Goal: Task Accomplishment & Management: Manage account settings

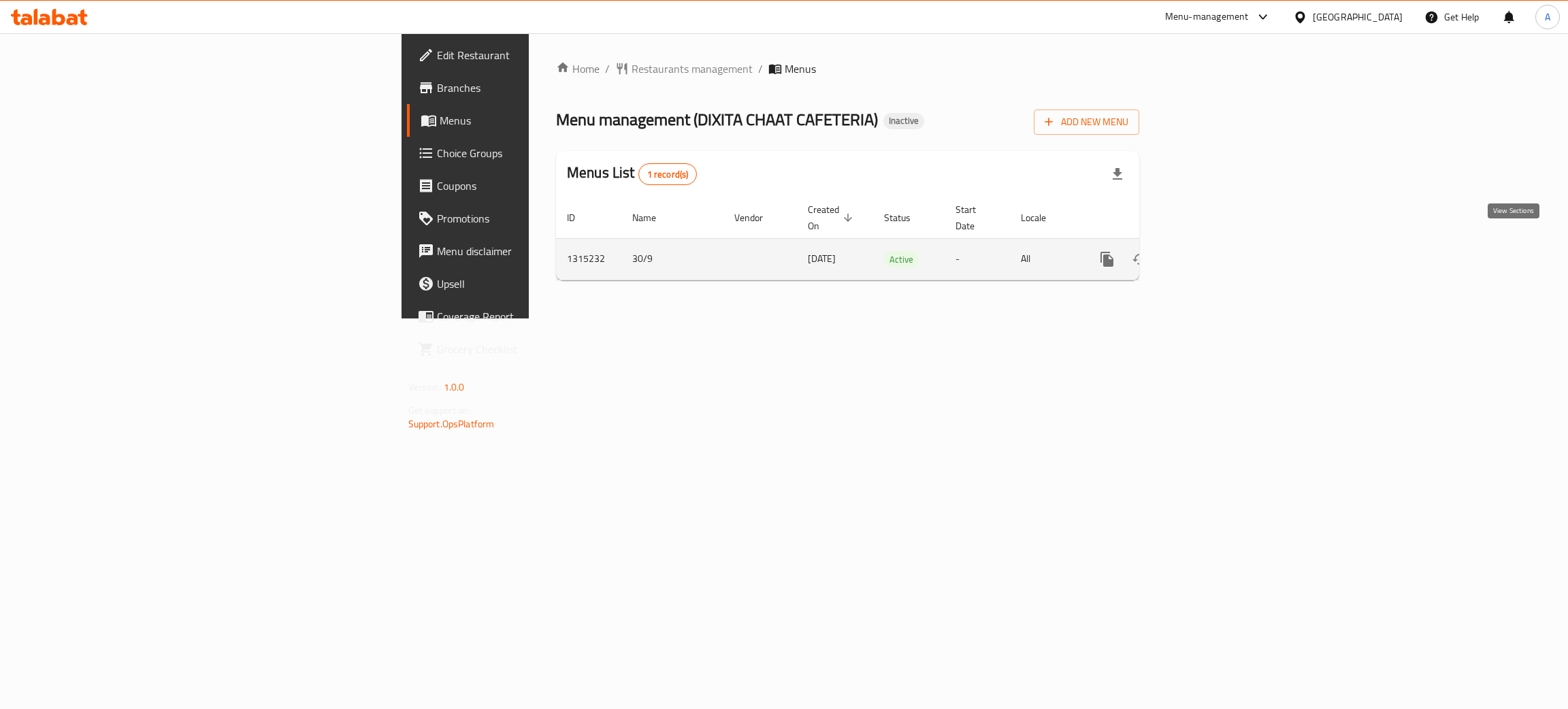
click at [1213, 251] on icon "enhanced table" at bounding box center [1205, 258] width 16 height 16
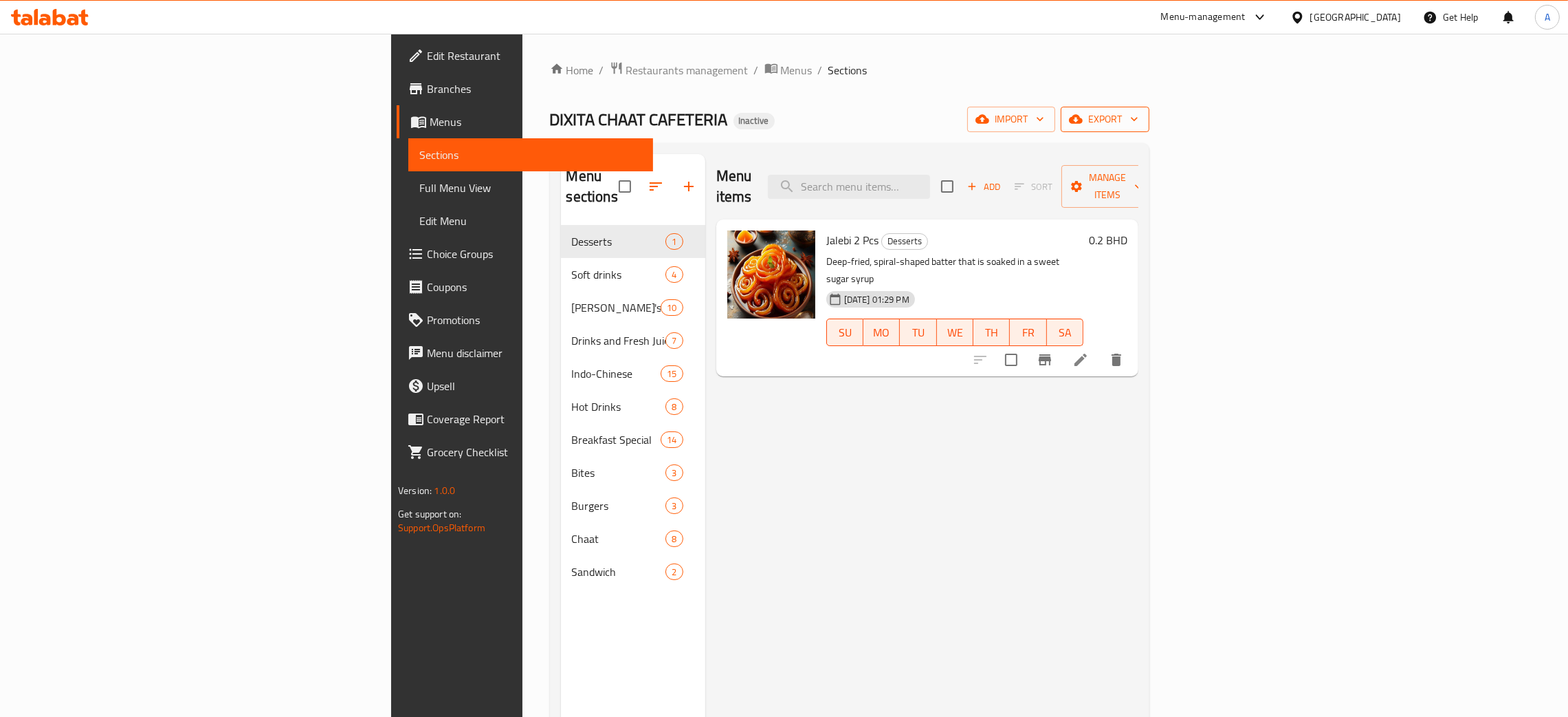
click at [1141, 118] on icon "button" at bounding box center [1134, 119] width 14 height 14
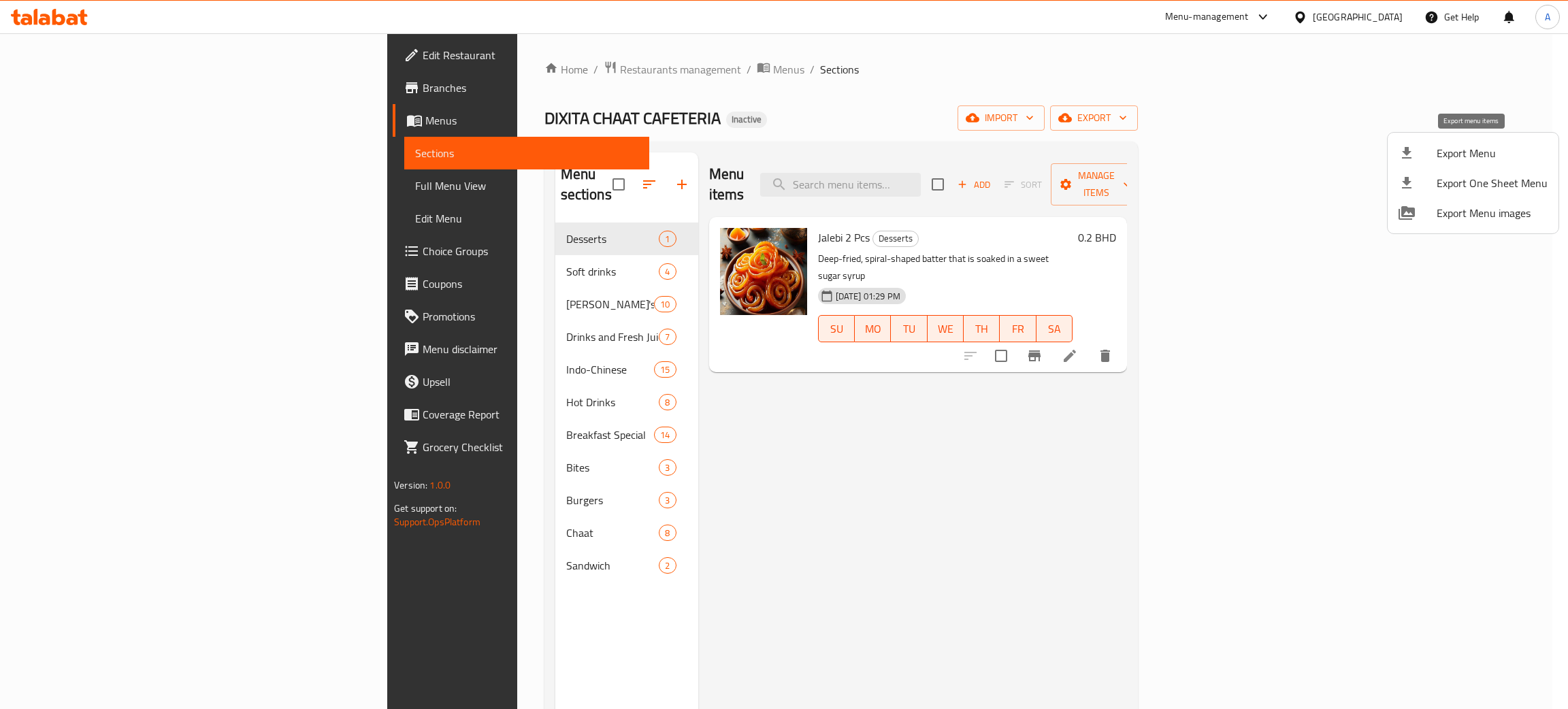
click at [1471, 150] on span "Export Menu" at bounding box center [1491, 153] width 111 height 16
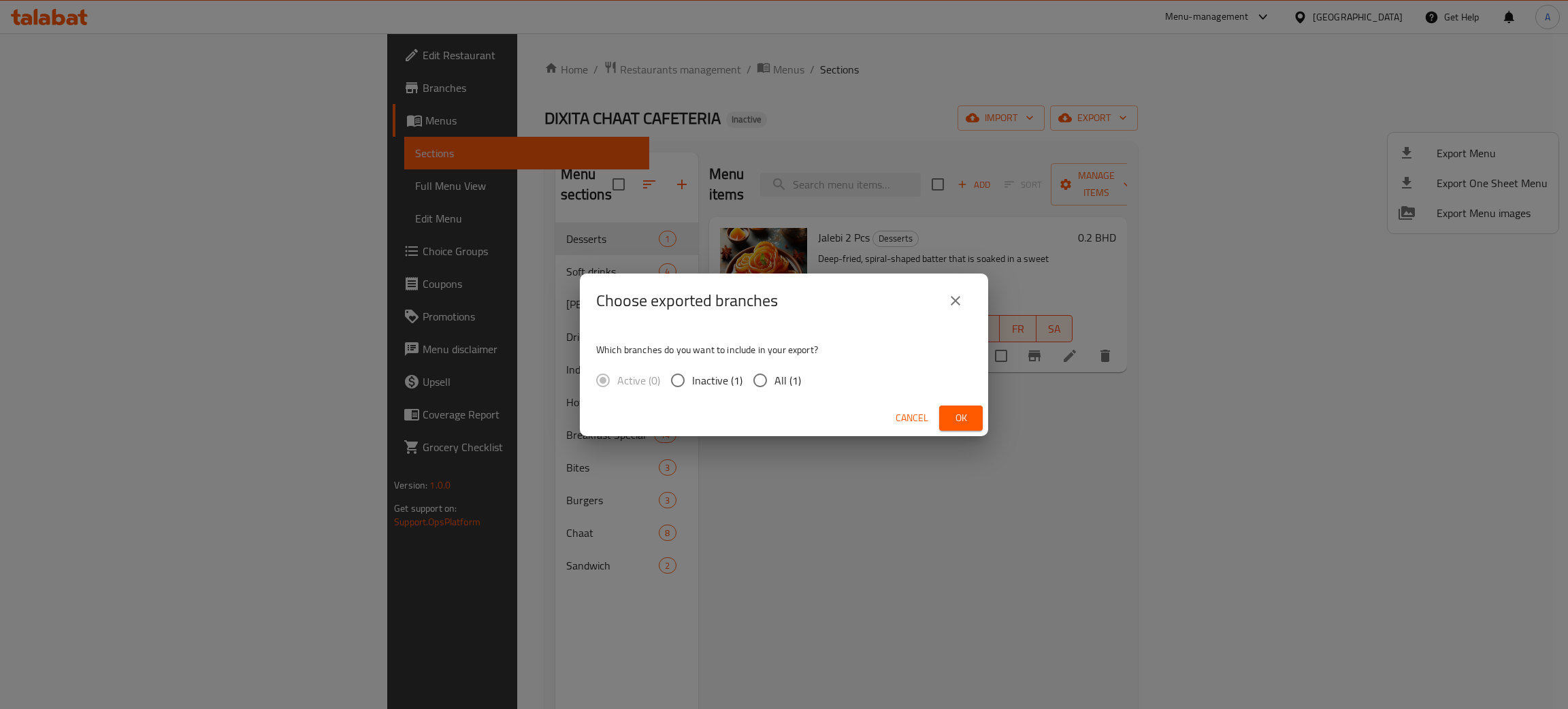
click at [954, 414] on span "Ok" at bounding box center [960, 418] width 22 height 17
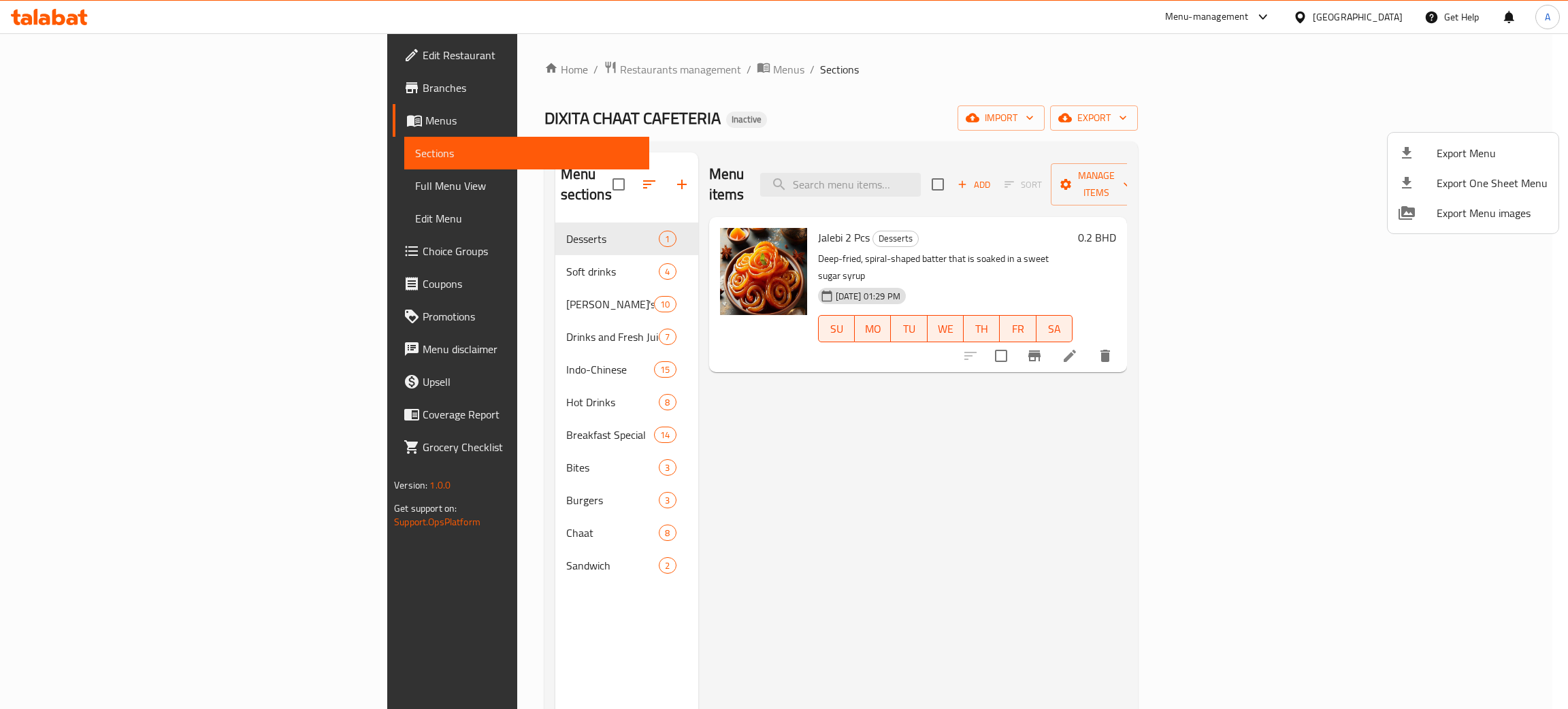
click at [92, 50] on div at bounding box center [784, 354] width 1568 height 709
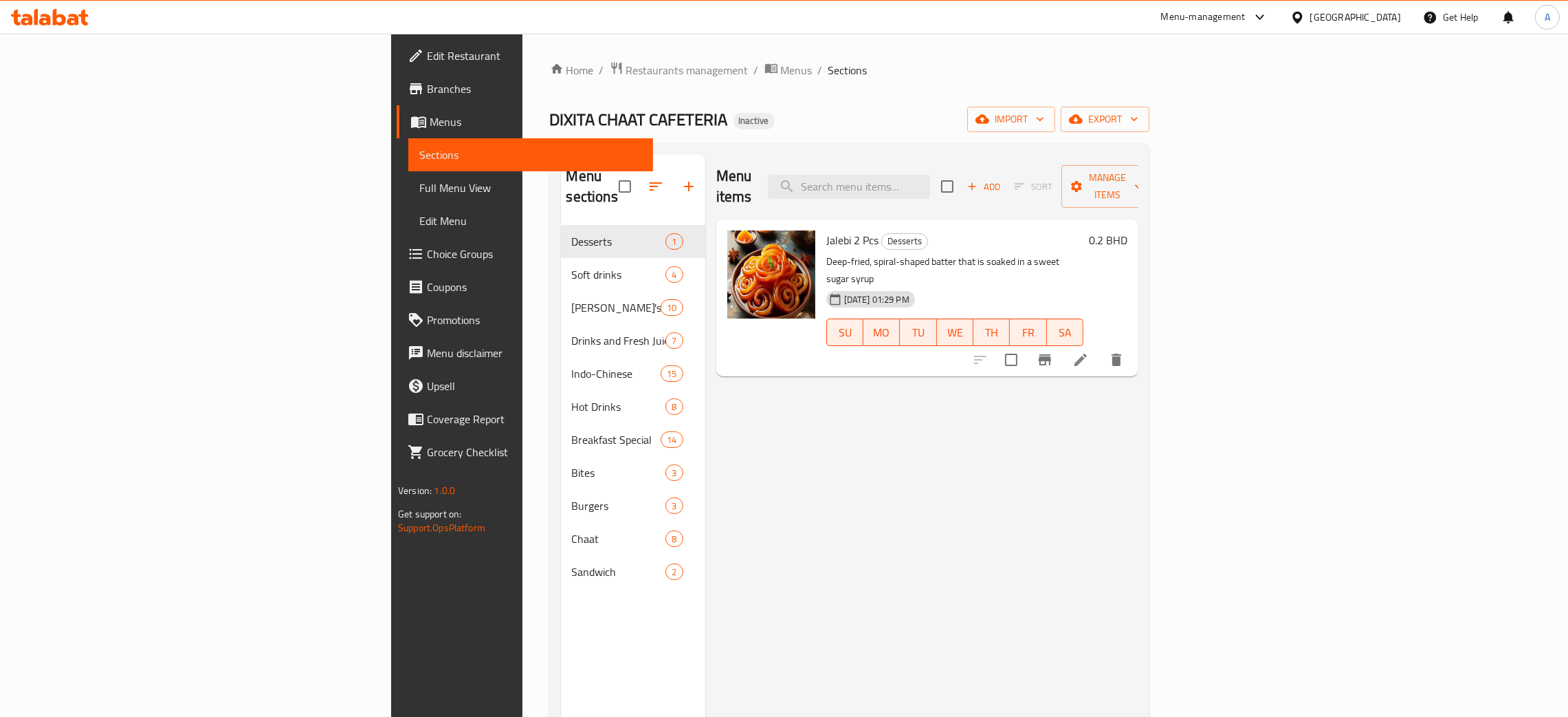
click at [427, 51] on span "Edit Restaurant" at bounding box center [535, 55] width 216 height 17
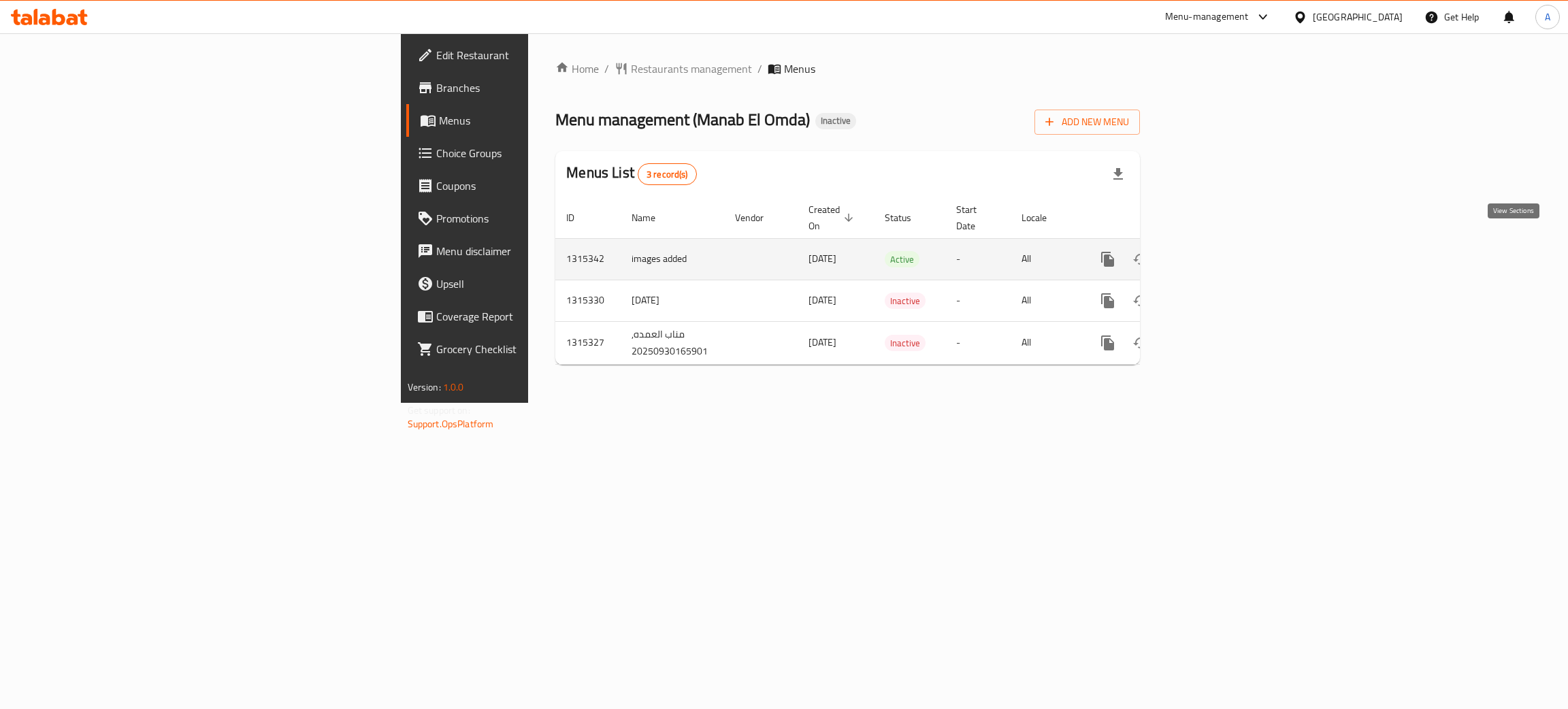
click at [1214, 251] on icon "enhanced table" at bounding box center [1206, 258] width 16 height 16
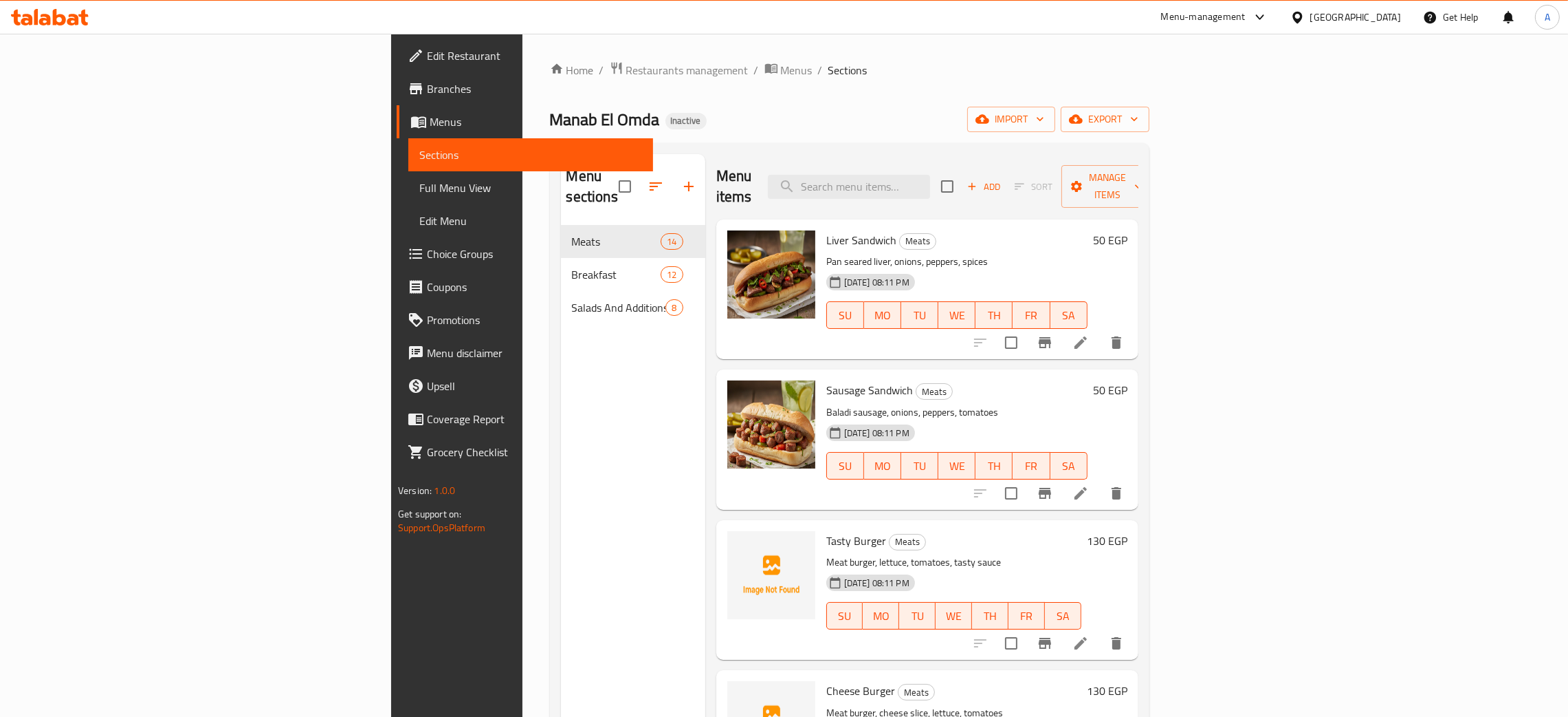
click at [522, 85] on div "Home / Restaurants management / Menus / Sections Manab El Omda Inactive import …" at bounding box center [850, 471] width 654 height 875
click at [1141, 119] on icon "button" at bounding box center [1134, 119] width 14 height 14
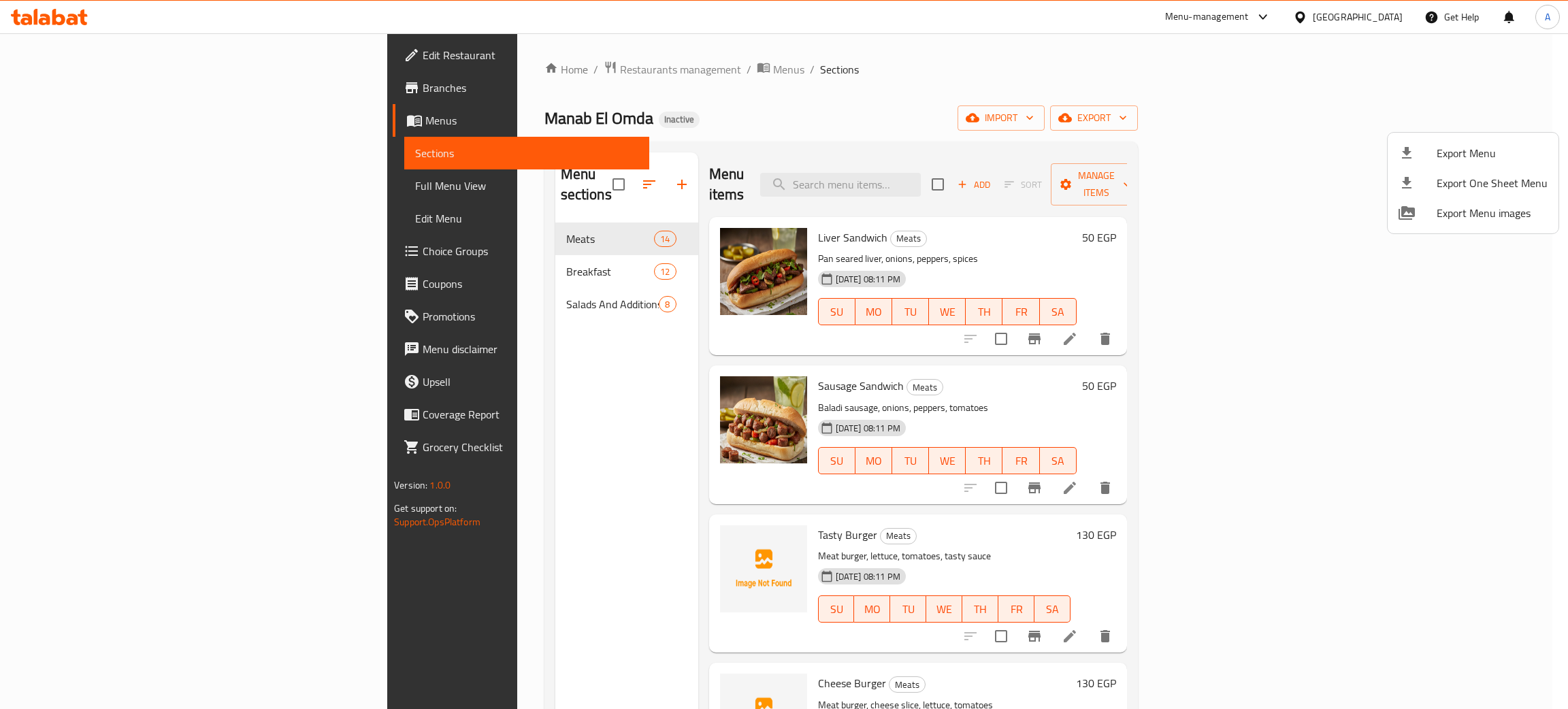
click at [1485, 133] on ul "Export Menu Export One Sheet Menu Export Menu images" at bounding box center [1473, 183] width 171 height 101
click at [1458, 155] on span "Export Menu" at bounding box center [1491, 153] width 111 height 16
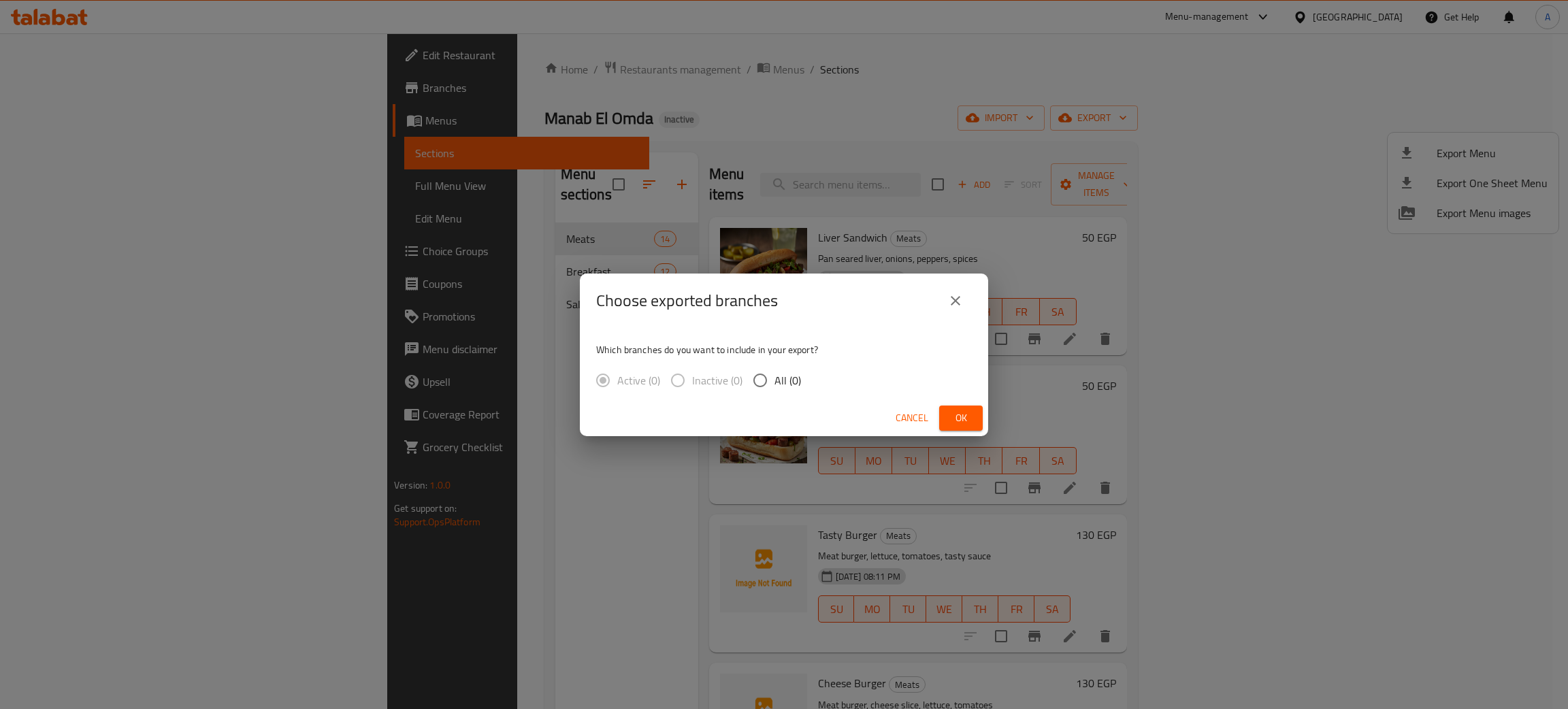
drag, startPoint x: 965, startPoint y: 412, endPoint x: 975, endPoint y: 306, distance: 106.5
click at [975, 306] on div "Choose exported branches Which branches do you want to include in your export? …" at bounding box center [784, 354] width 409 height 162
click at [958, 418] on span "Ok" at bounding box center [960, 418] width 22 height 17
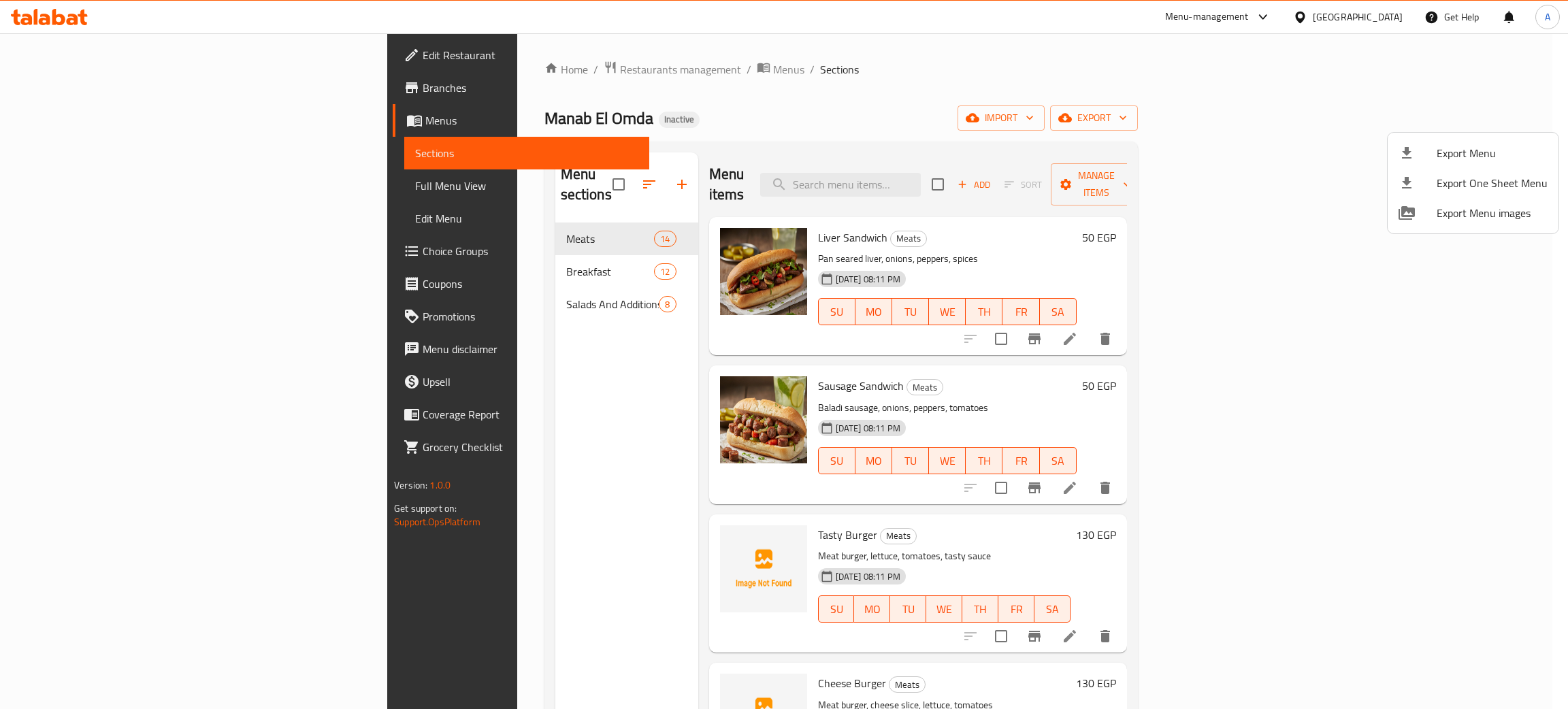
click at [45, 19] on div at bounding box center [784, 354] width 1568 height 709
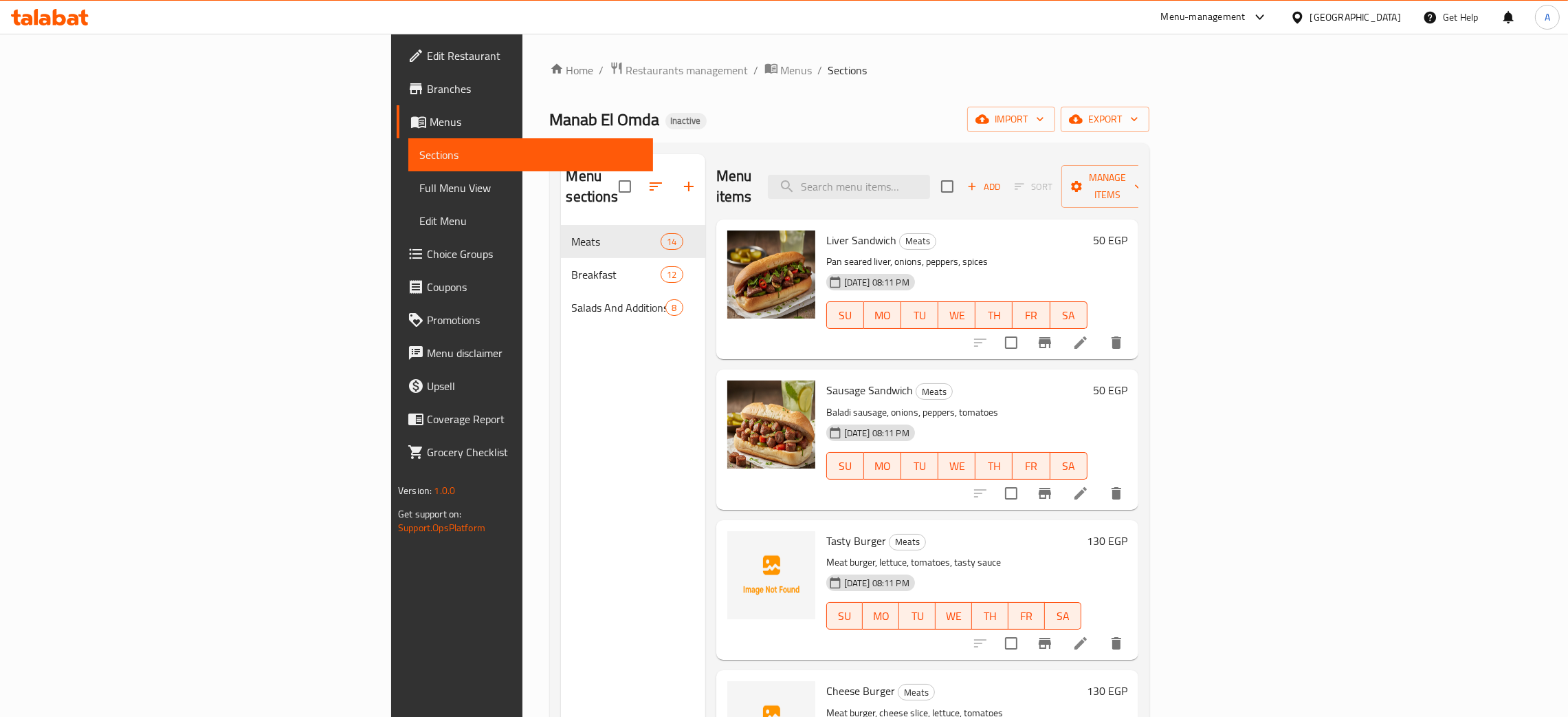
click at [39, 23] on icon at bounding box center [50, 17] width 78 height 17
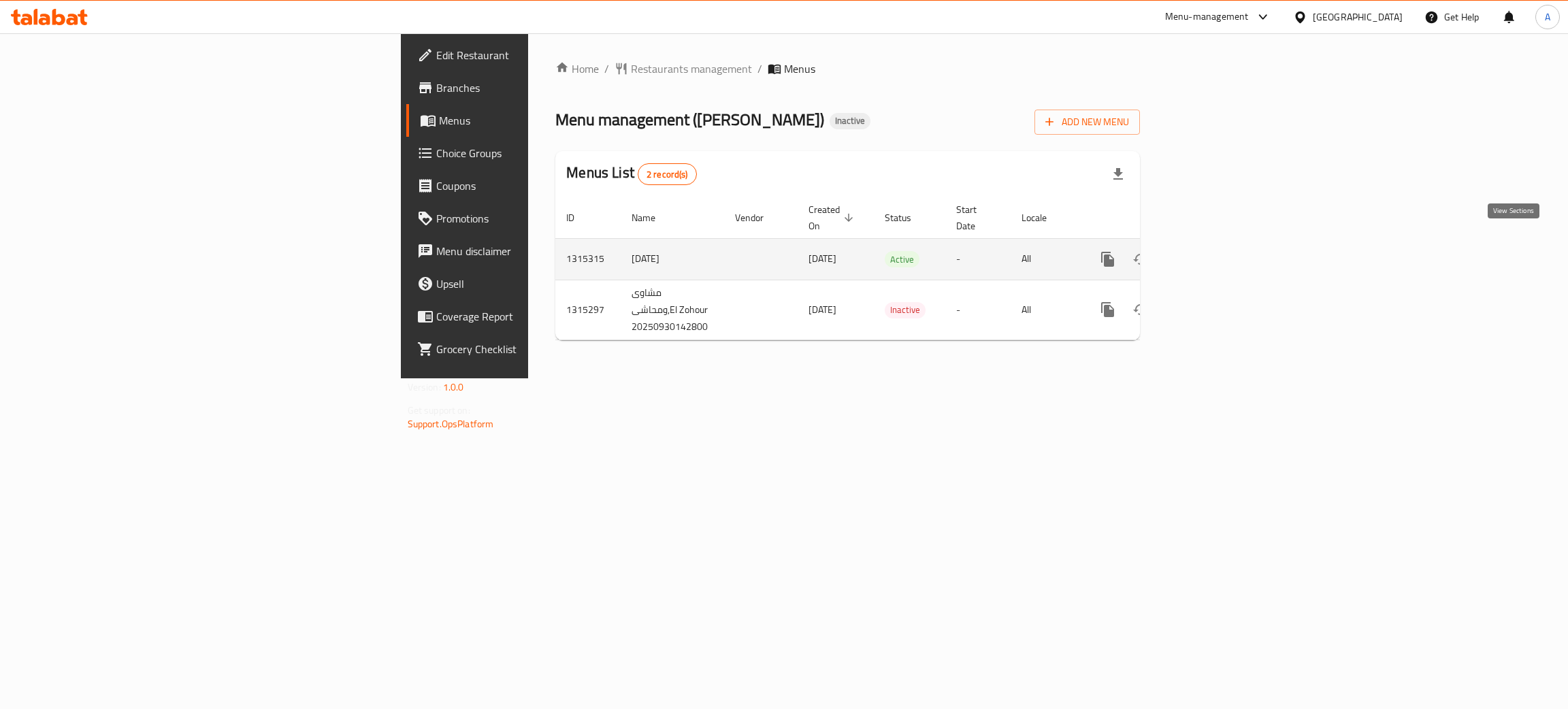
click at [1214, 251] on icon "enhanced table" at bounding box center [1206, 258] width 16 height 16
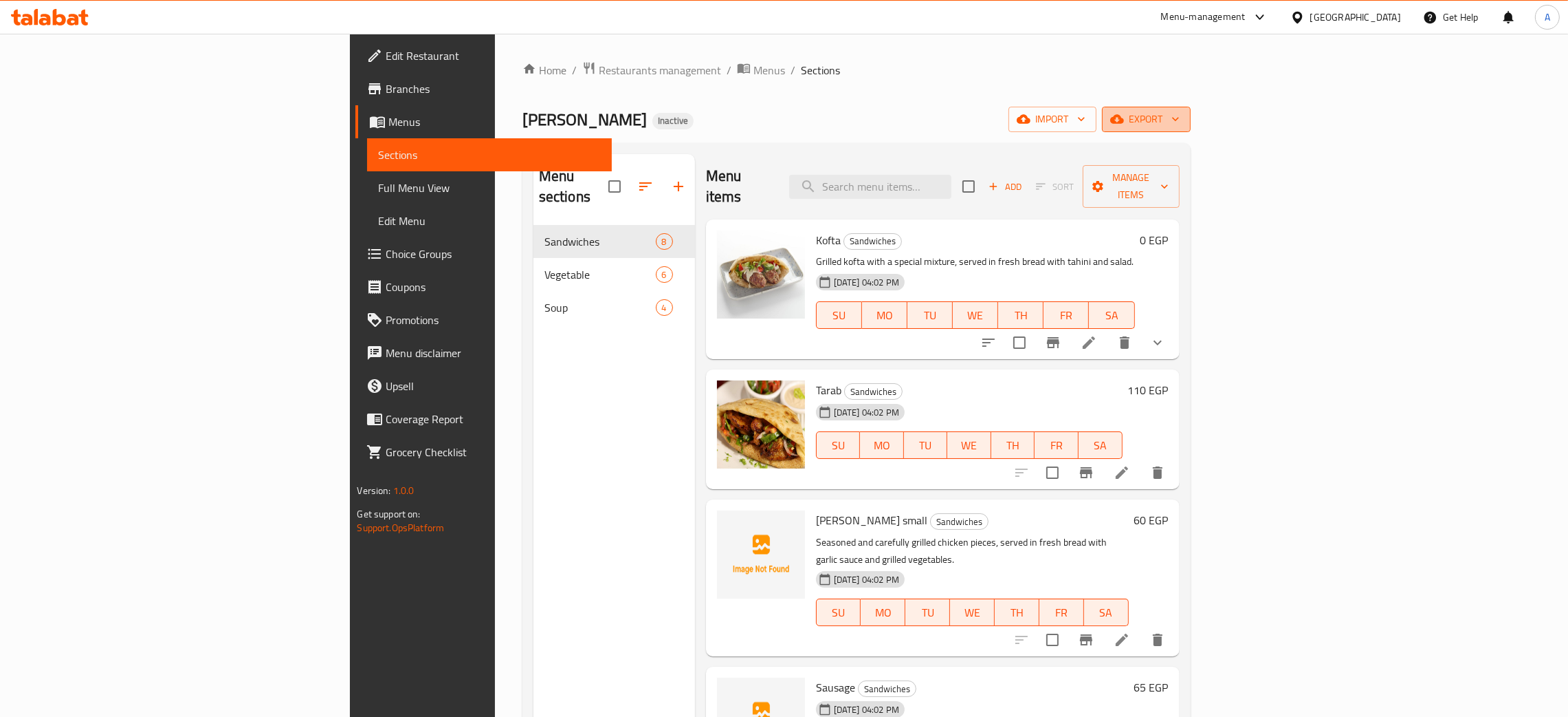
click at [1190, 115] on button "export" at bounding box center [1146, 120] width 88 height 25
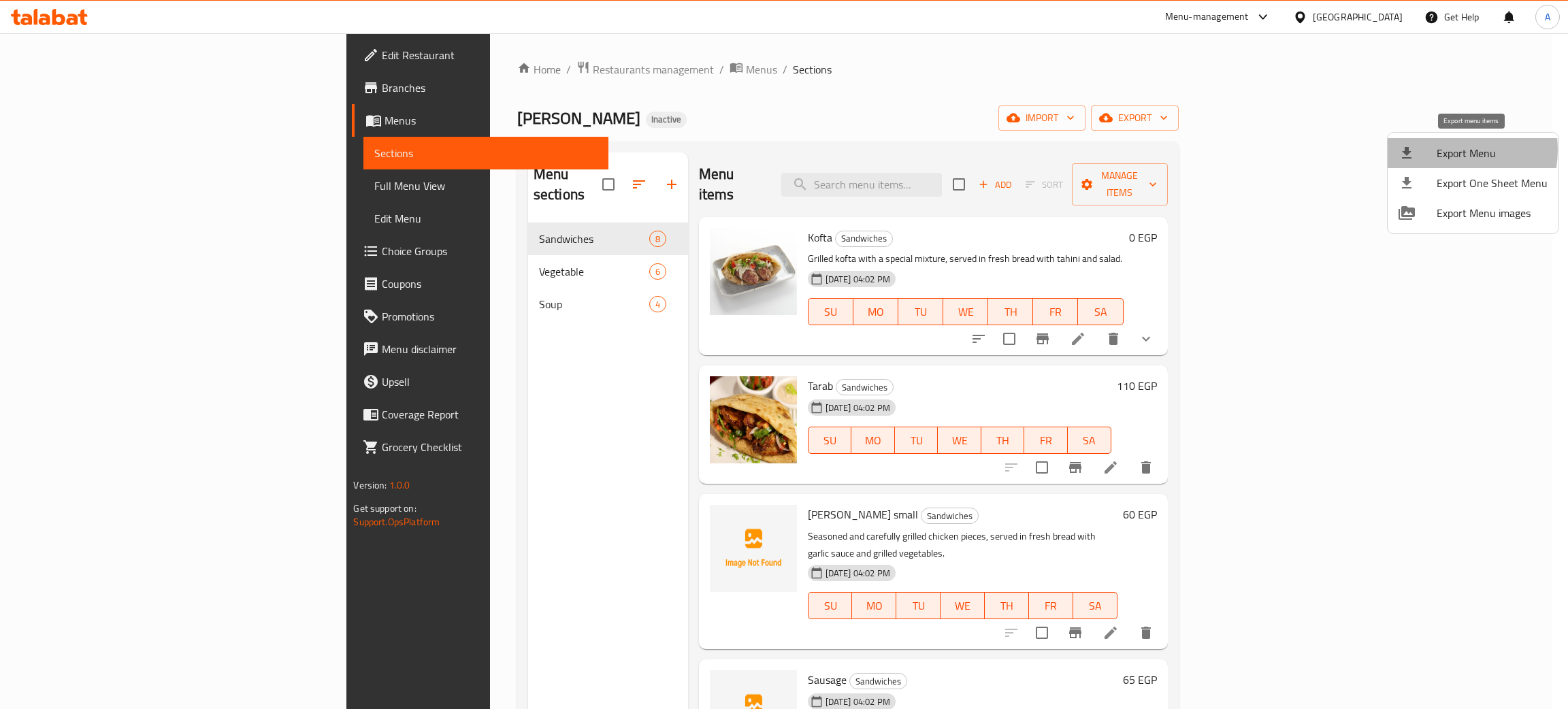
click at [1443, 150] on span "Export Menu" at bounding box center [1491, 153] width 111 height 16
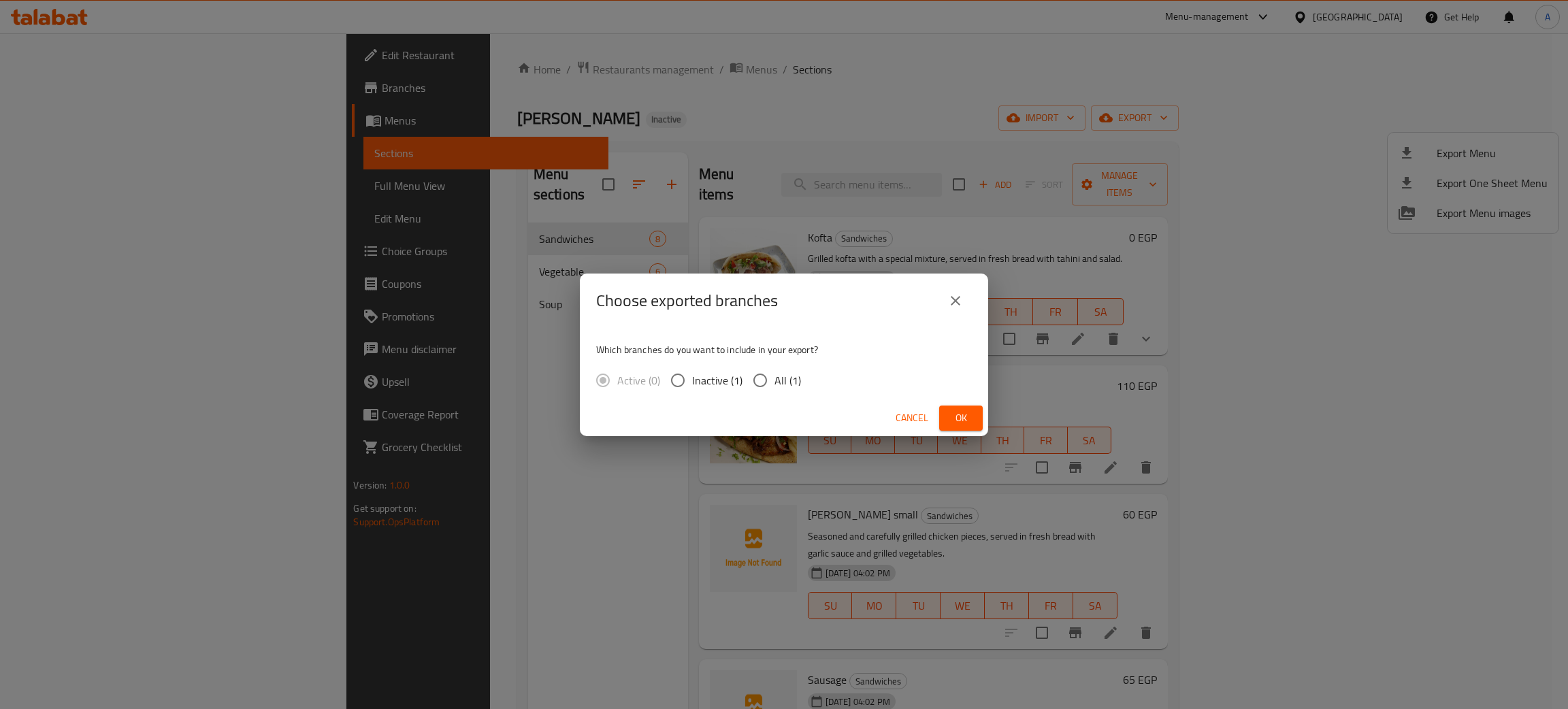
click at [957, 422] on span "Ok" at bounding box center [960, 418] width 22 height 17
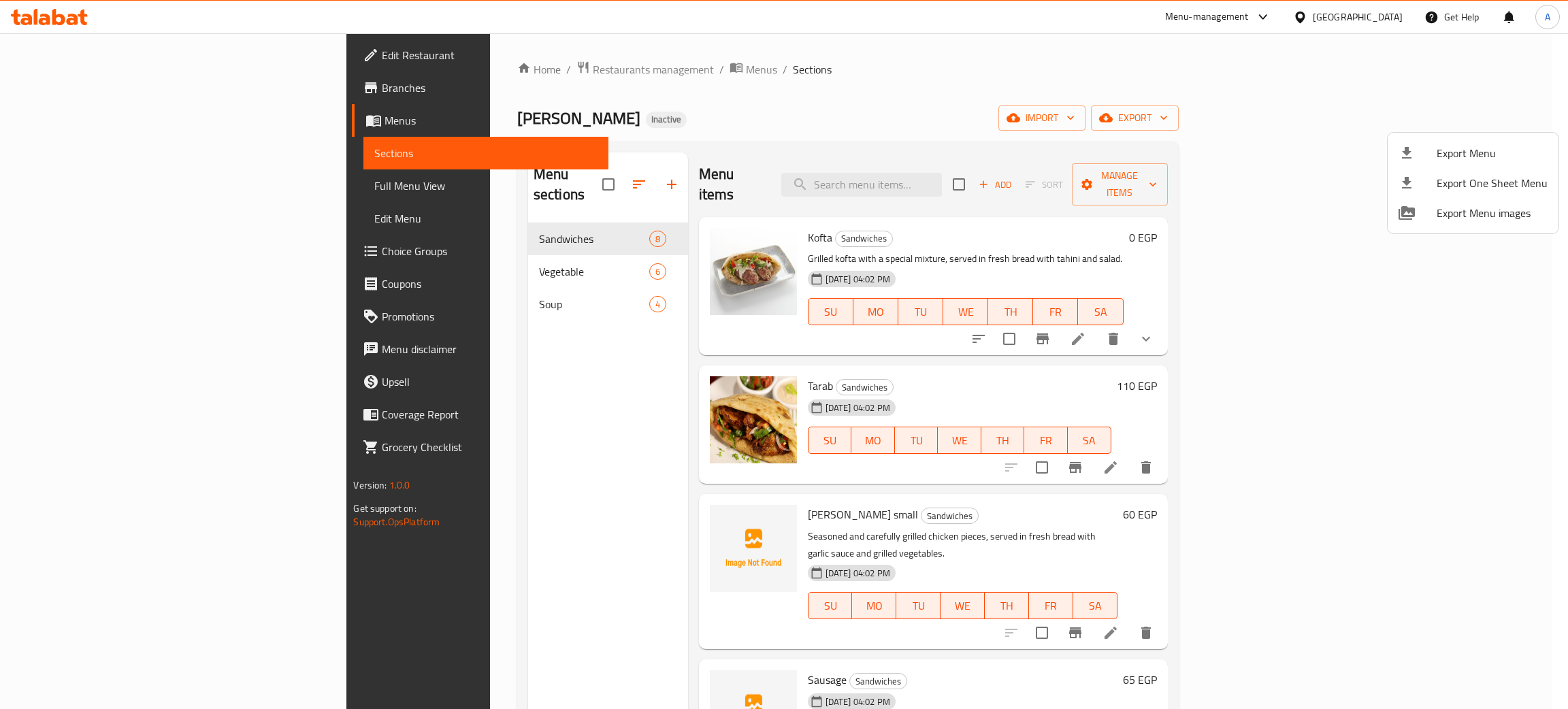
click at [66, 56] on div at bounding box center [784, 354] width 1568 height 709
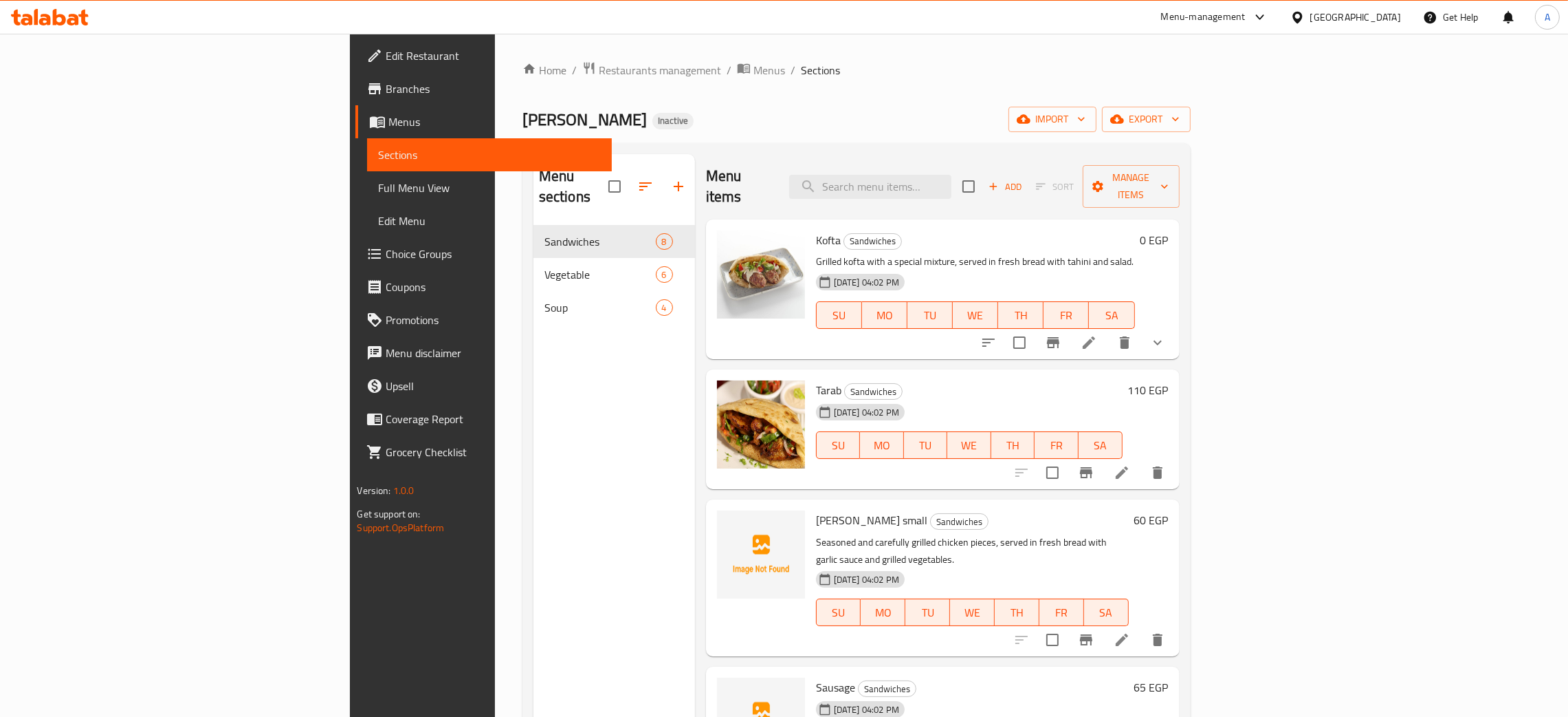
click at [385, 56] on span "Edit Restaurant" at bounding box center [493, 55] width 216 height 17
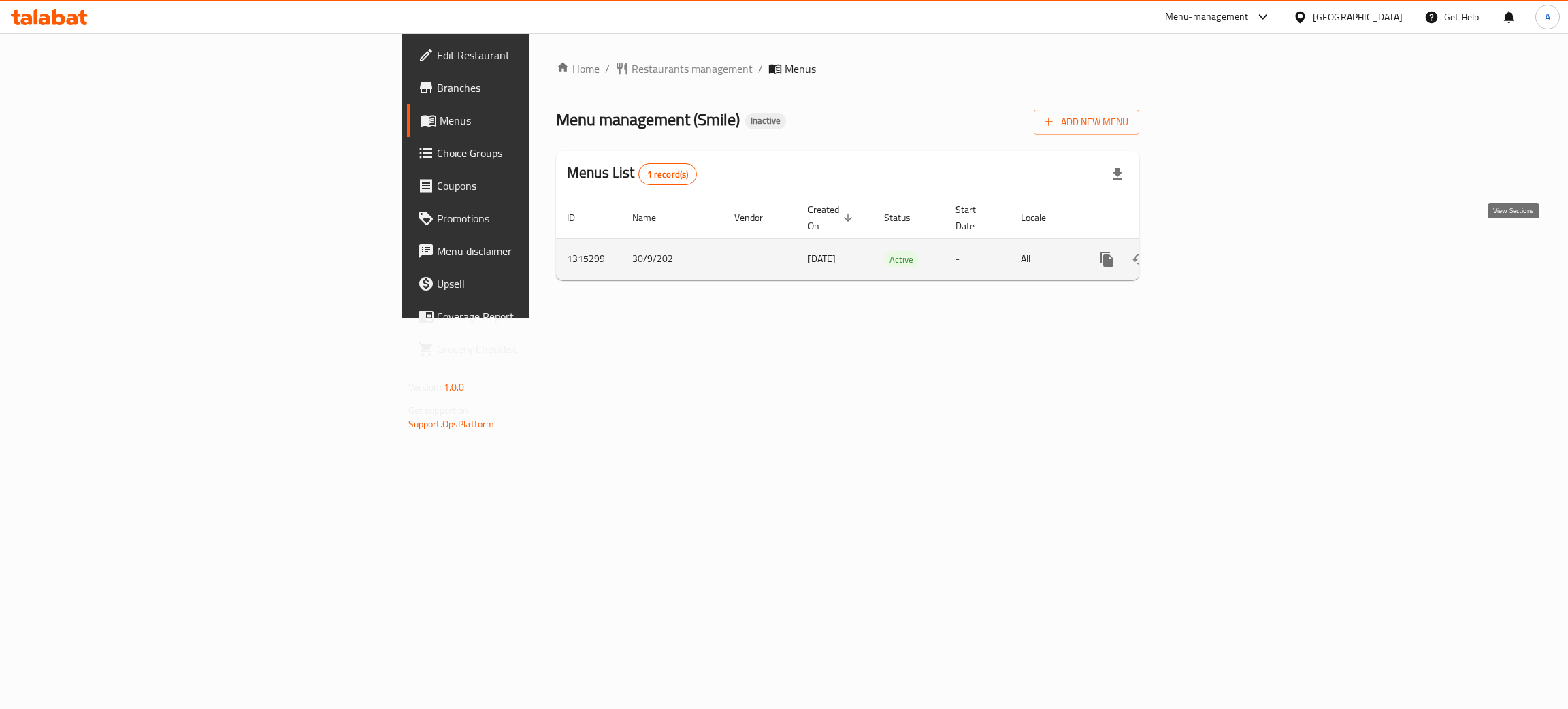
click at [1213, 251] on icon "enhanced table" at bounding box center [1205, 258] width 16 height 16
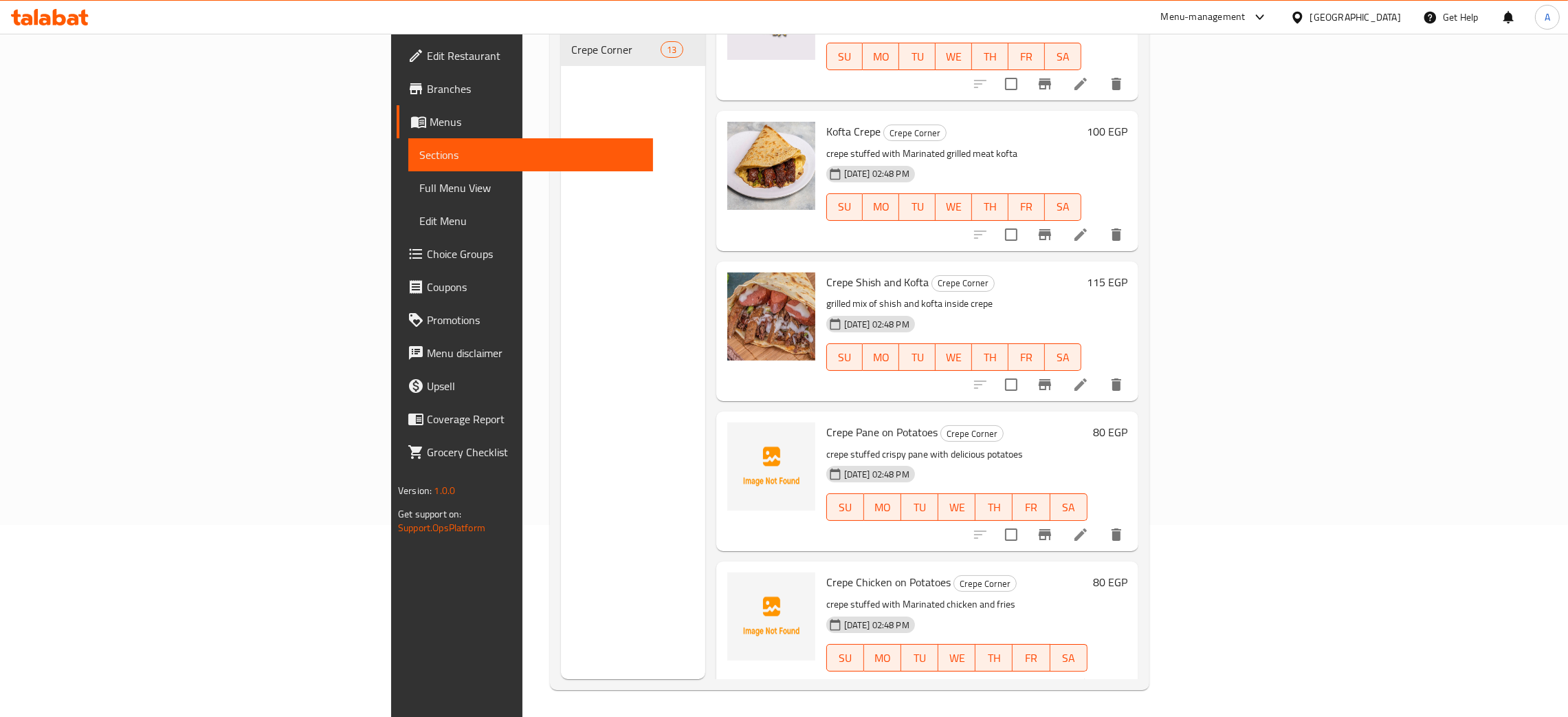
scroll to position [194, 0]
click at [427, 57] on span "Edit Restaurant" at bounding box center [535, 55] width 216 height 17
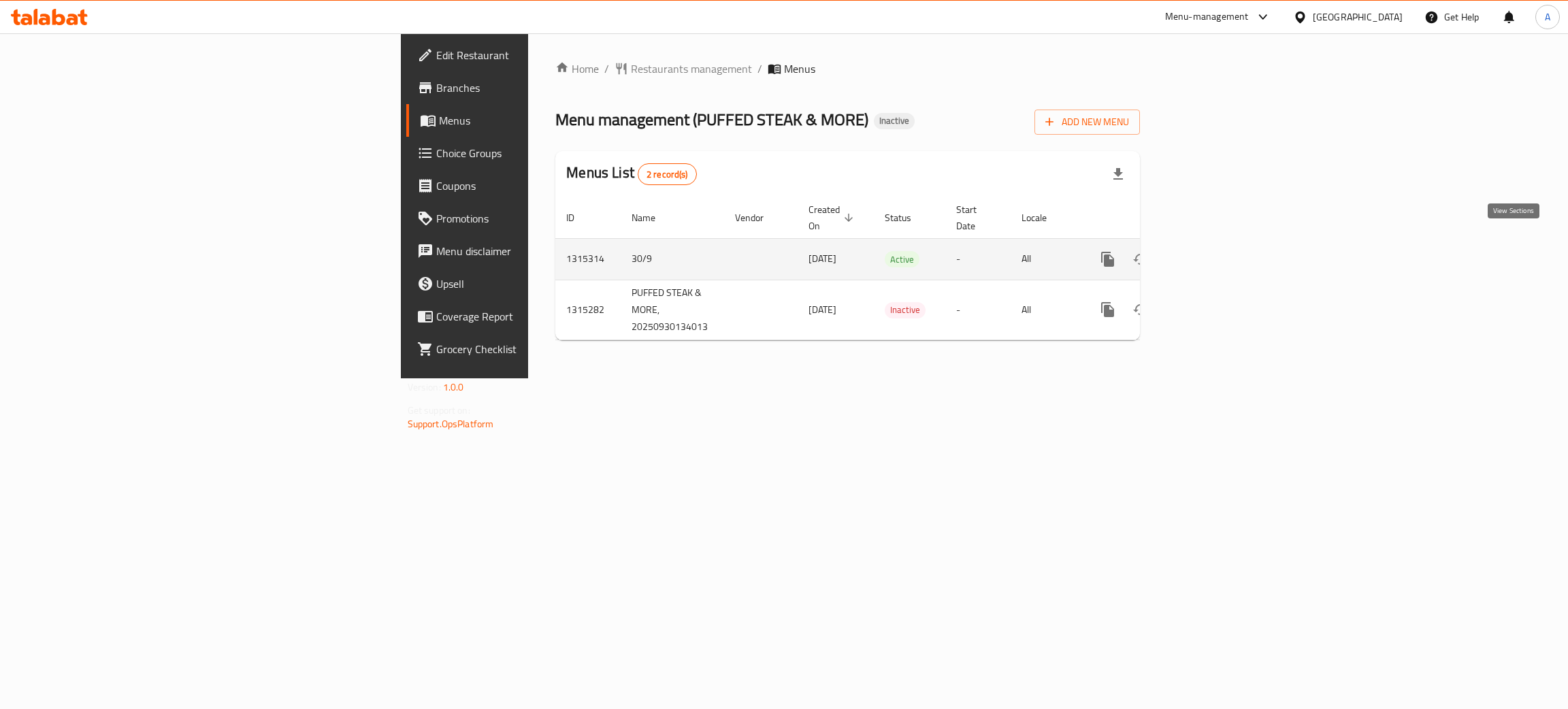
click at [1214, 251] on icon "enhanced table" at bounding box center [1206, 258] width 16 height 16
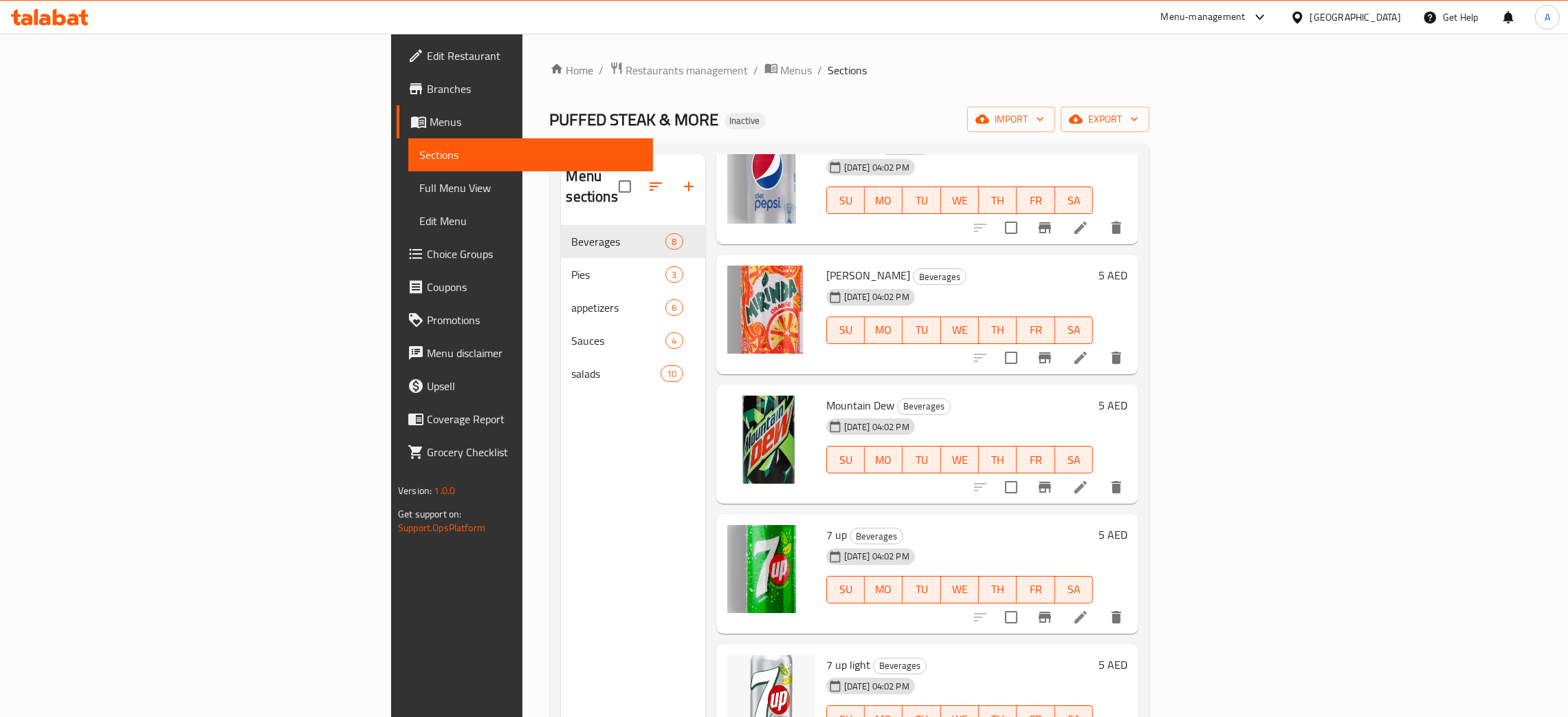
scroll to position [374, 0]
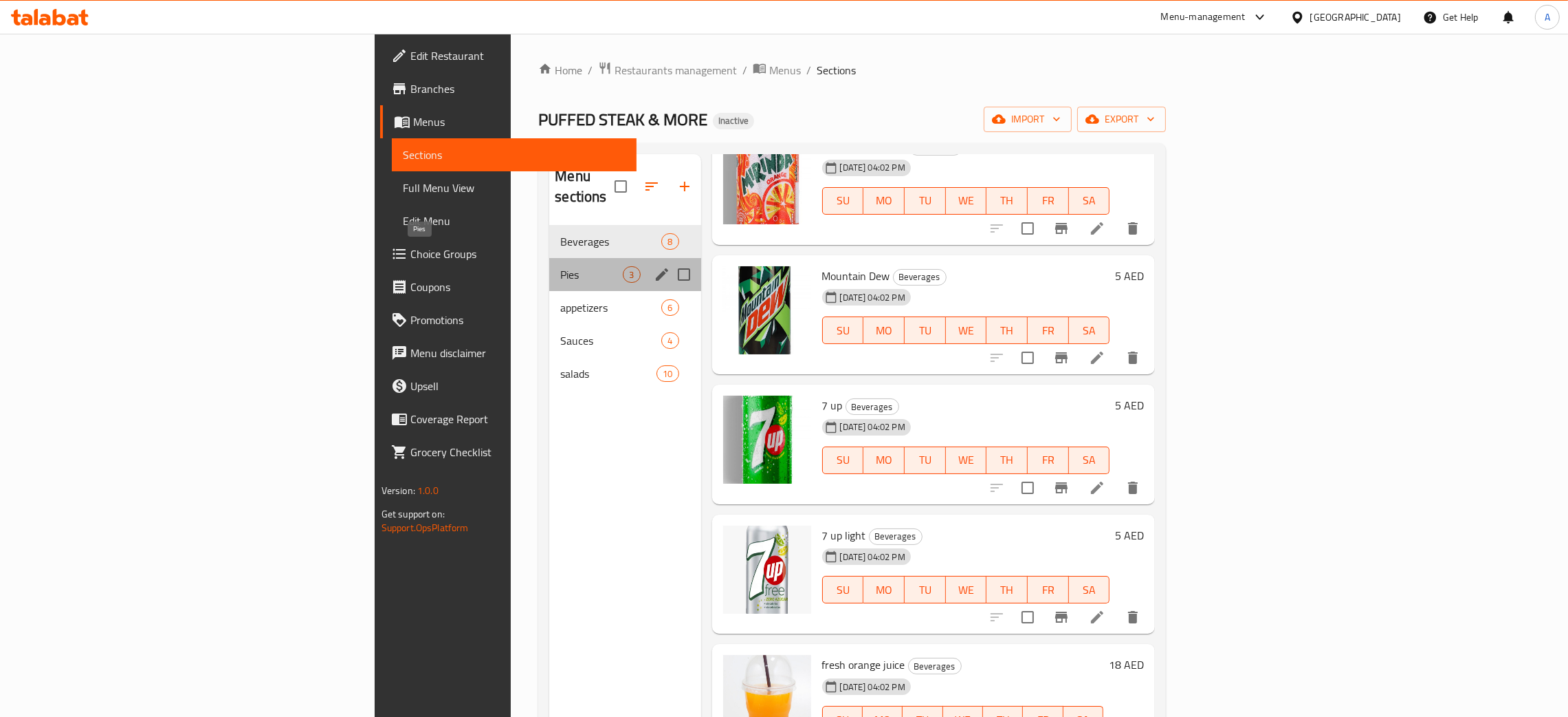
click at [560, 266] on span "Pies" at bounding box center [591, 274] width 62 height 17
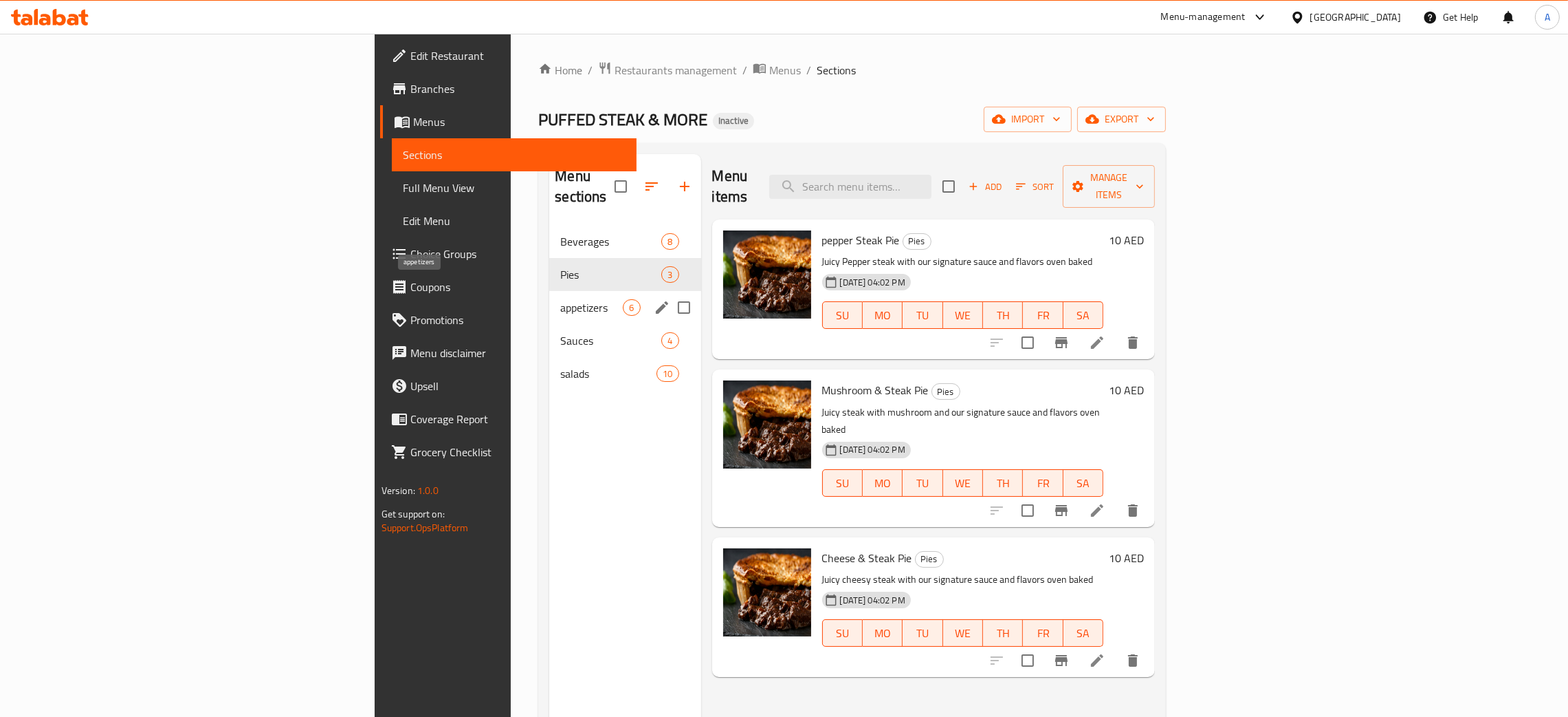
click at [560, 299] on span "appetizers" at bounding box center [591, 307] width 62 height 17
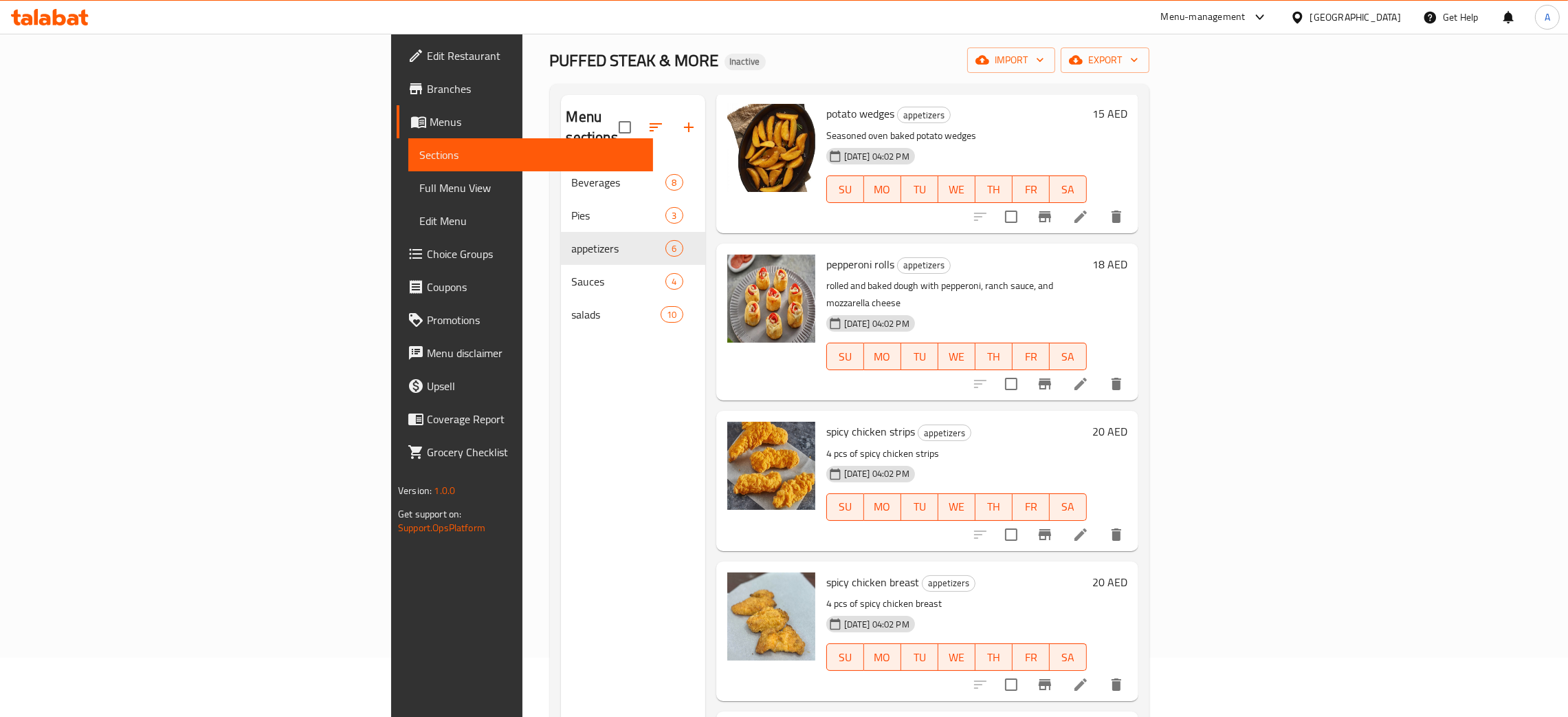
scroll to position [194, 0]
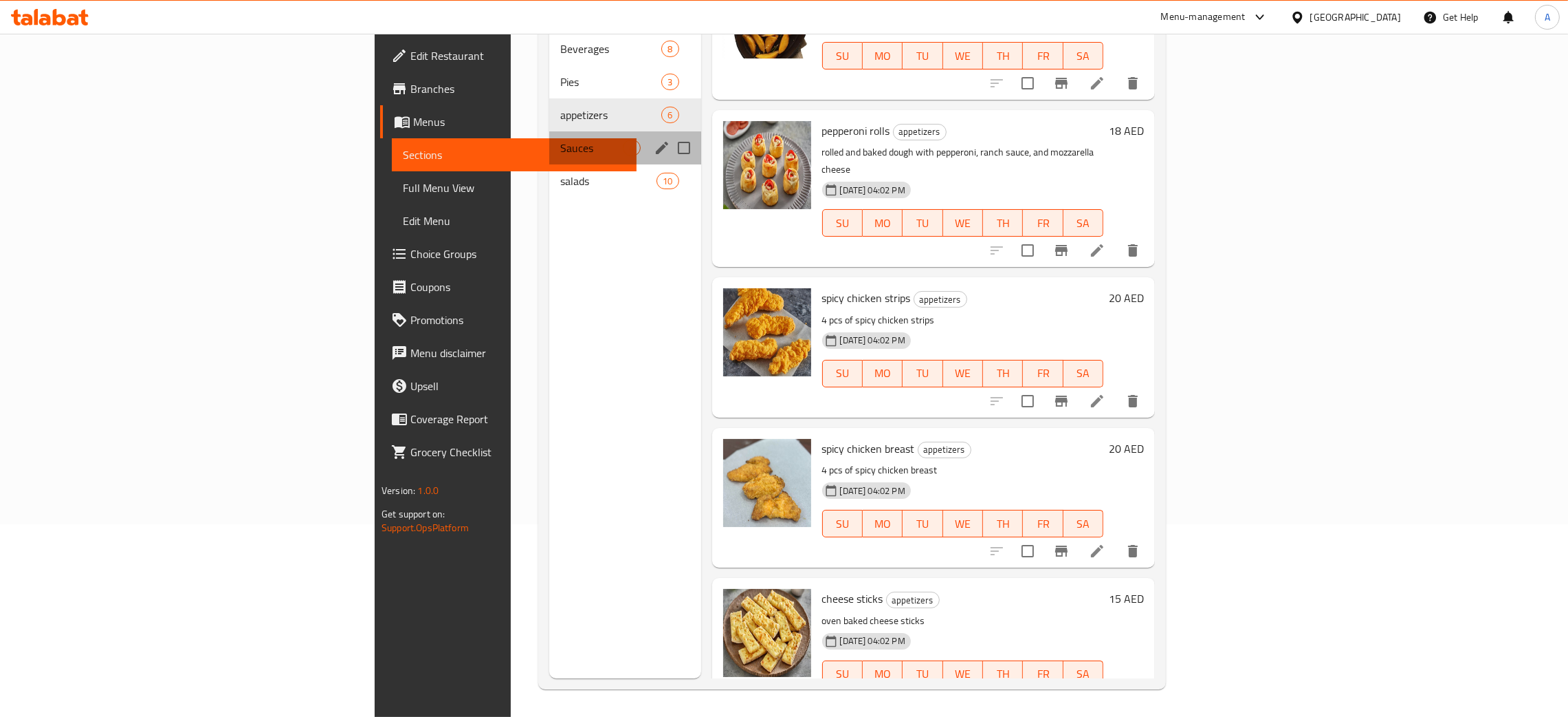
click at [550, 138] on div "Sauces 4" at bounding box center [625, 148] width 151 height 33
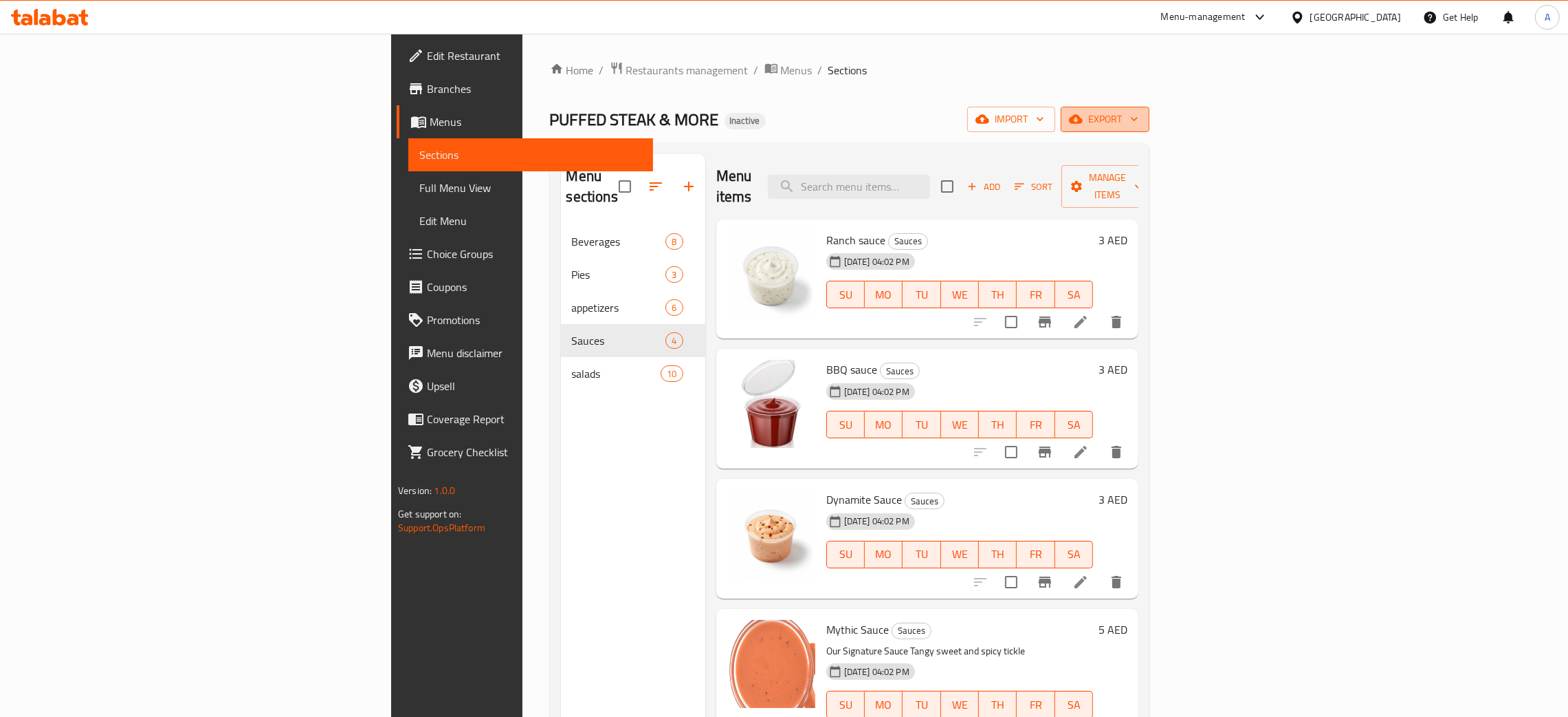
click at [1141, 114] on icon "button" at bounding box center [1134, 119] width 14 height 14
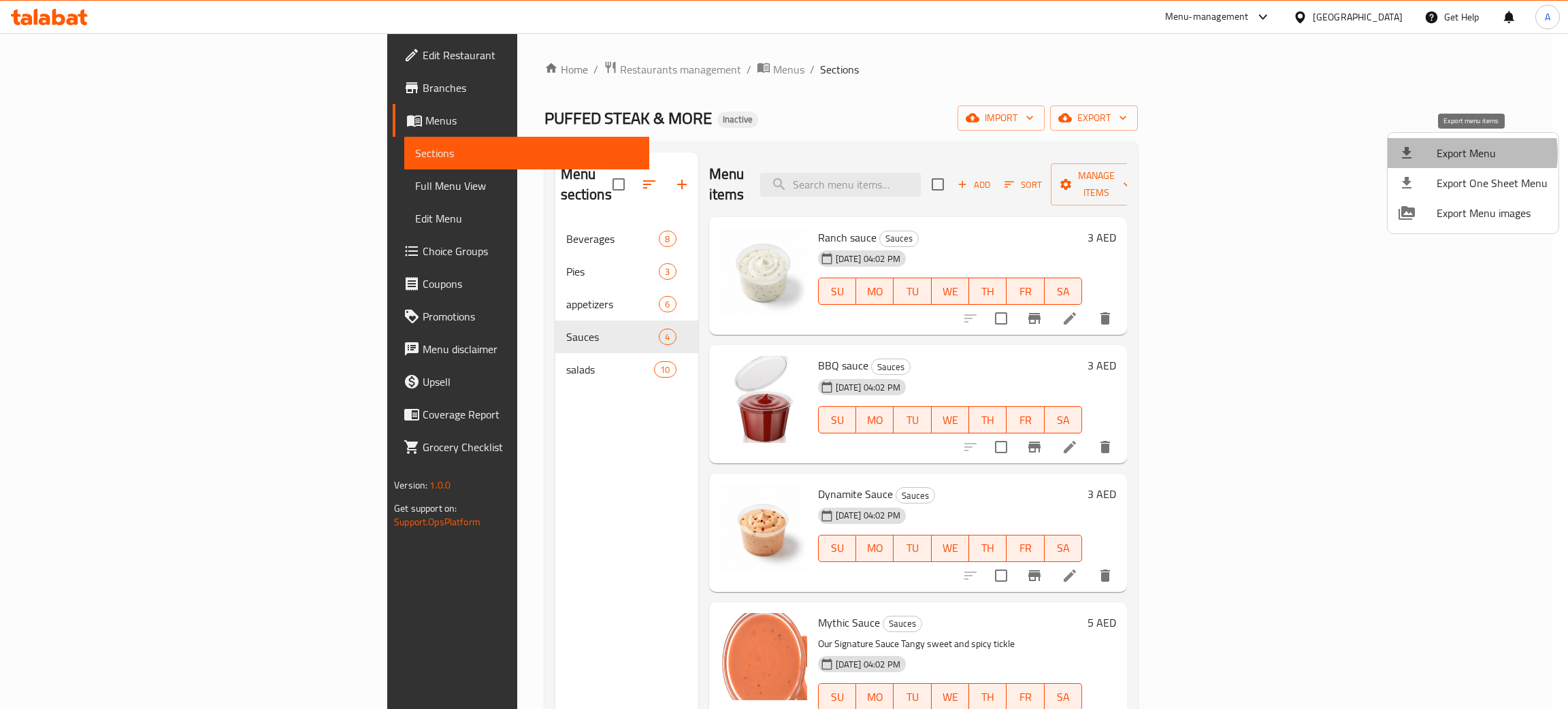
click at [1451, 154] on span "Export Menu" at bounding box center [1491, 153] width 111 height 16
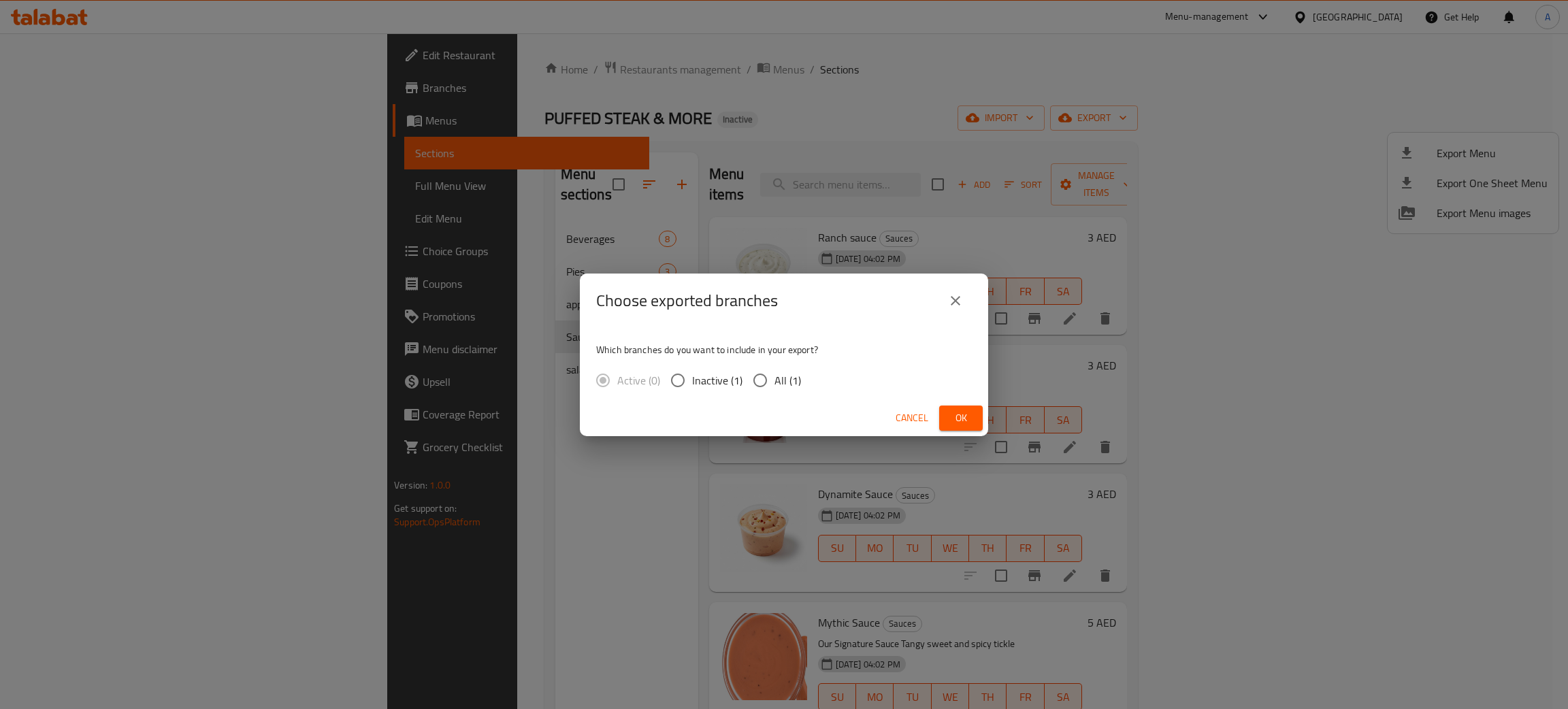
click at [977, 419] on button "Ok" at bounding box center [960, 418] width 43 height 25
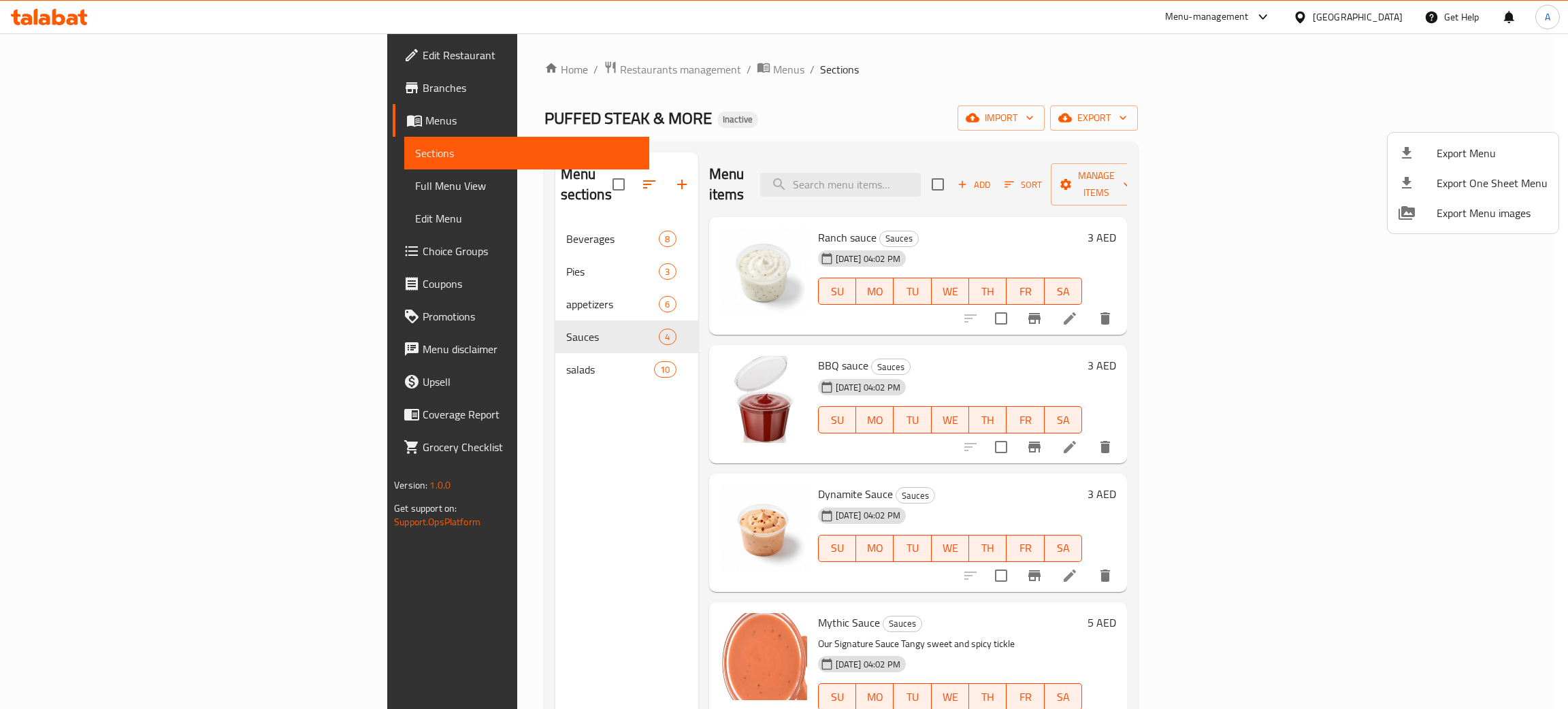
click at [1340, 13] on div at bounding box center [784, 354] width 1568 height 709
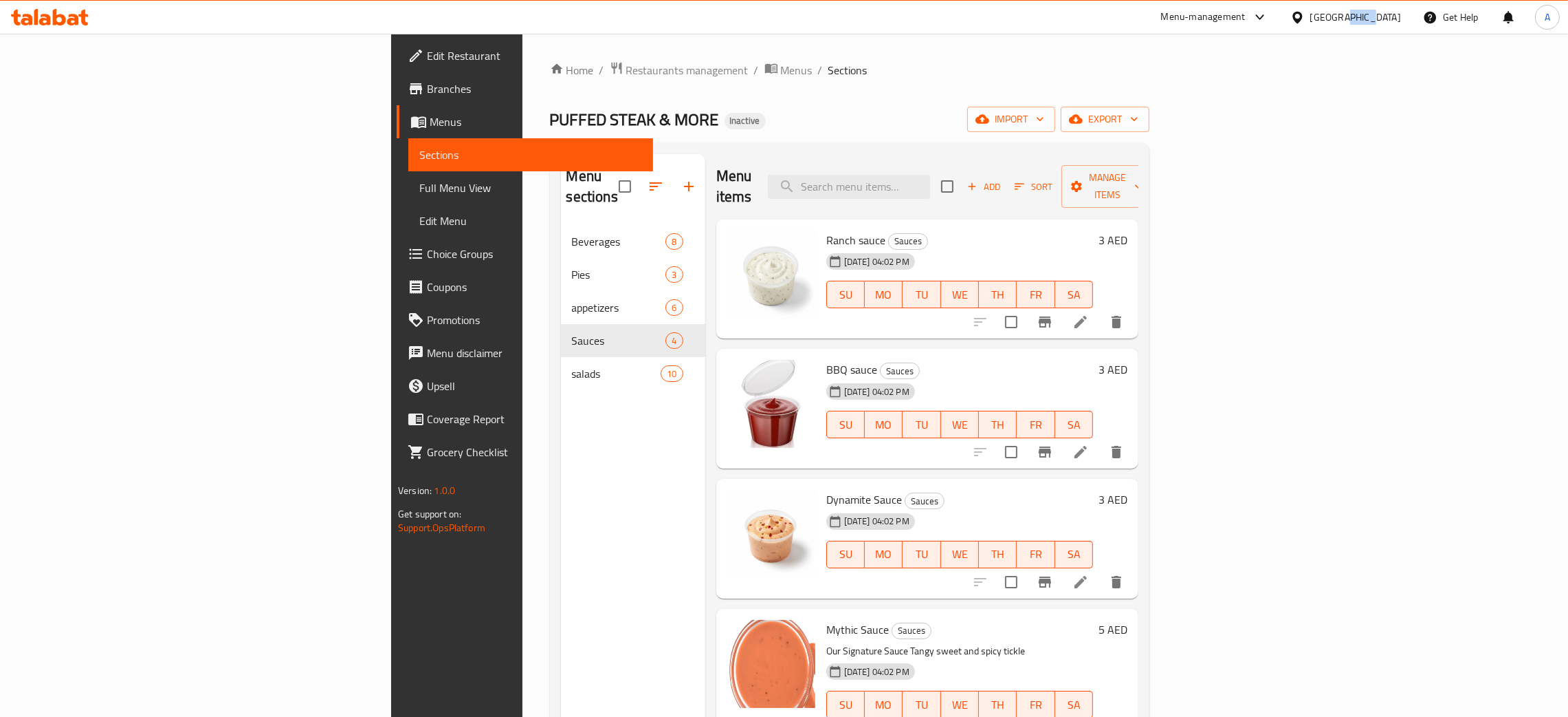
click at [1351, 15] on div "[GEOGRAPHIC_DATA]" at bounding box center [1354, 17] width 90 height 16
click at [1231, 300] on div "[GEOGRAPHIC_DATA]" at bounding box center [1297, 301] width 206 height 32
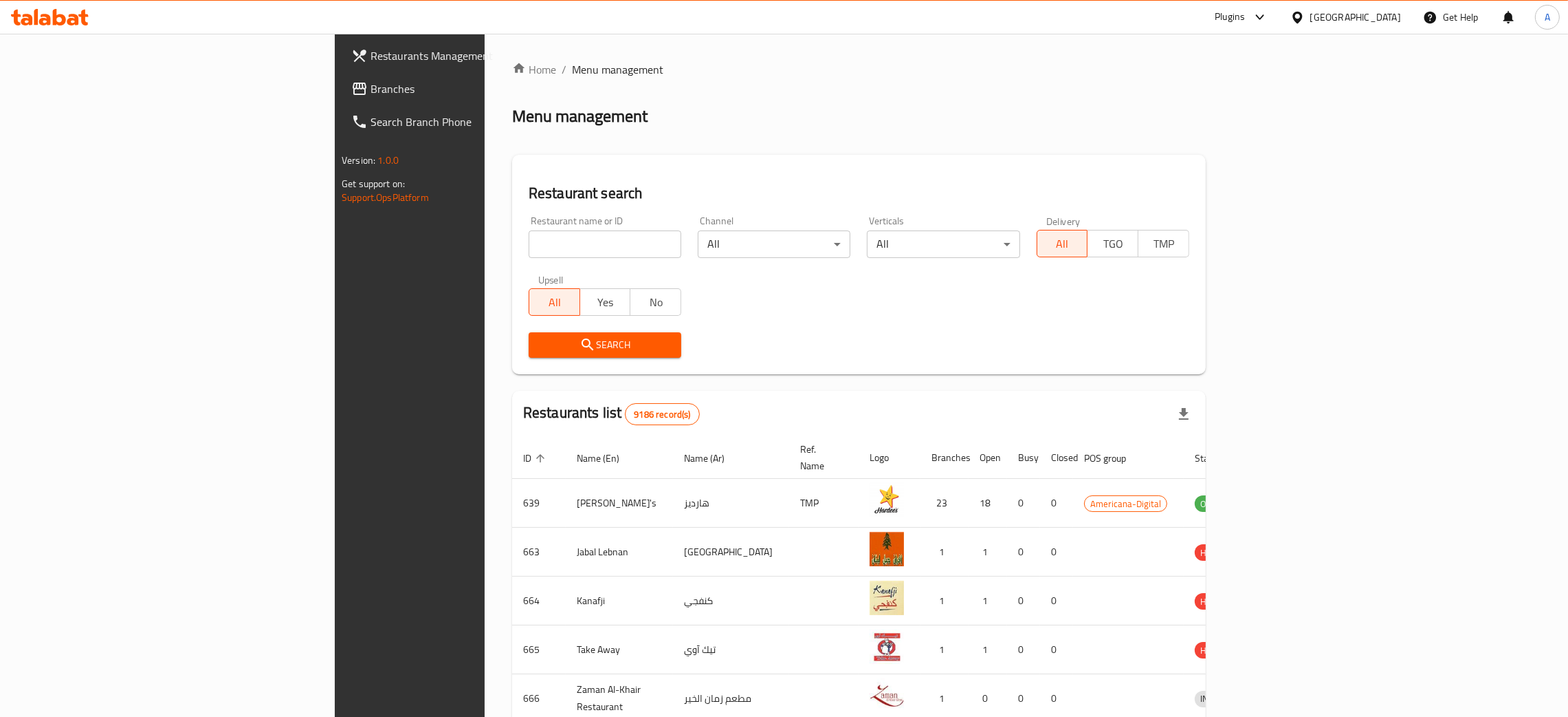
click at [528, 246] on input "search" at bounding box center [604, 244] width 152 height 27
paste input "[GEOGRAPHIC_DATA]"
type input "[GEOGRAPHIC_DATA]"
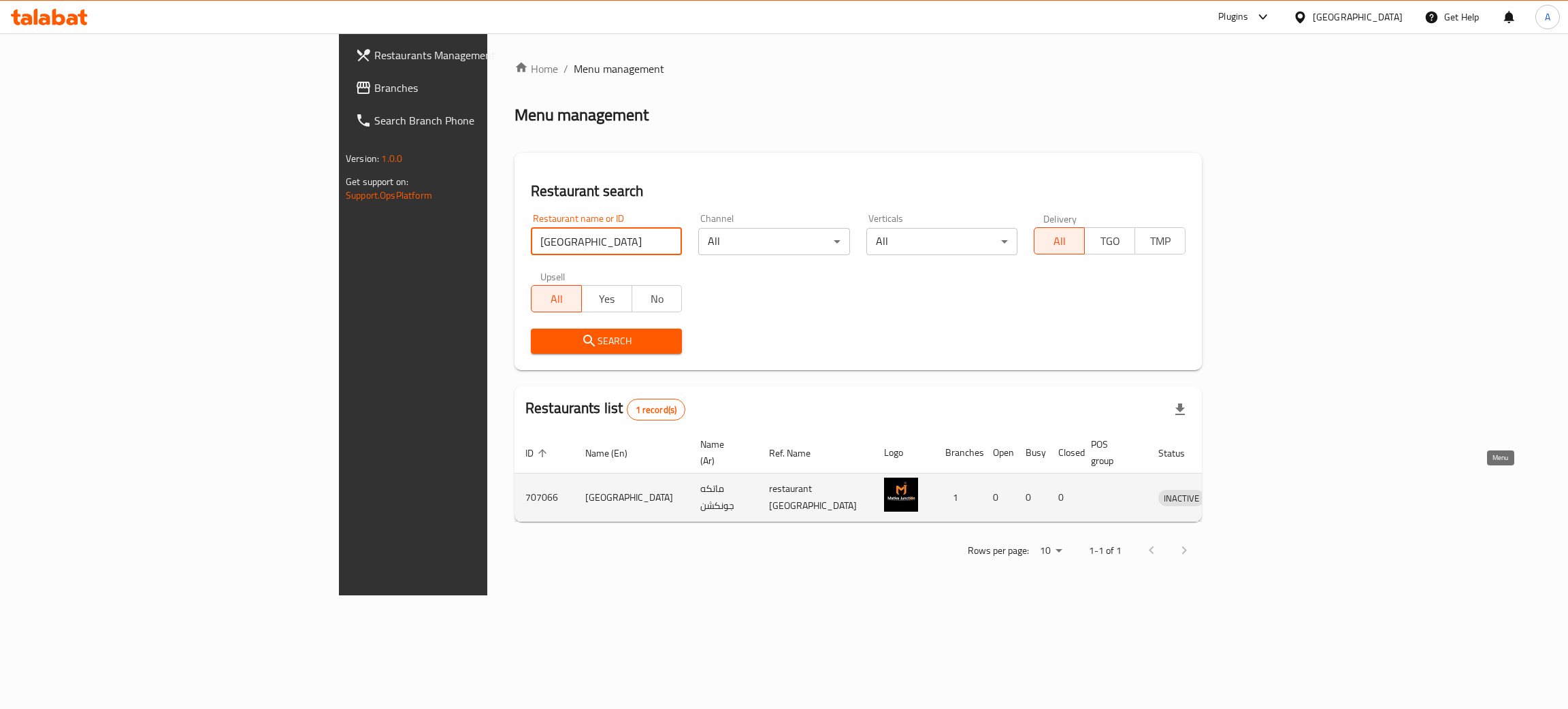
click at [1248, 489] on icon "enhanced table" at bounding box center [1239, 497] width 16 height 16
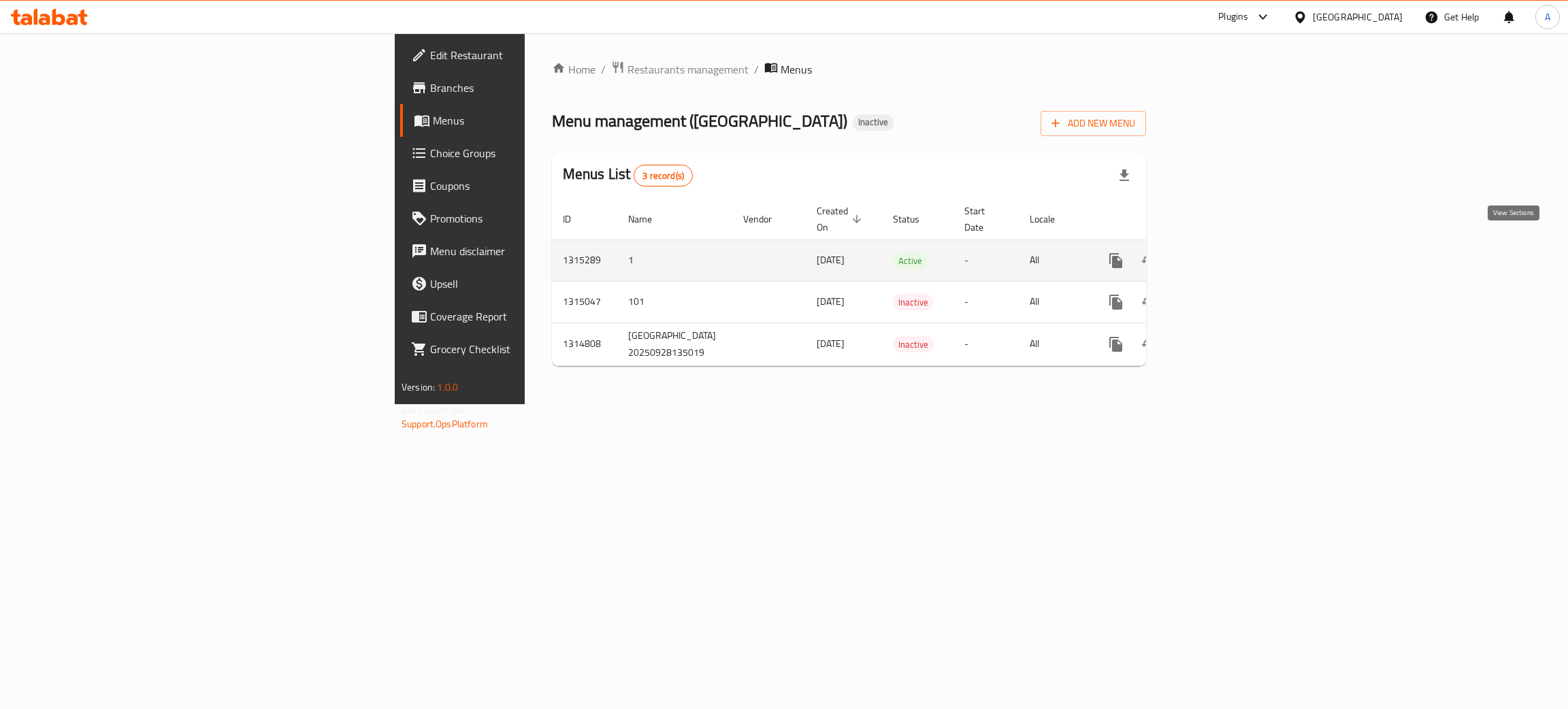
click at [1222, 253] on icon "enhanced table" at bounding box center [1213, 260] width 16 height 16
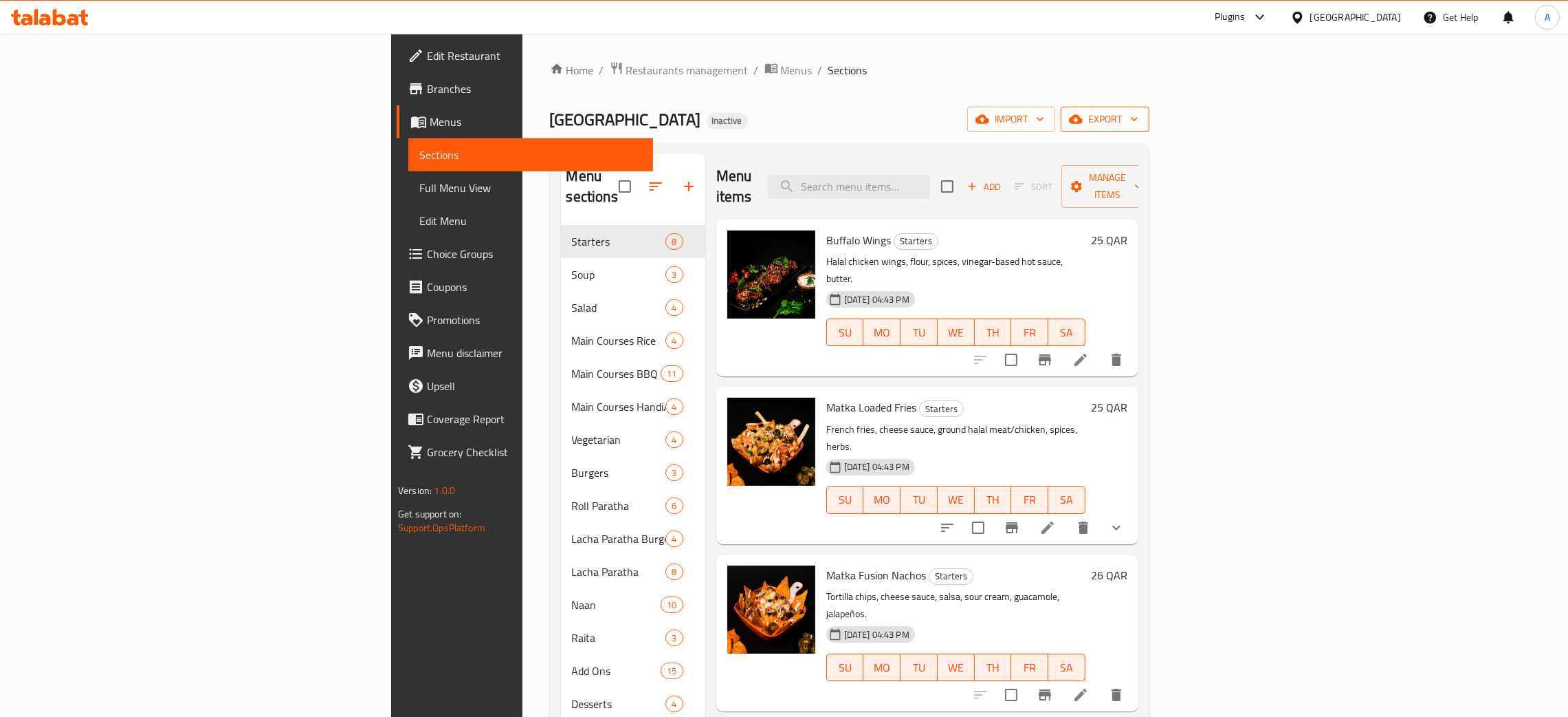
click at [1141, 117] on icon "button" at bounding box center [1134, 119] width 14 height 14
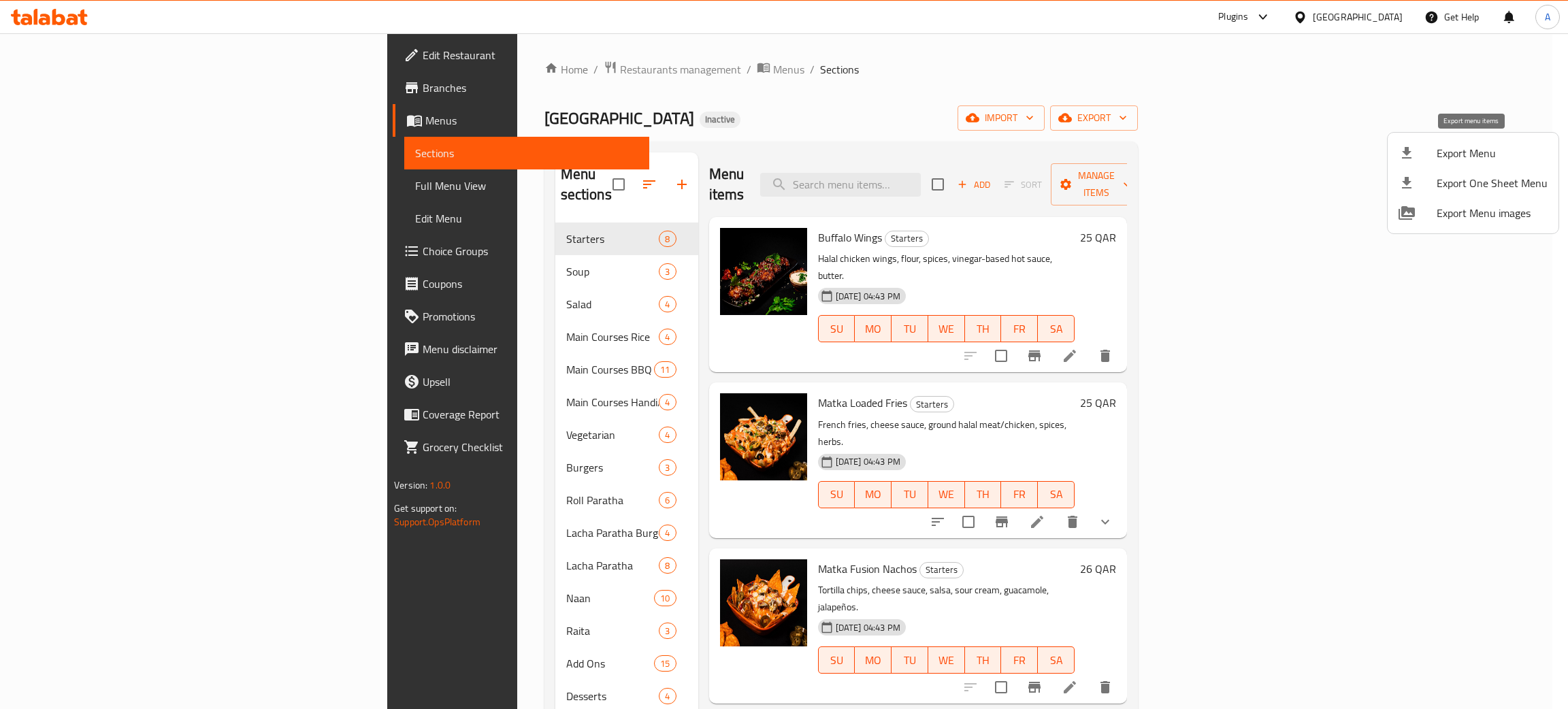
click at [1461, 147] on span "Export Menu" at bounding box center [1491, 153] width 111 height 16
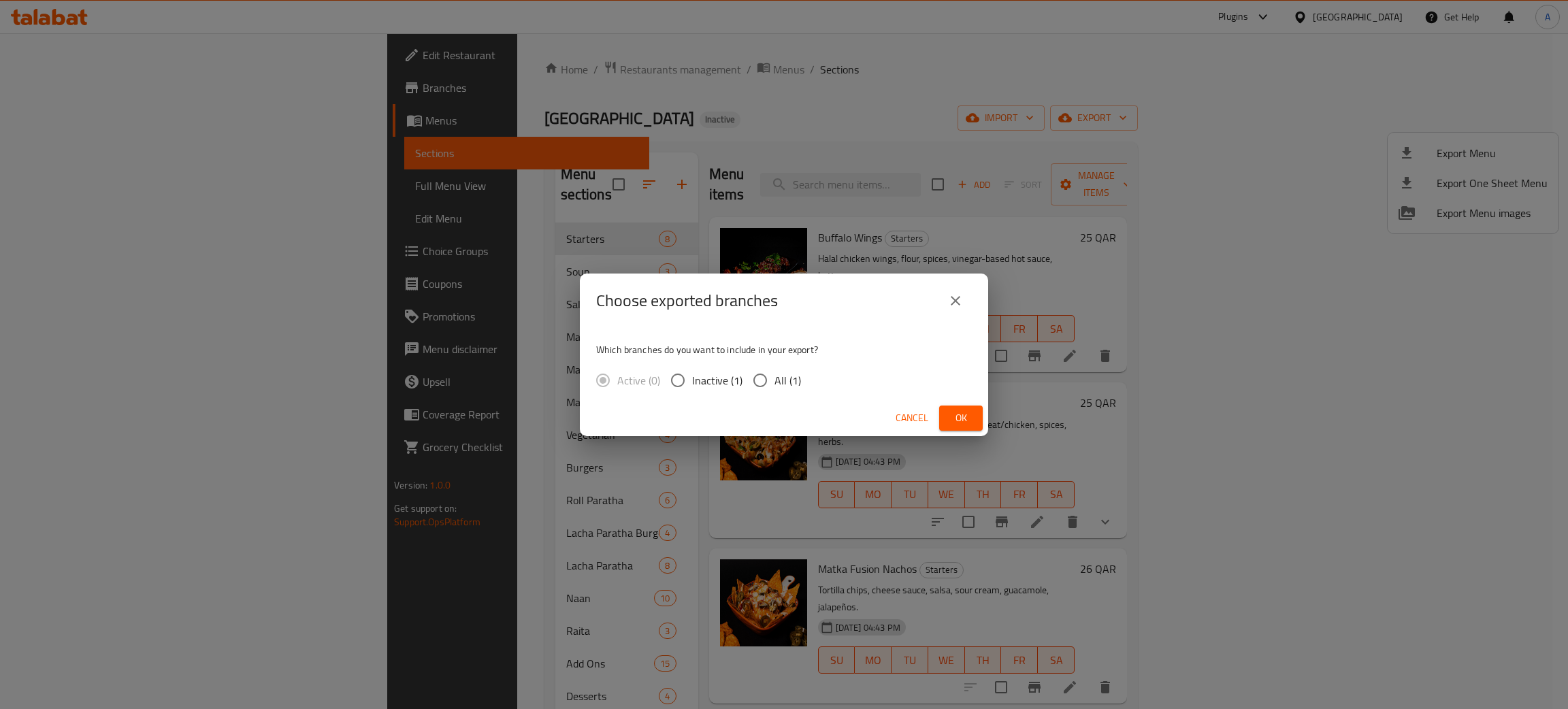
click at [963, 416] on span "Ok" at bounding box center [960, 418] width 22 height 17
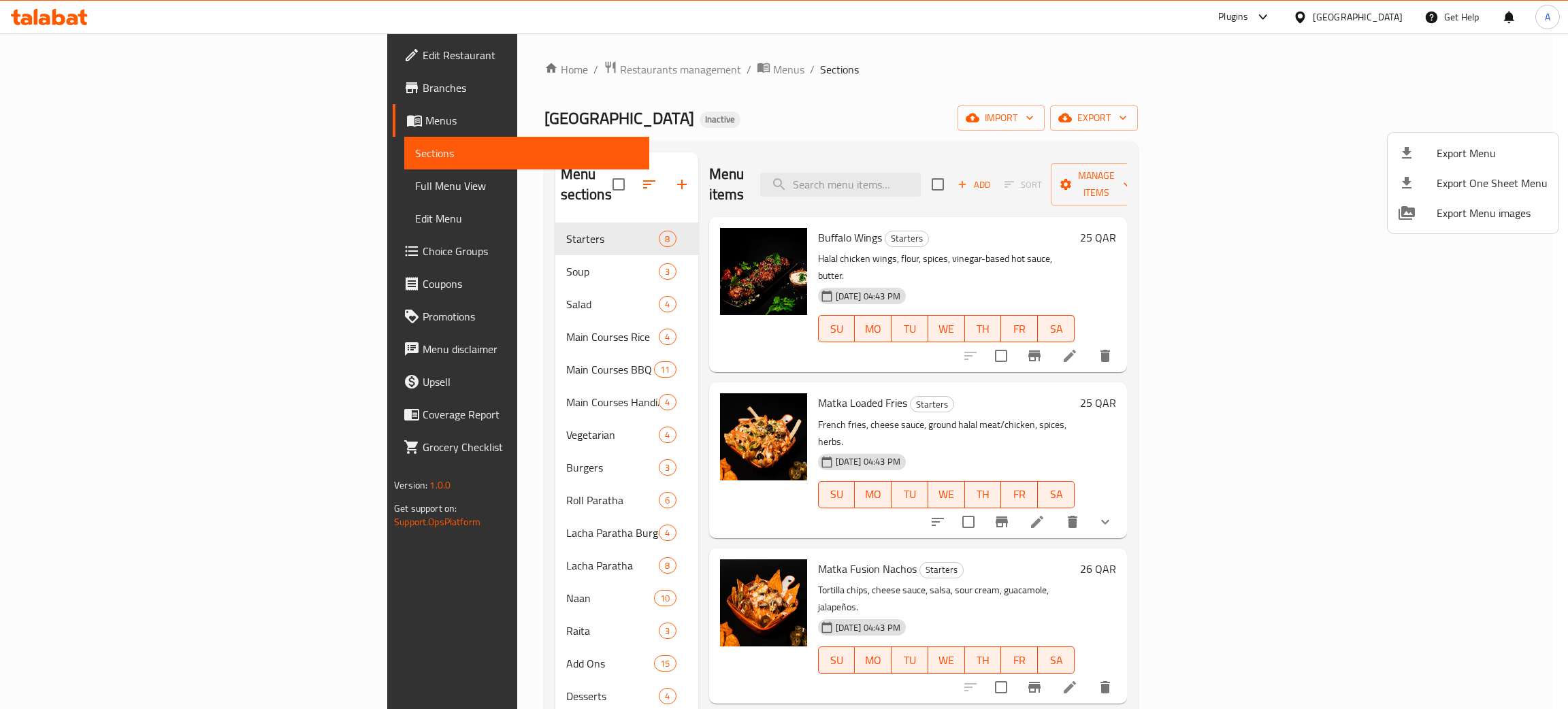
click at [784, 120] on div at bounding box center [784, 354] width 1568 height 709
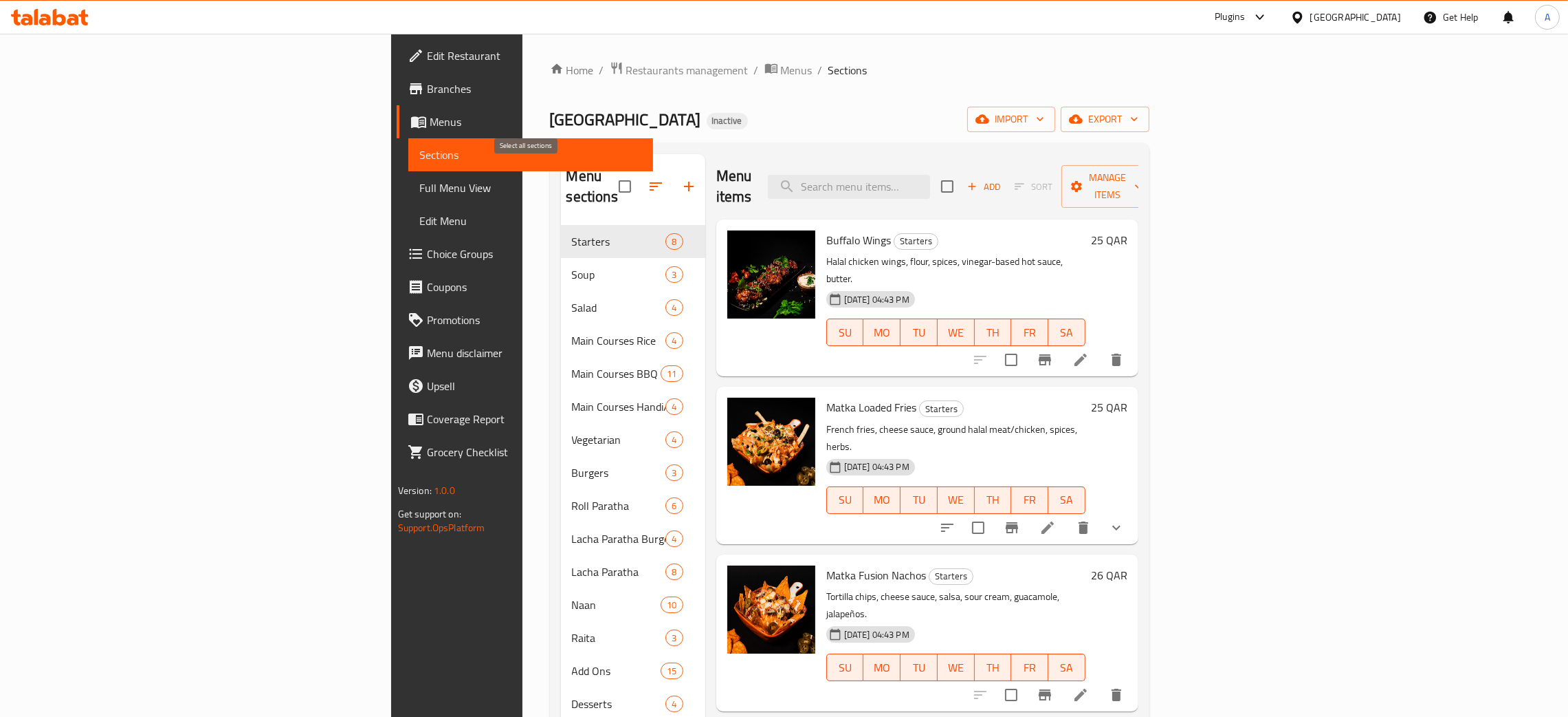
click at [611, 177] on input "checkbox" at bounding box center [625, 187] width 29 height 29
checkbox input "true"
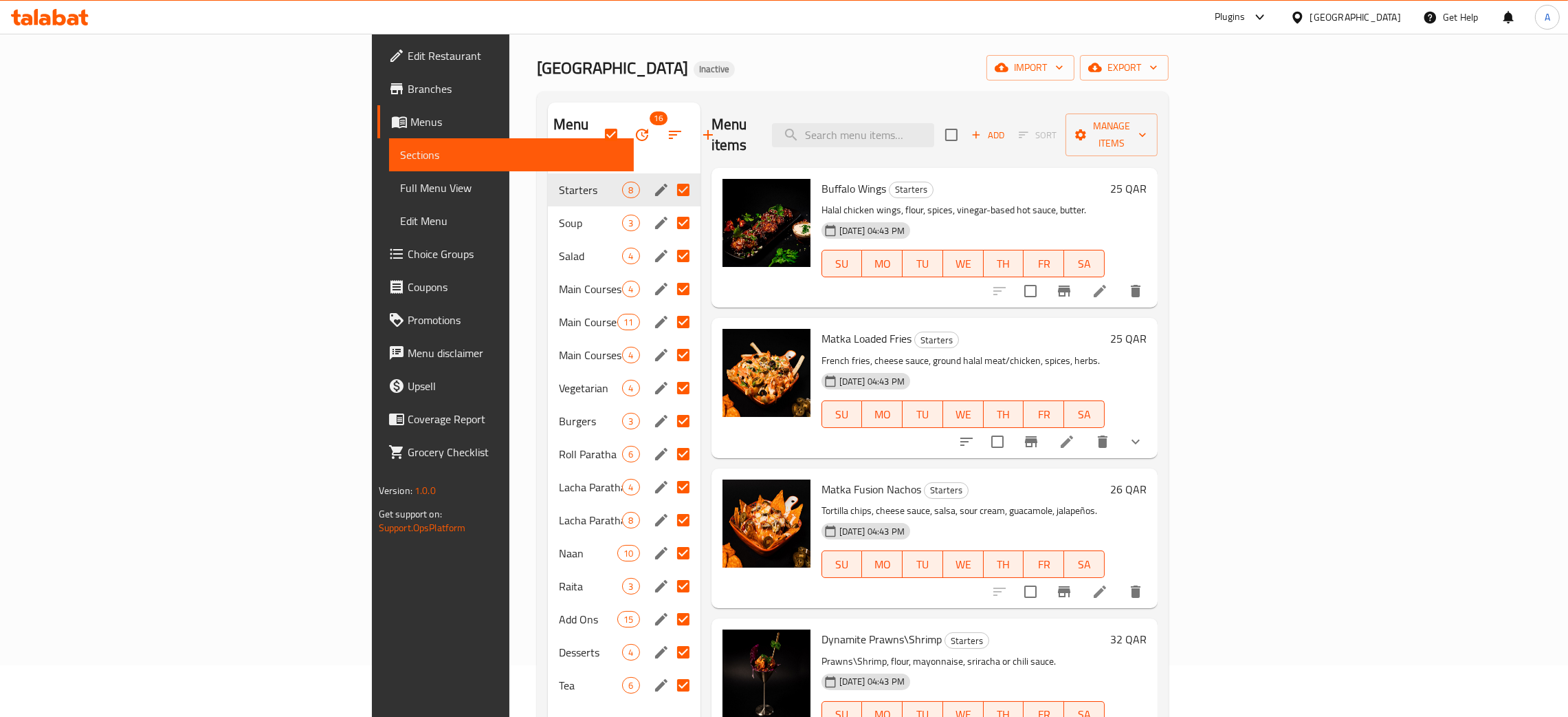
scroll to position [103, 0]
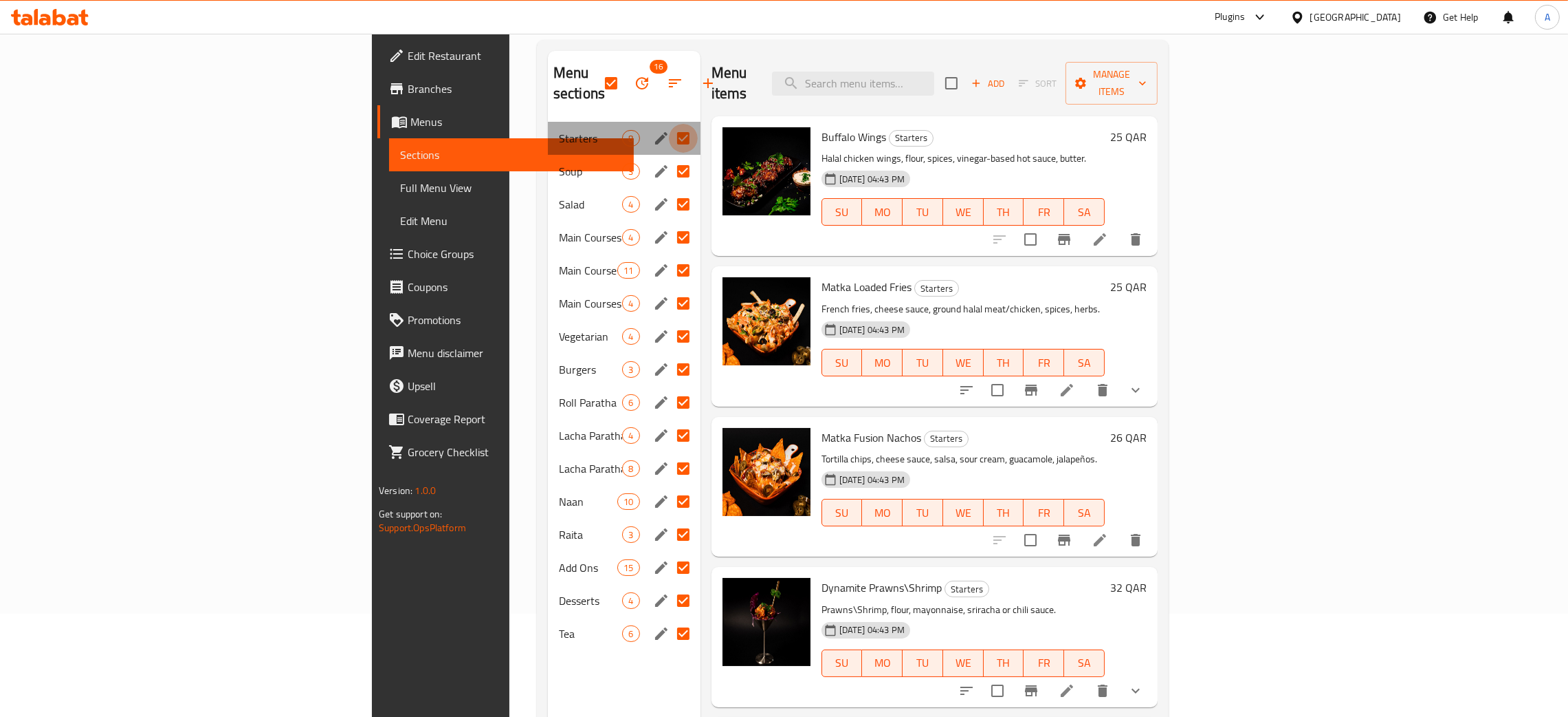
click at [669, 123] on input "Menu sections" at bounding box center [684, 138] width 29 height 29
checkbox input "false"
click at [669, 156] on input "Menu sections" at bounding box center [684, 171] width 29 height 29
checkbox input "false"
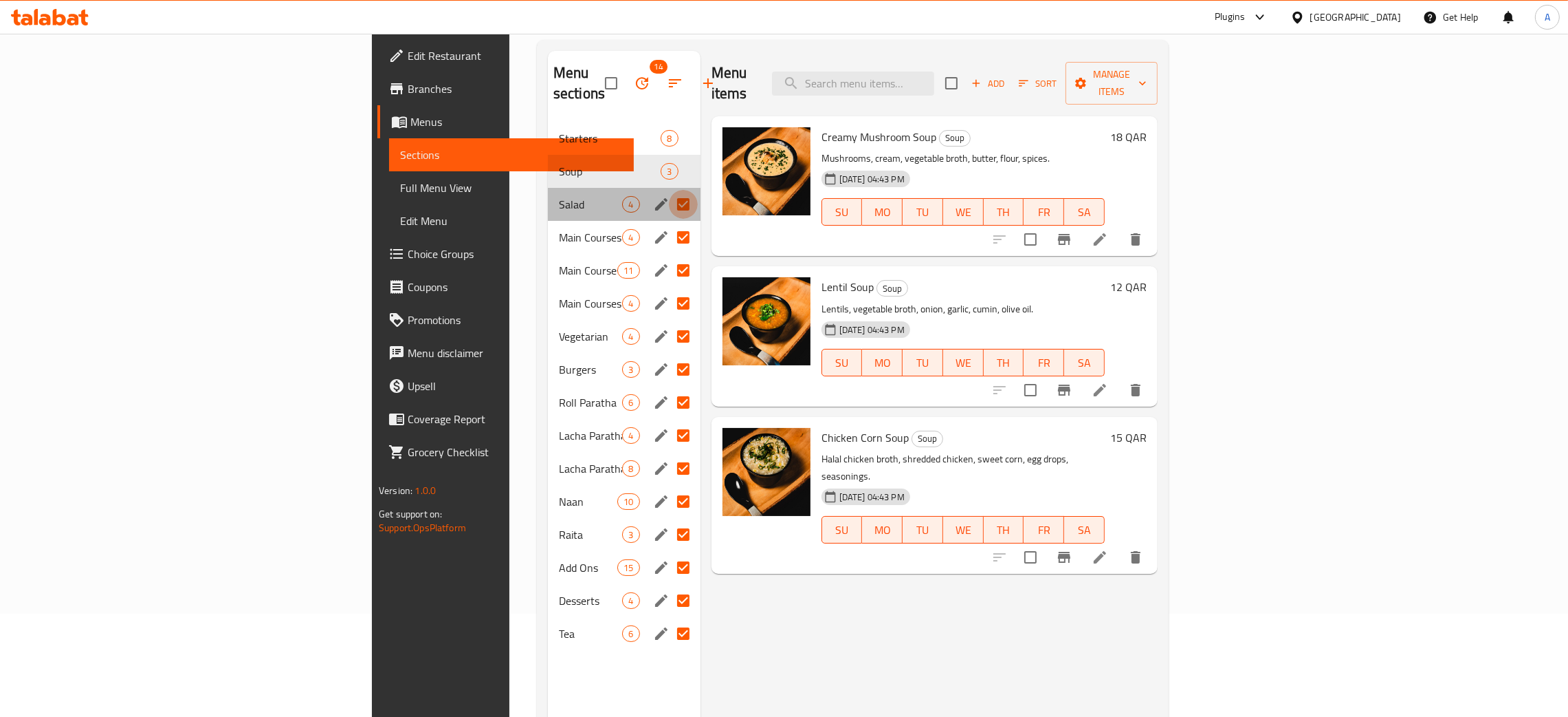
click at [669, 189] on input "Menu sections" at bounding box center [684, 204] width 29 height 29
checkbox input "false"
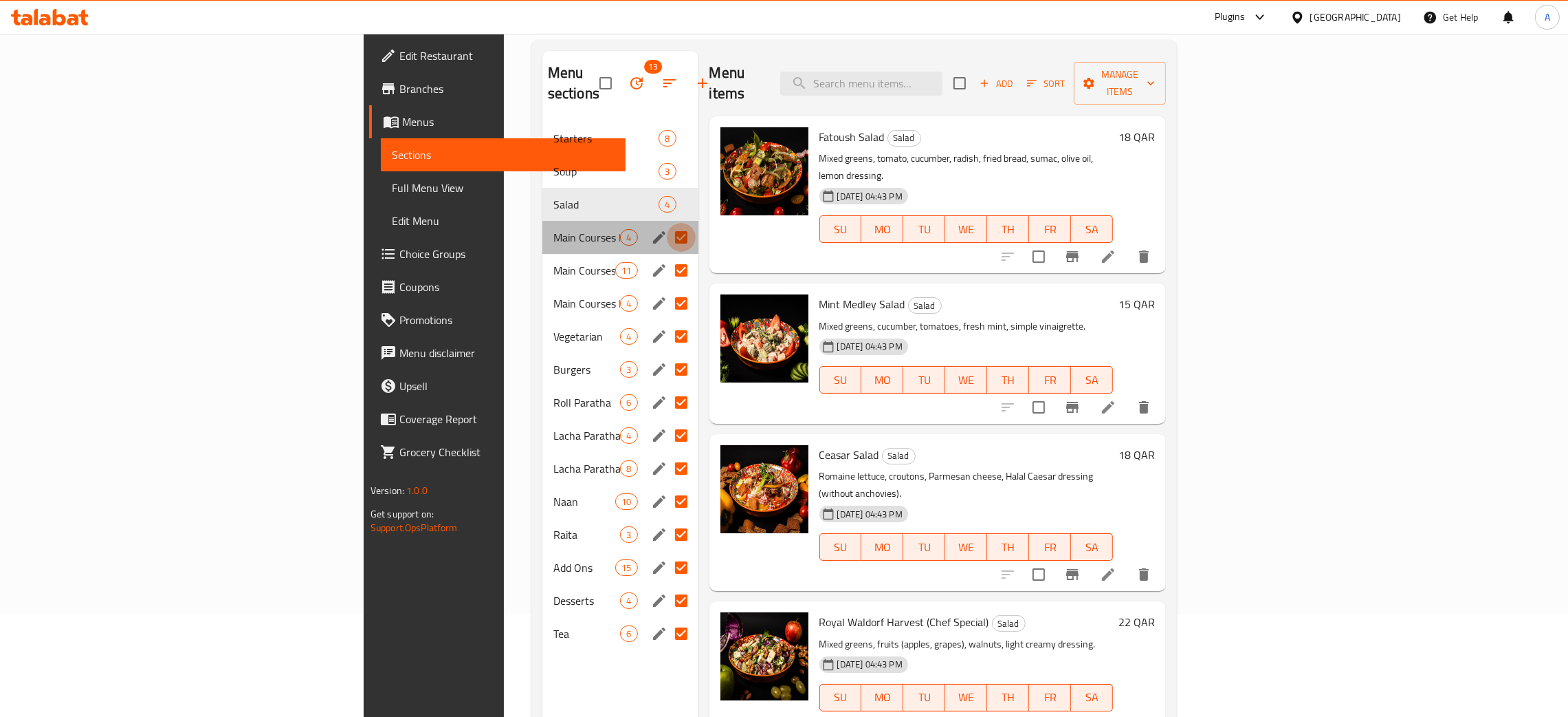
click at [667, 222] on input "Menu sections" at bounding box center [682, 237] width 29 height 29
checkbox input "false"
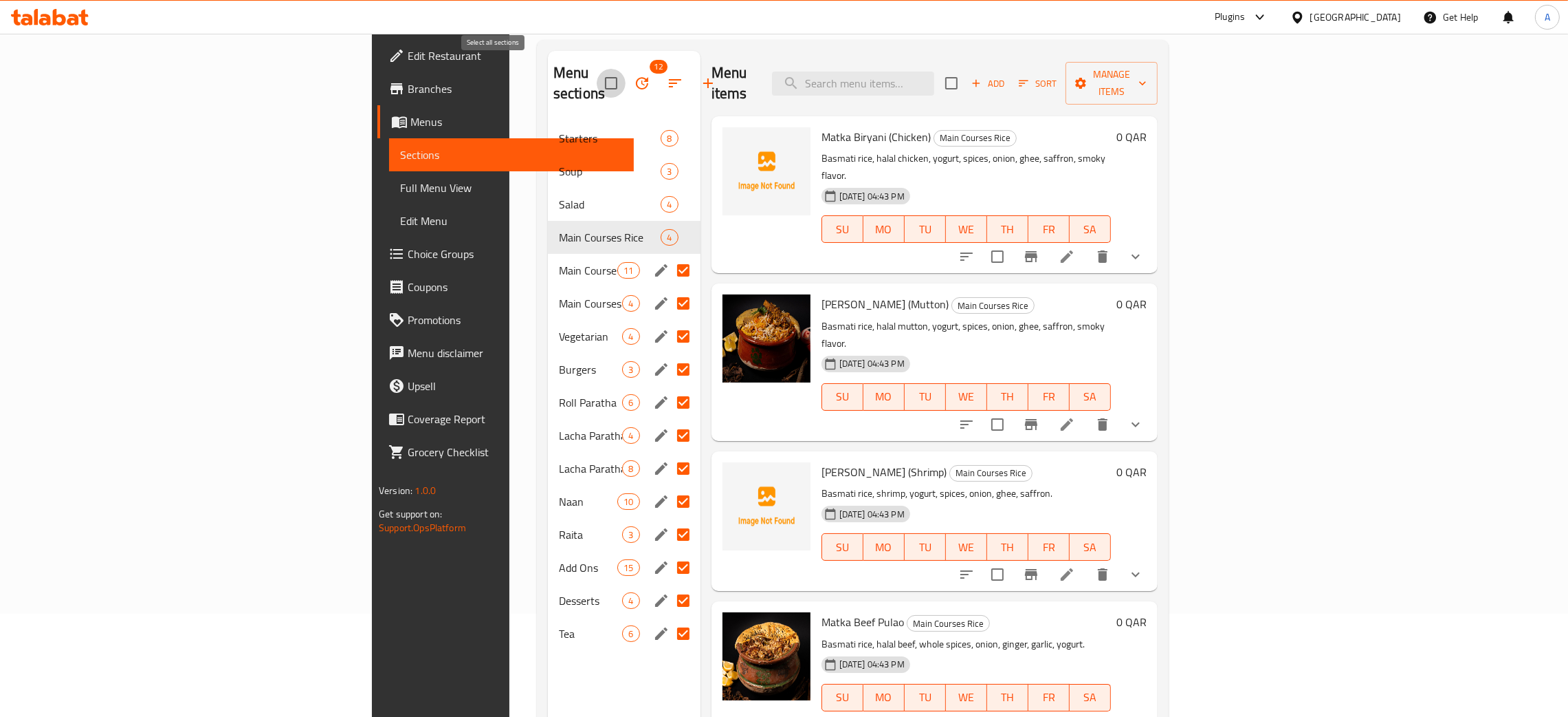
click at [596, 69] on input "checkbox" at bounding box center [611, 84] width 29 height 29
checkbox input "false"
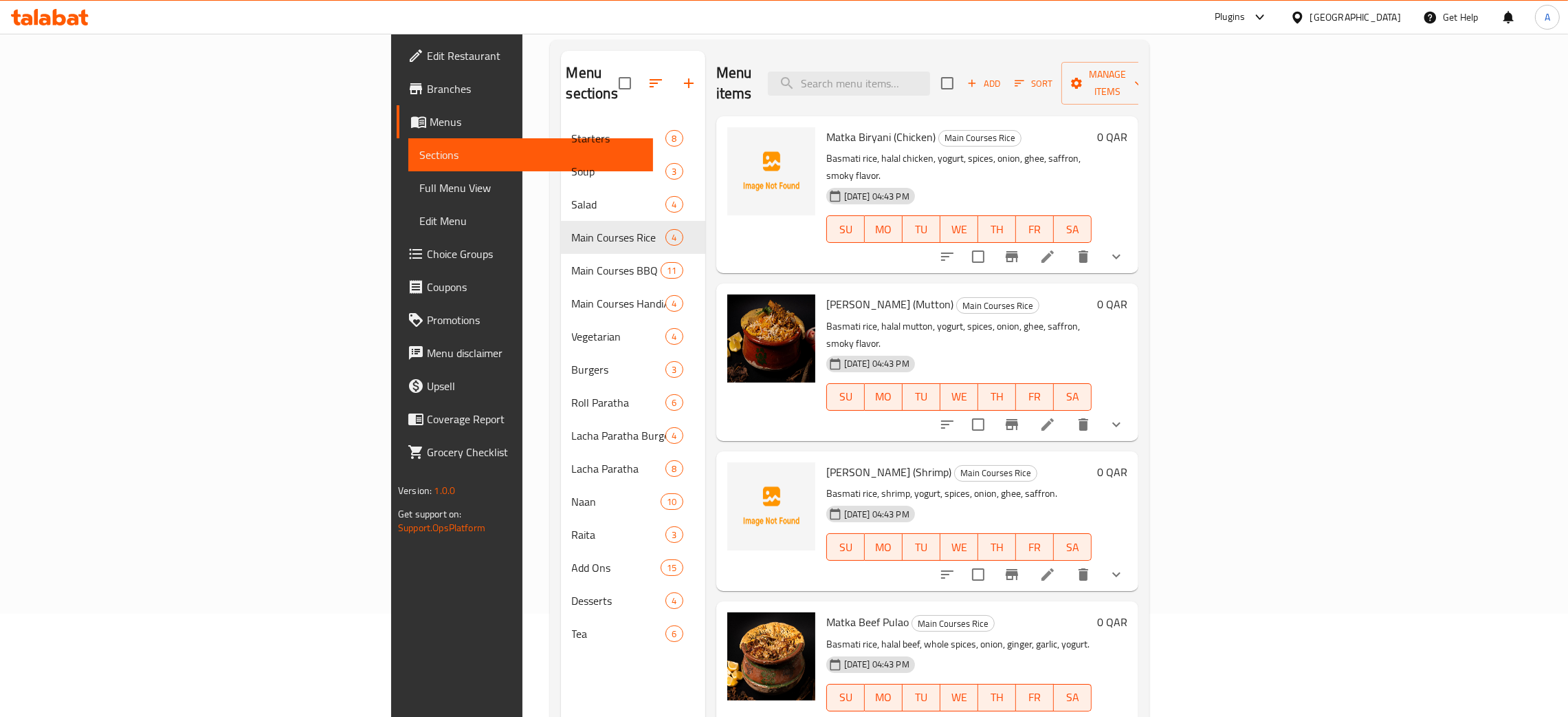
click at [561, 117] on nav "Starters 8 Soup 3 Salad 4 Main Courses Rice 4 Main Courses BBQ 11 Main Courses …" at bounding box center [633, 386] width 145 height 539
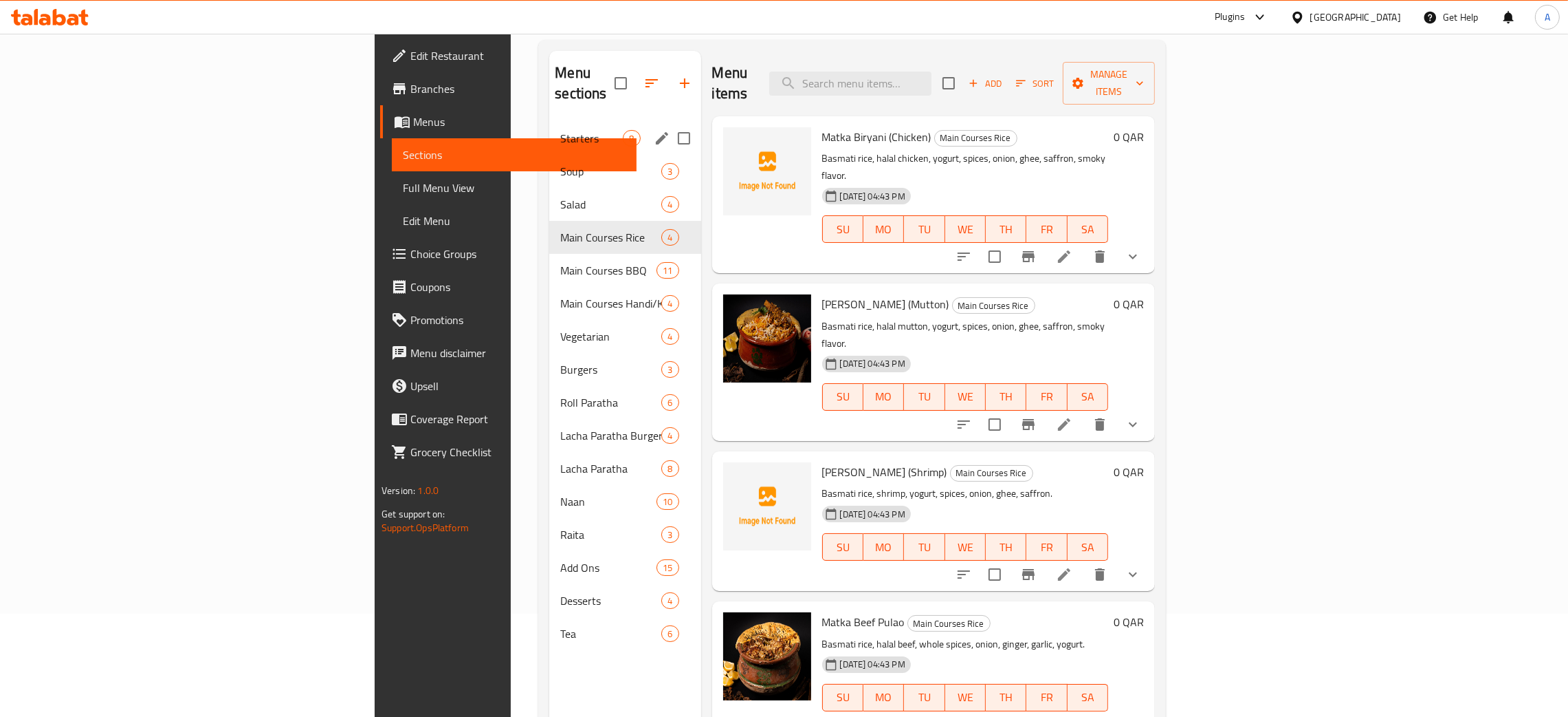
click at [560, 130] on span "Starters" at bounding box center [591, 138] width 62 height 17
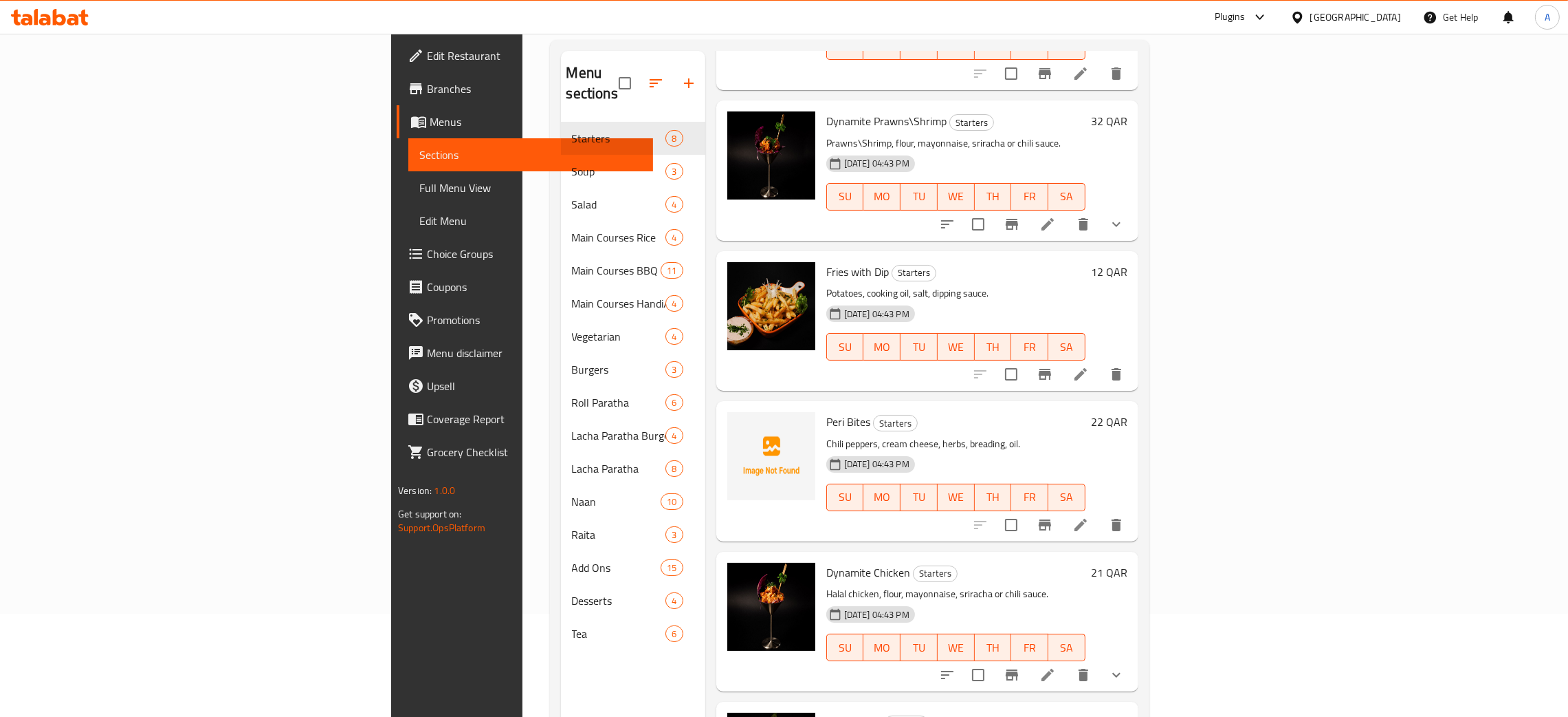
scroll to position [194, 0]
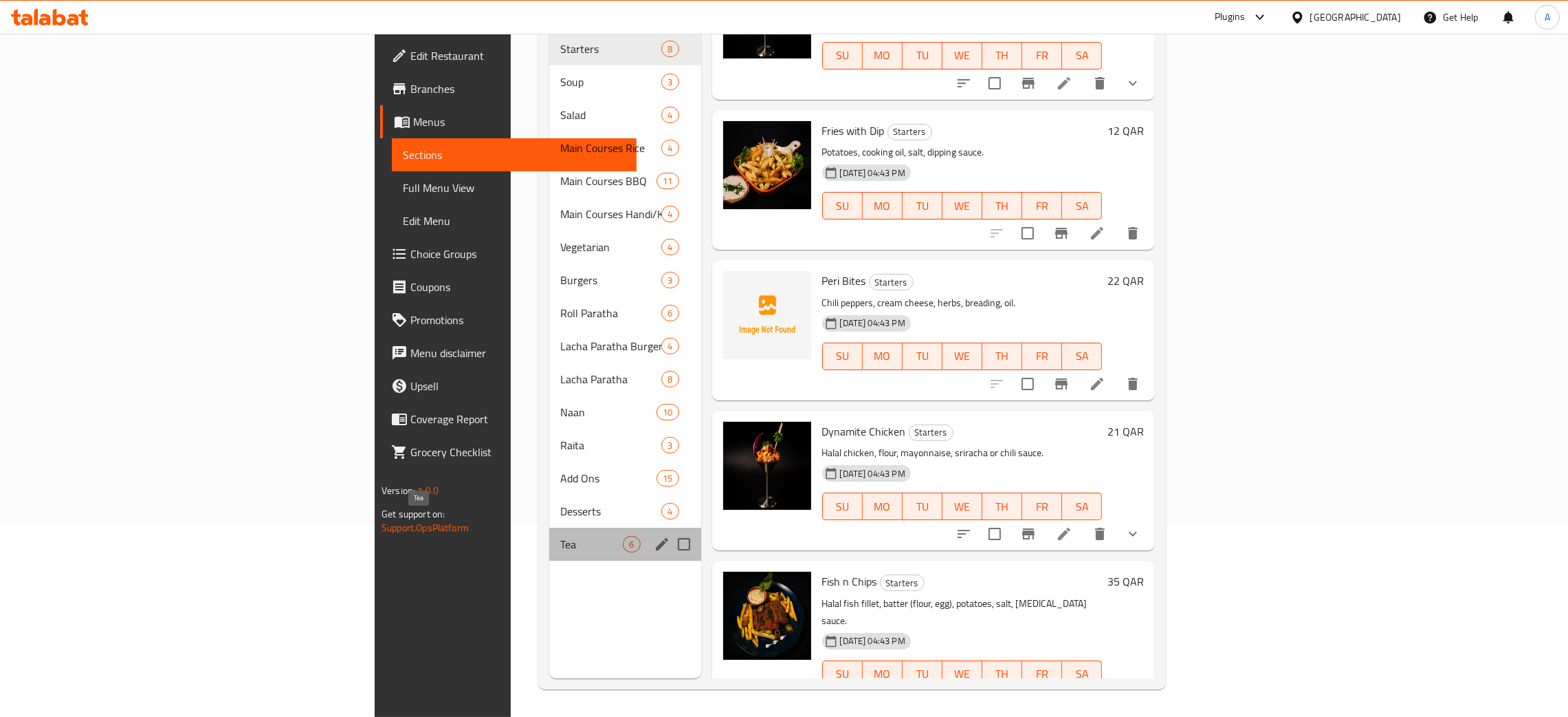
click at [560, 535] on span "Tea" at bounding box center [591, 543] width 62 height 17
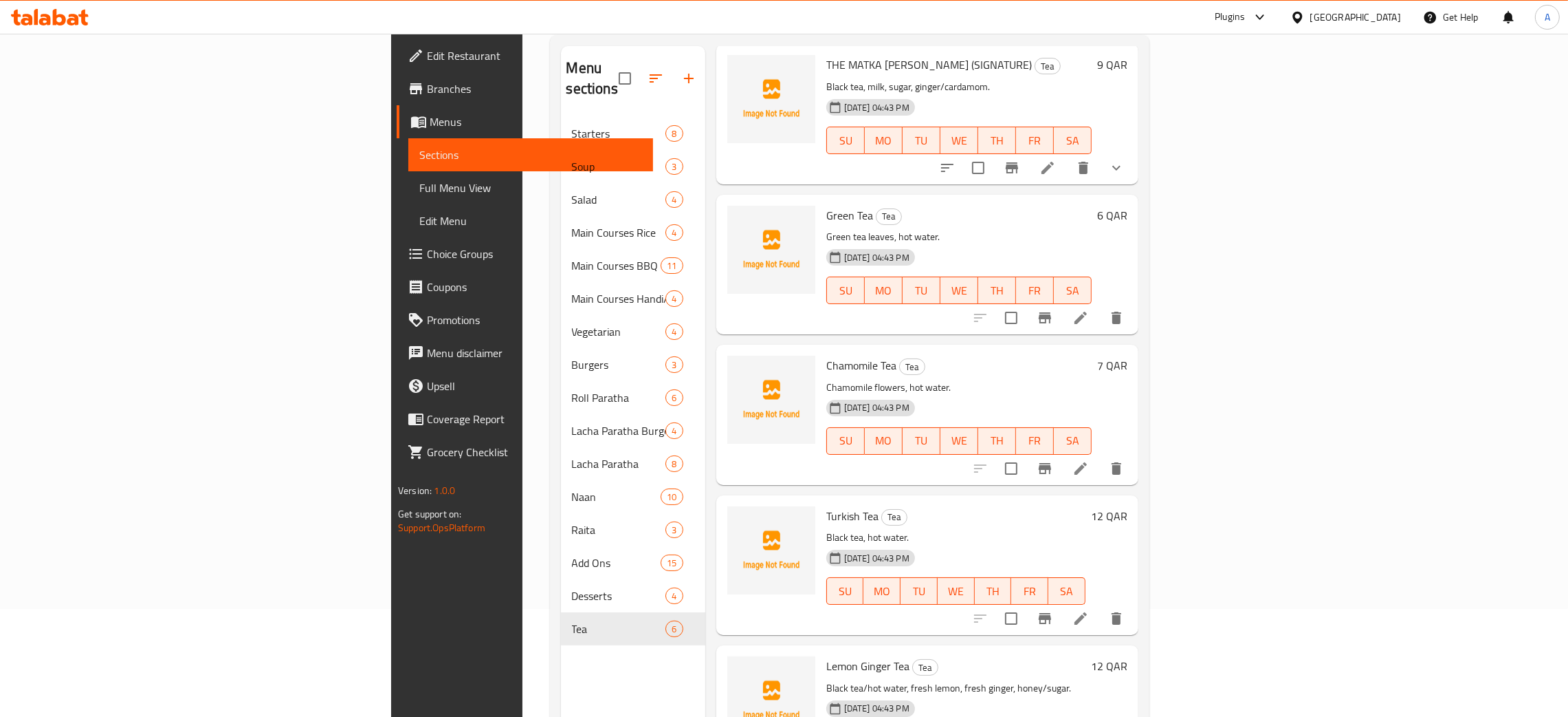
scroll to position [194, 0]
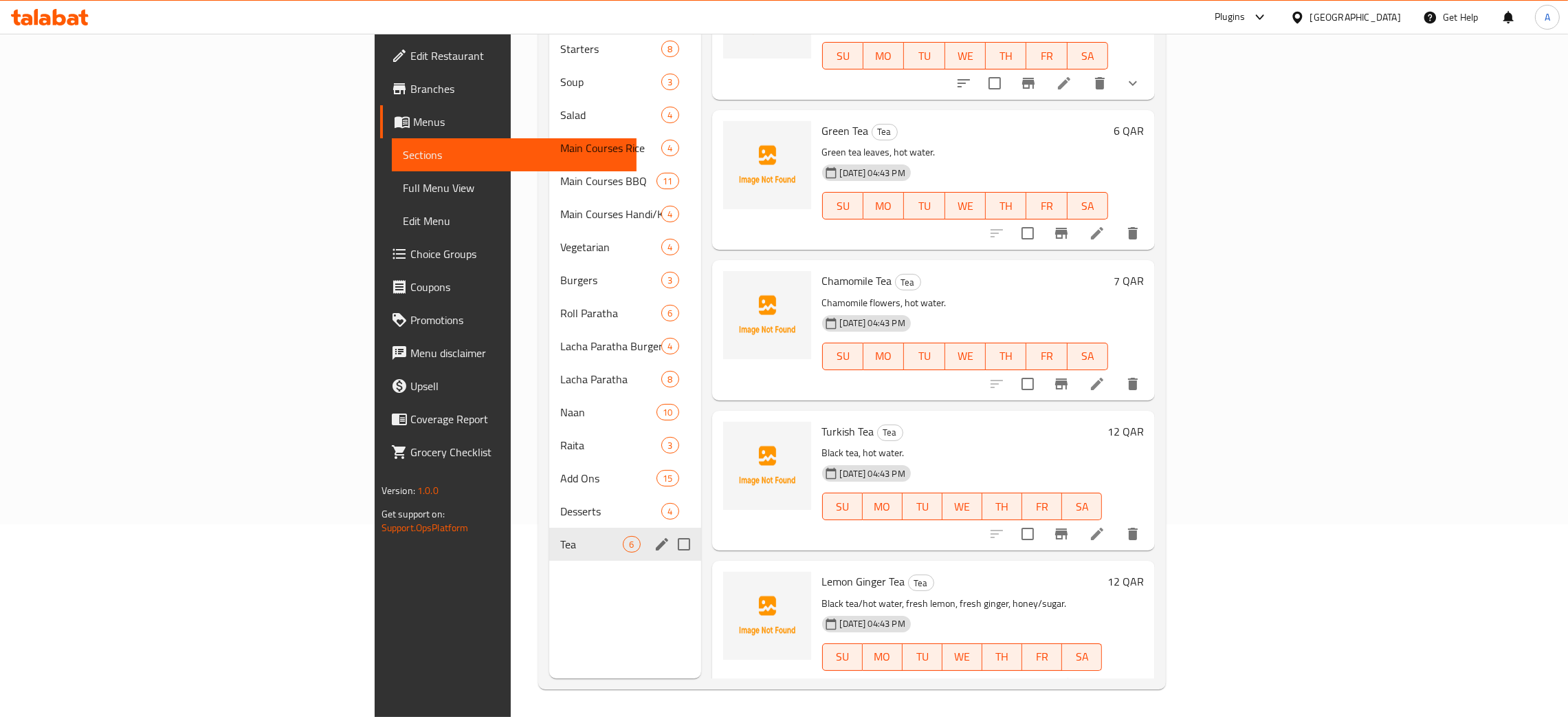
click at [669, 529] on input "Menu sections" at bounding box center [684, 544] width 29 height 29
checkbox input "true"
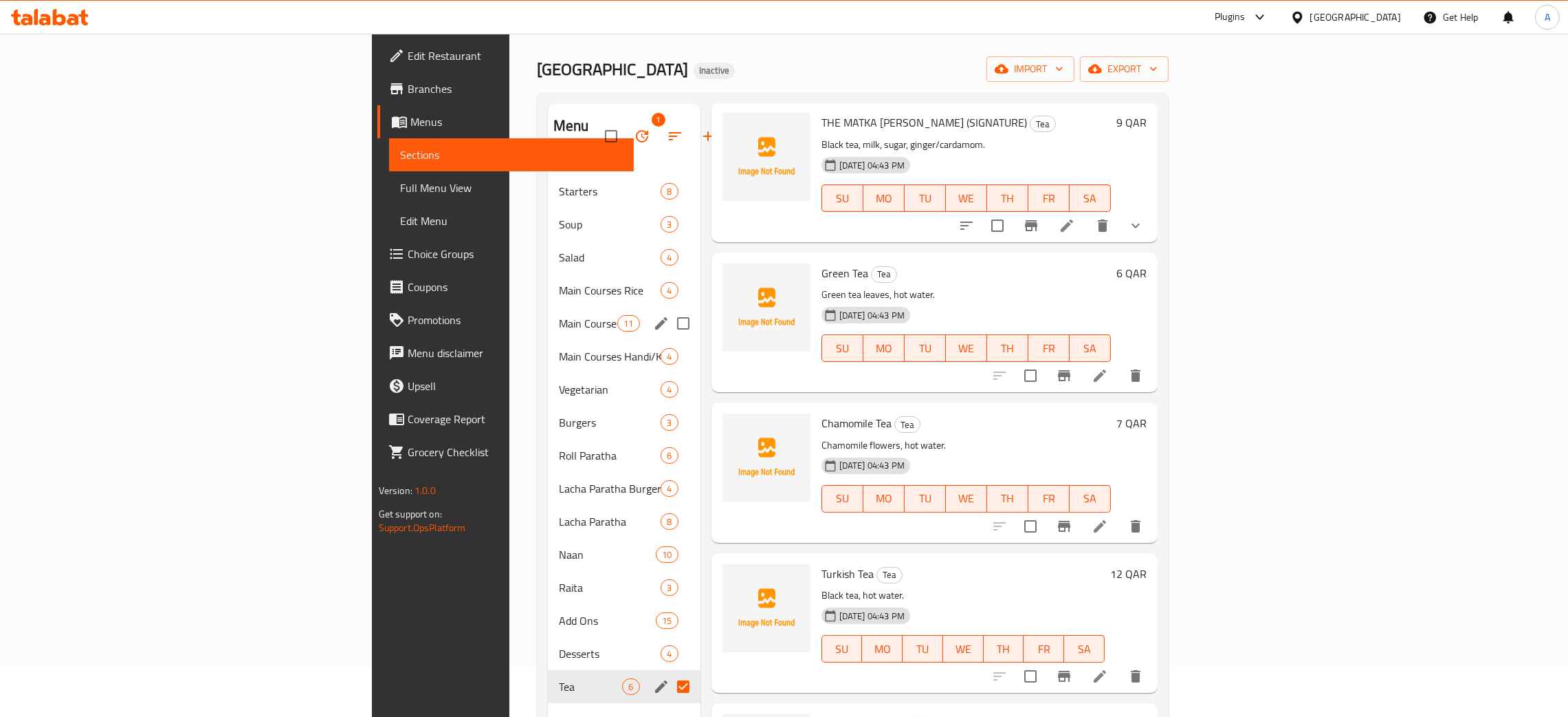
scroll to position [0, 0]
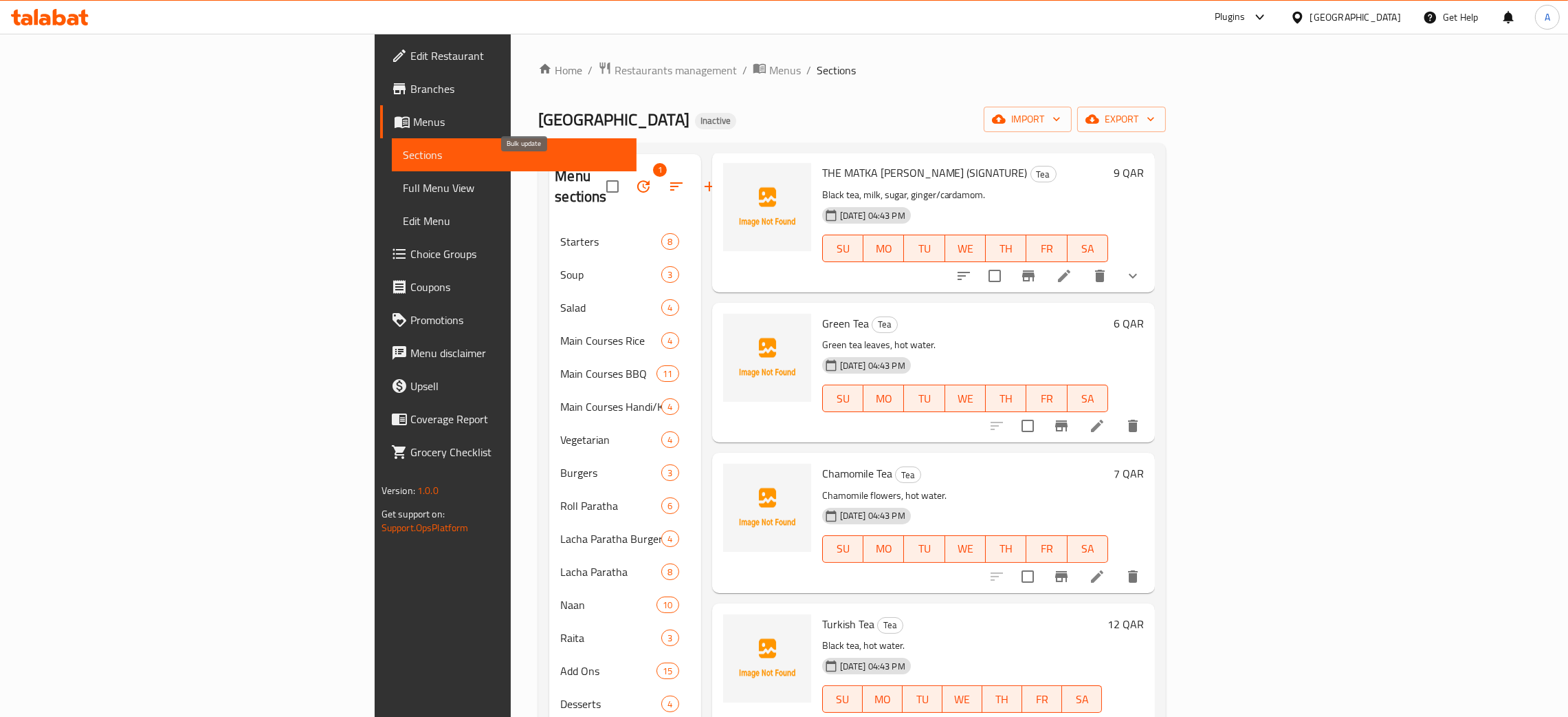
click at [635, 178] on icon "button" at bounding box center [643, 186] width 17 height 17
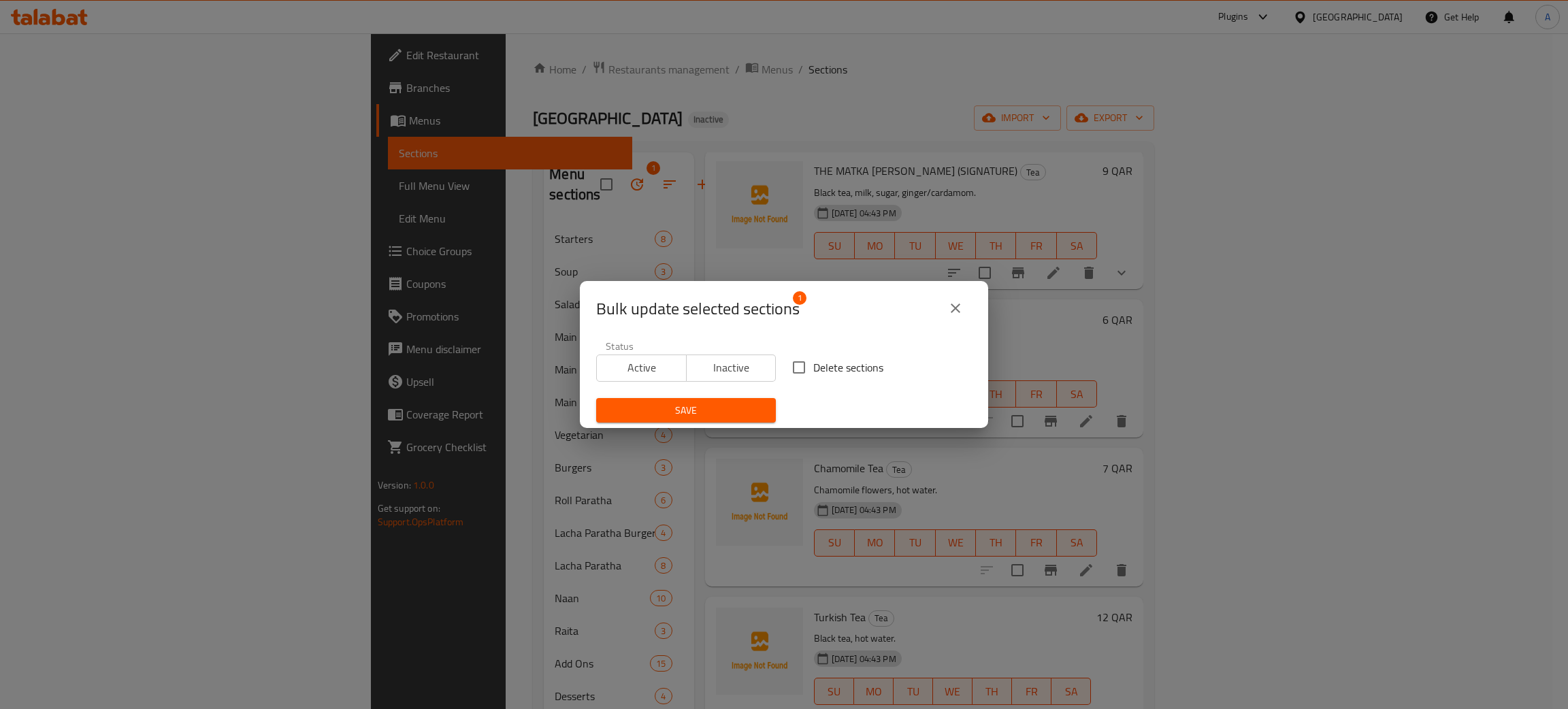
click at [734, 366] on span "Inactive" at bounding box center [732, 367] width 79 height 20
click at [708, 408] on span "Save" at bounding box center [685, 410] width 158 height 17
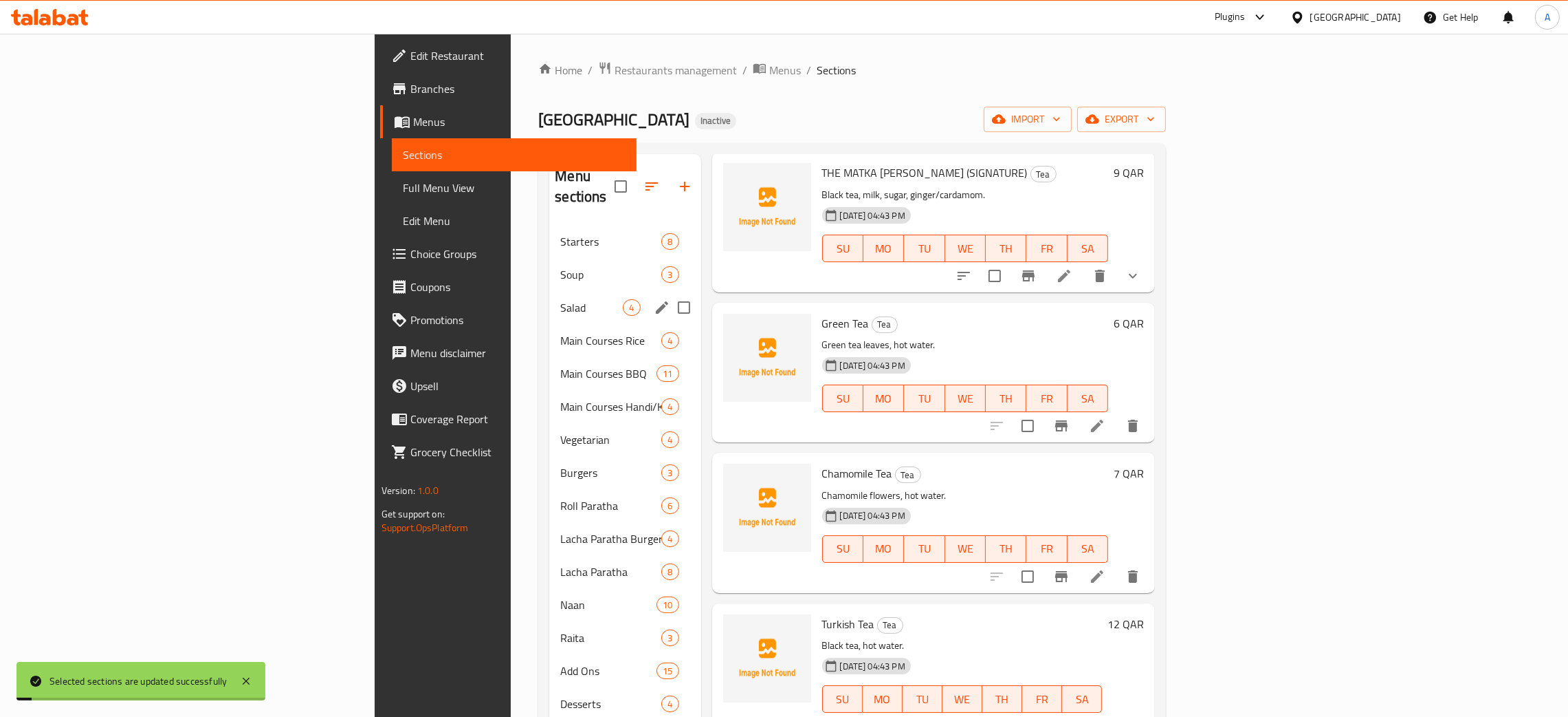
scroll to position [194, 0]
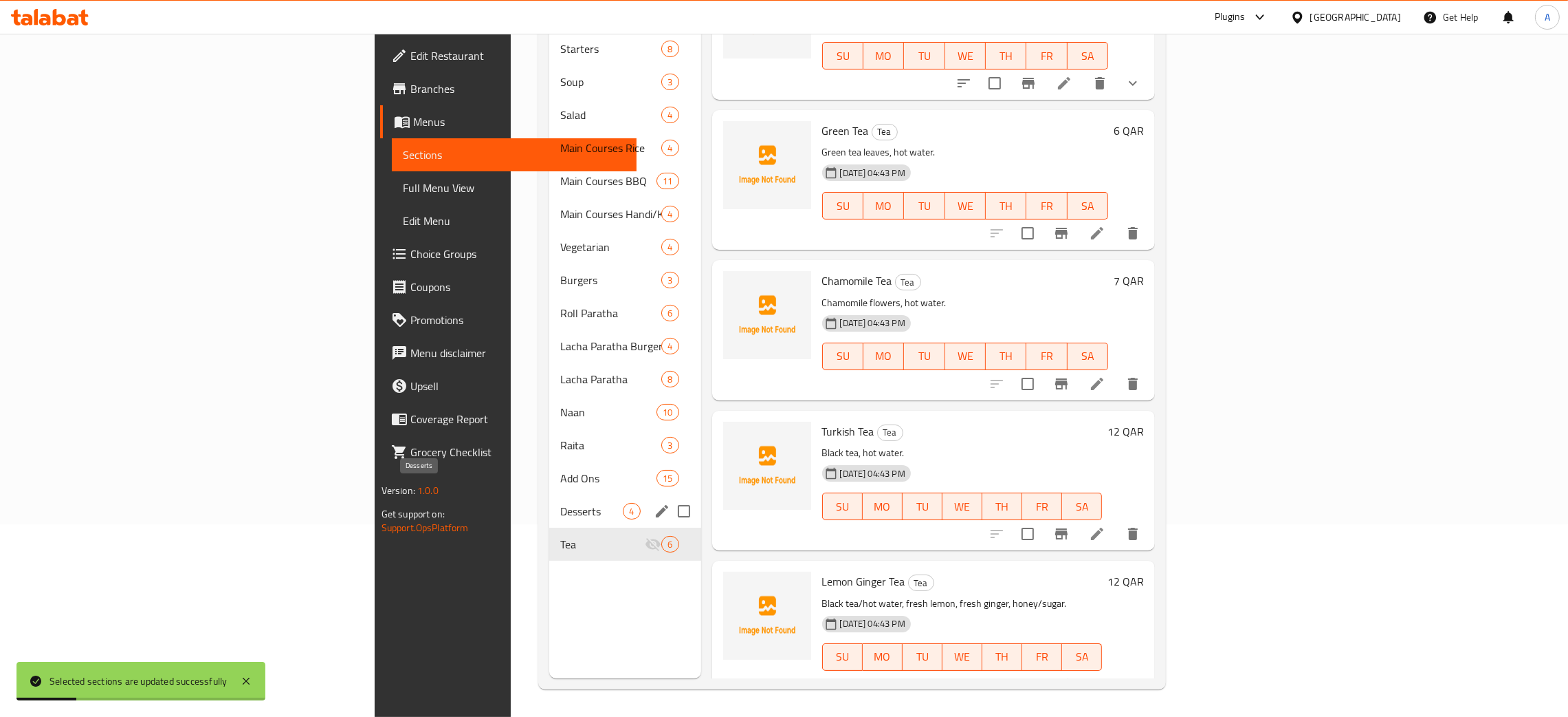
click at [560, 502] on span "Desserts" at bounding box center [591, 510] width 62 height 17
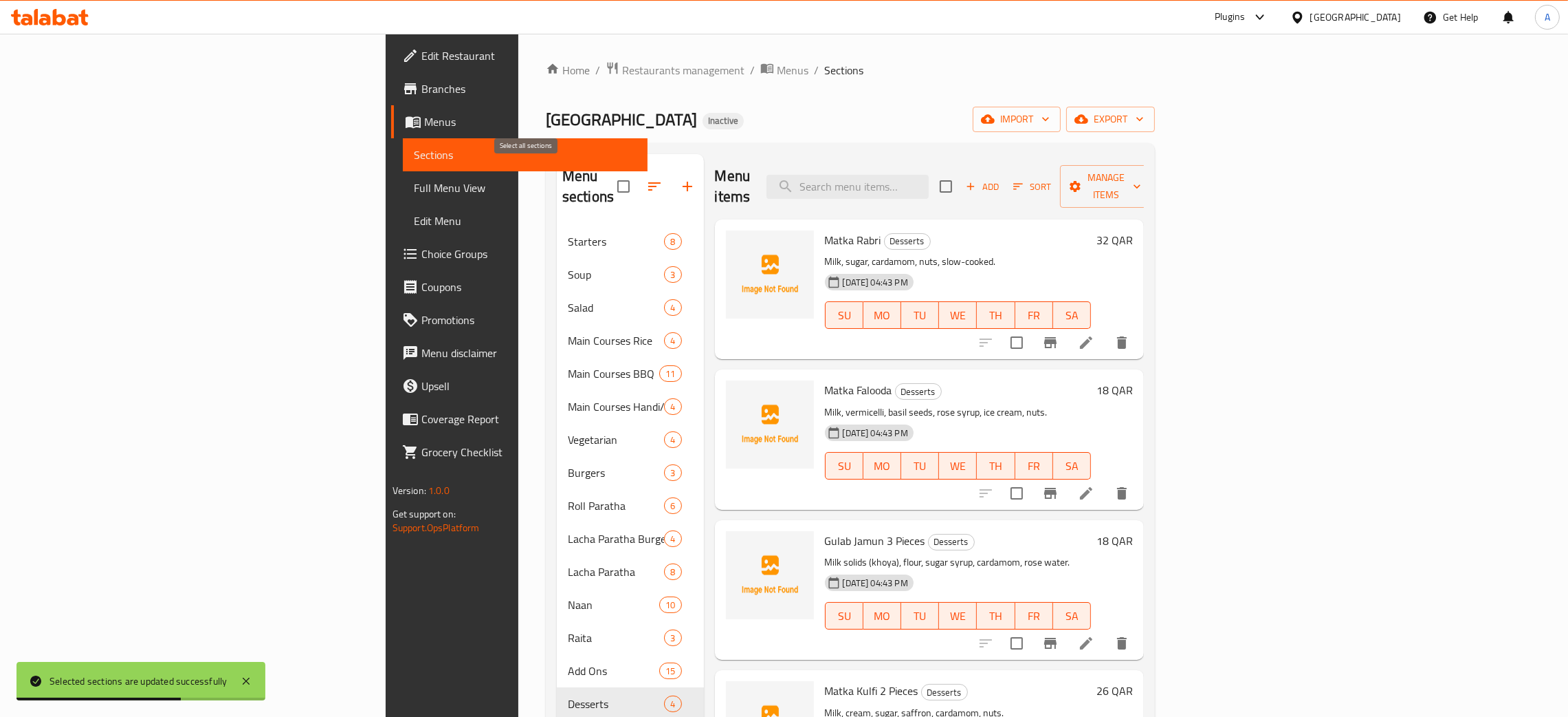
click at [609, 176] on input "checkbox" at bounding box center [623, 187] width 29 height 29
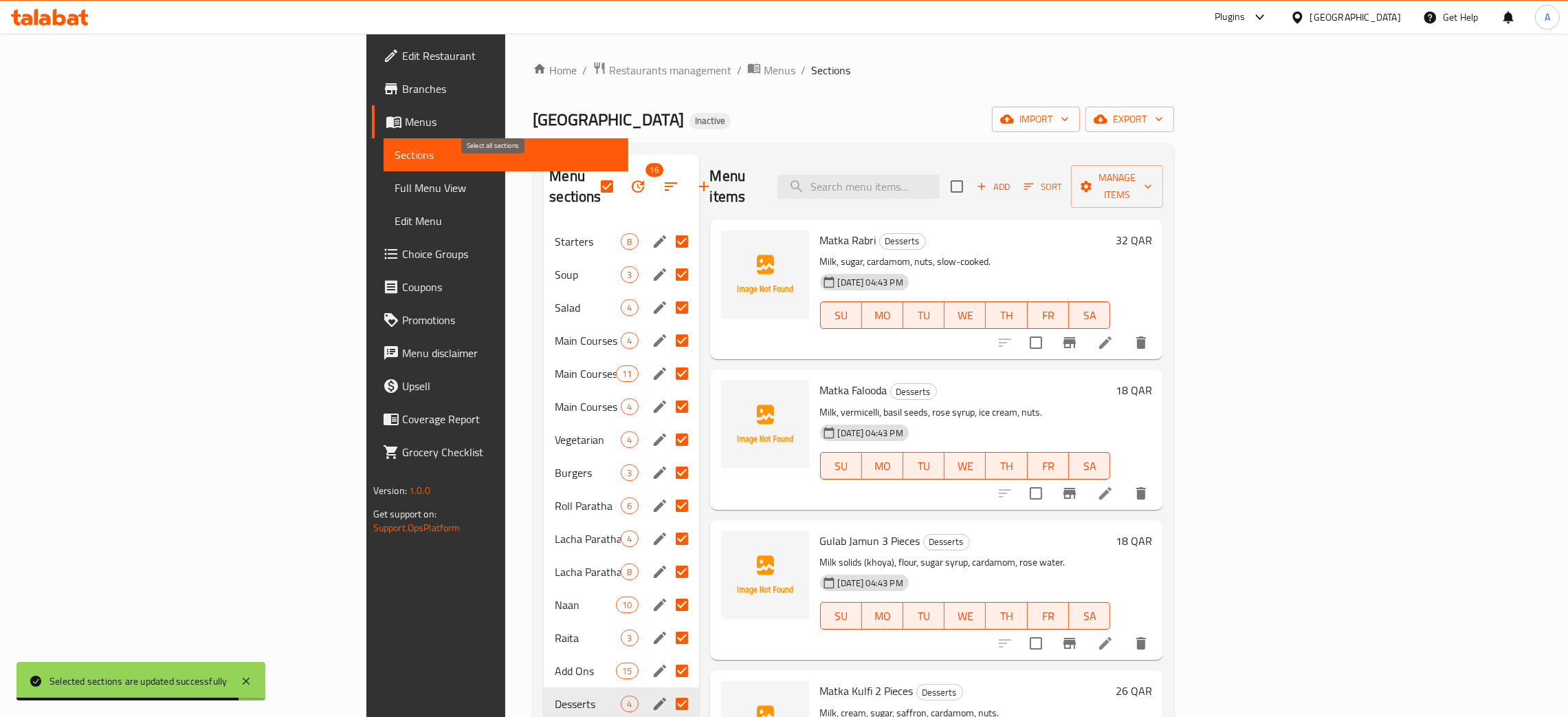
click at [592, 176] on input "checkbox" at bounding box center [607, 187] width 29 height 29
checkbox input "false"
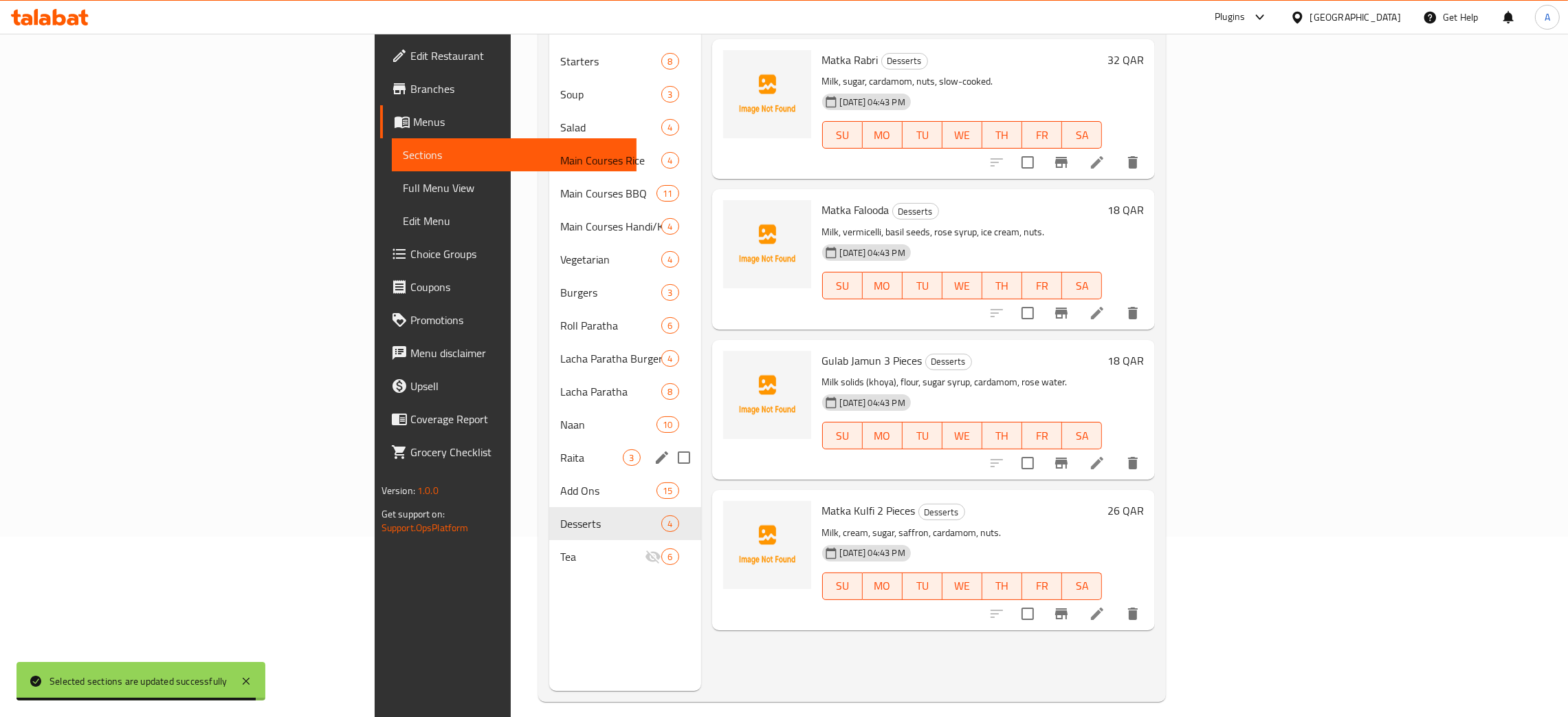
scroll to position [194, 0]
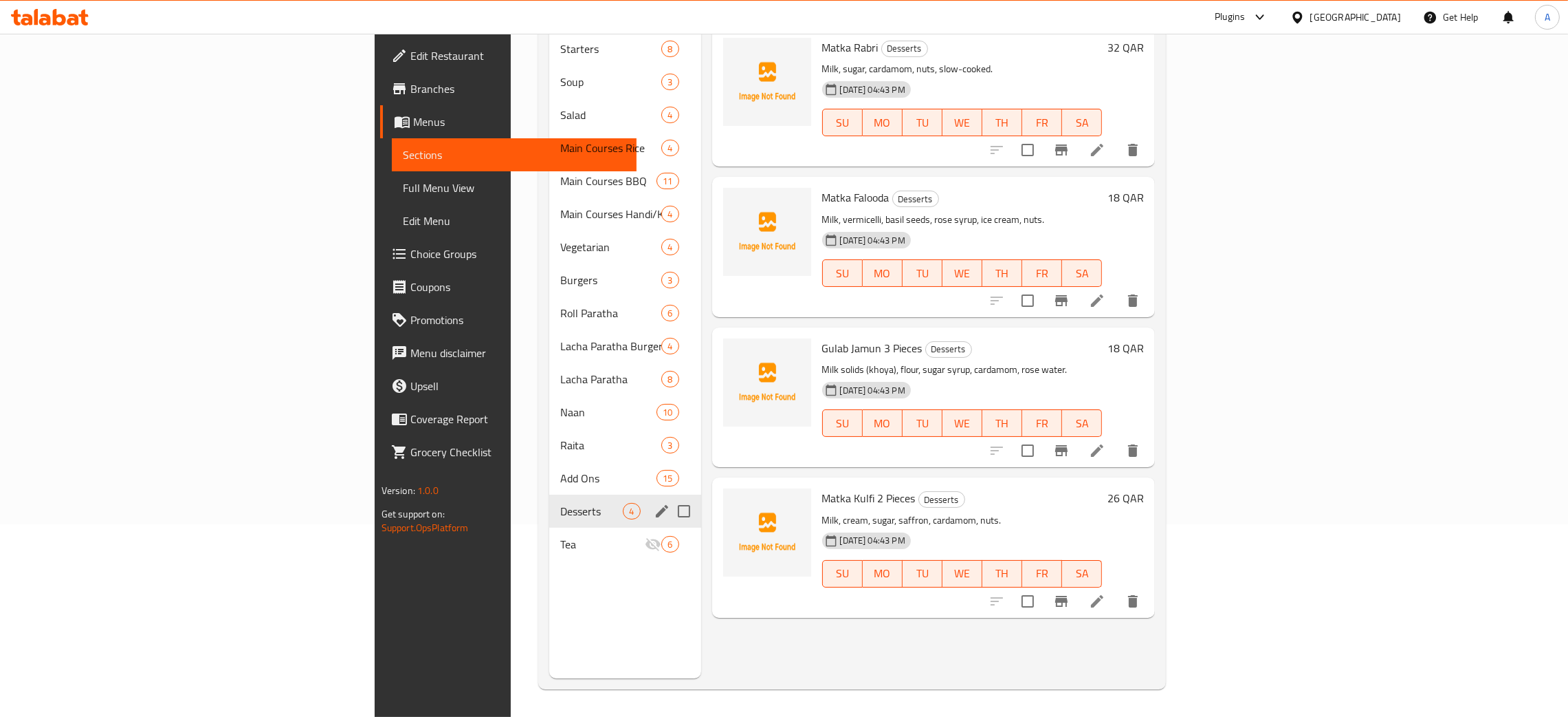
click at [669, 496] on input "Menu sections" at bounding box center [684, 511] width 29 height 29
checkbox input "true"
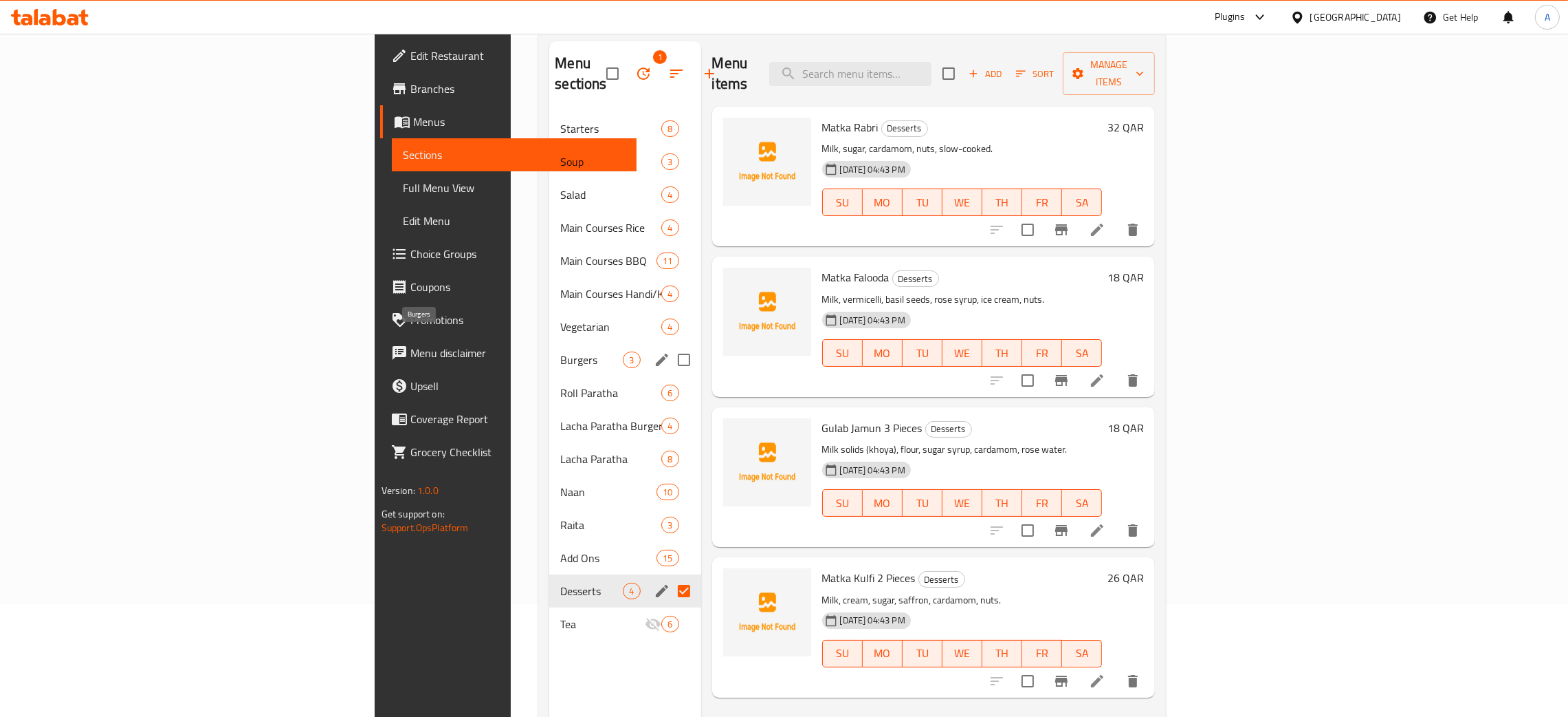
scroll to position [0, 0]
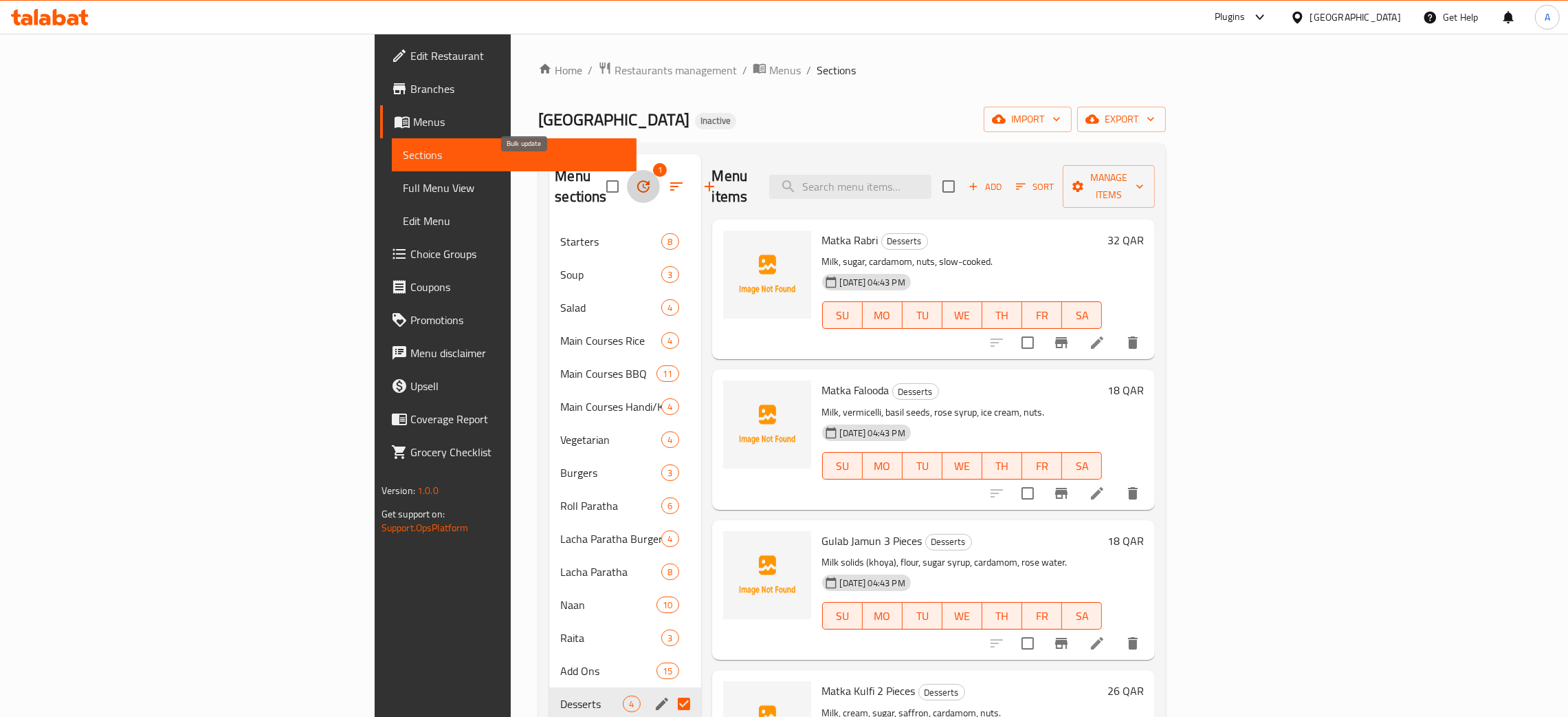
click at [635, 178] on icon "button" at bounding box center [643, 186] width 17 height 17
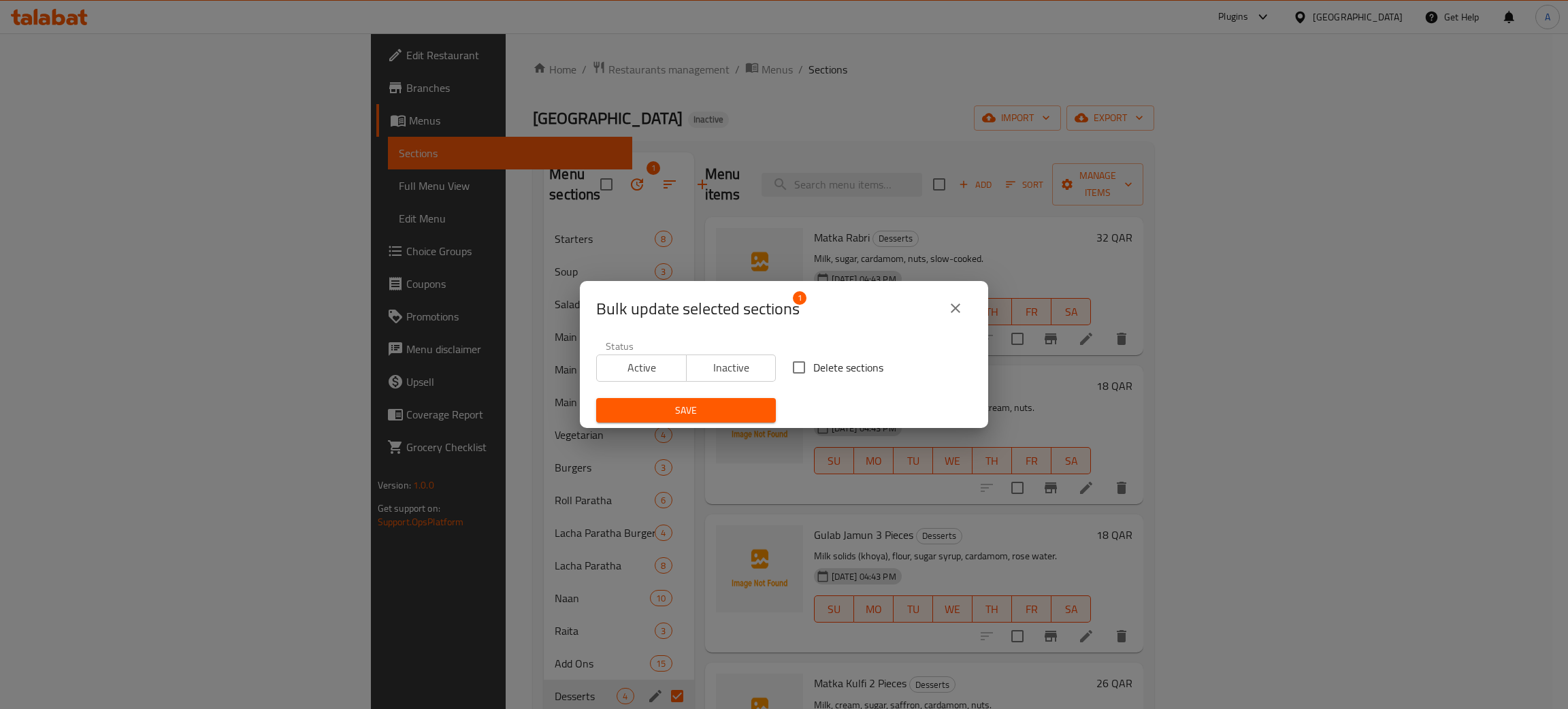
click at [723, 367] on span "Inactive" at bounding box center [732, 367] width 79 height 20
click at [718, 407] on span "Save" at bounding box center [685, 410] width 158 height 17
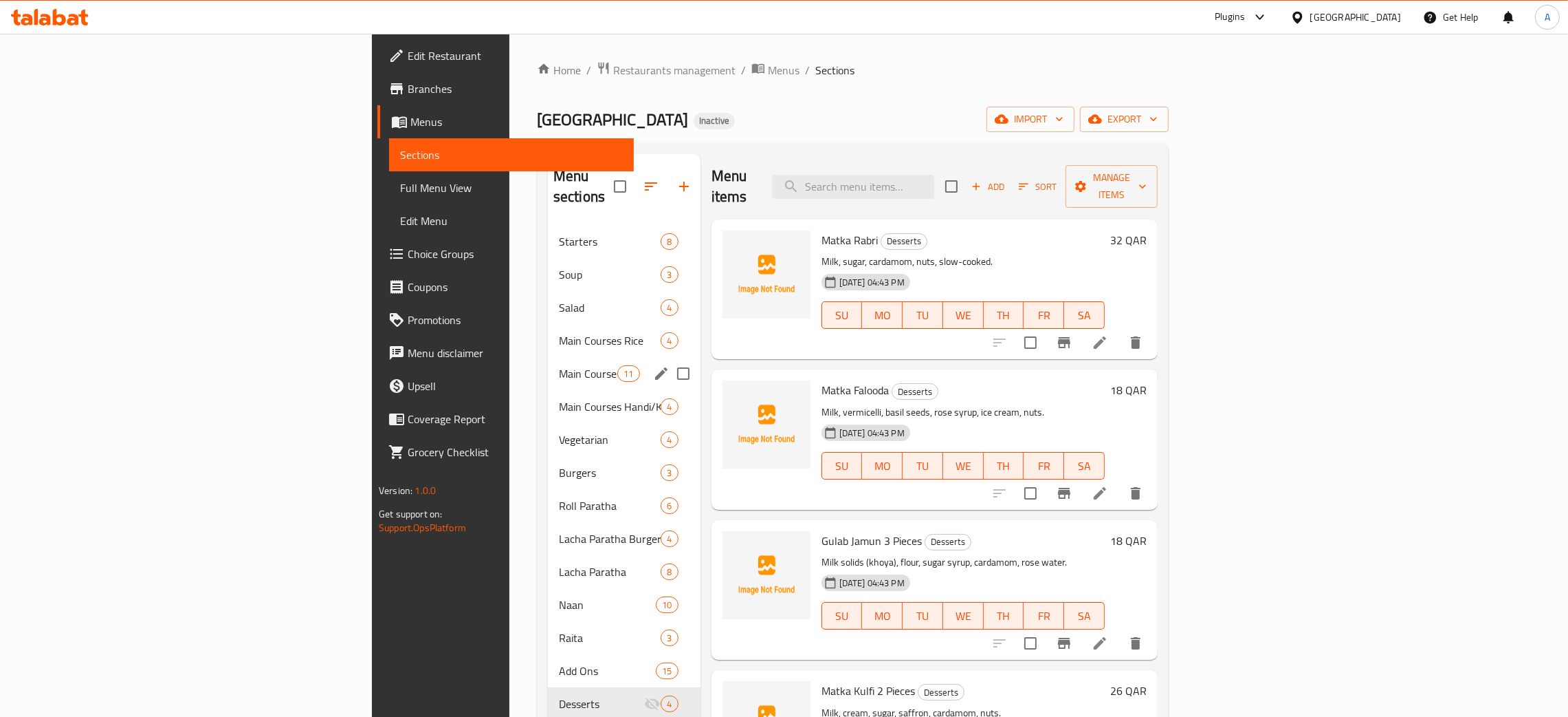
scroll to position [194, 0]
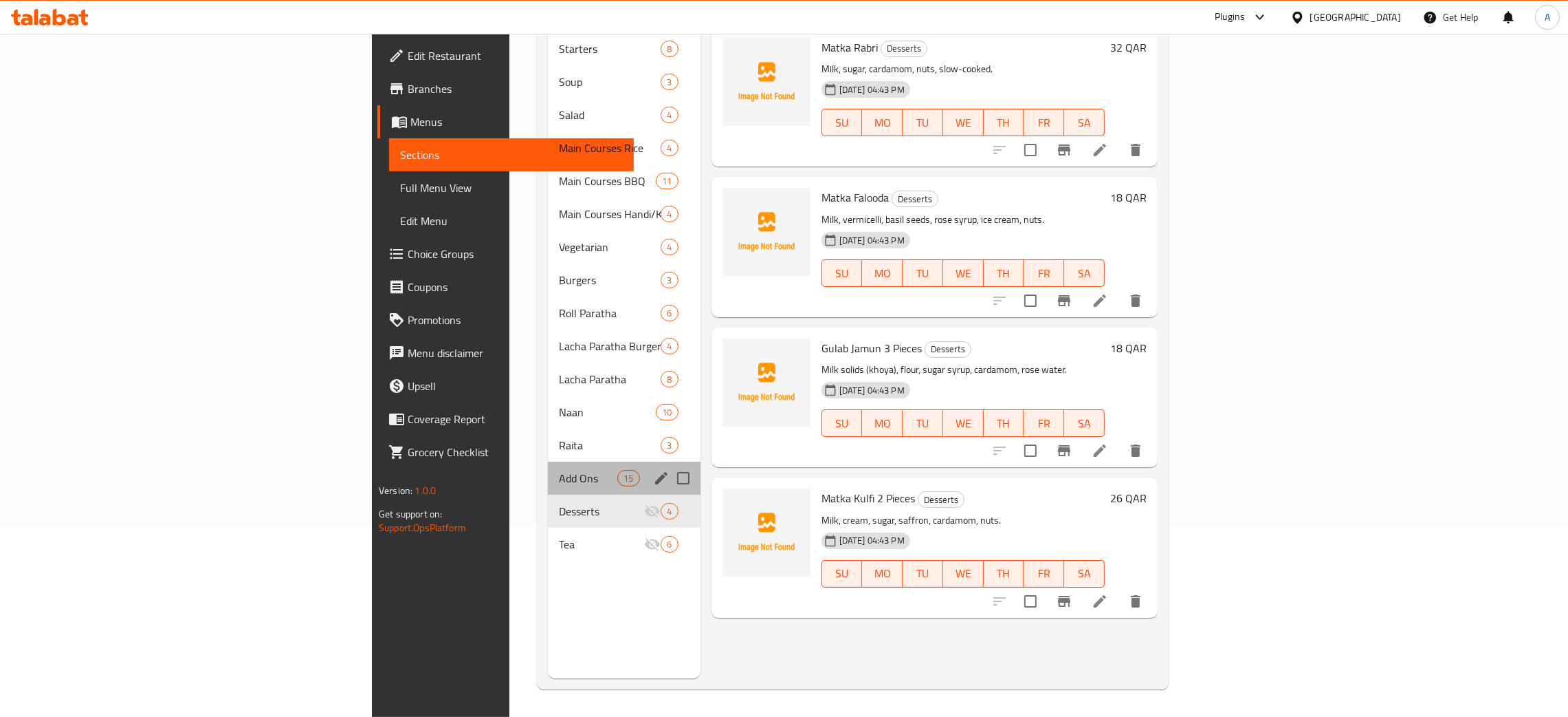
click at [548, 461] on div "Add Ons 15" at bounding box center [623, 478] width 152 height 33
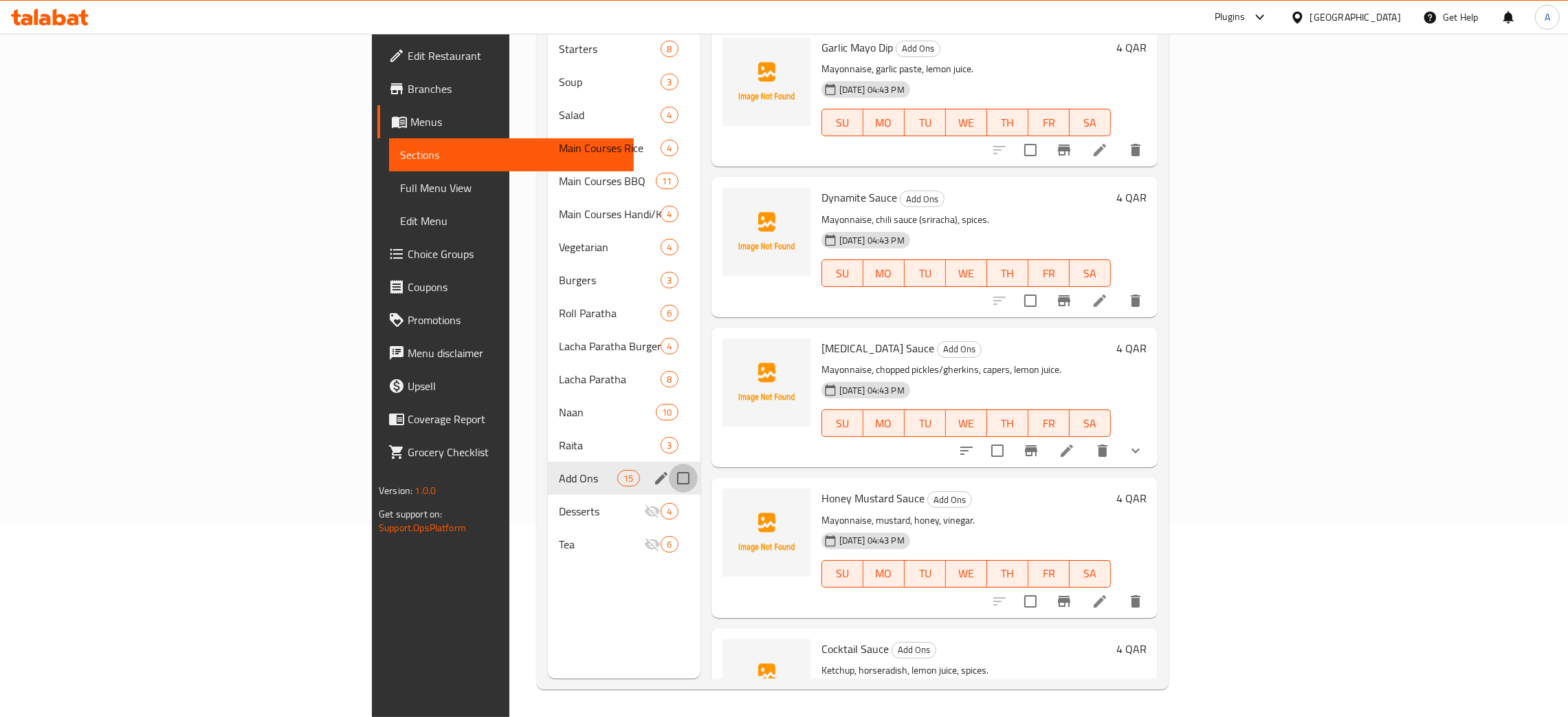
click at [669, 463] on input "Menu sections" at bounding box center [684, 478] width 29 height 29
checkbox input "true"
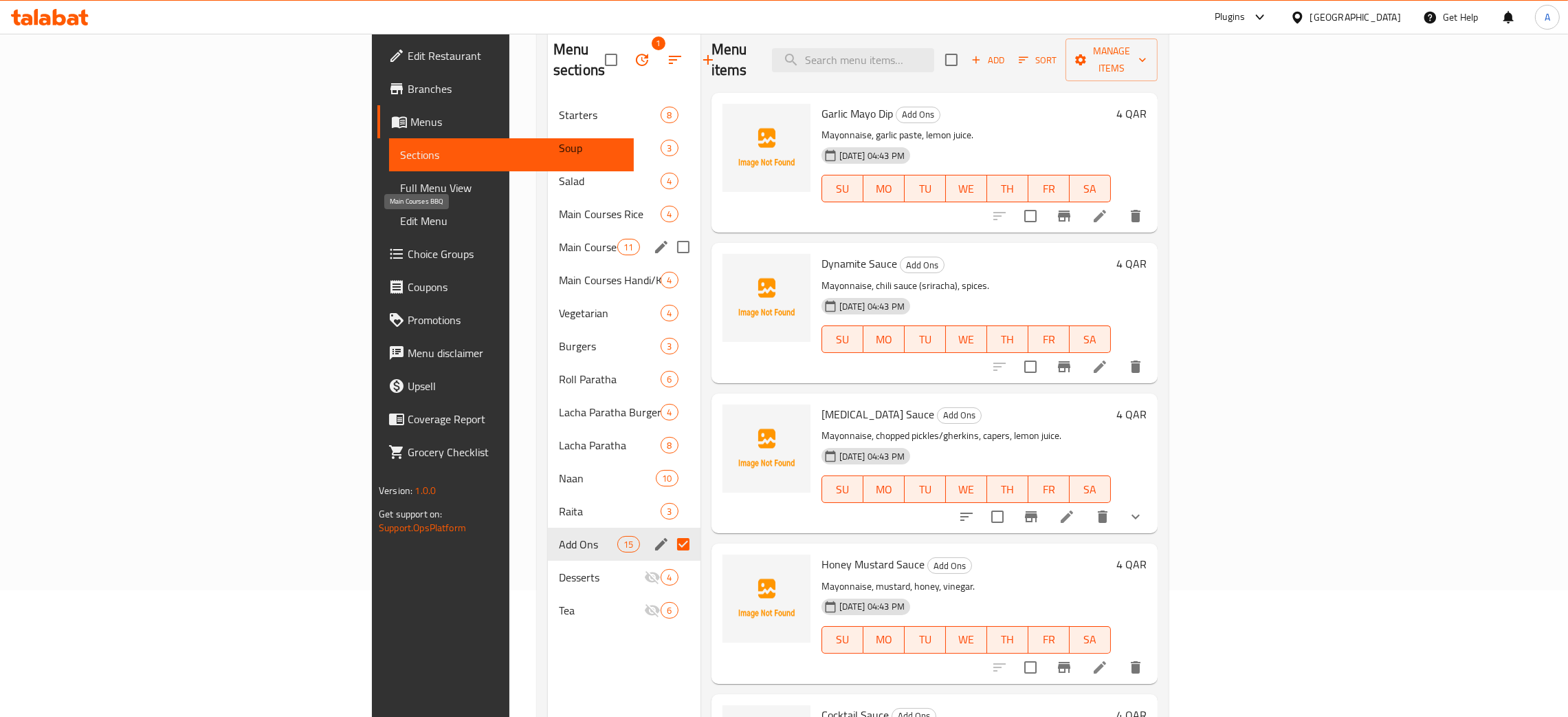
scroll to position [90, 0]
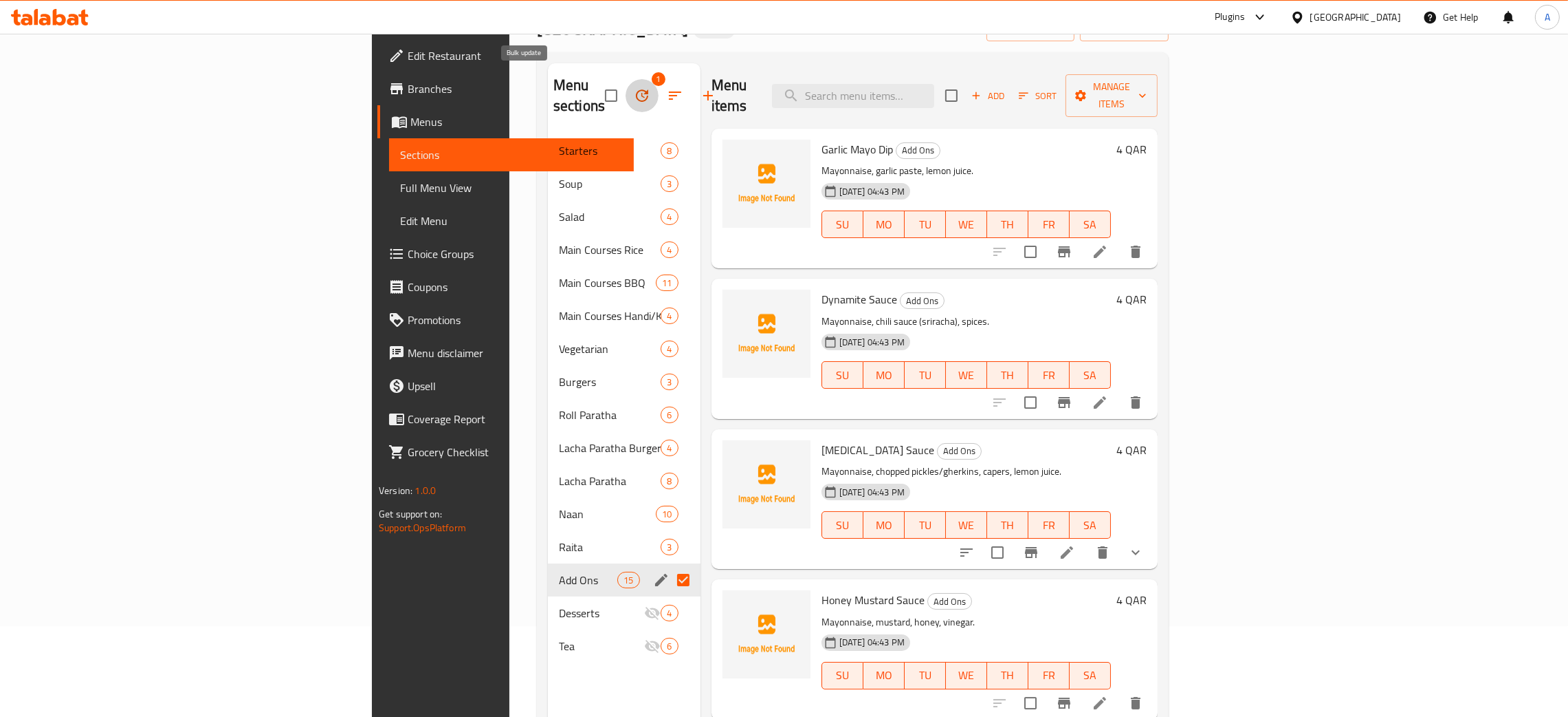
click at [634, 87] on icon "button" at bounding box center [642, 95] width 17 height 17
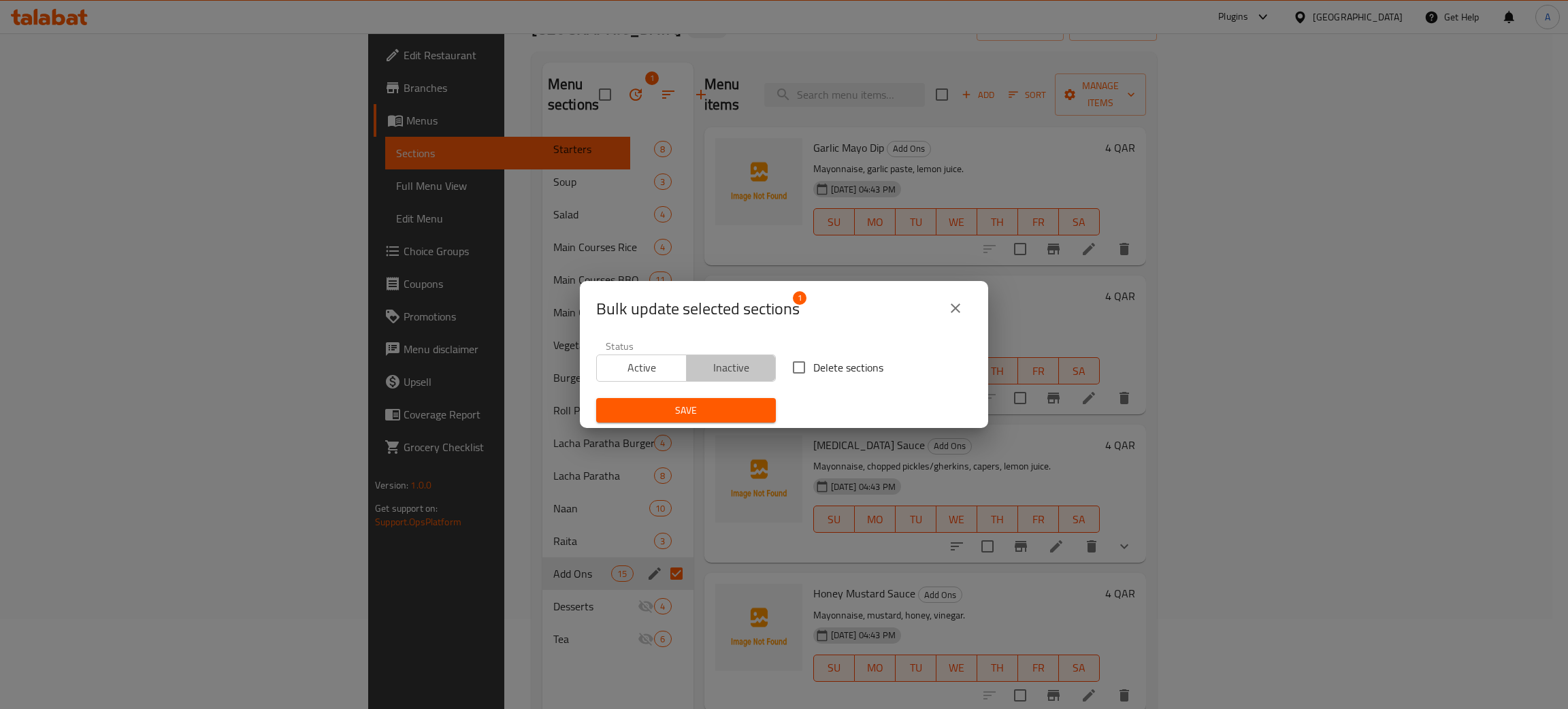
click at [759, 367] on span "Inactive" at bounding box center [732, 367] width 79 height 20
click at [712, 414] on span "Save" at bounding box center [685, 410] width 158 height 17
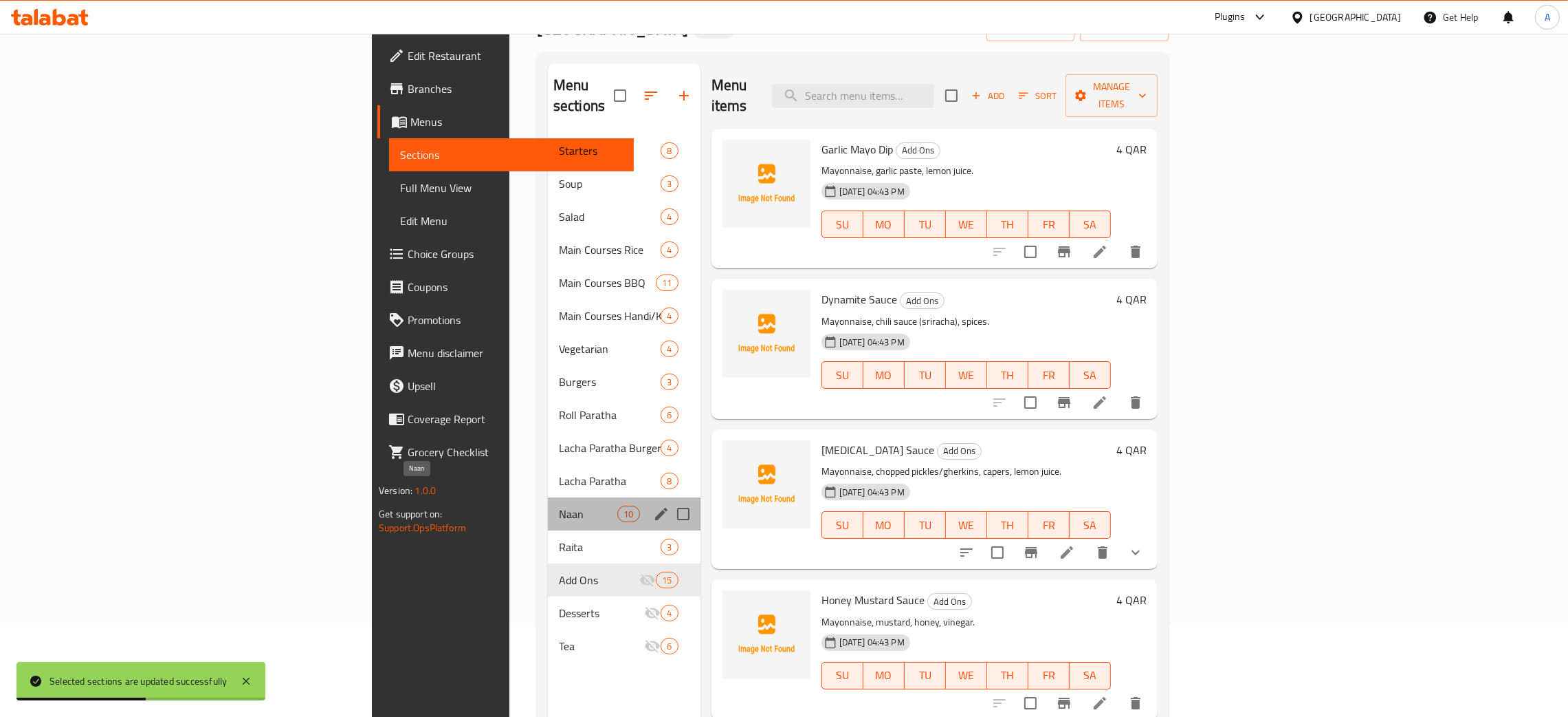
click at [558, 505] on span "Naan" at bounding box center [587, 513] width 58 height 17
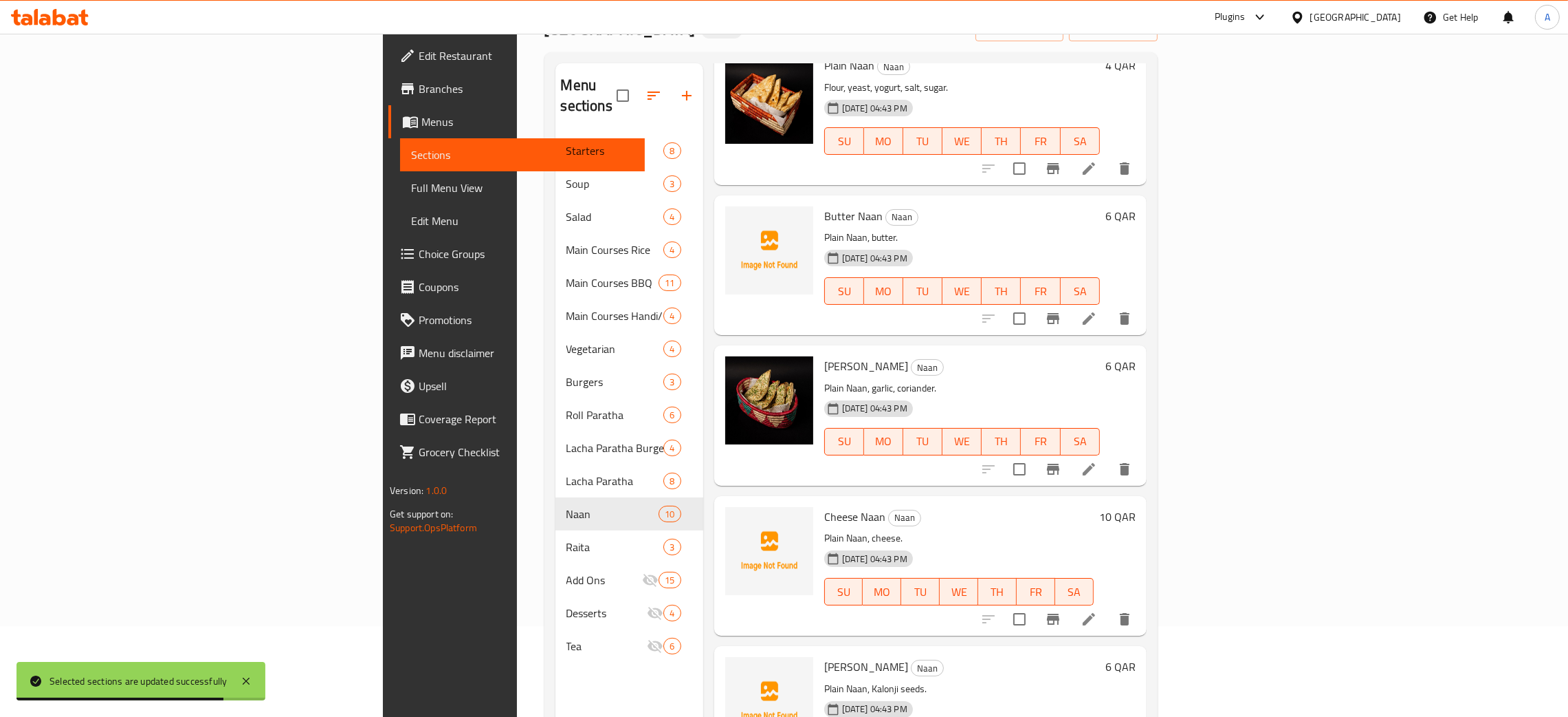
scroll to position [309, 0]
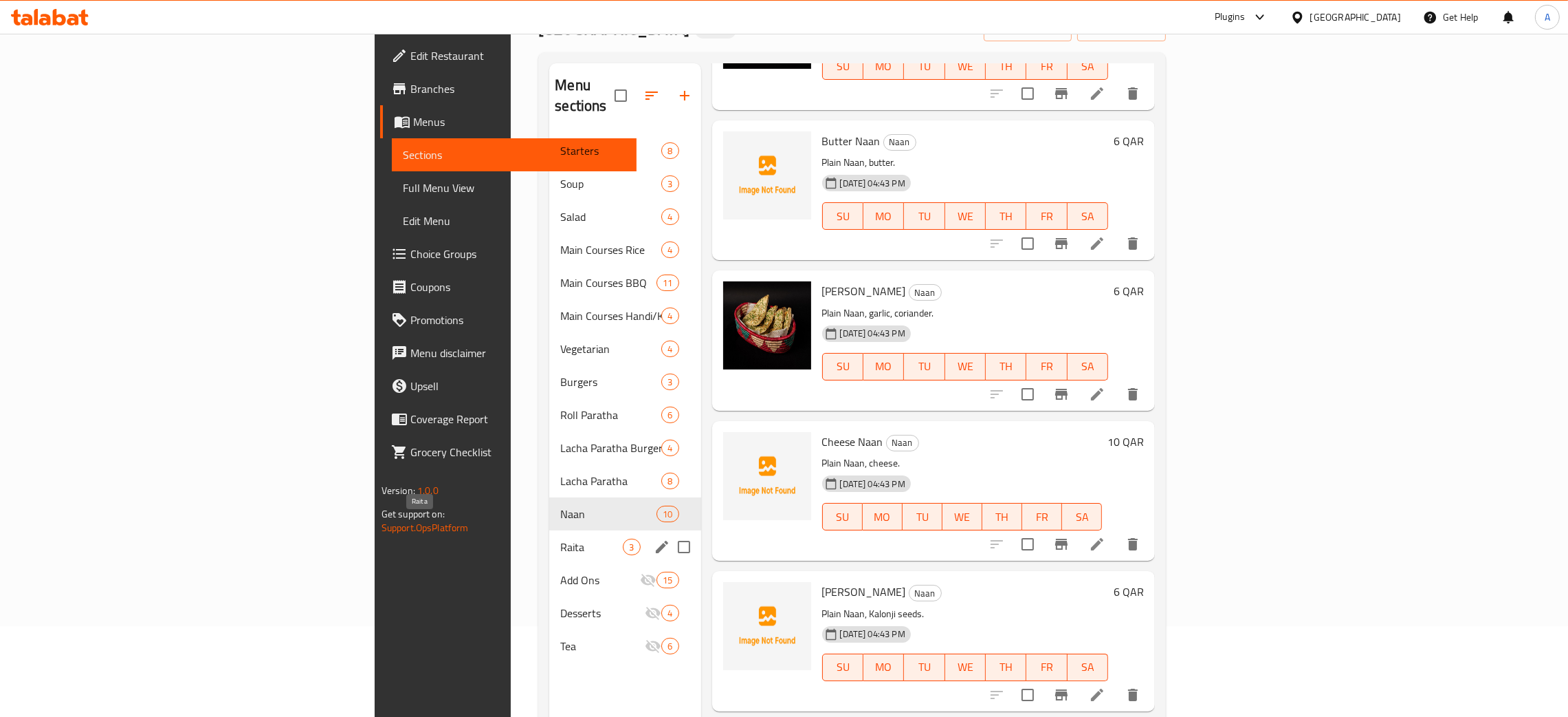
click at [560, 538] on span "Raita" at bounding box center [591, 546] width 62 height 17
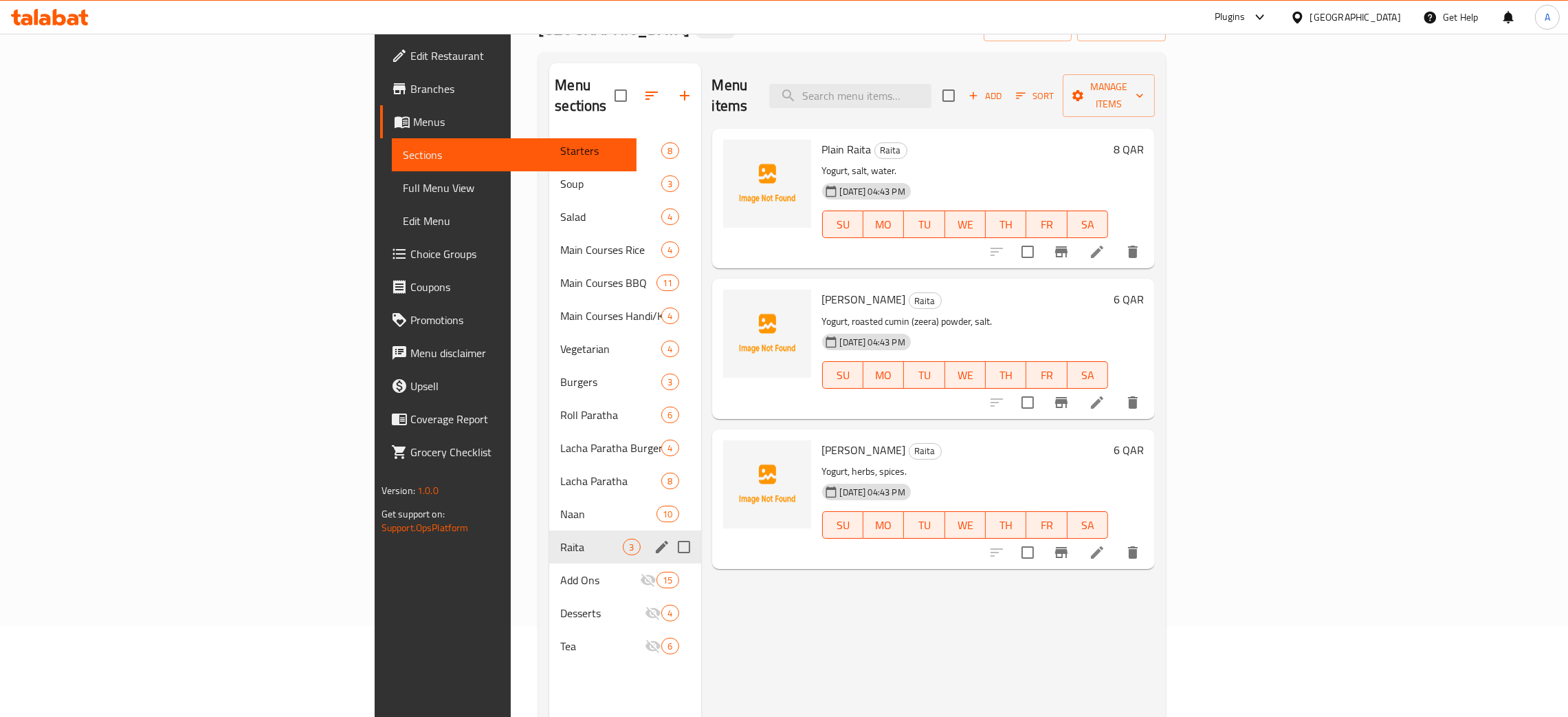
click at [669, 532] on input "Menu sections" at bounding box center [684, 547] width 29 height 29
checkbox input "true"
click at [637, 89] on icon "button" at bounding box center [643, 95] width 13 height 13
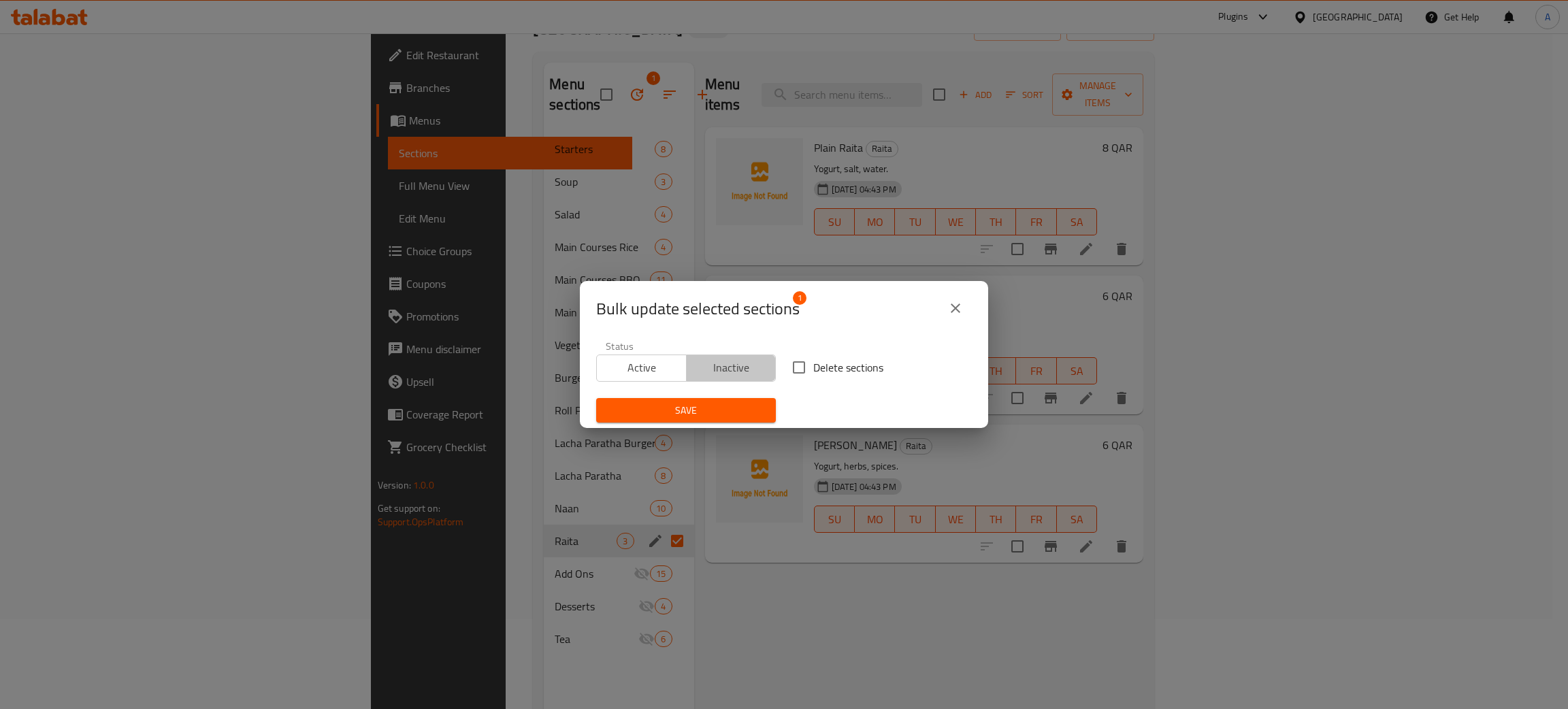
click at [742, 370] on span "Inactive" at bounding box center [732, 367] width 79 height 20
click at [695, 413] on span "Save" at bounding box center [685, 410] width 158 height 17
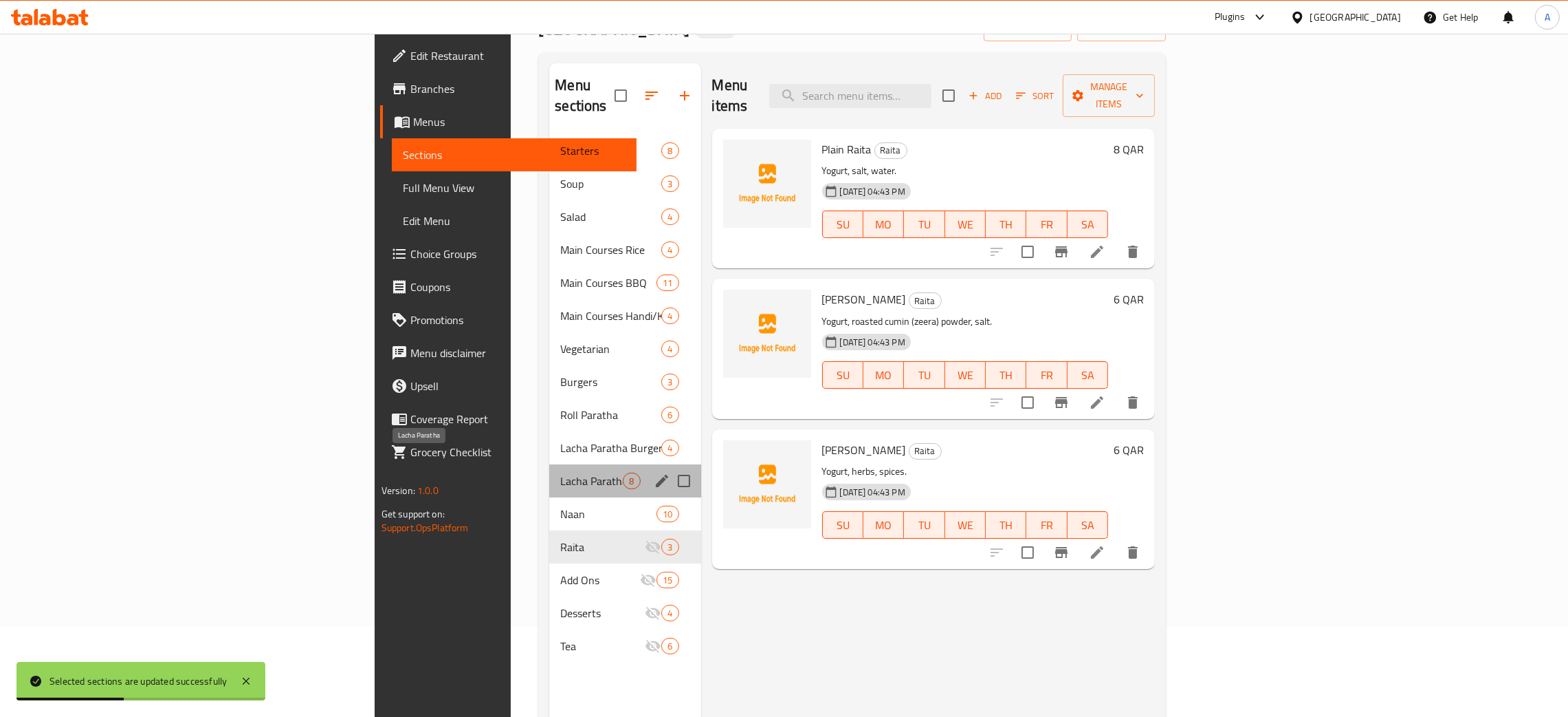
click at [560, 472] on span "Lacha Paratha" at bounding box center [591, 480] width 62 height 17
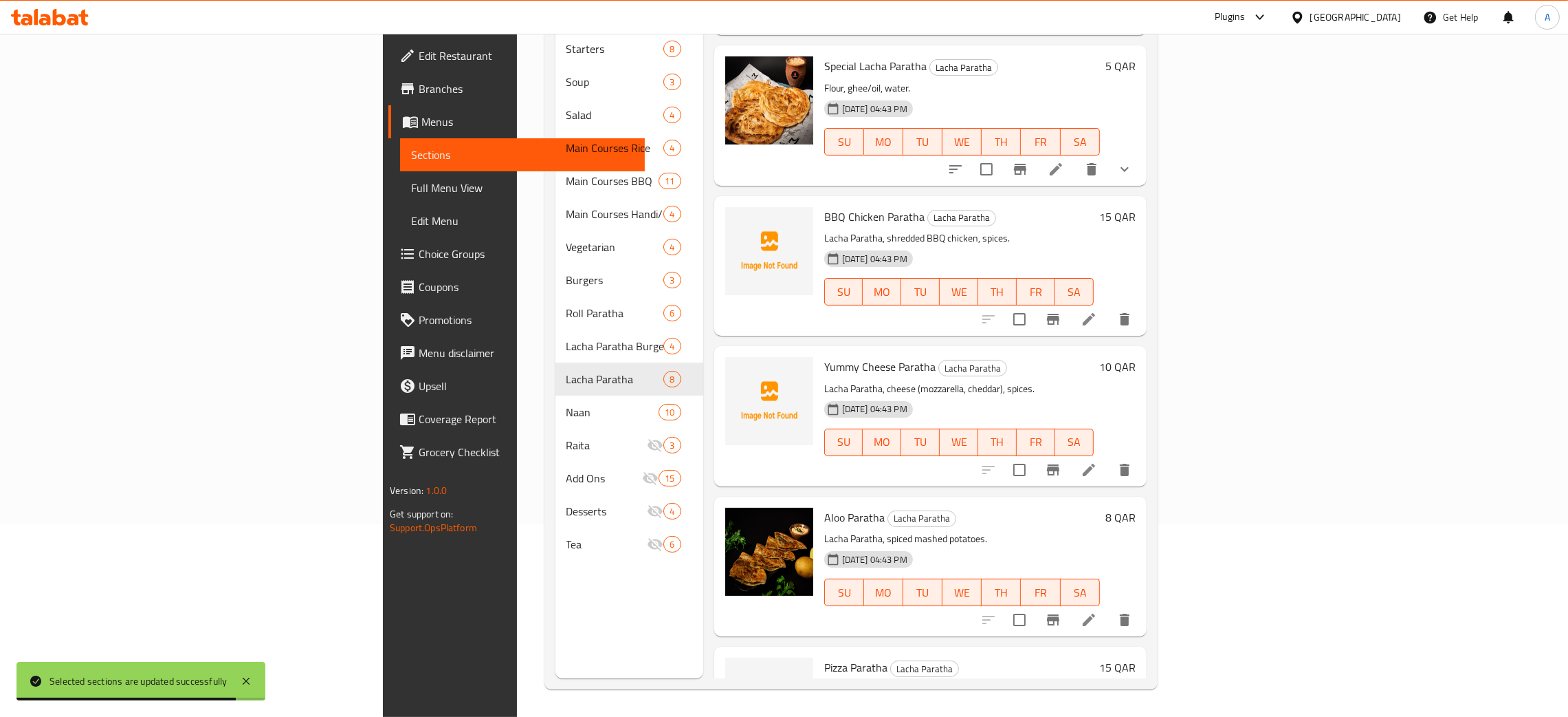
scroll to position [206, 0]
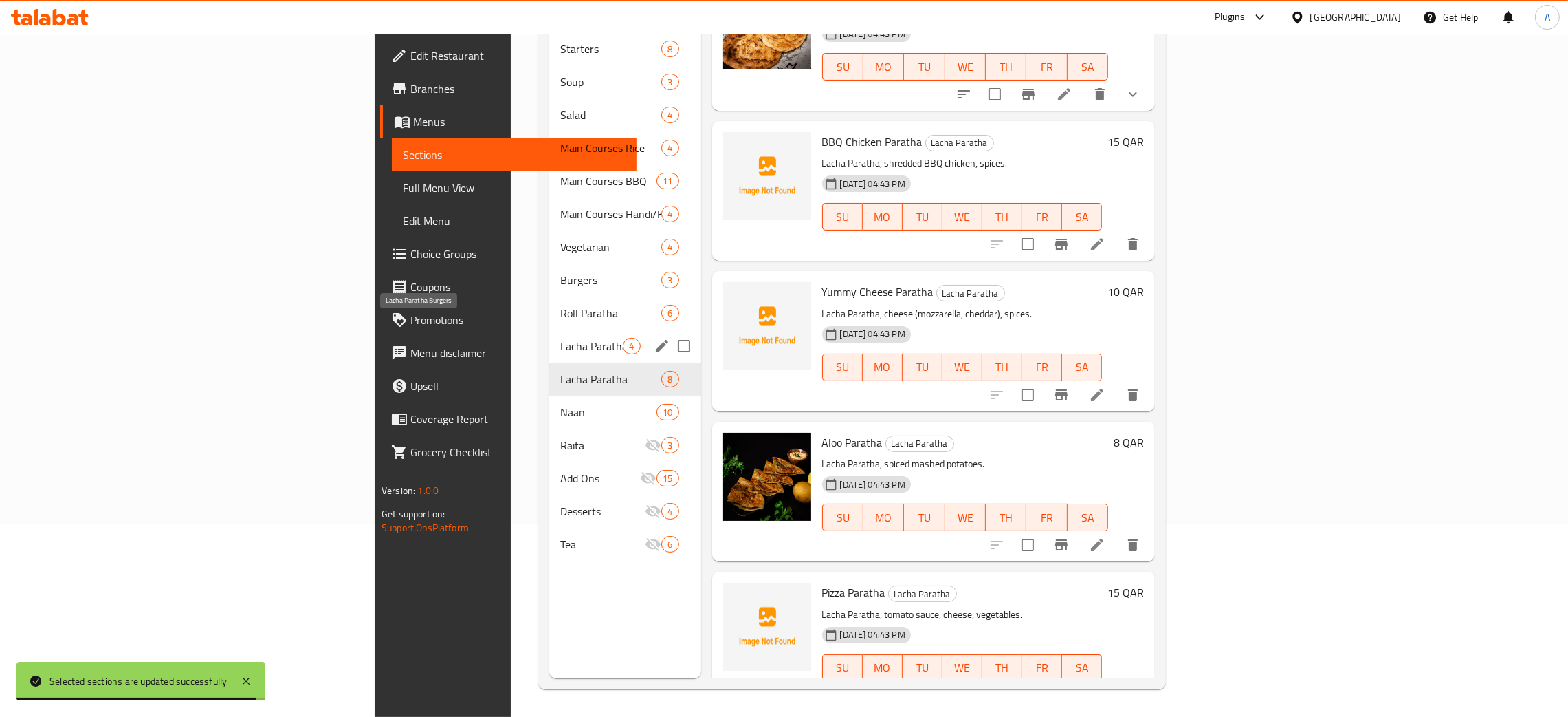
click at [560, 338] on span "Lacha Paratha Burgers" at bounding box center [591, 346] width 62 height 17
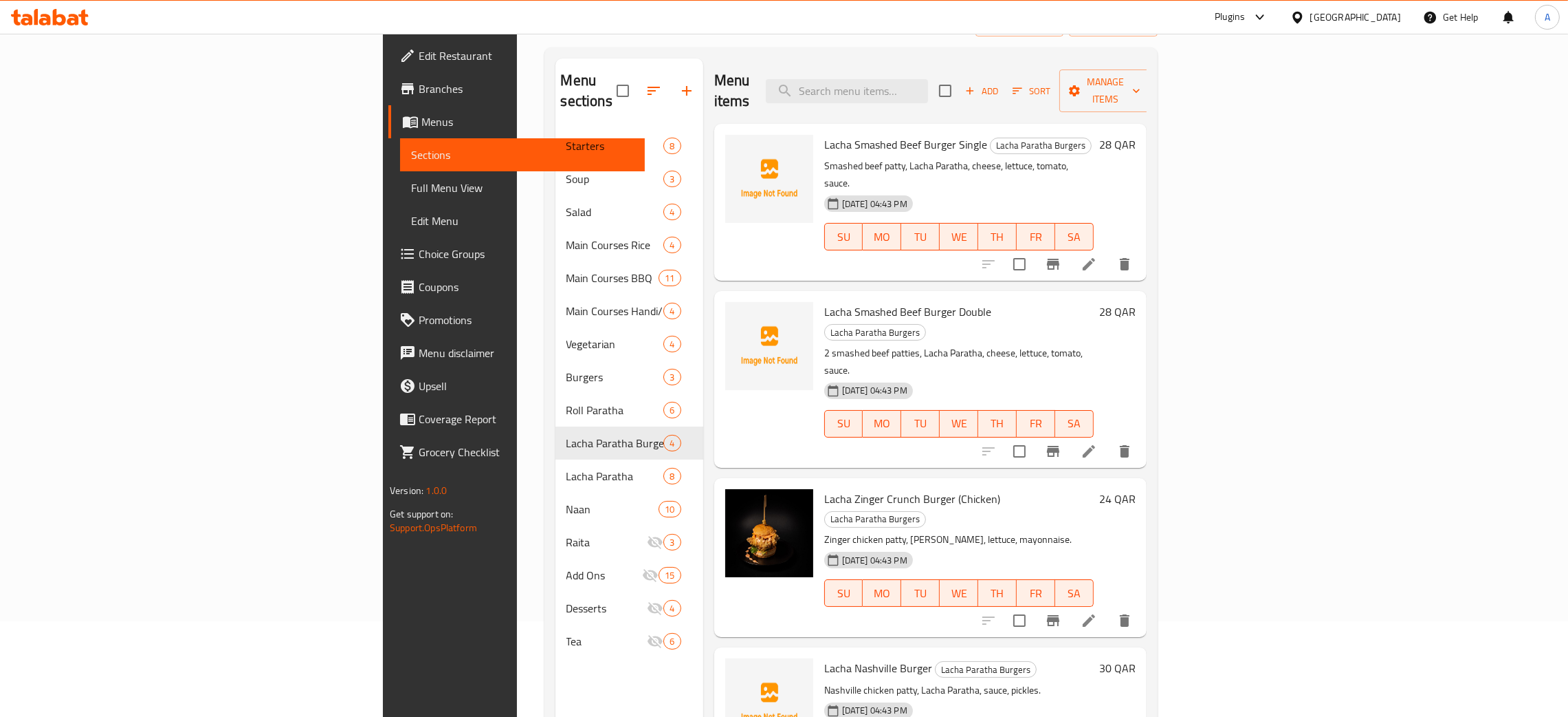
scroll to position [194, 0]
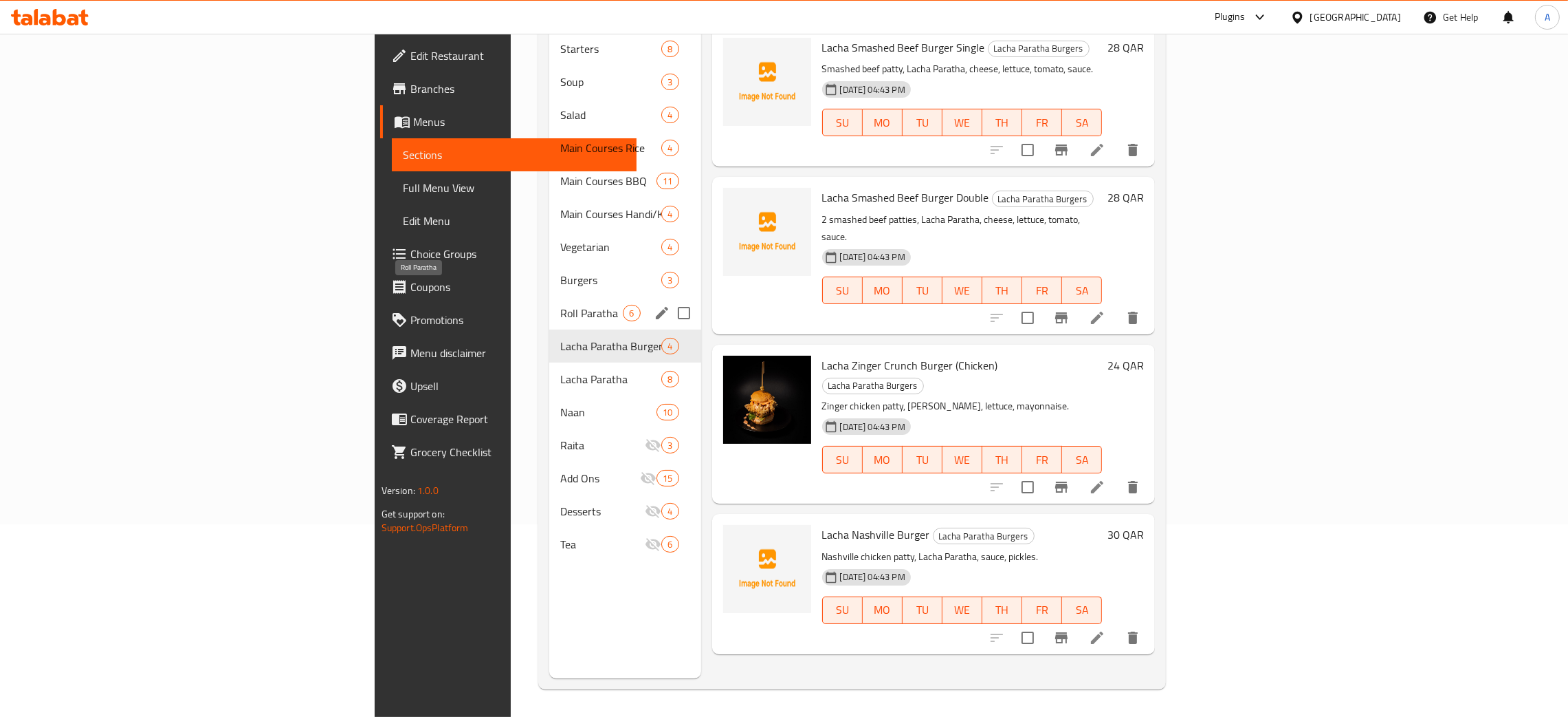
click at [560, 305] on span "Roll Paratha" at bounding box center [591, 313] width 62 height 17
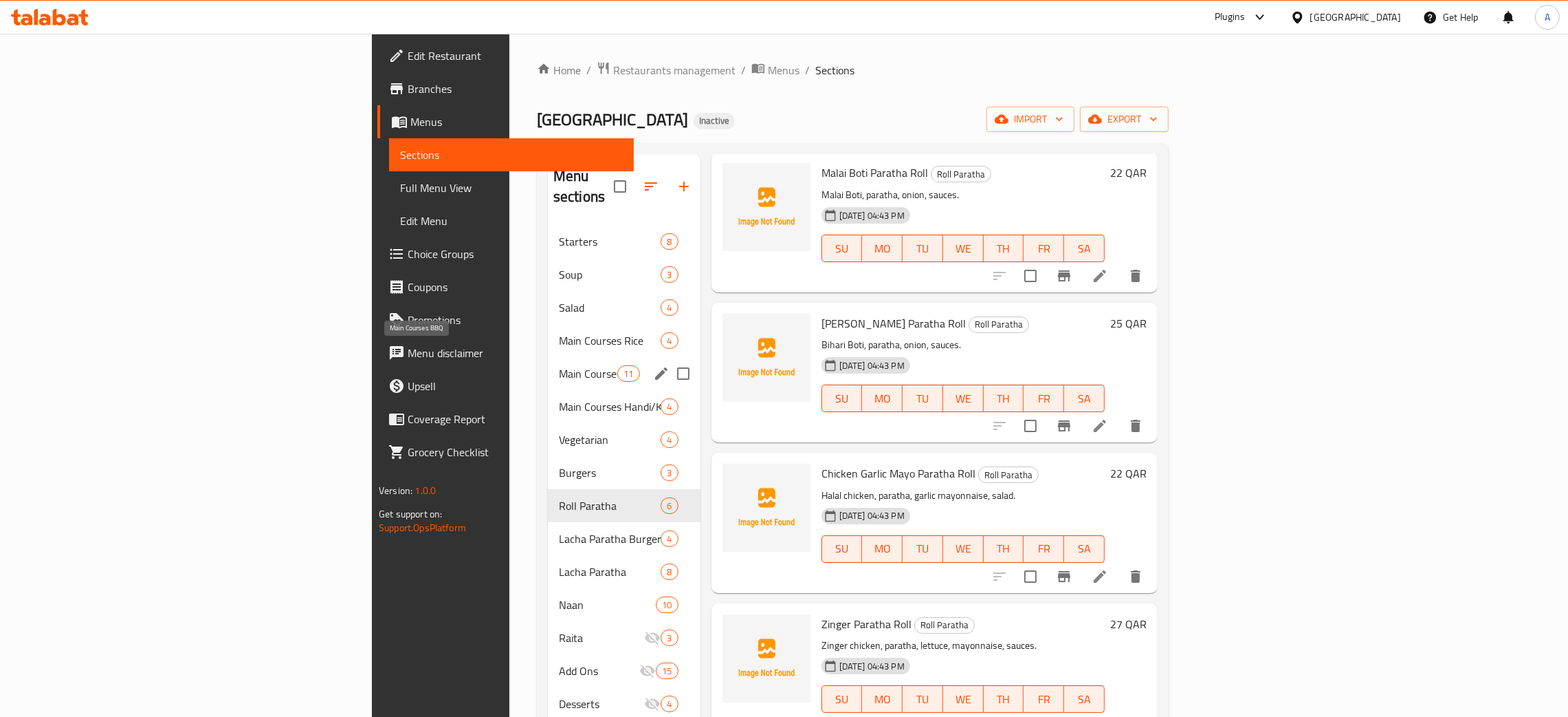
scroll to position [103, 0]
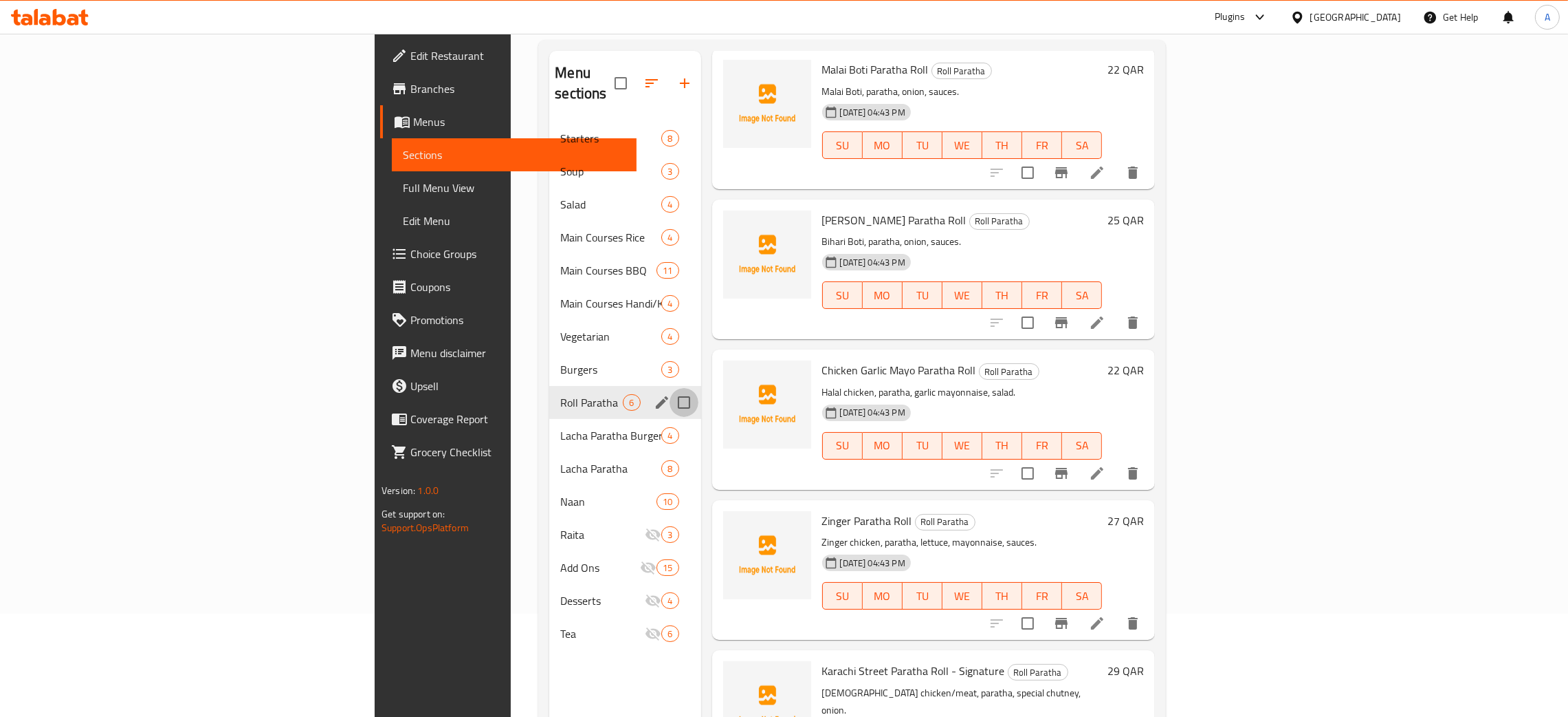
click at [669, 388] on input "Menu sections" at bounding box center [684, 402] width 29 height 29
checkbox input "true"
click at [637, 77] on icon "button" at bounding box center [643, 83] width 13 height 13
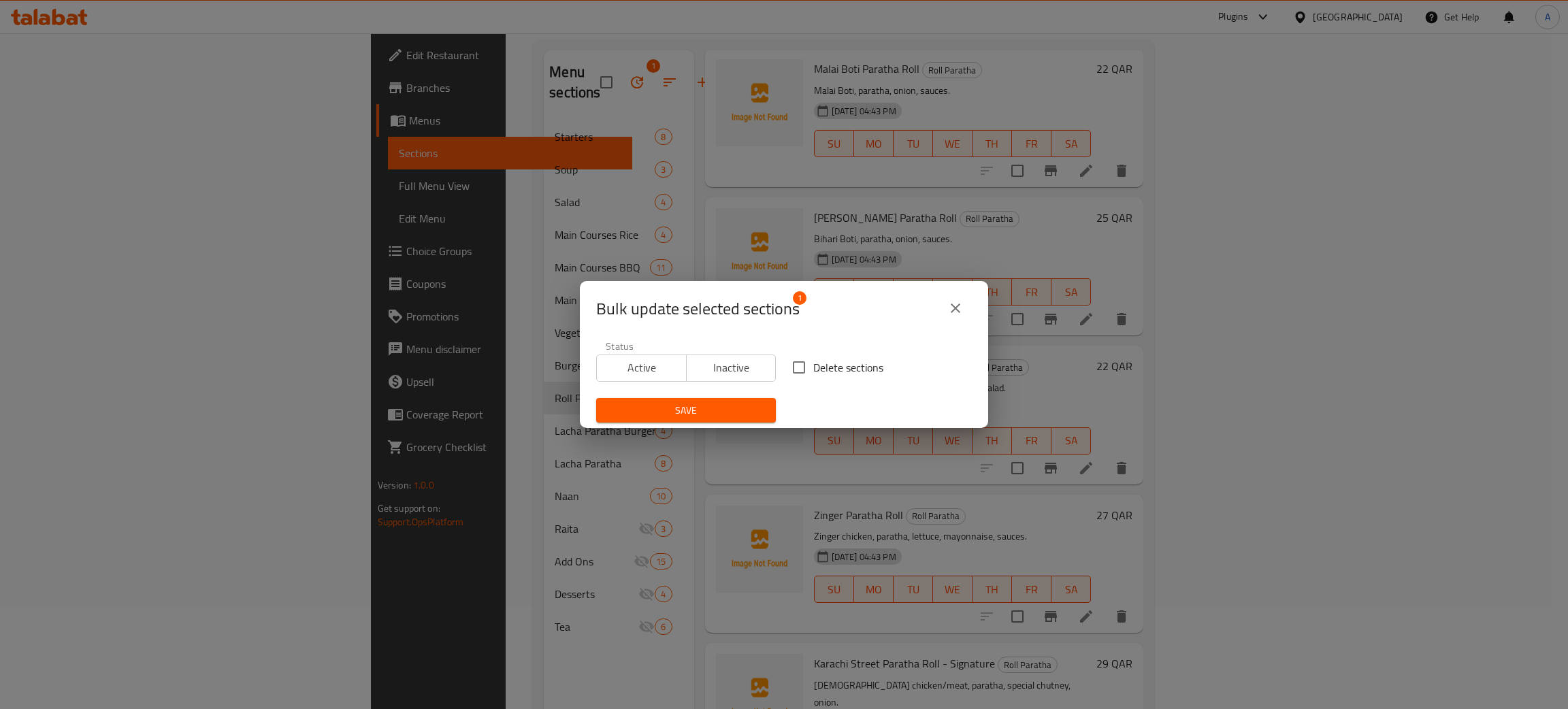
click at [722, 365] on span "Inactive" at bounding box center [732, 367] width 79 height 20
click at [728, 408] on span "Save" at bounding box center [685, 410] width 158 height 17
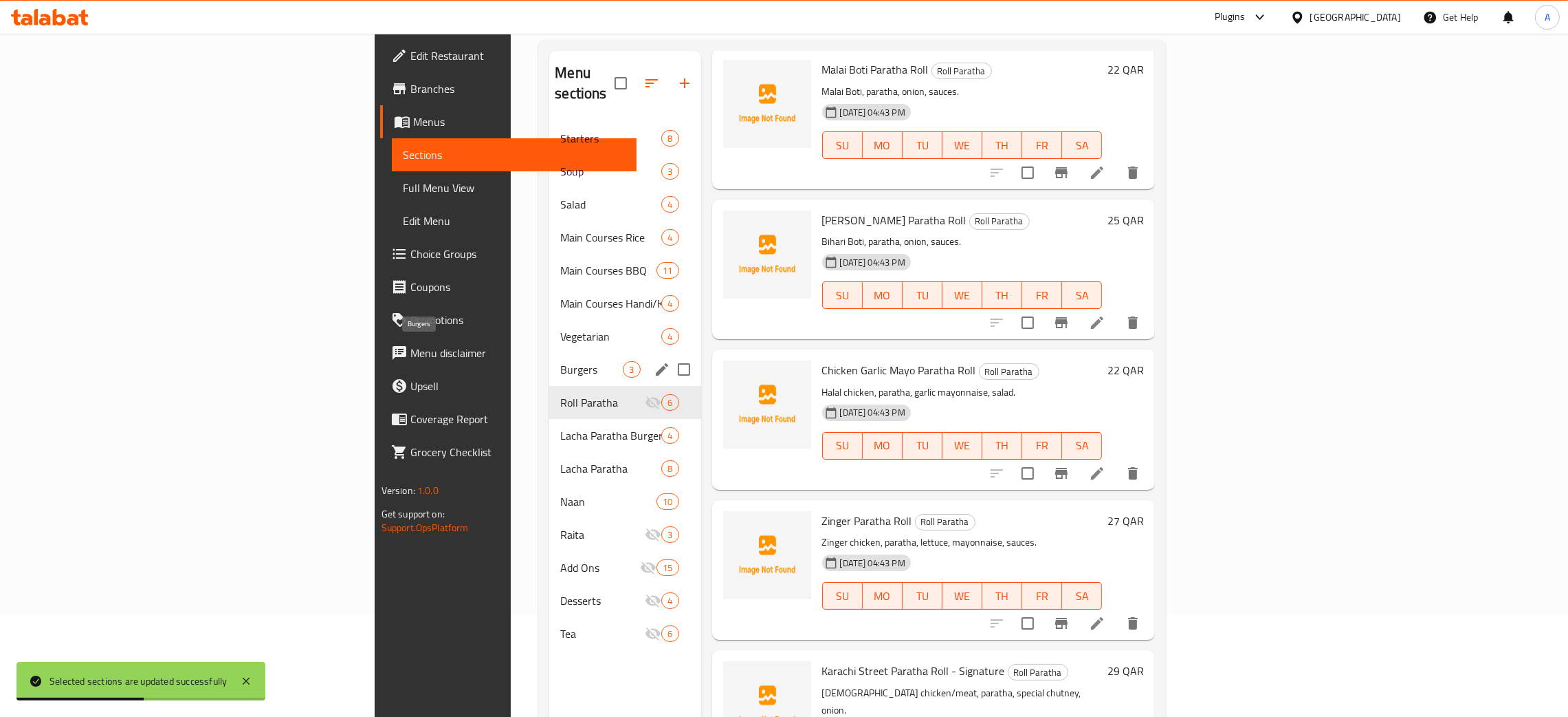
click at [560, 361] on span "Burgers" at bounding box center [591, 369] width 62 height 17
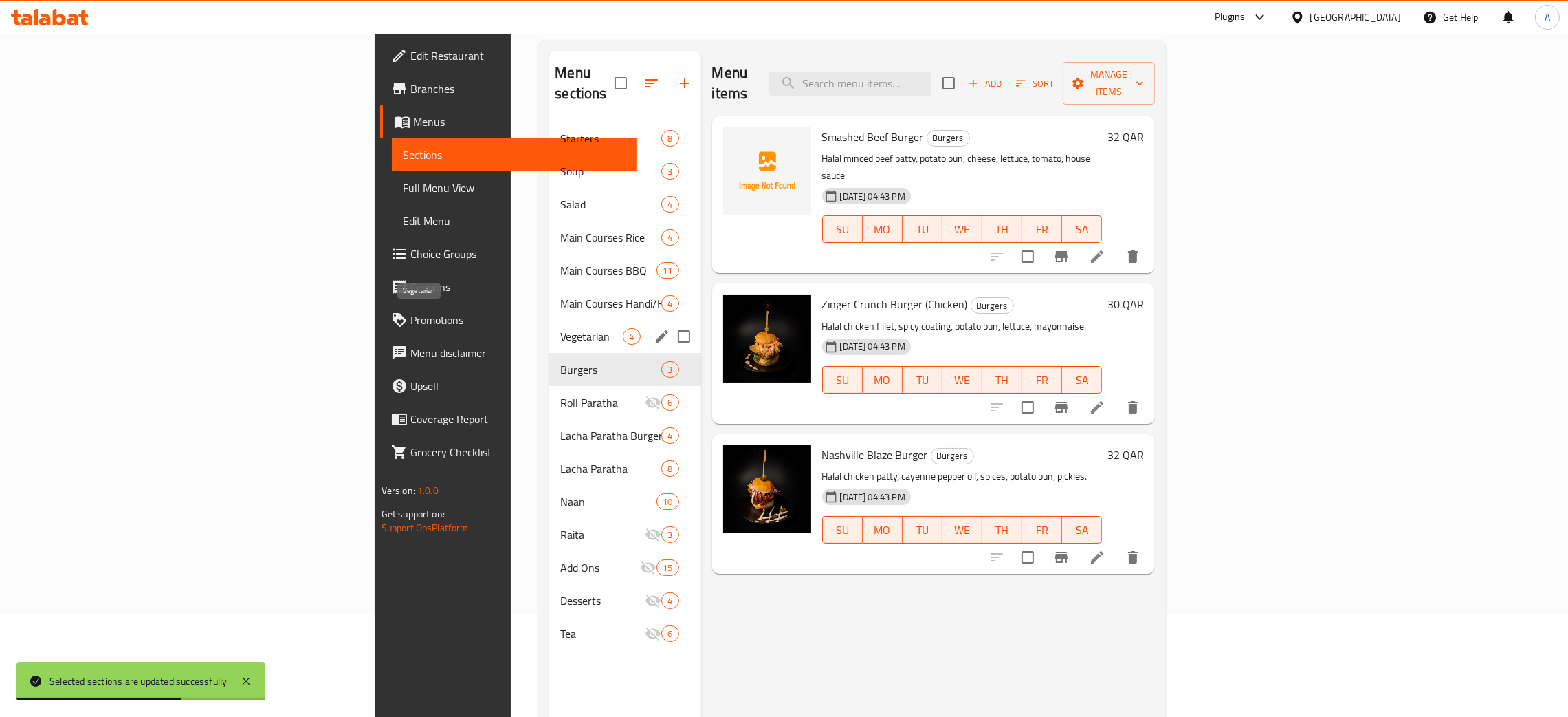
click at [560, 328] on span "Vegetarian" at bounding box center [591, 336] width 62 height 17
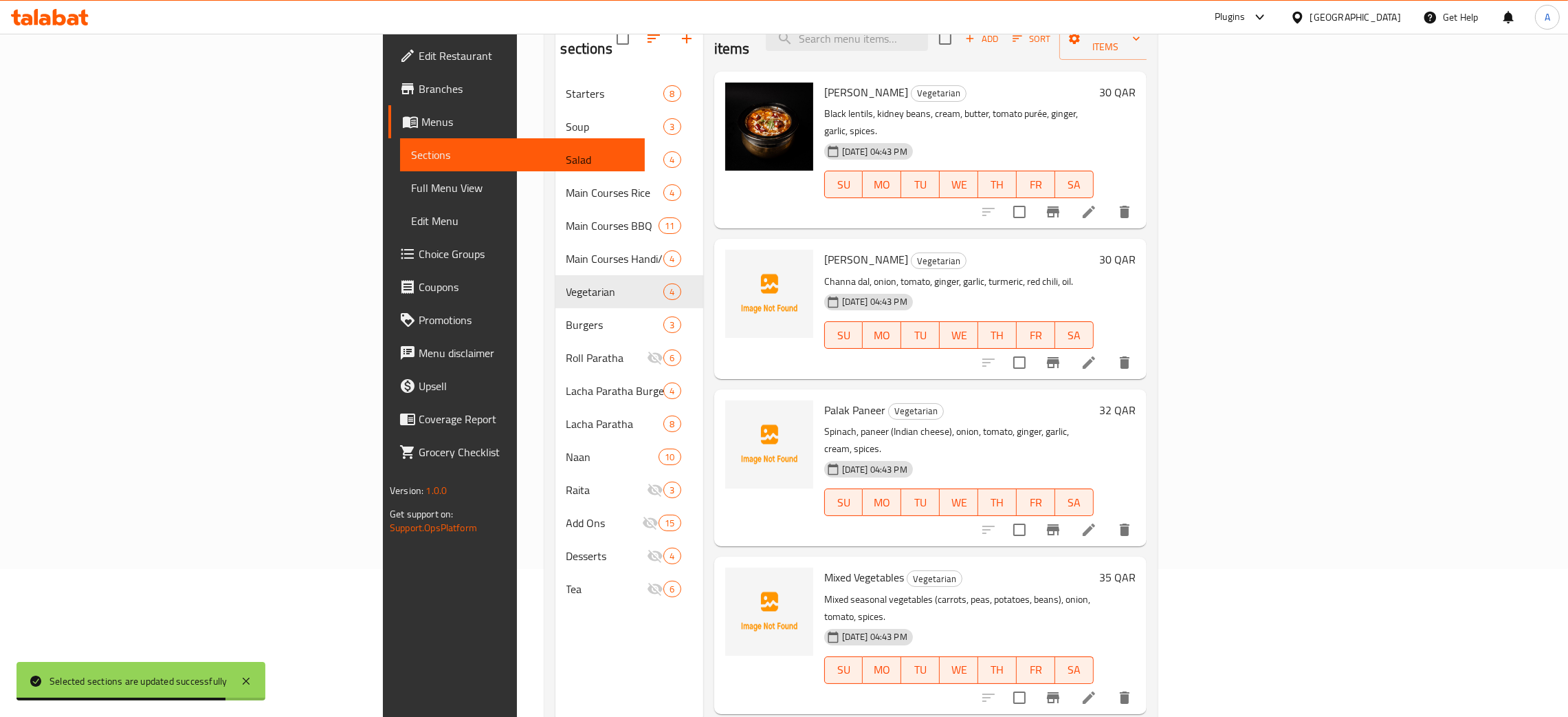
scroll to position [194, 0]
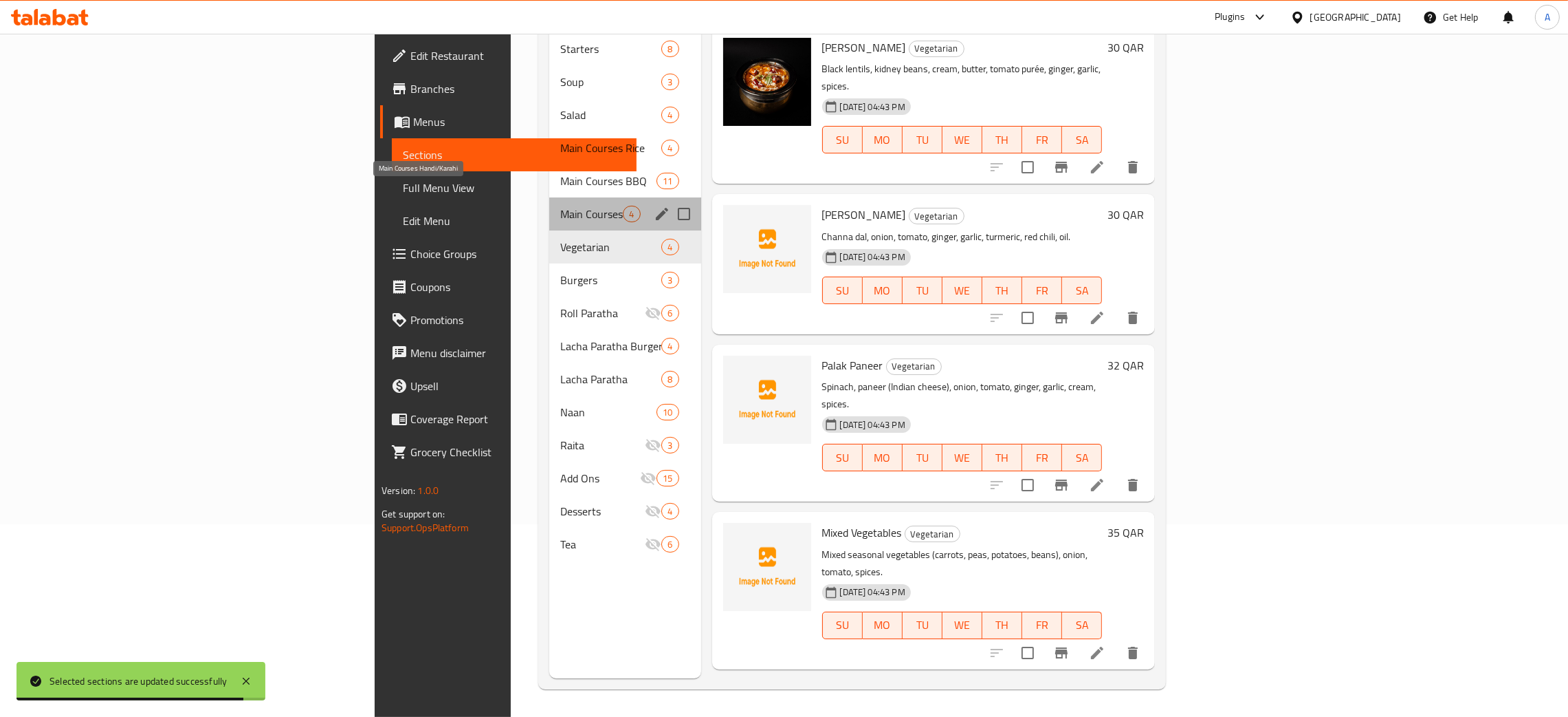
click at [560, 206] on span "Main Courses Handi/Karahi" at bounding box center [591, 214] width 62 height 17
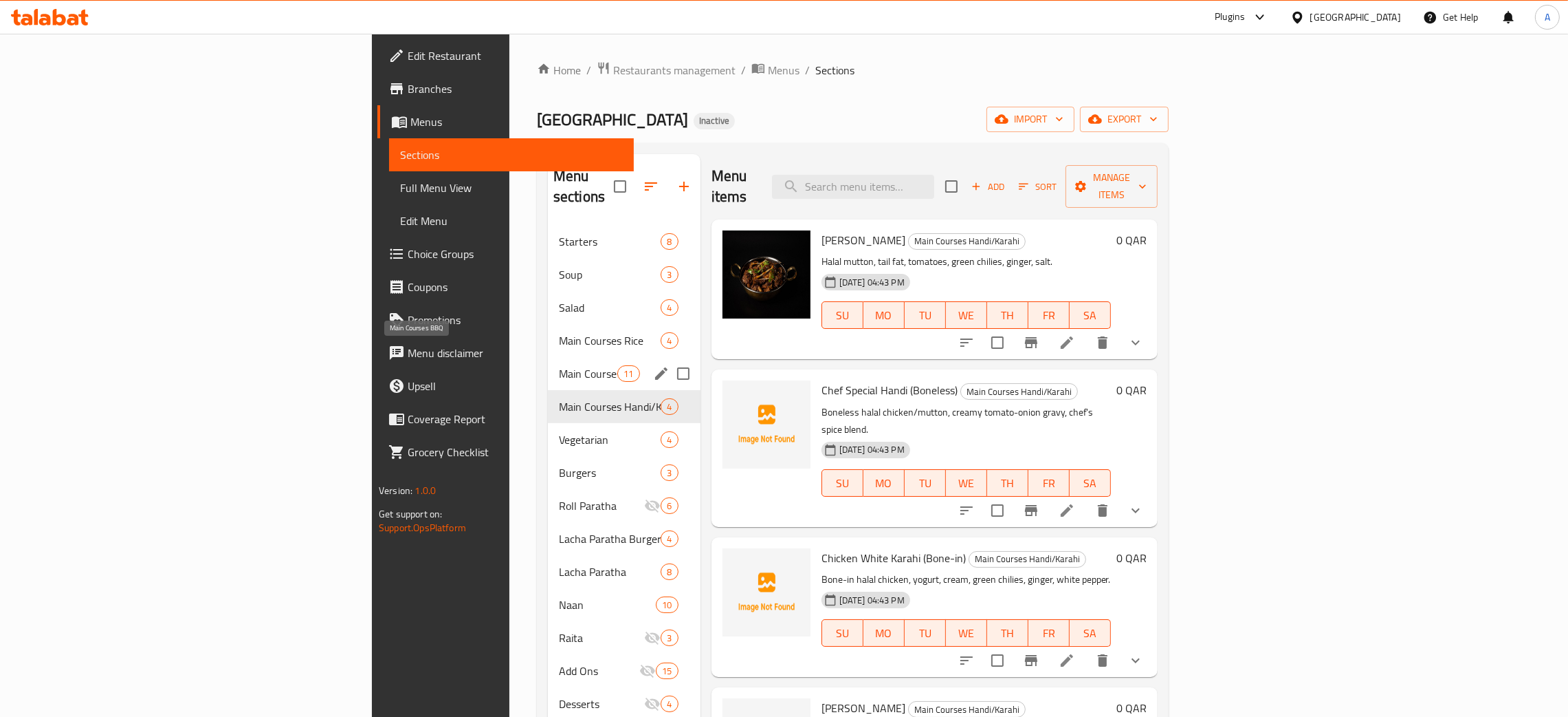
click at [558, 365] on span "Main Courses BBQ" at bounding box center [587, 373] width 58 height 17
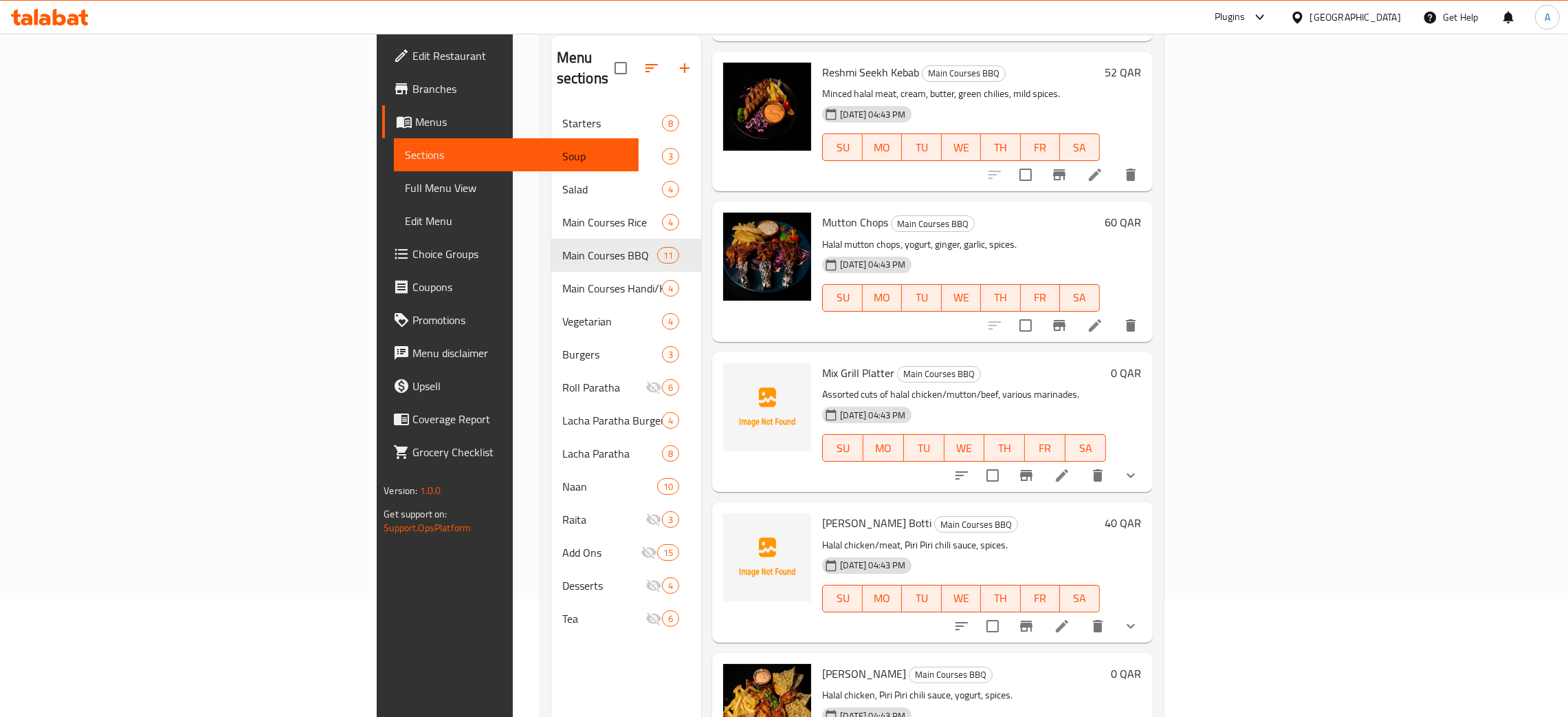
scroll to position [194, 0]
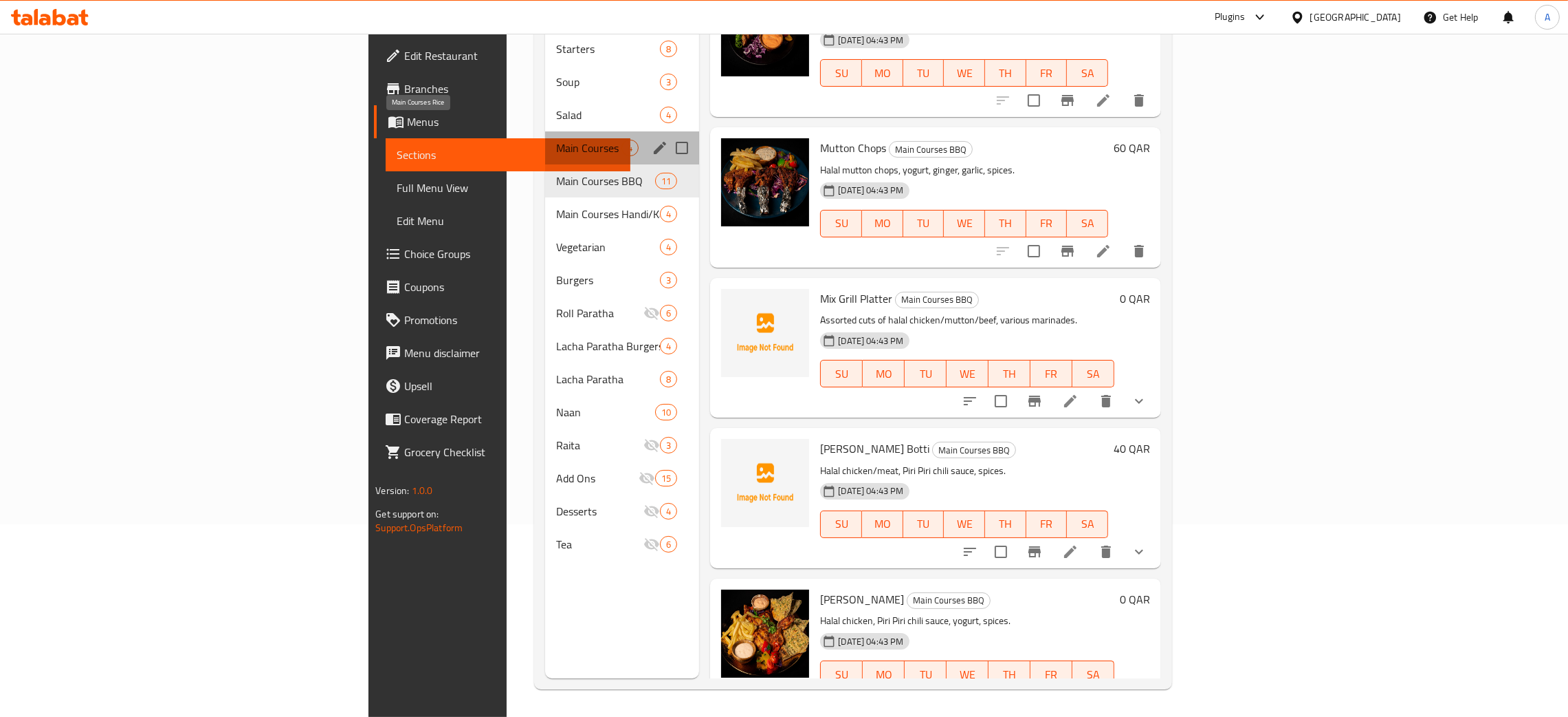
click at [556, 140] on span "Main Courses Rice" at bounding box center [588, 148] width 65 height 17
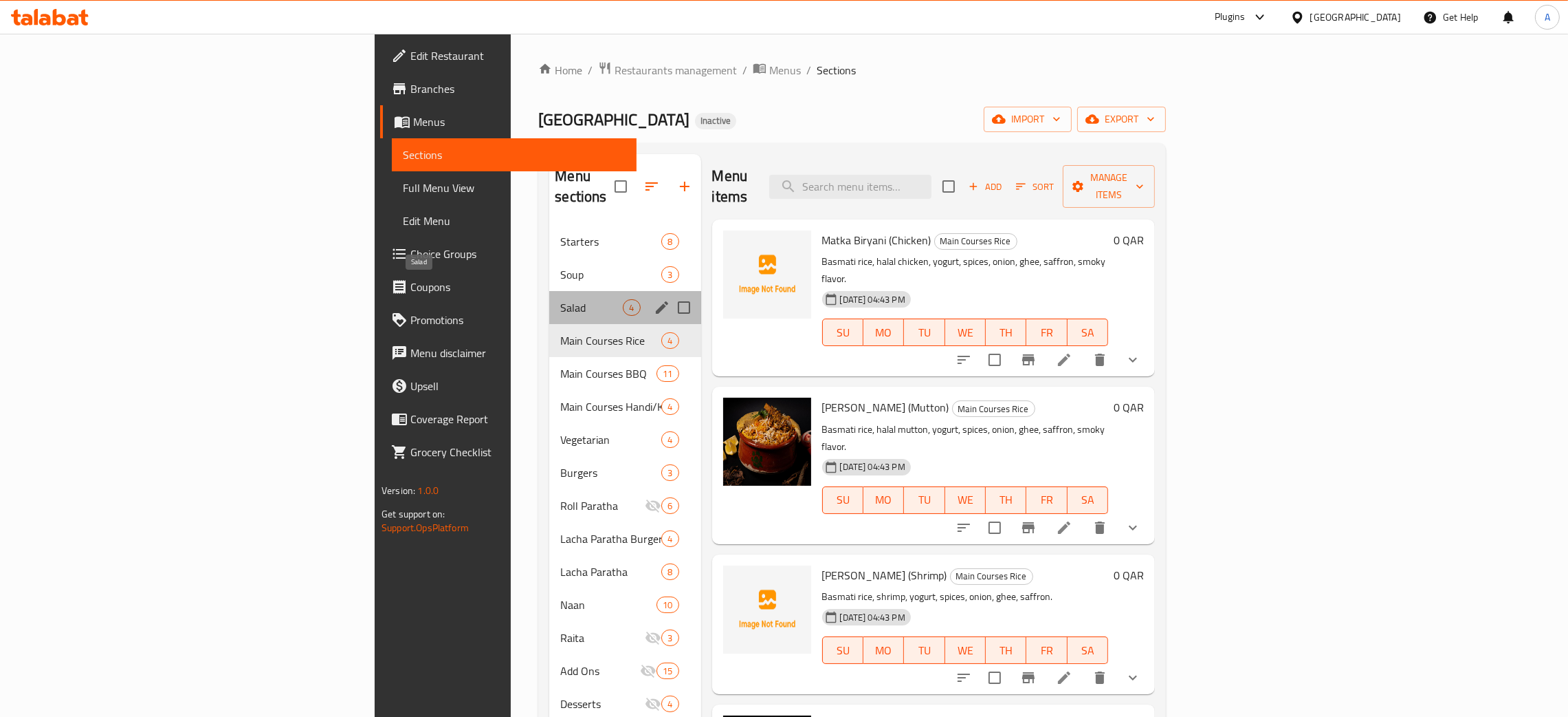
click at [560, 299] on span "Salad" at bounding box center [591, 307] width 62 height 17
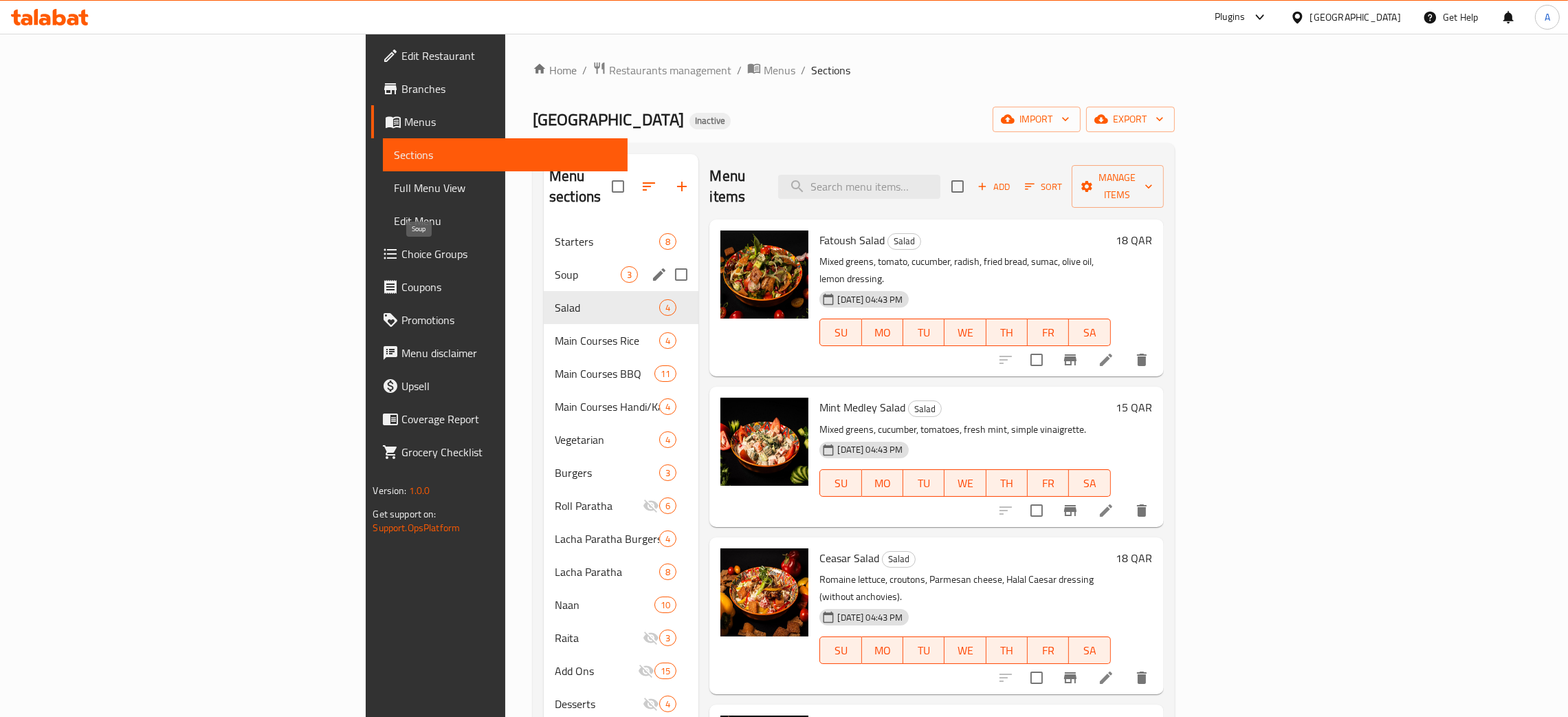
click at [554, 266] on span "Soup" at bounding box center [587, 274] width 66 height 17
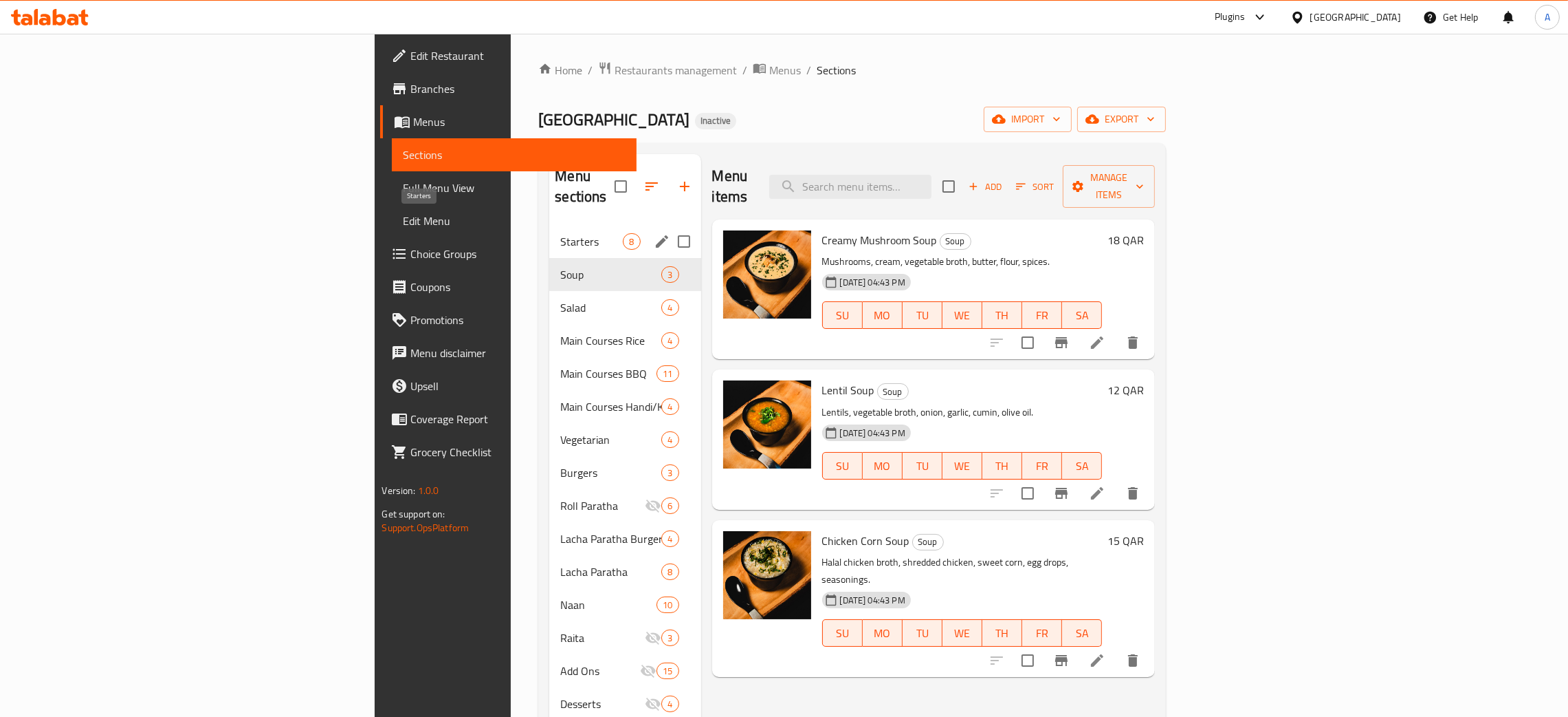
click at [560, 233] on span "Starters" at bounding box center [591, 241] width 62 height 17
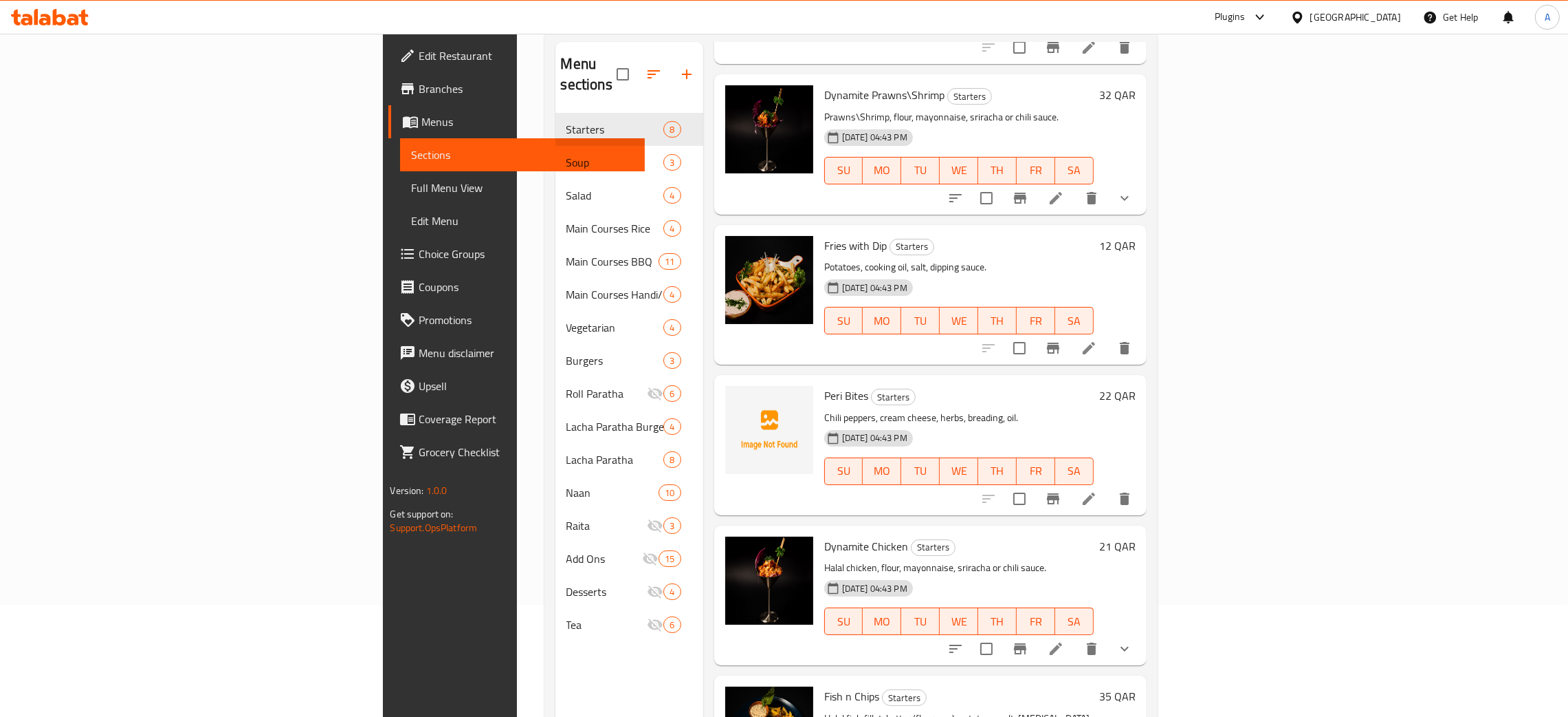
scroll to position [194, 0]
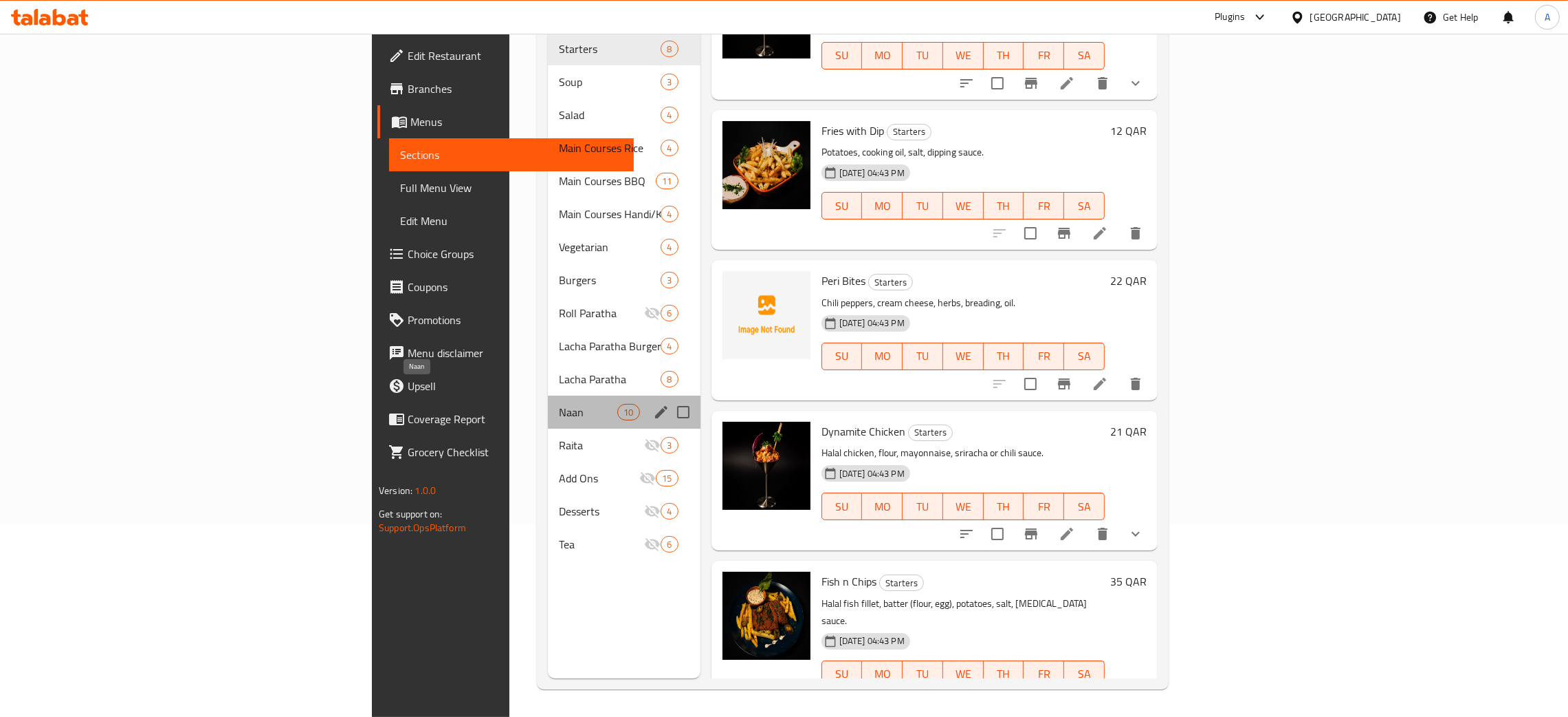
click at [558, 404] on span "Naan" at bounding box center [587, 412] width 58 height 17
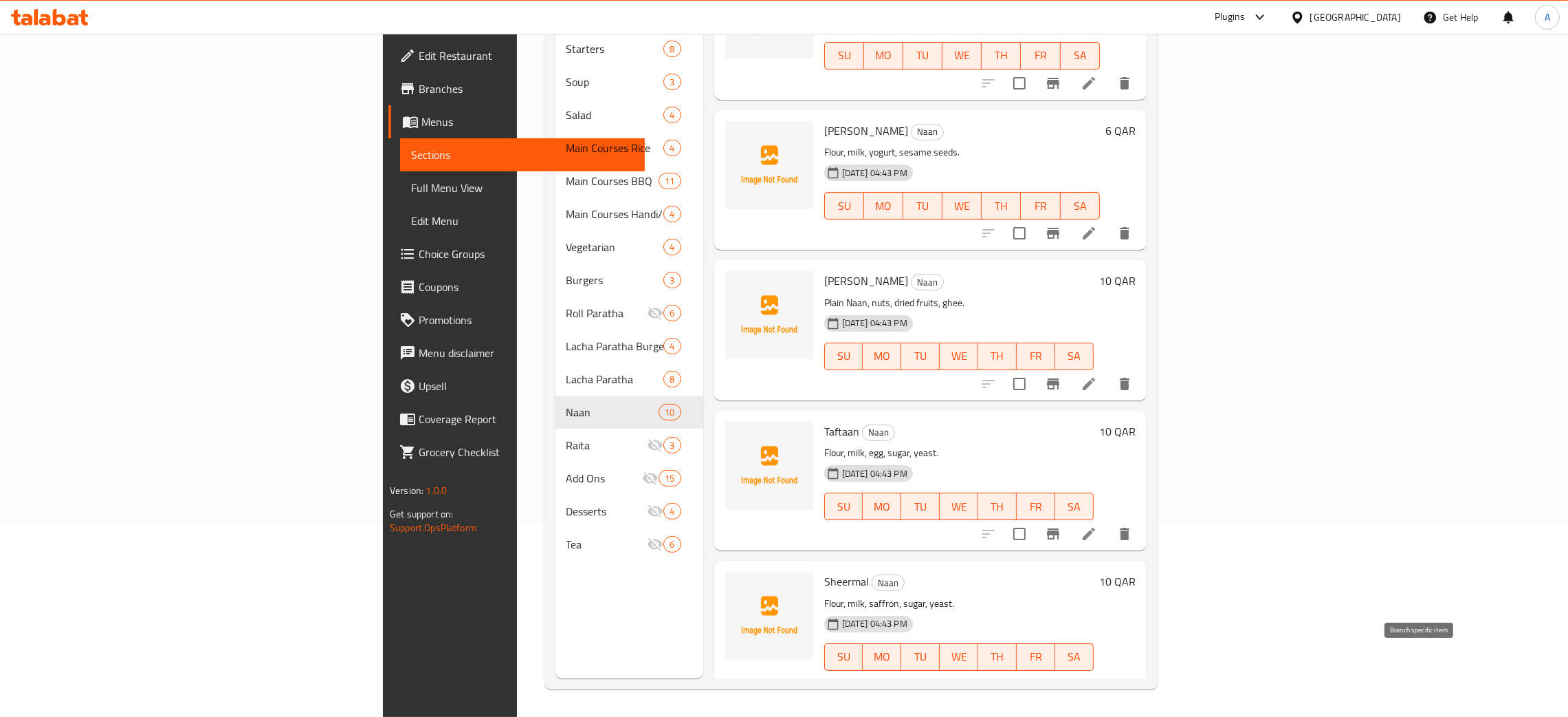
click at [1059, 679] on icon "Branch-specific-item" at bounding box center [1052, 684] width 13 height 11
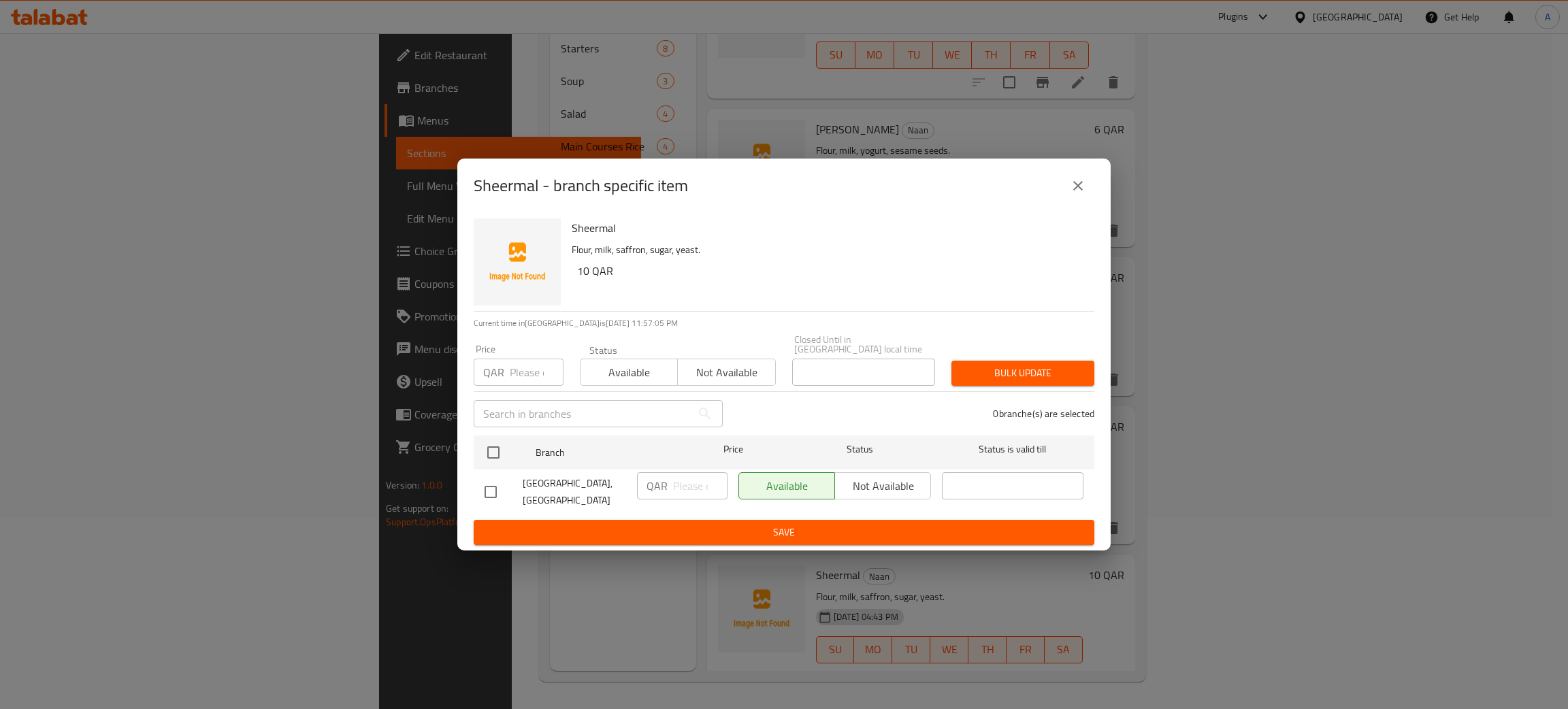
click at [487, 485] on input "checkbox" at bounding box center [490, 492] width 29 height 29
checkbox input "true"
click at [899, 488] on span "Not available" at bounding box center [883, 485] width 85 height 20
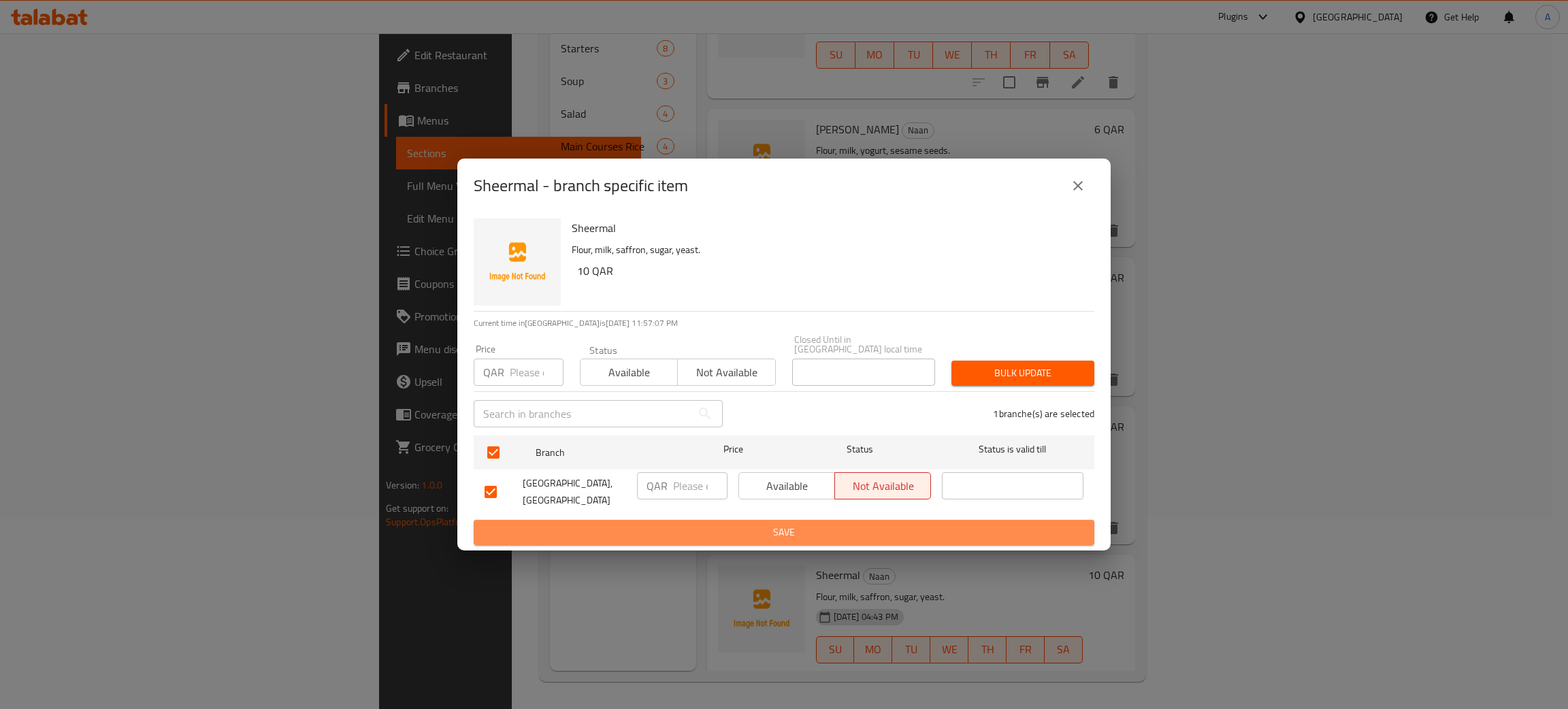
click at [816, 524] on span "Save" at bounding box center [784, 532] width 599 height 17
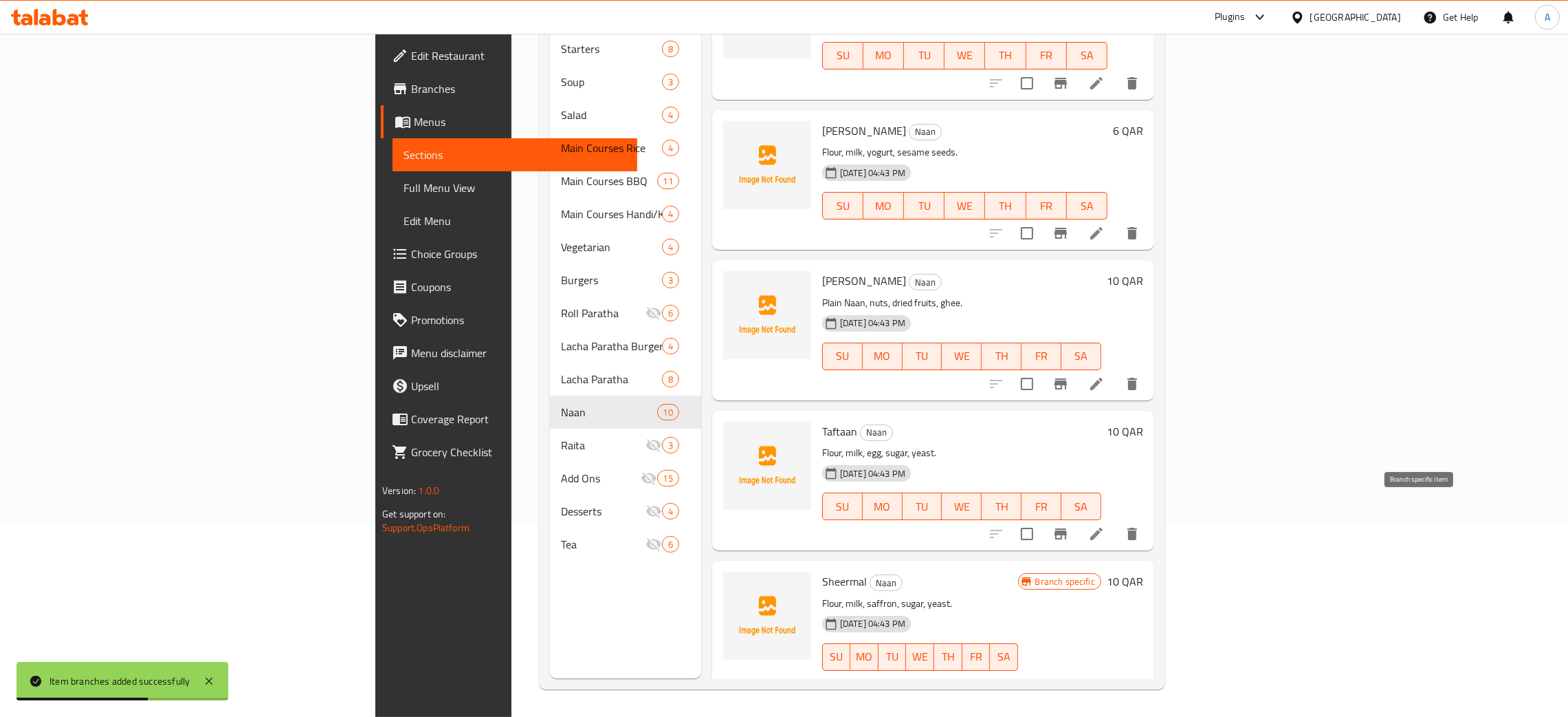
click at [1069, 526] on icon "Branch-specific-item" at bounding box center [1060, 533] width 17 height 17
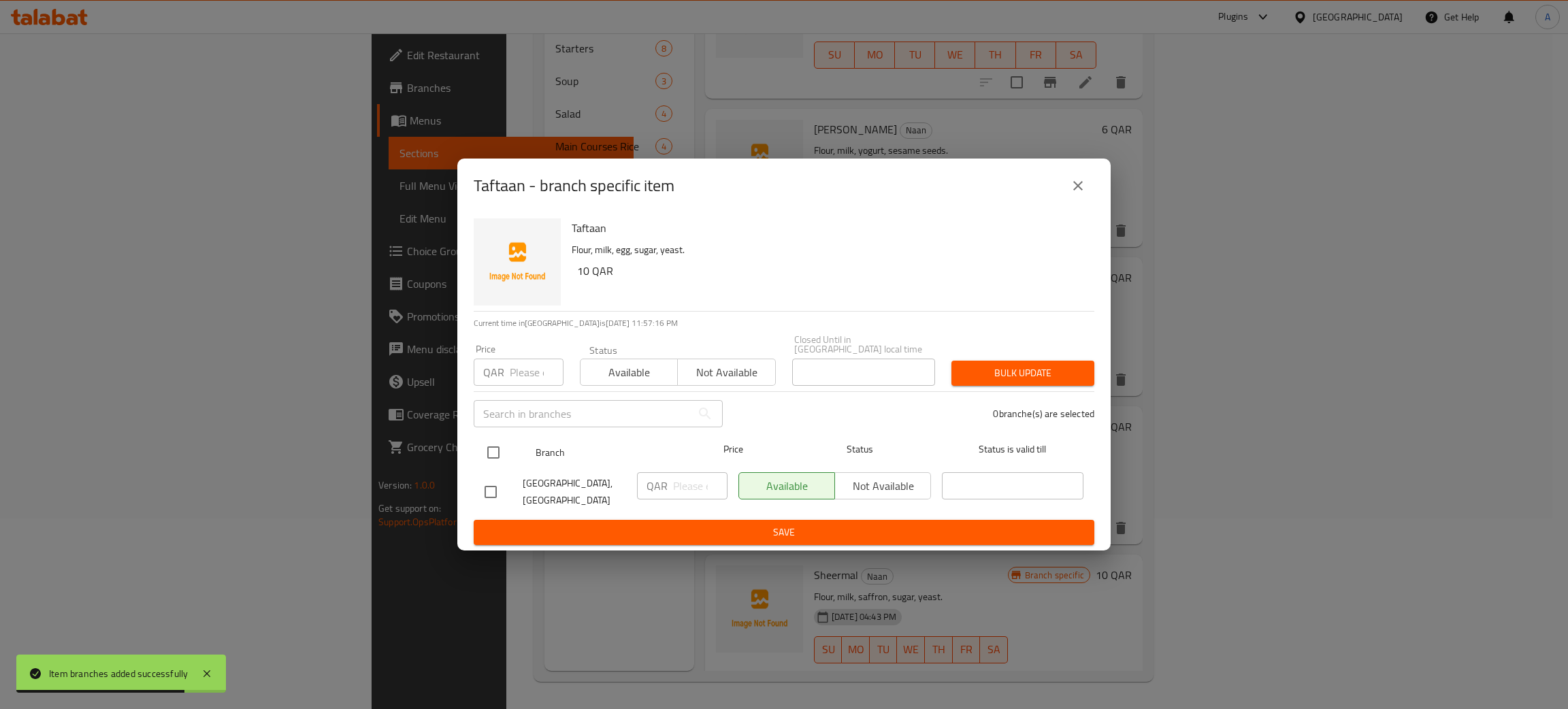
click at [496, 456] on input "checkbox" at bounding box center [493, 452] width 29 height 29
checkbox input "true"
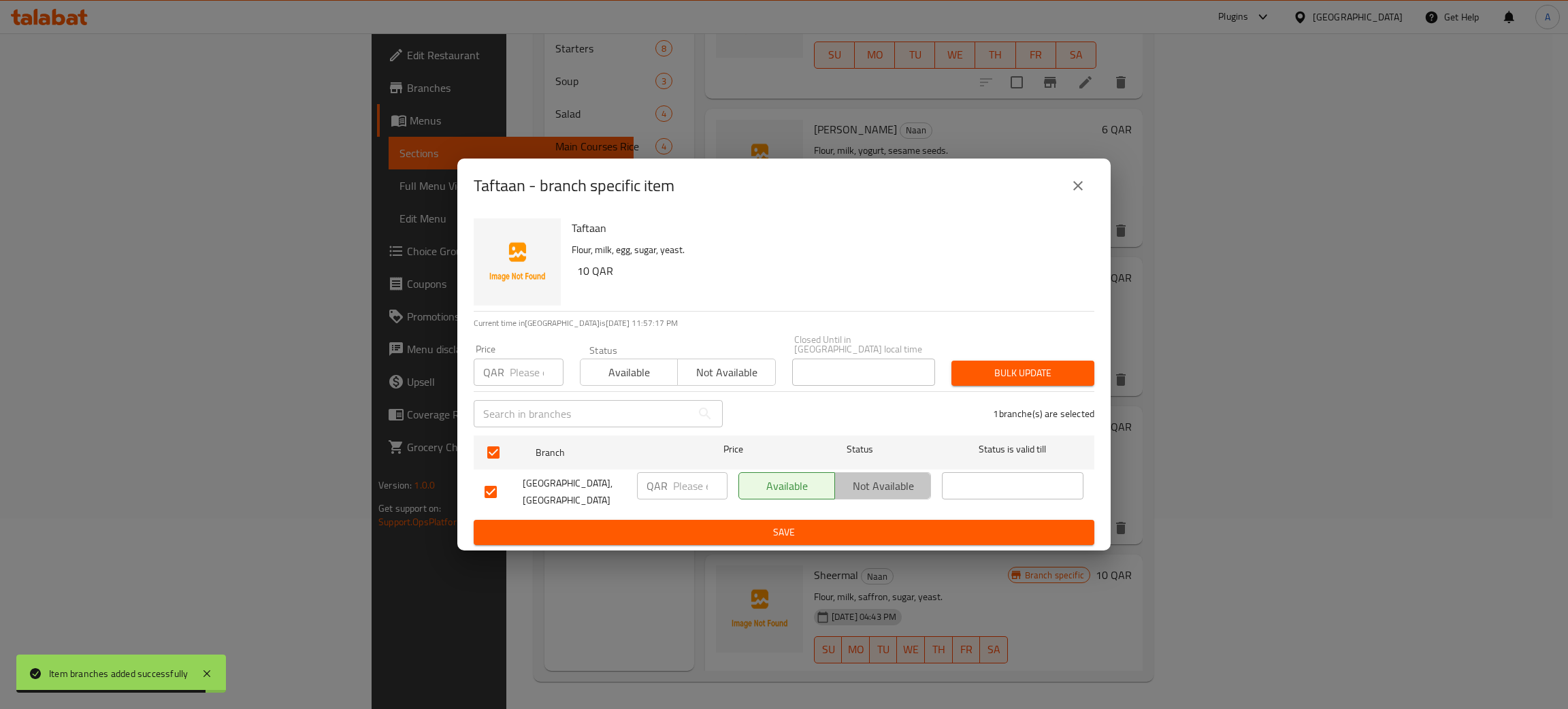
click at [888, 484] on span "Not available" at bounding box center [883, 485] width 85 height 20
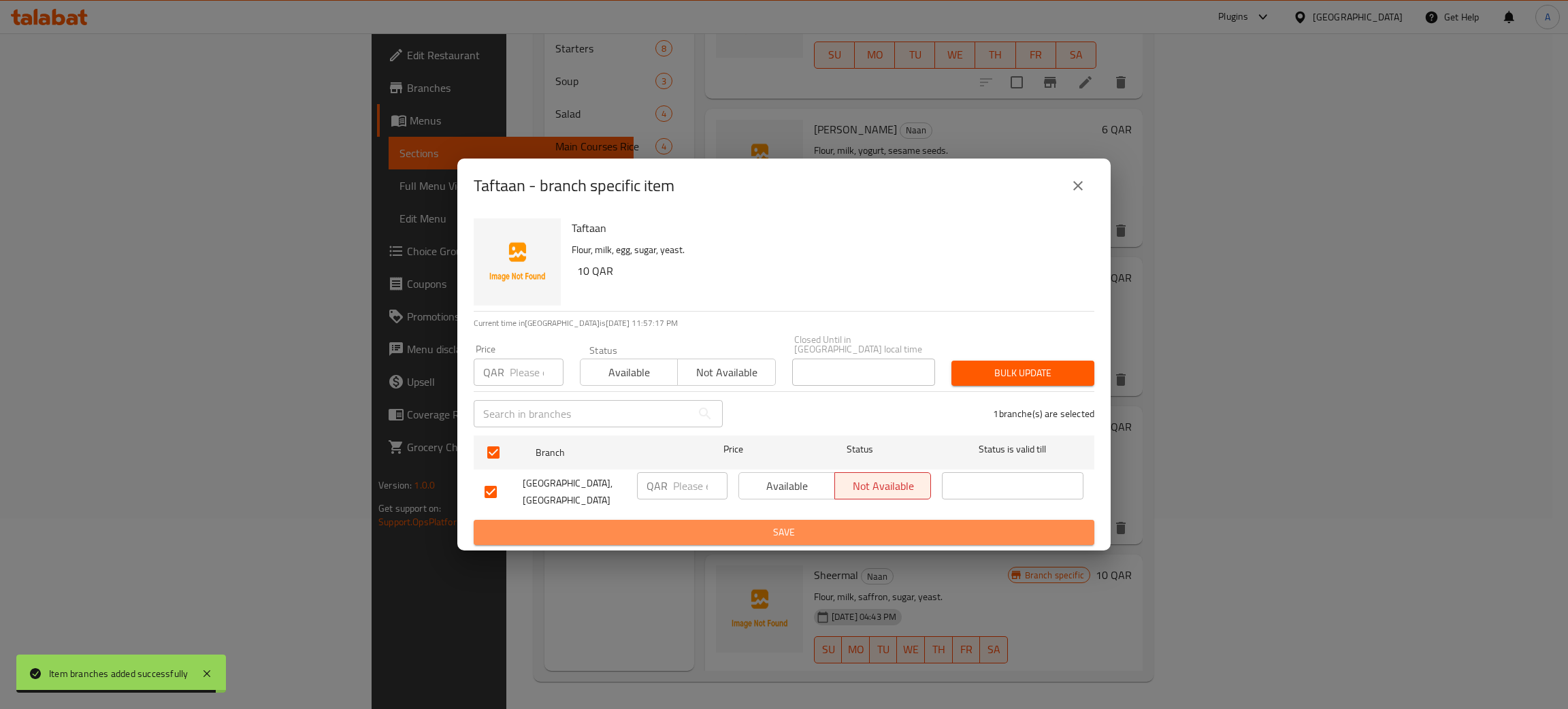
click at [875, 520] on button "Save" at bounding box center [784, 532] width 621 height 25
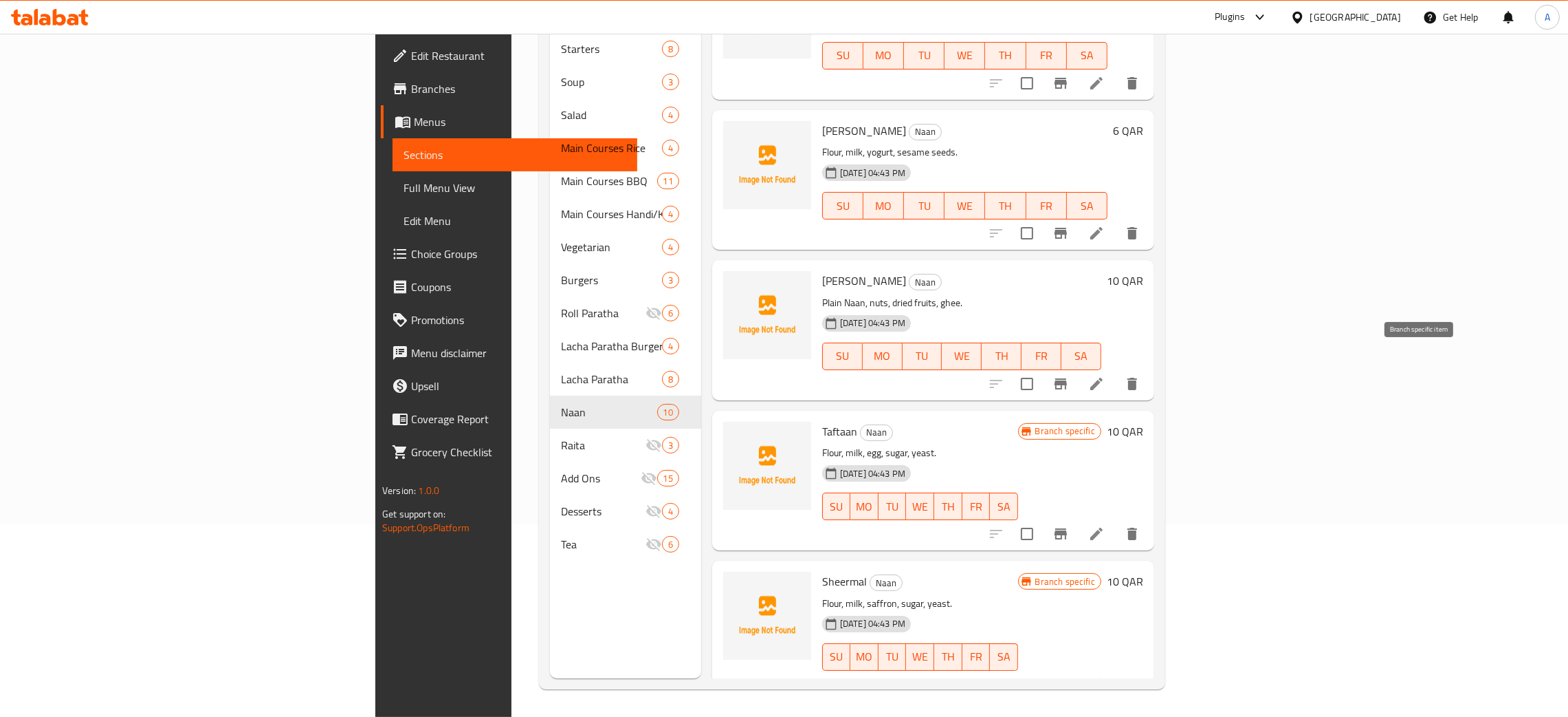
click at [1067, 378] on icon "Branch-specific-item" at bounding box center [1060, 383] width 13 height 11
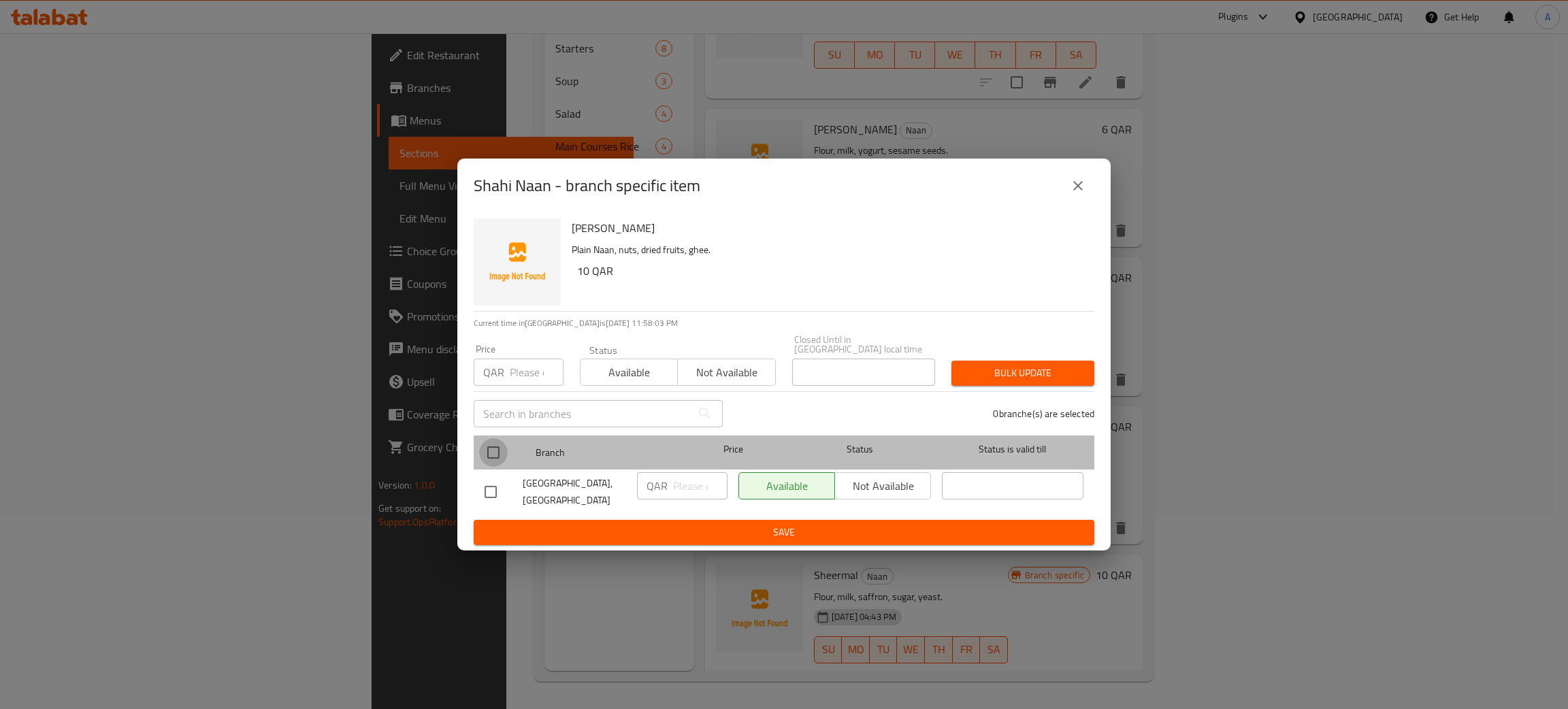
click at [497, 448] on input "checkbox" at bounding box center [493, 452] width 29 height 29
checkbox input "true"
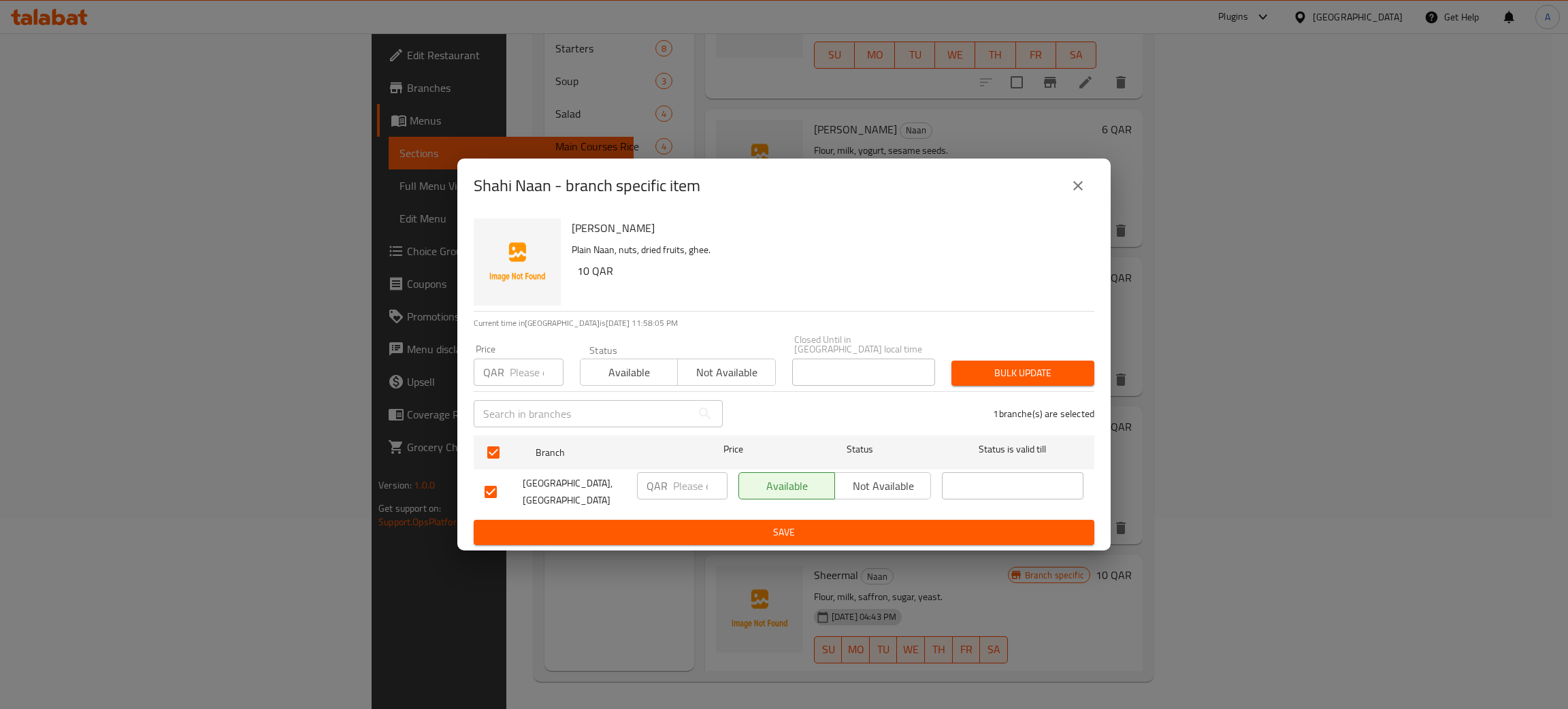
click at [1083, 189] on icon "close" at bounding box center [1078, 185] width 16 height 16
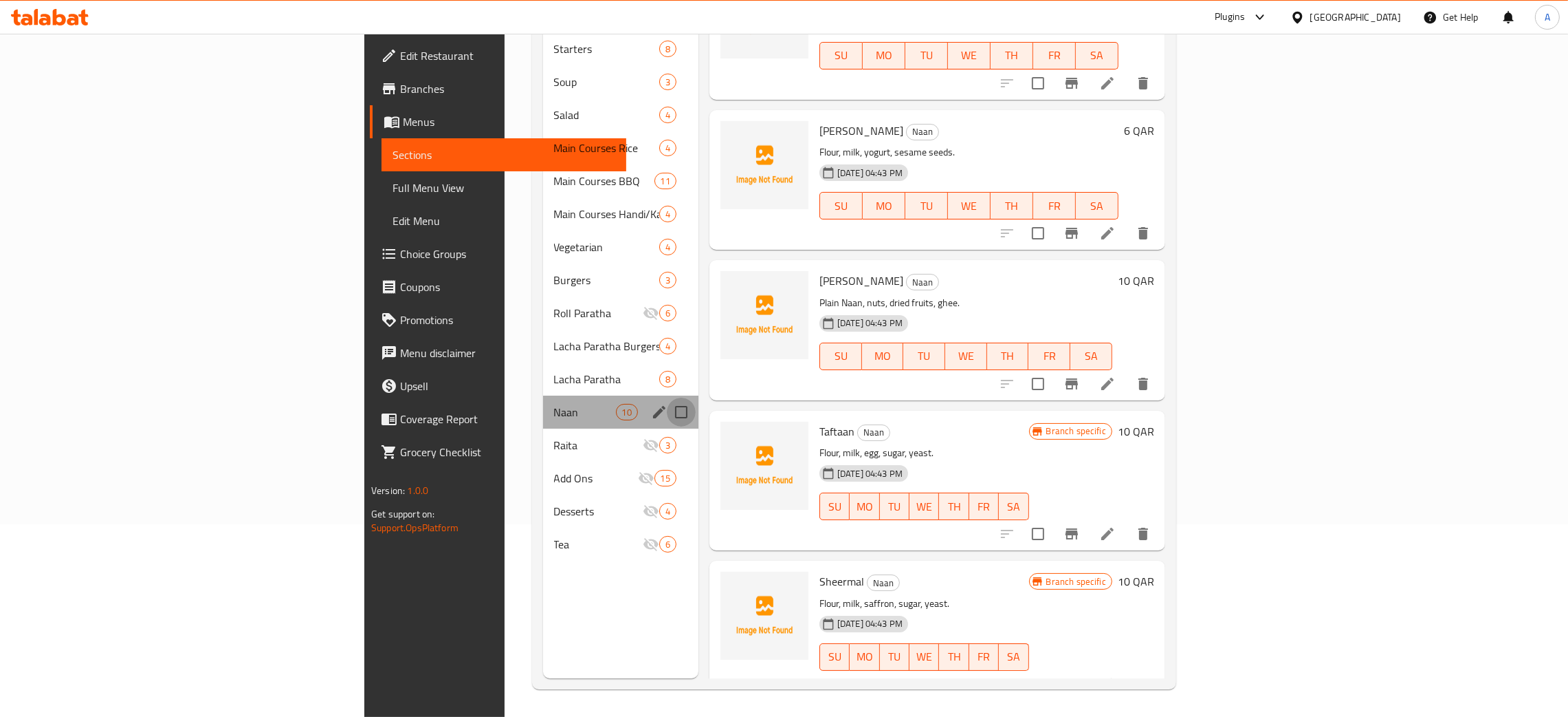
click at [667, 397] on input "Menu sections" at bounding box center [682, 412] width 29 height 29
checkbox input "true"
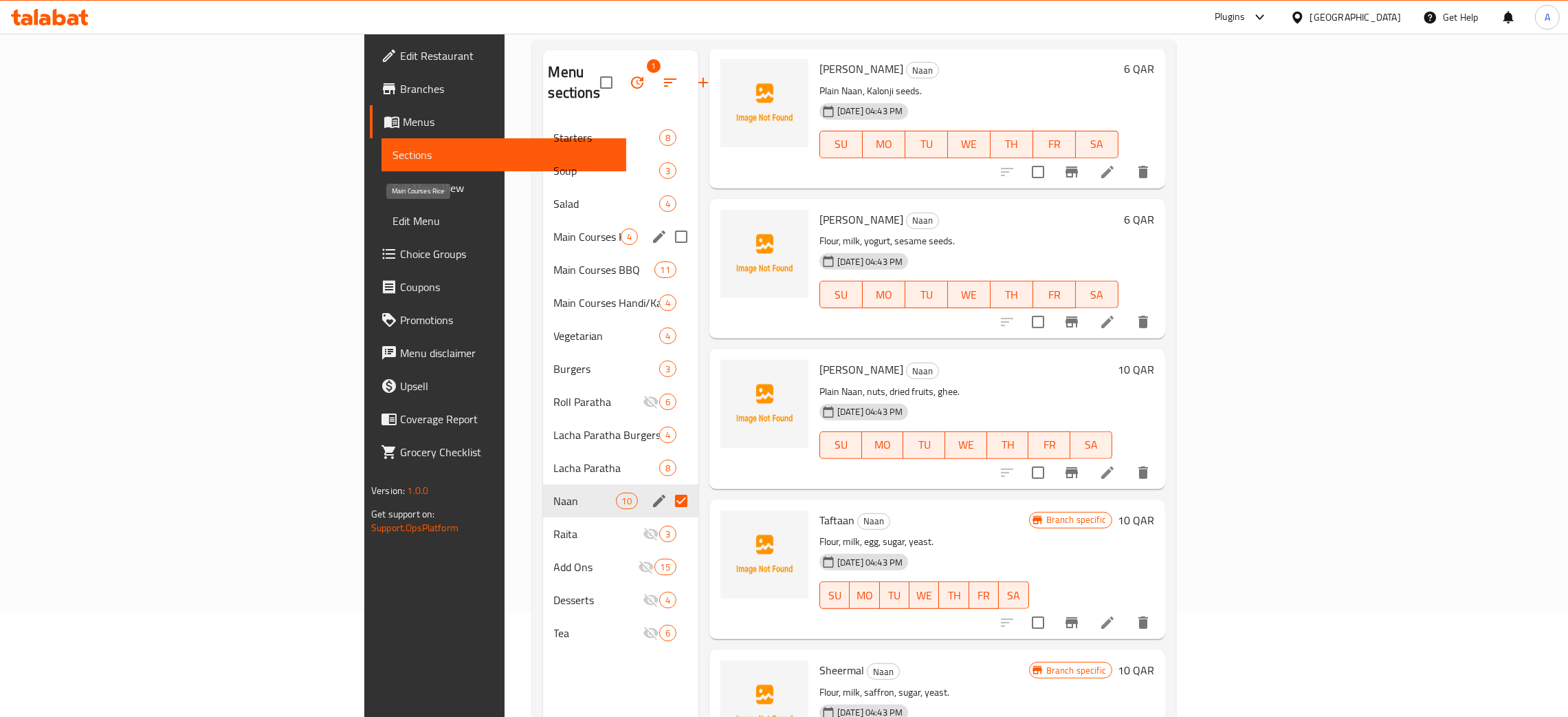
scroll to position [103, 0]
click at [629, 75] on icon "button" at bounding box center [637, 83] width 17 height 17
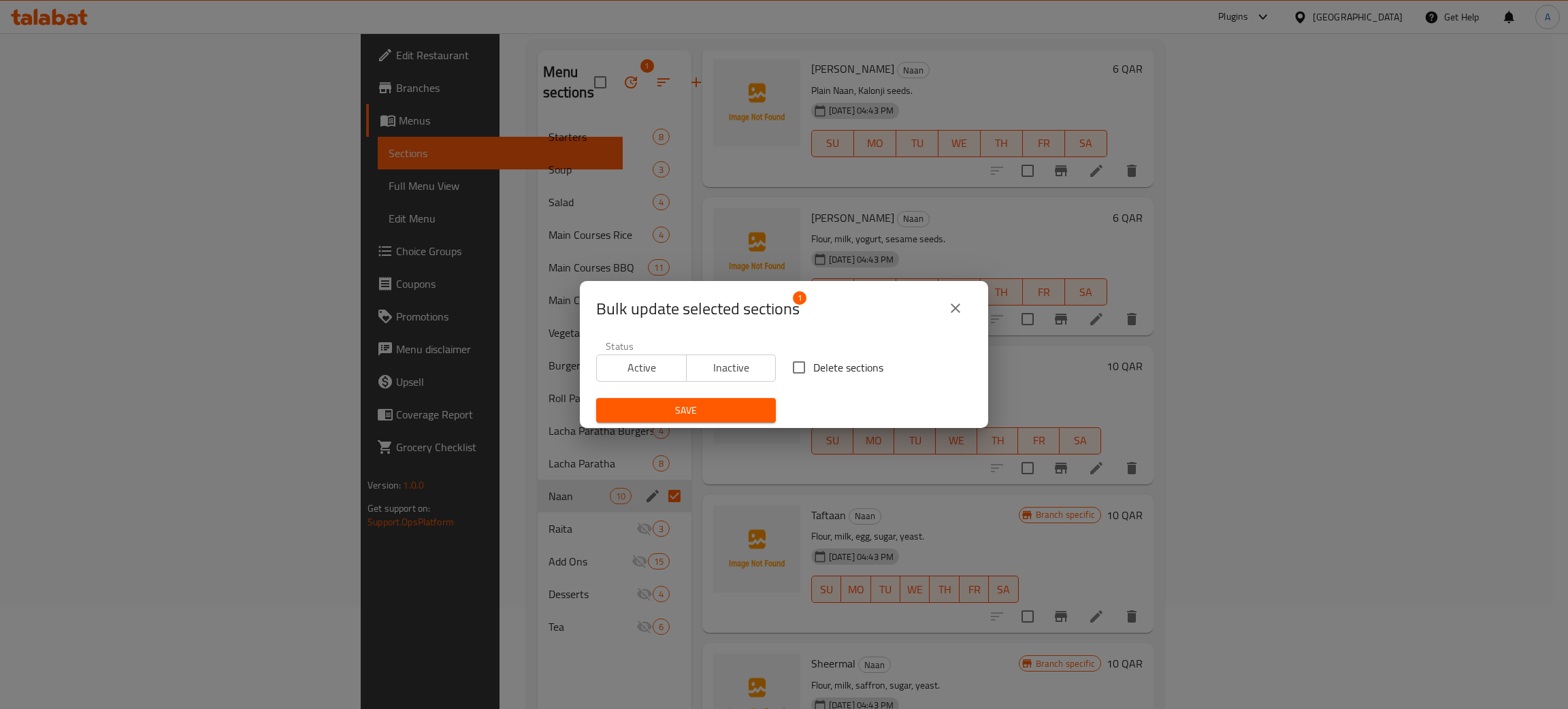
click at [737, 370] on span "Inactive" at bounding box center [732, 367] width 79 height 20
click at [705, 408] on span "Save" at bounding box center [685, 410] width 158 height 17
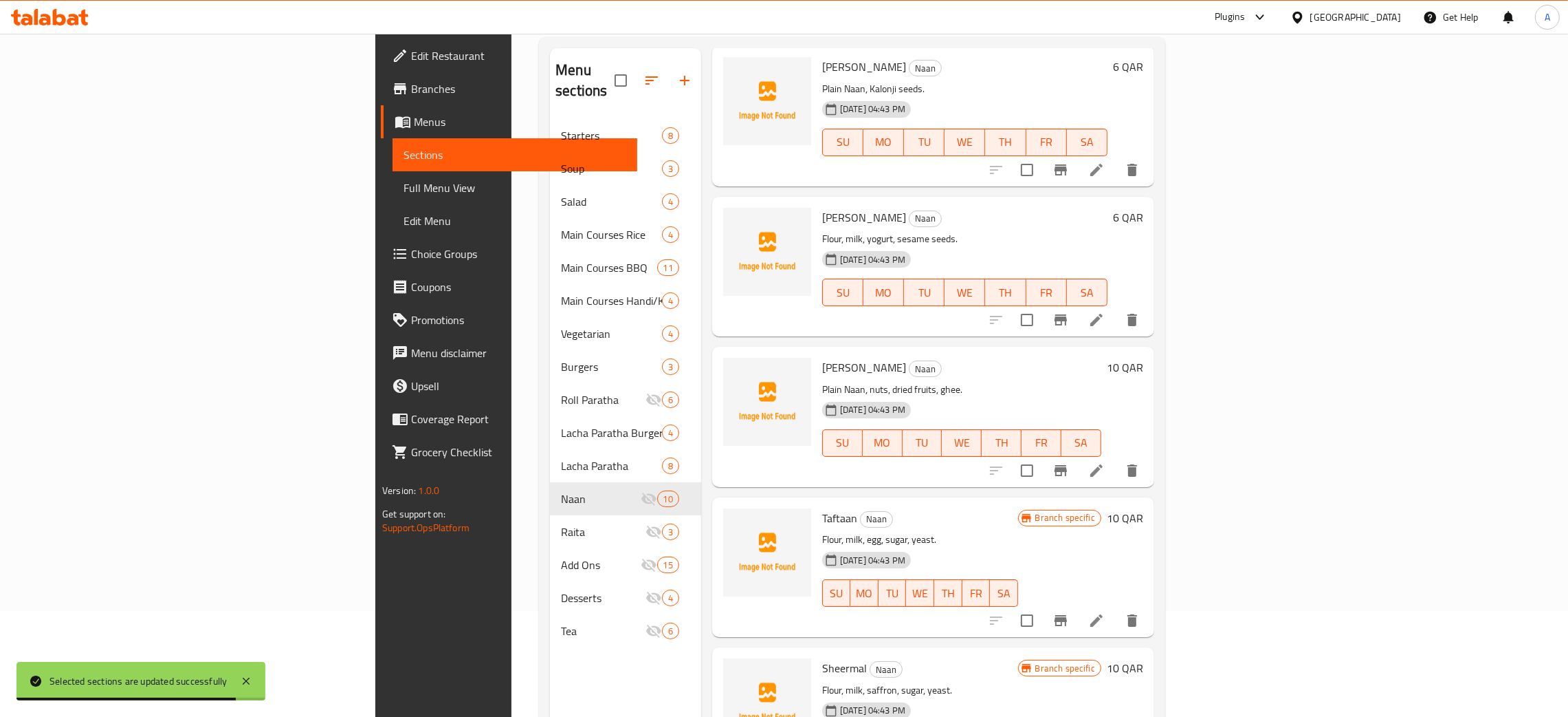
scroll to position [194, 0]
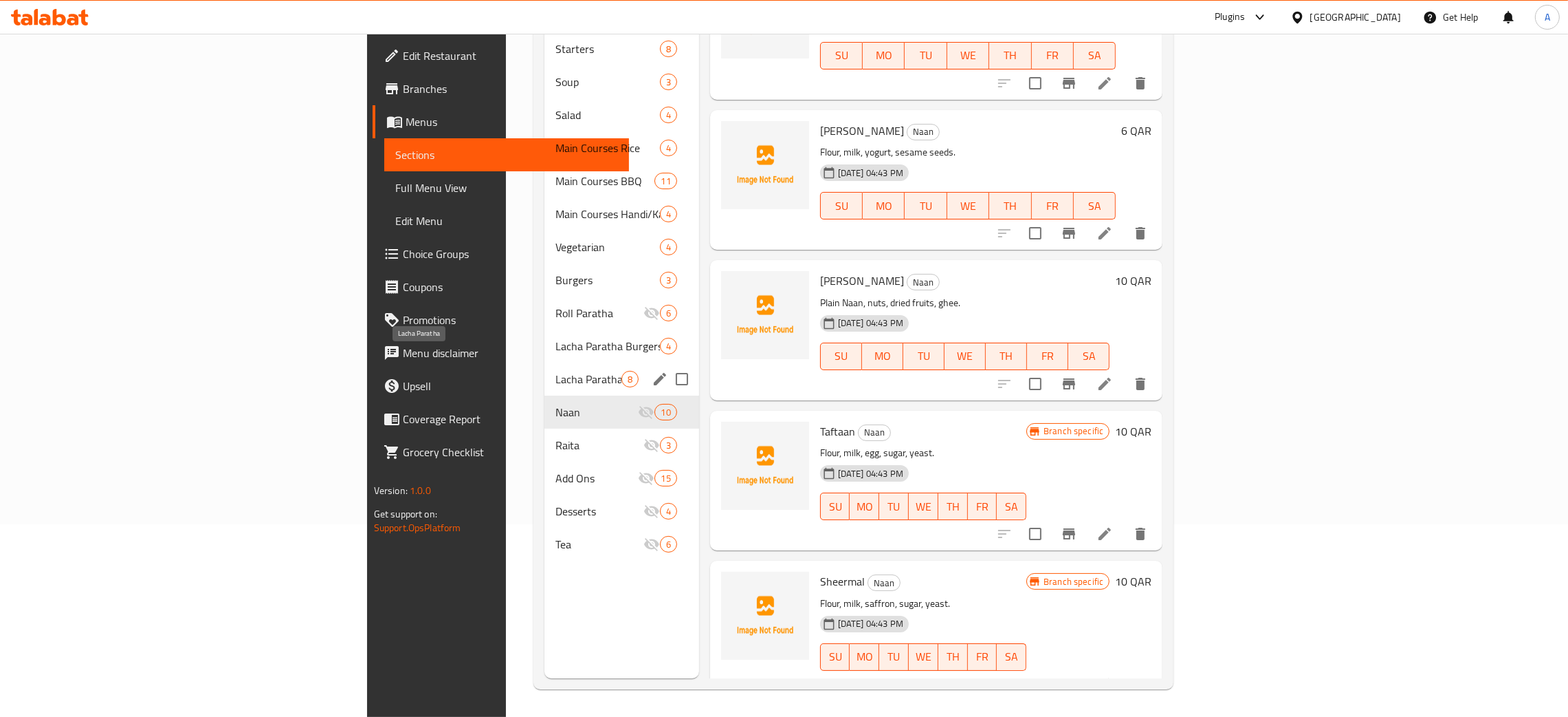
click at [555, 371] on span "Lacha Paratha" at bounding box center [588, 379] width 66 height 17
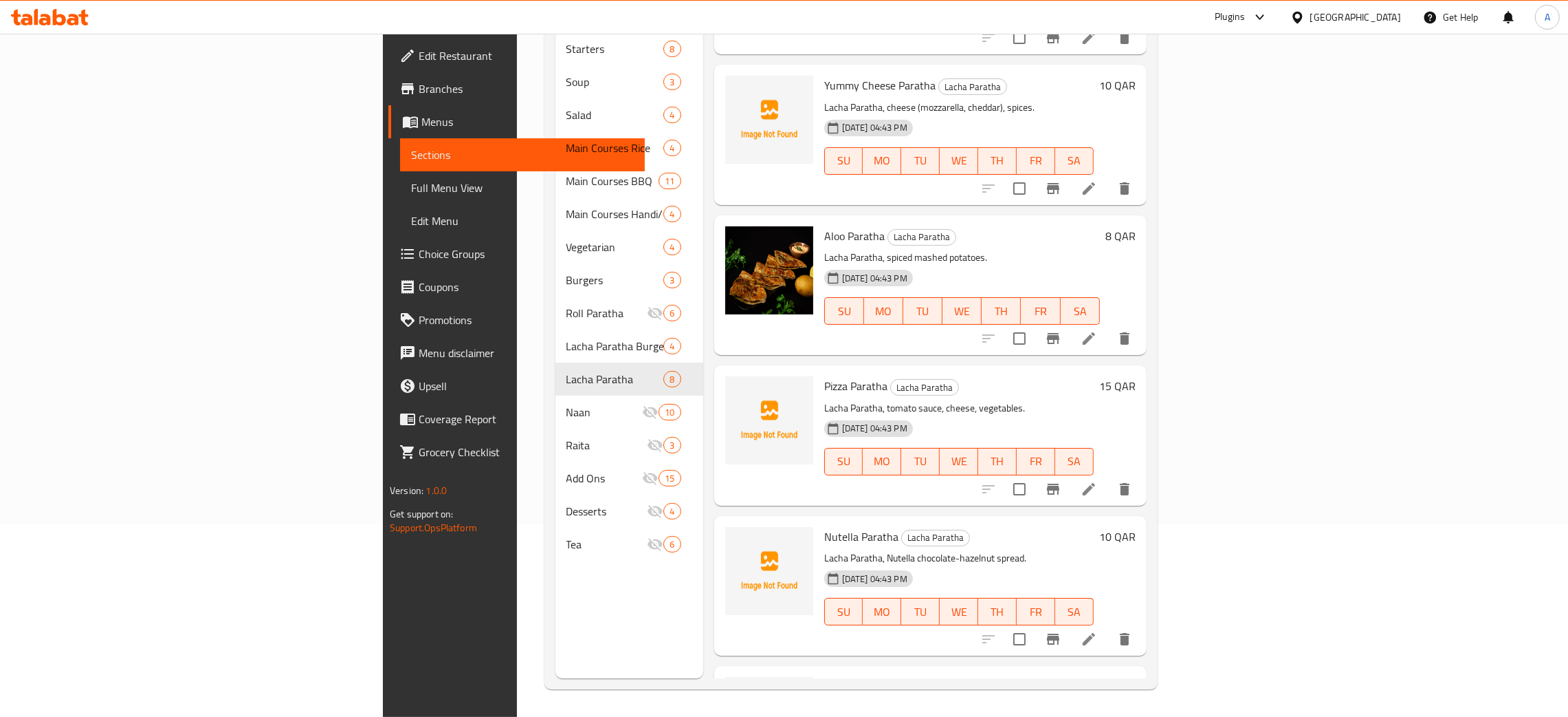
scroll to position [518, 0]
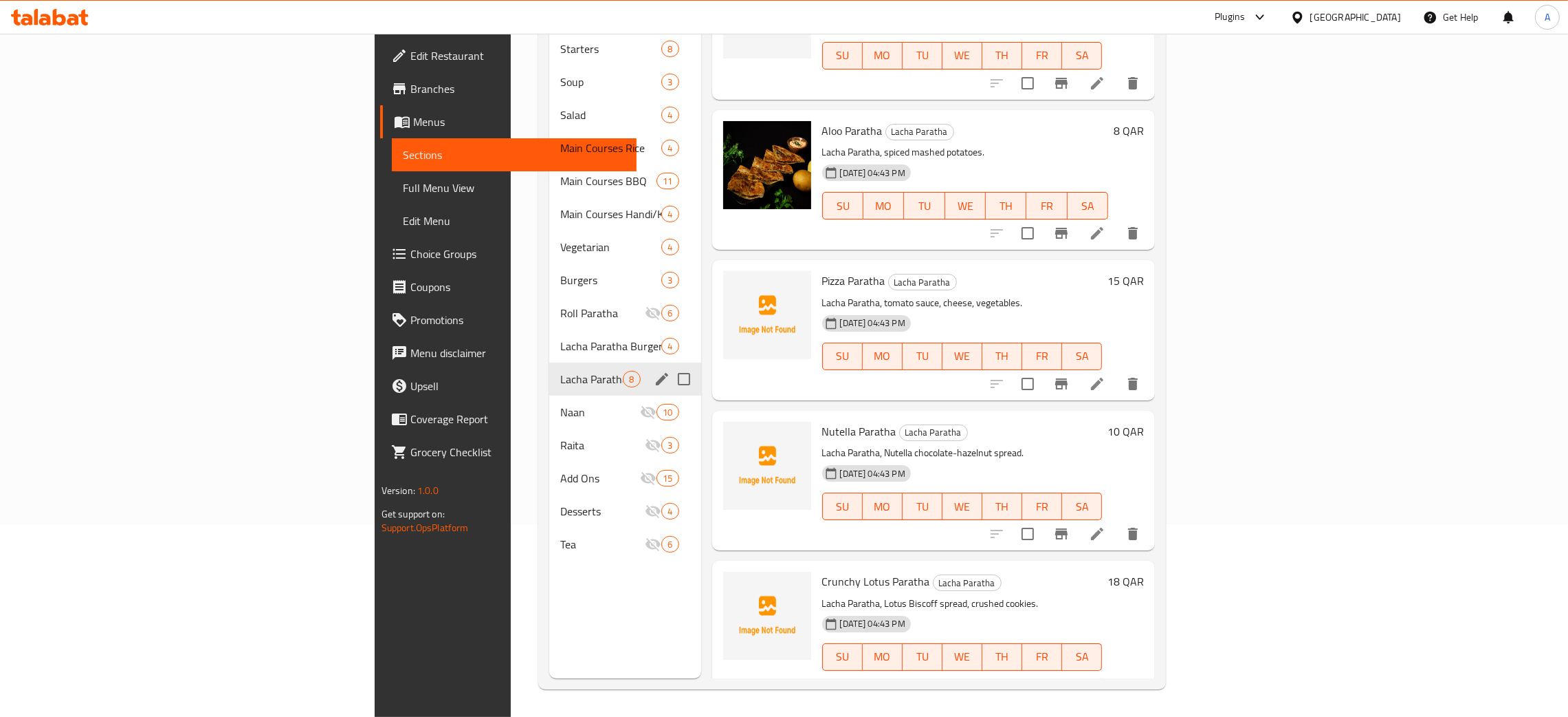
click at [669, 364] on input "Menu sections" at bounding box center [684, 379] width 29 height 29
checkbox input "true"
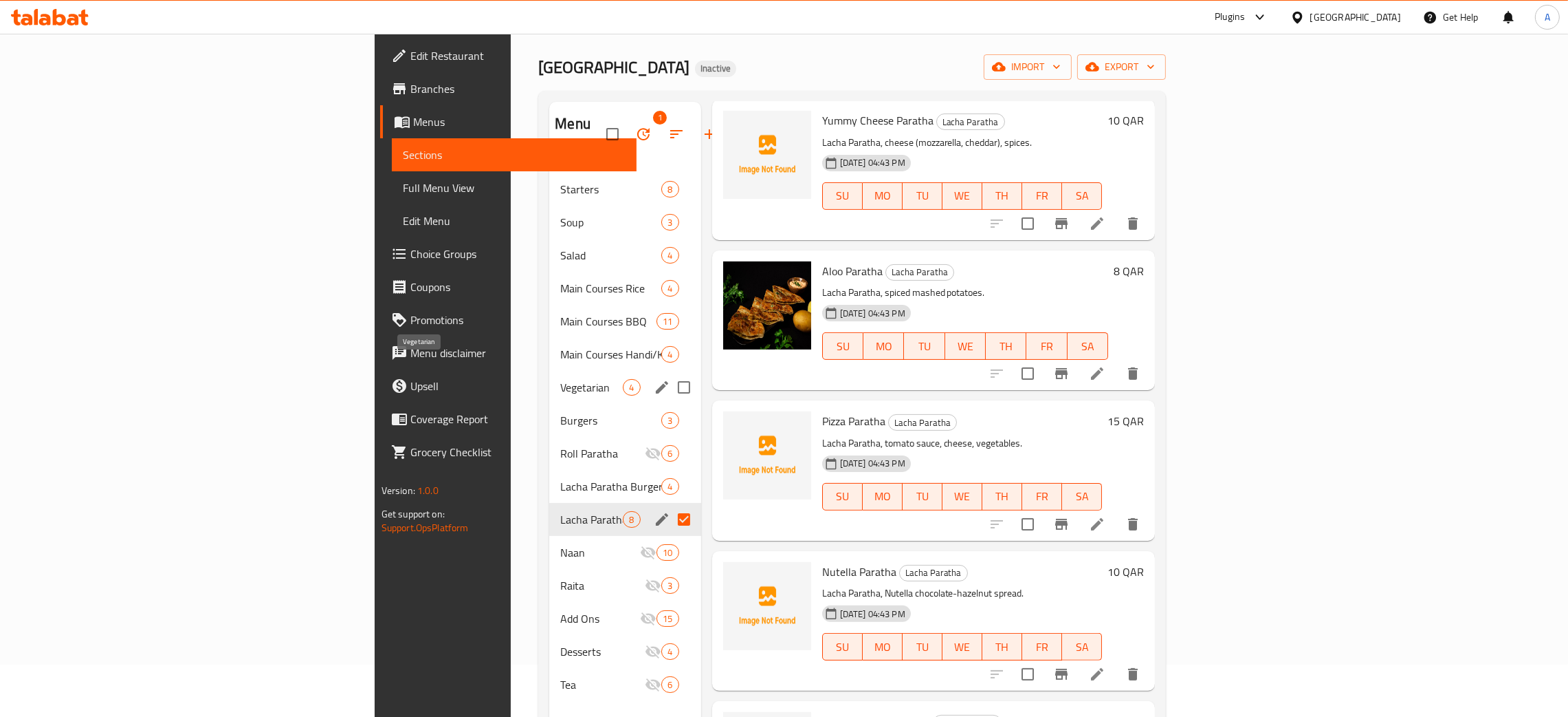
scroll to position [0, 0]
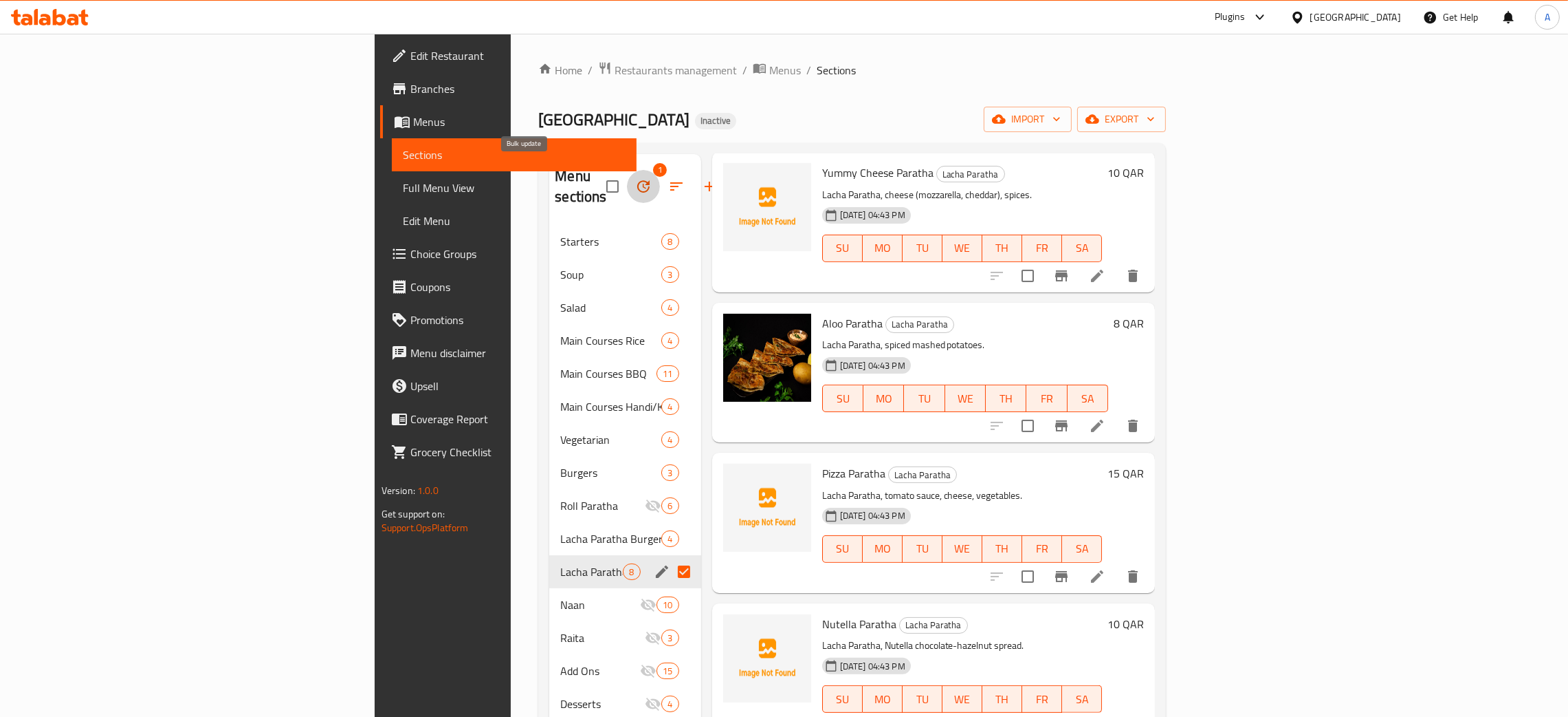
click at [635, 178] on icon "button" at bounding box center [643, 186] width 17 height 17
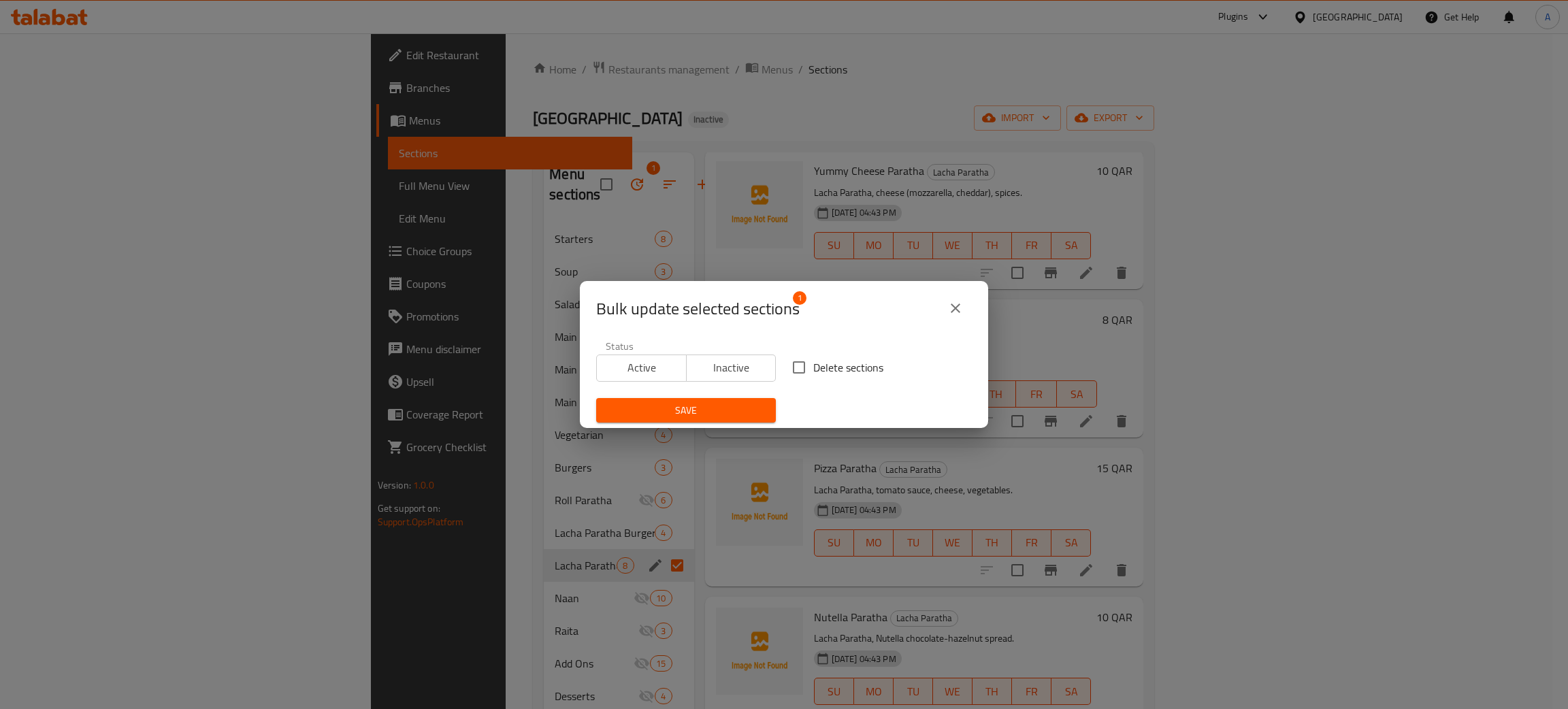
click at [730, 365] on span "Inactive" at bounding box center [732, 367] width 79 height 20
click at [709, 410] on span "Save" at bounding box center [685, 410] width 158 height 17
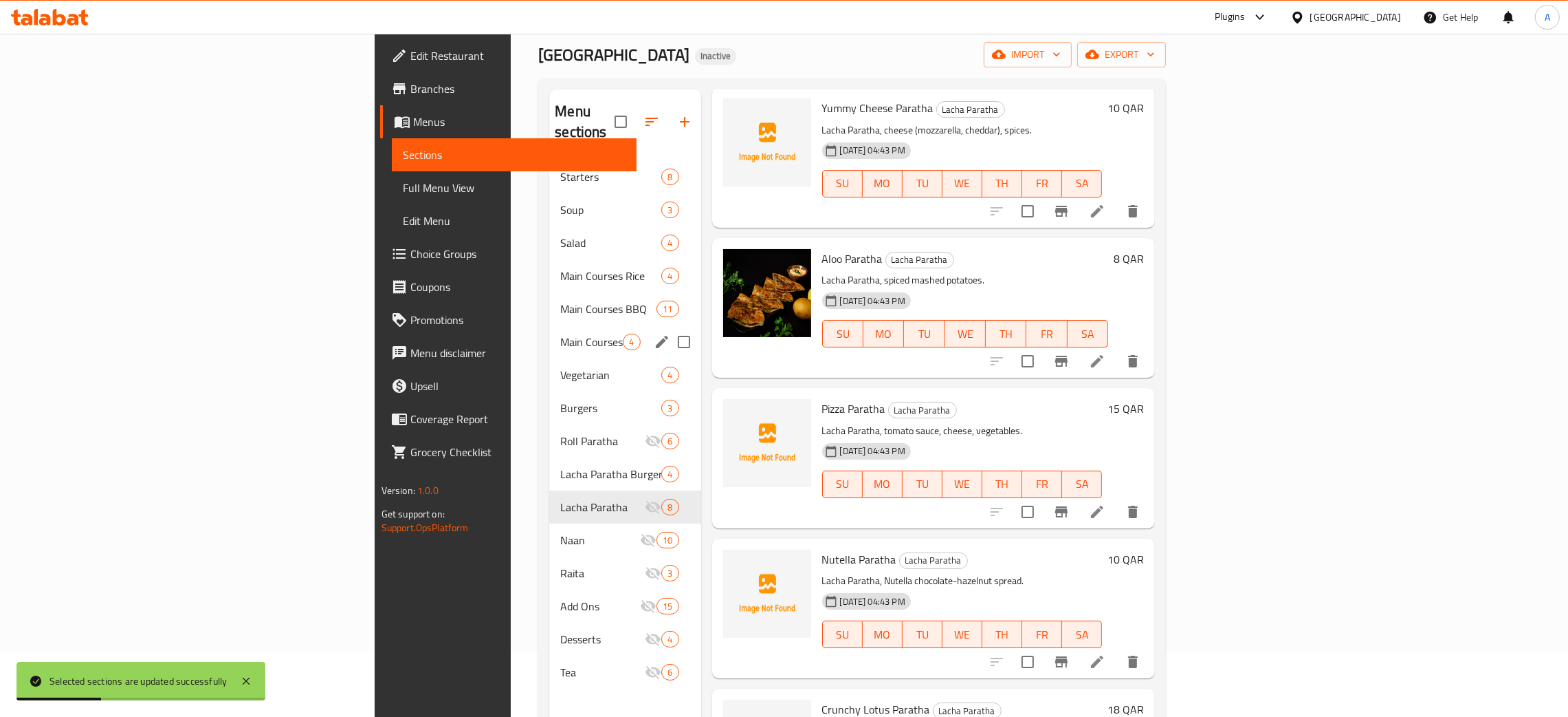
scroll to position [194, 0]
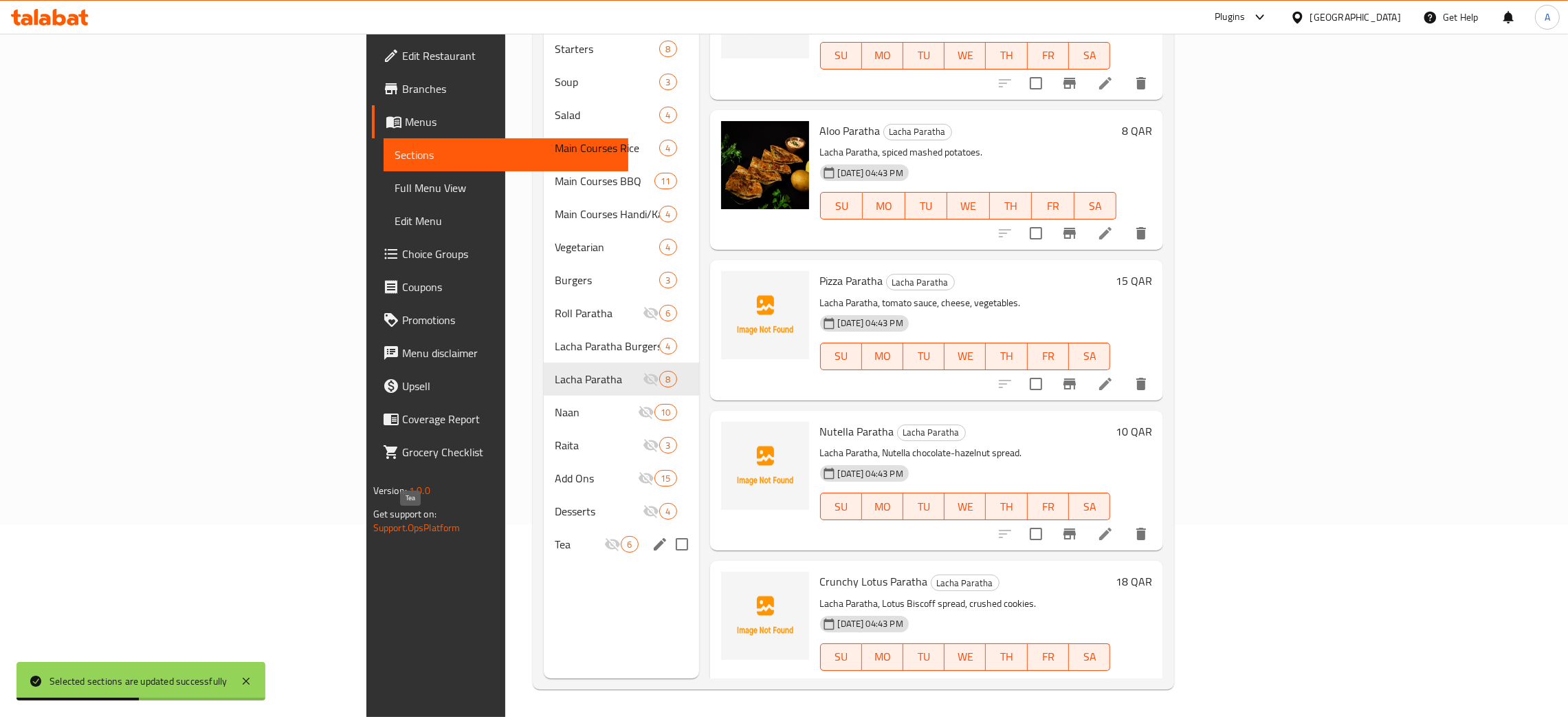
click at [554, 535] on span "Tea" at bounding box center [579, 543] width 50 height 17
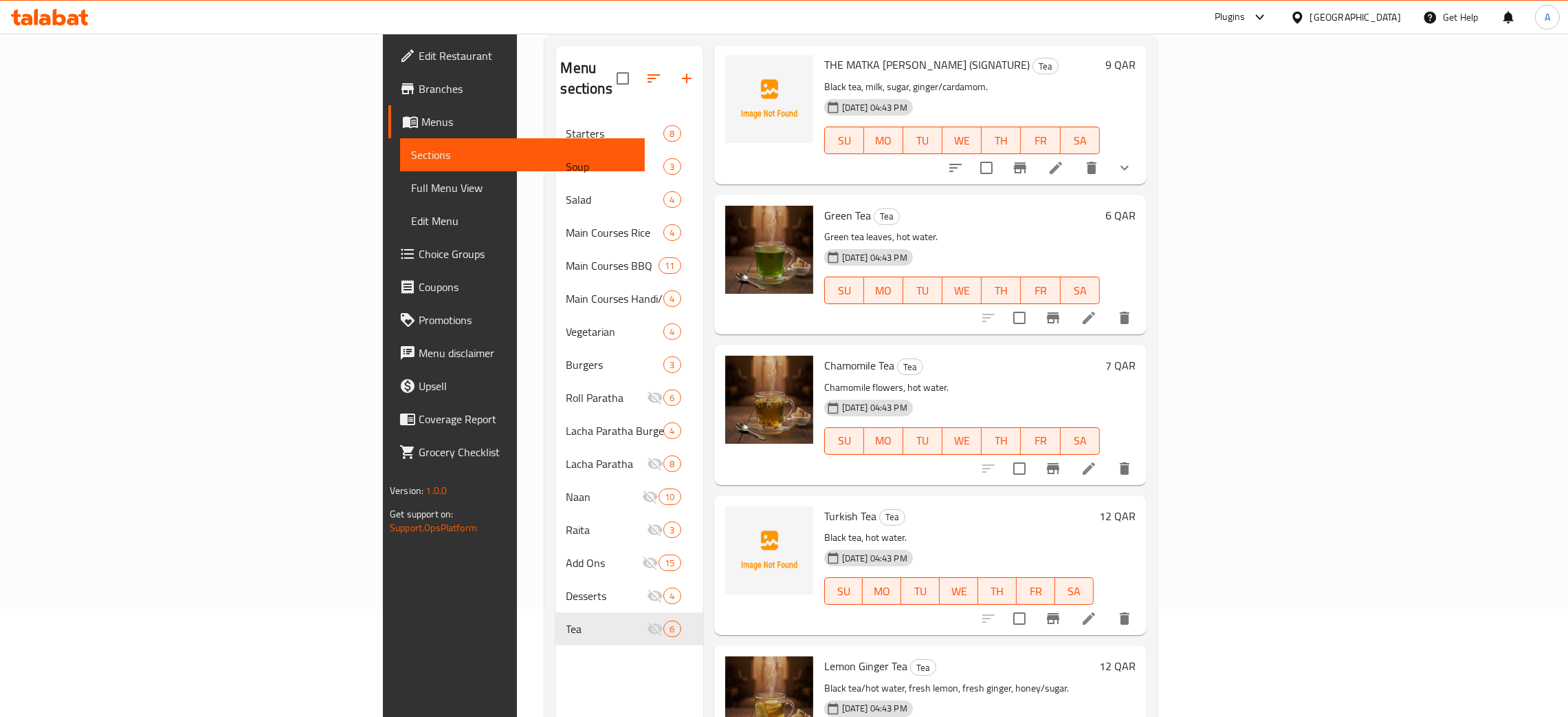
scroll to position [194, 0]
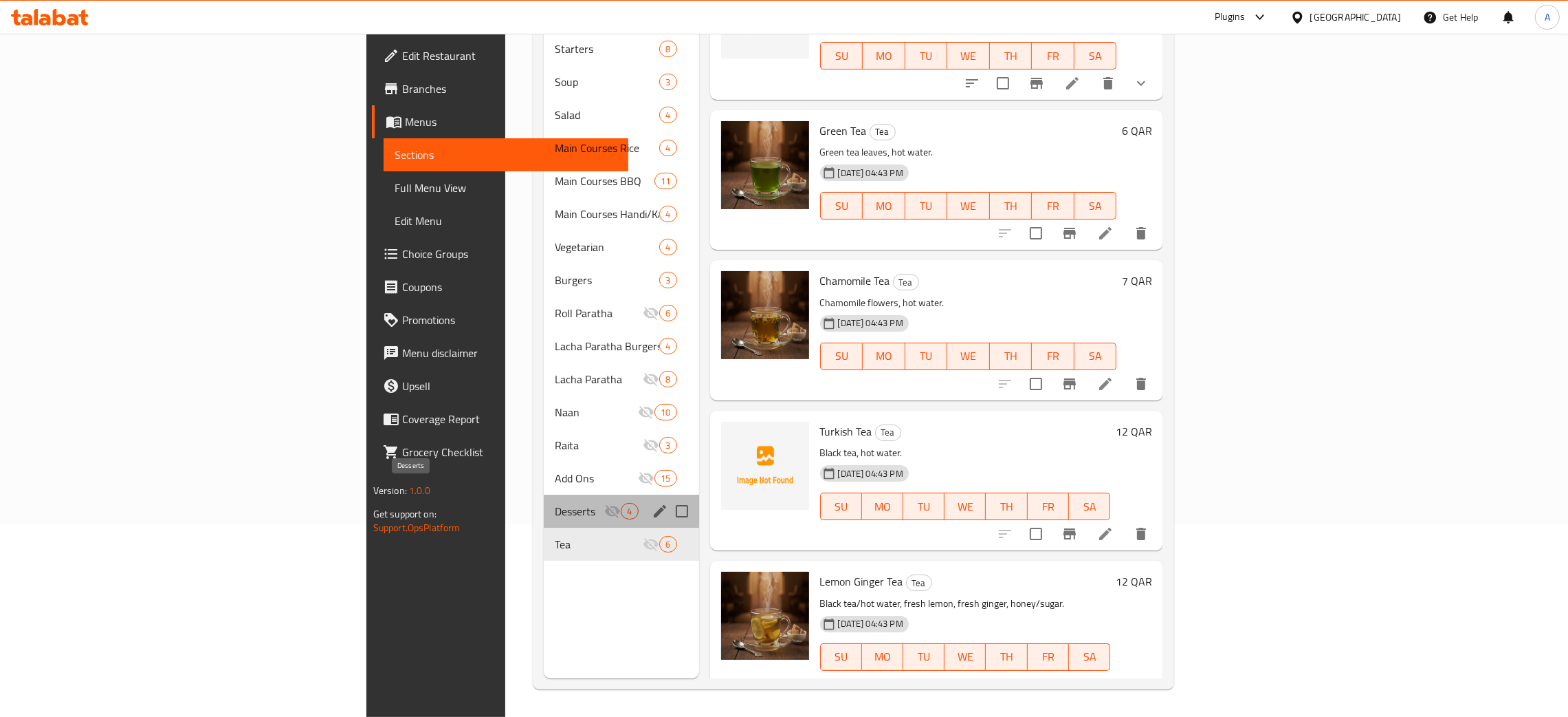
click at [554, 502] on span "Desserts" at bounding box center [579, 510] width 50 height 17
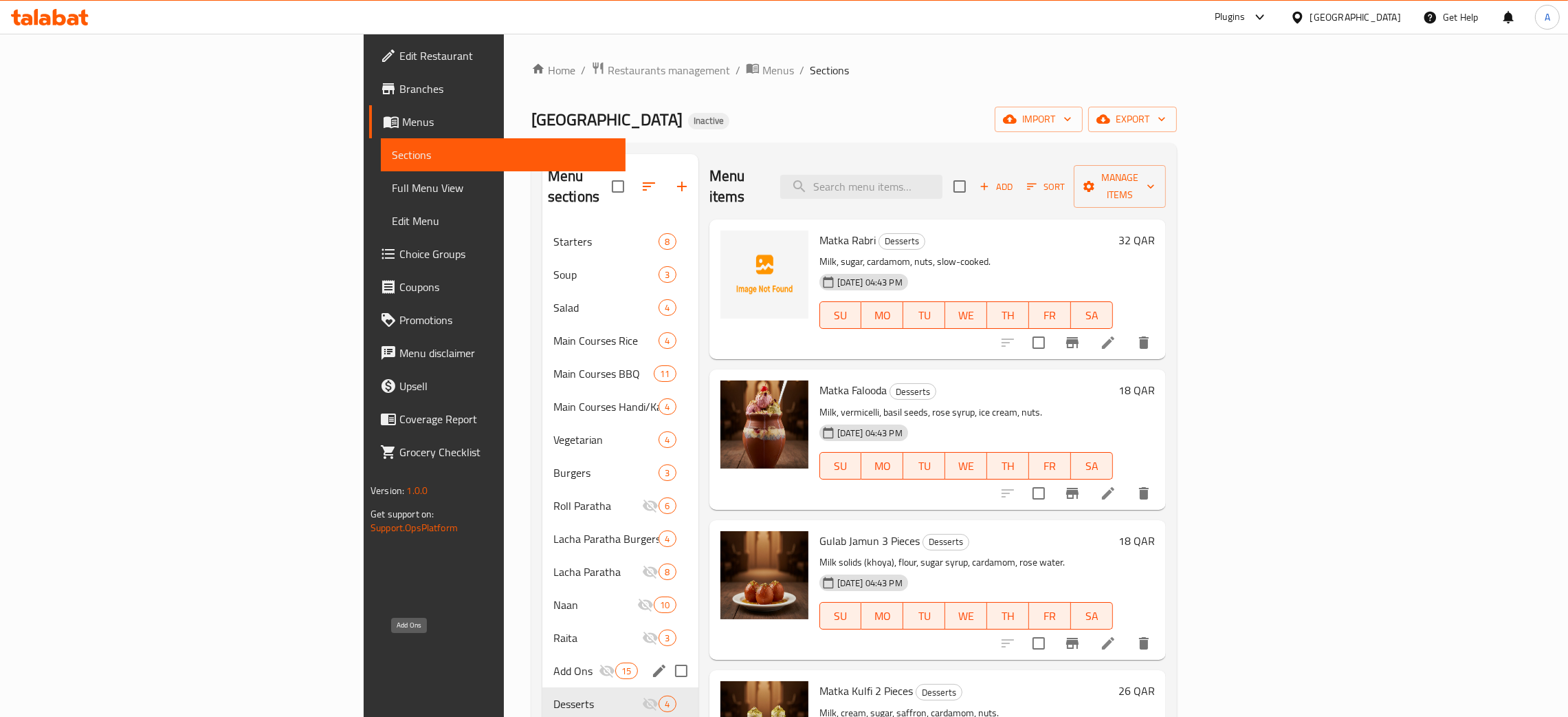
click at [553, 663] on span "Add Ons" at bounding box center [576, 670] width 46 height 17
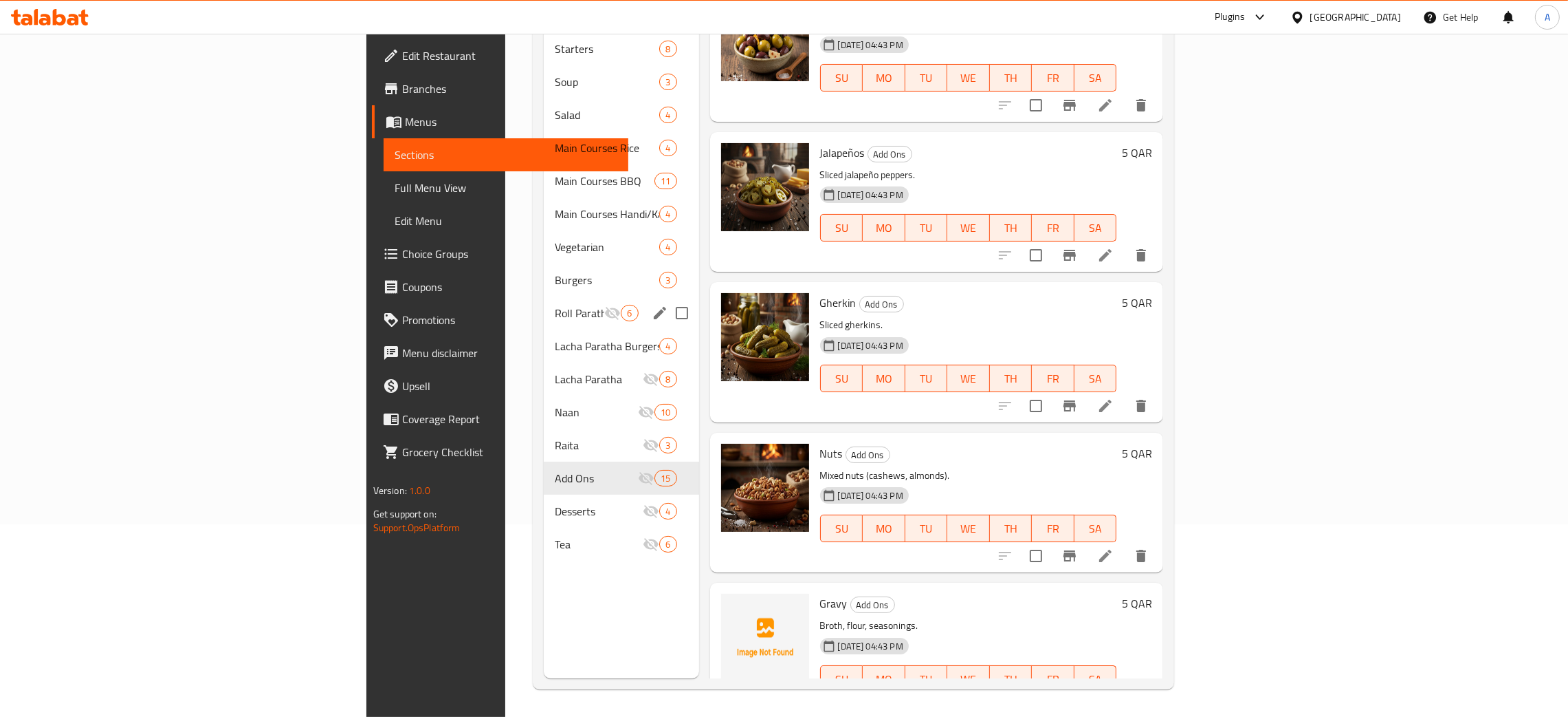
click at [667, 298] on input "Menu sections" at bounding box center [682, 313] width 29 height 29
checkbox input "true"
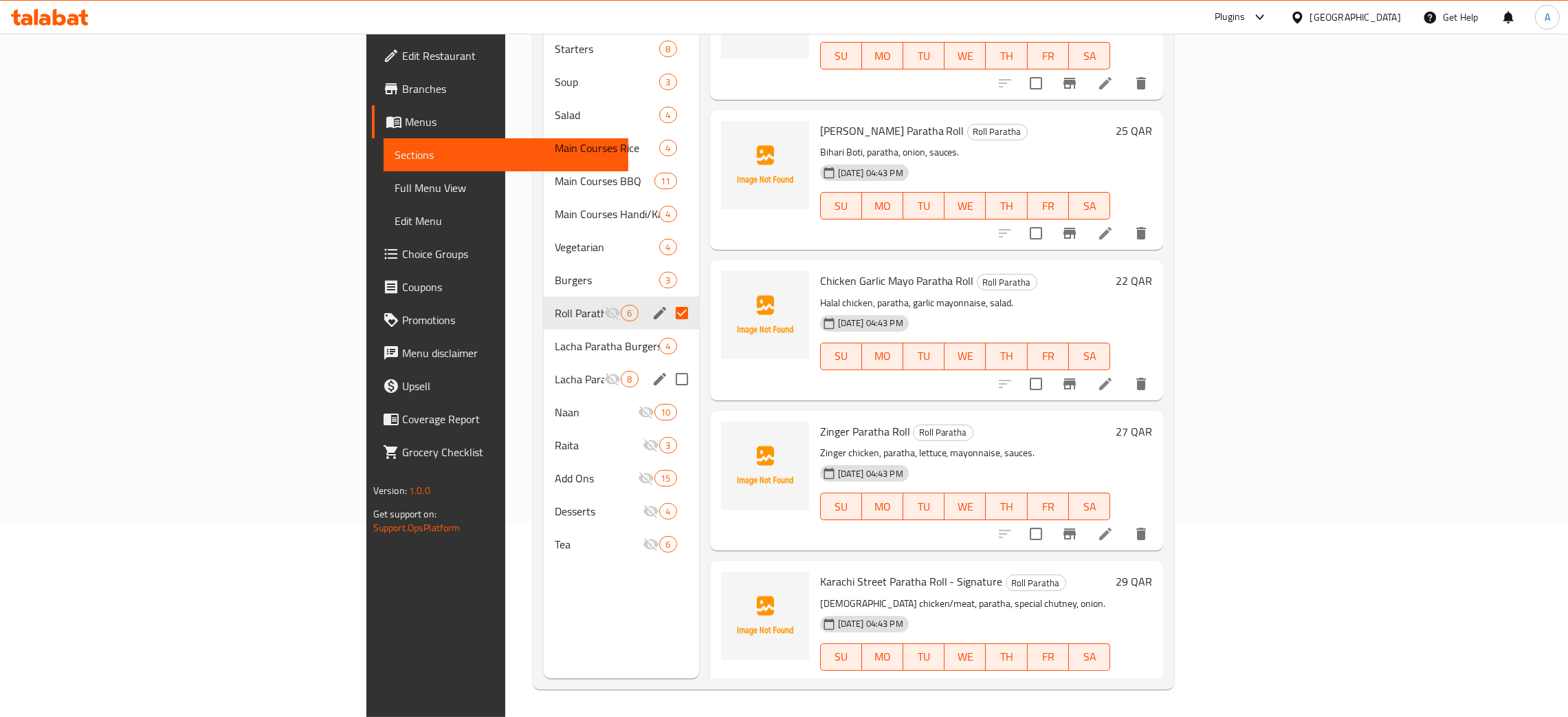
click at [667, 364] on input "Menu sections" at bounding box center [682, 379] width 29 height 29
checkbox input "true"
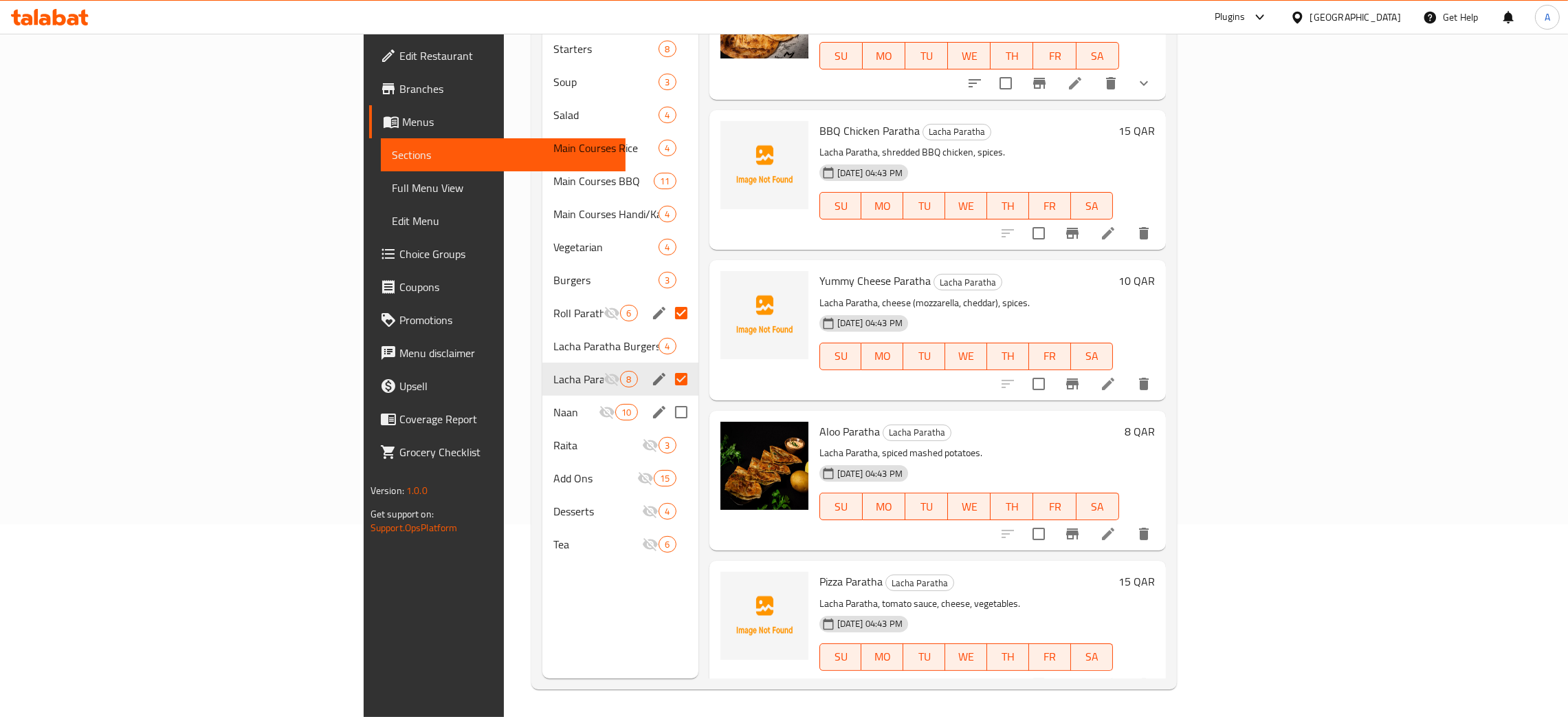
click at [667, 397] on input "Menu sections" at bounding box center [682, 412] width 29 height 29
checkbox input "true"
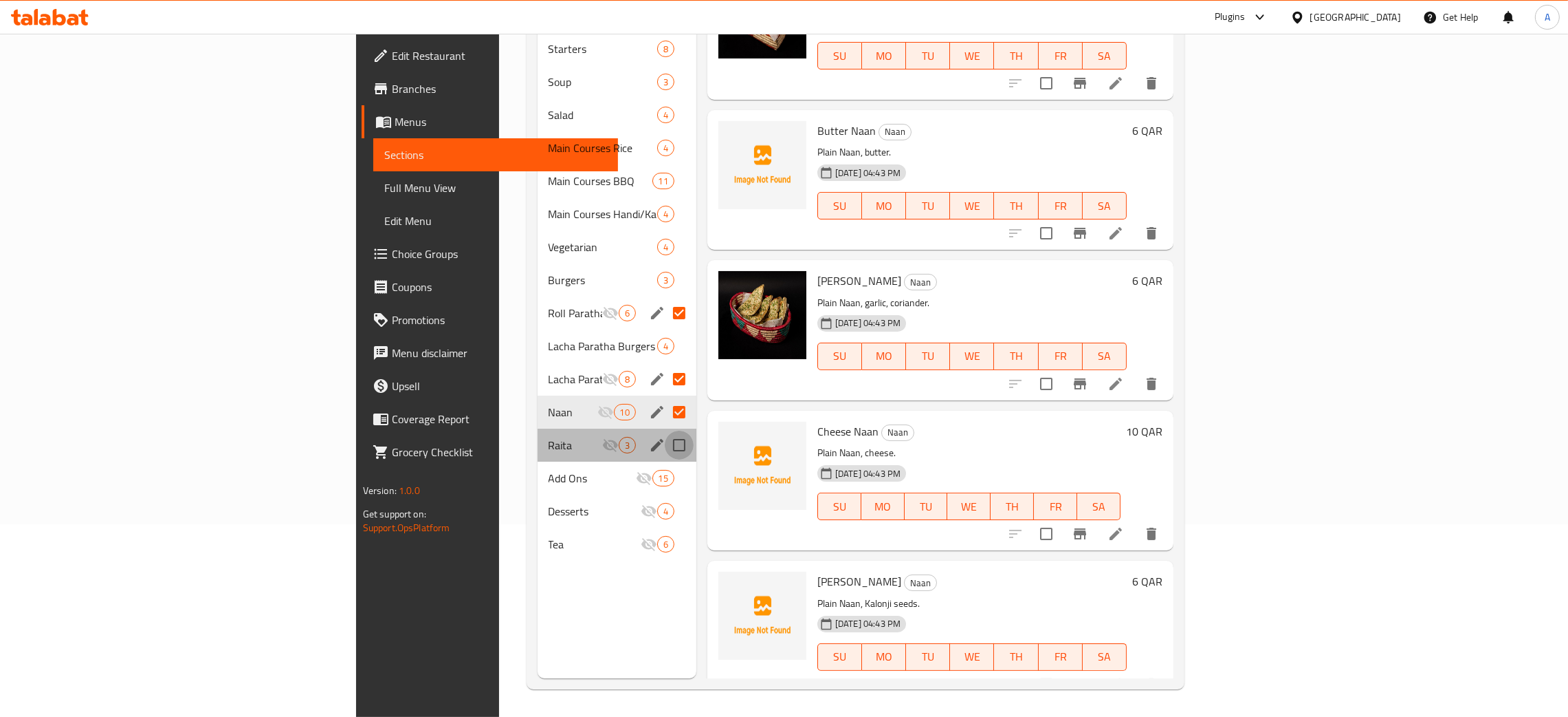
click at [664, 430] on input "Menu sections" at bounding box center [679, 445] width 29 height 29
checkbox input "true"
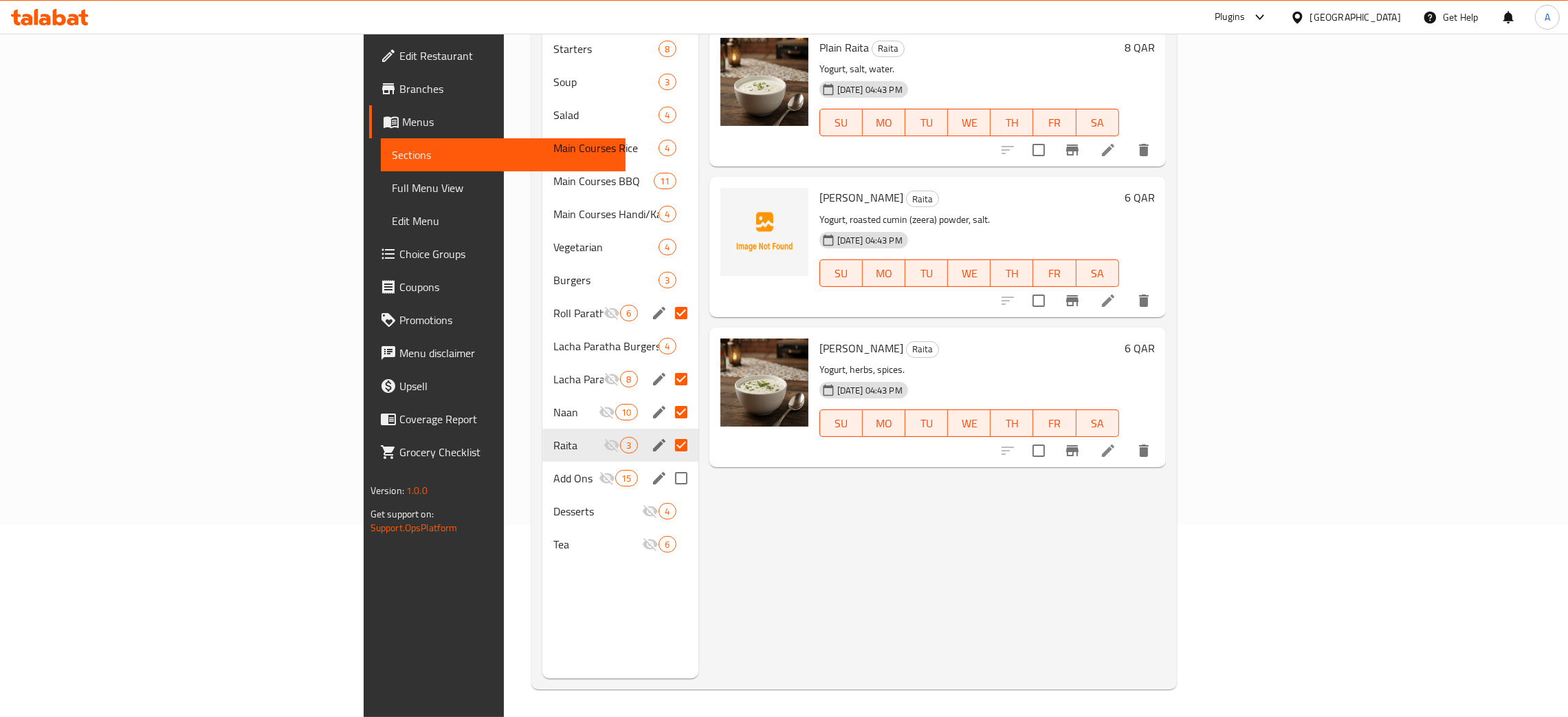
click at [667, 463] on input "Menu sections" at bounding box center [682, 478] width 29 height 29
checkbox input "true"
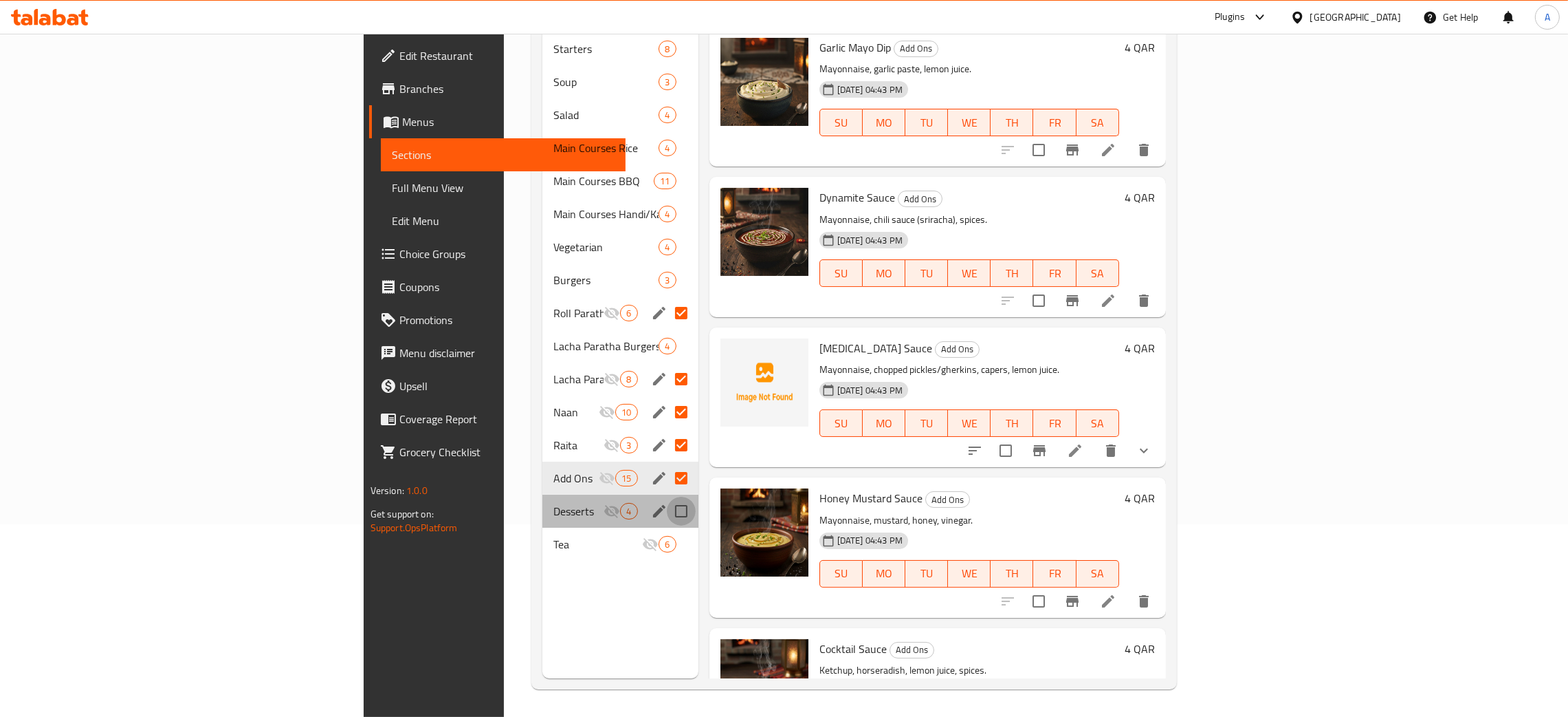
click at [667, 496] on input "Menu sections" at bounding box center [682, 511] width 29 height 29
checkbox input "true"
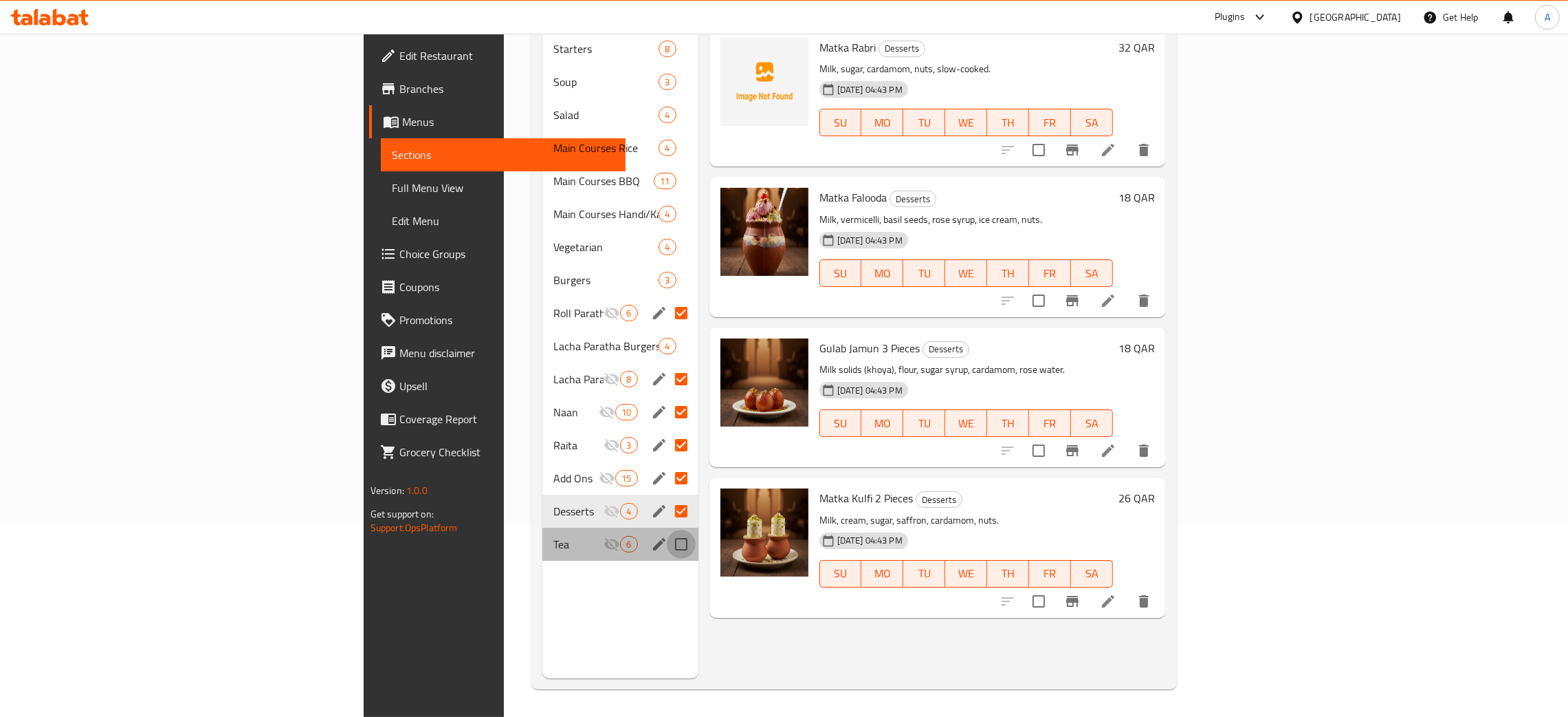
click at [667, 529] on input "Menu sections" at bounding box center [682, 544] width 29 height 29
checkbox input "true"
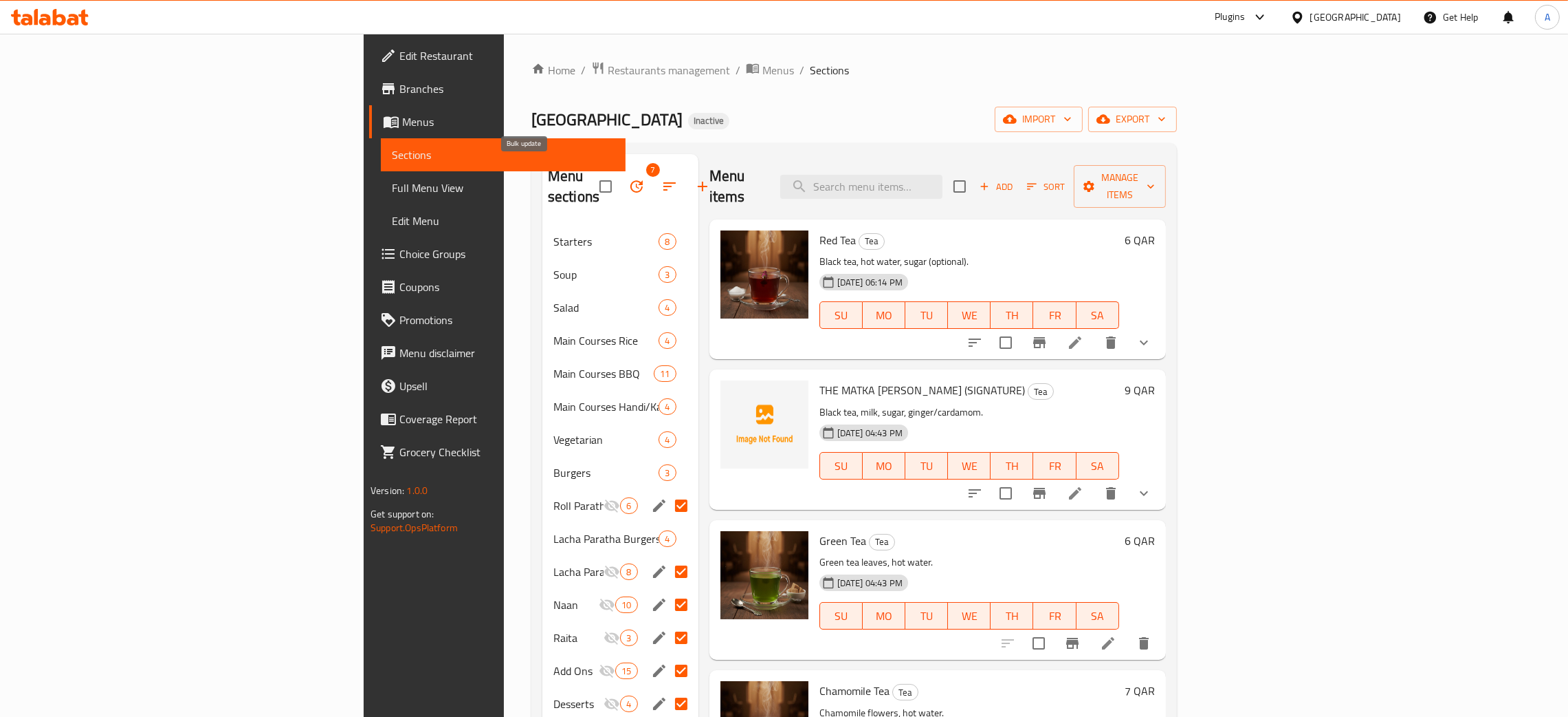
click at [628, 180] on icon "button" at bounding box center [636, 186] width 17 height 17
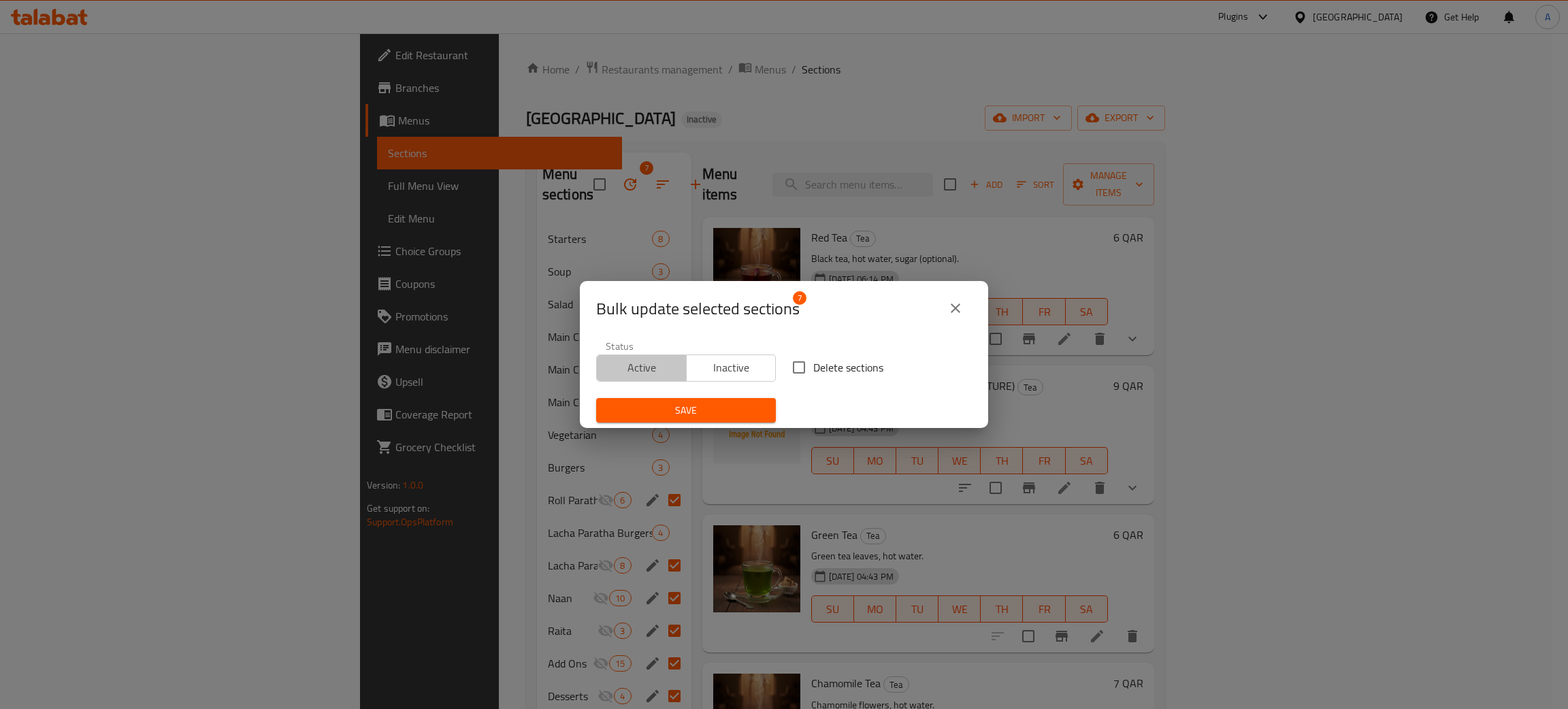
click at [654, 367] on span "Active" at bounding box center [641, 367] width 79 height 20
drag, startPoint x: 682, startPoint y: 413, endPoint x: 669, endPoint y: 411, distance: 13.2
click at [682, 412] on span "Save" at bounding box center [685, 410] width 158 height 17
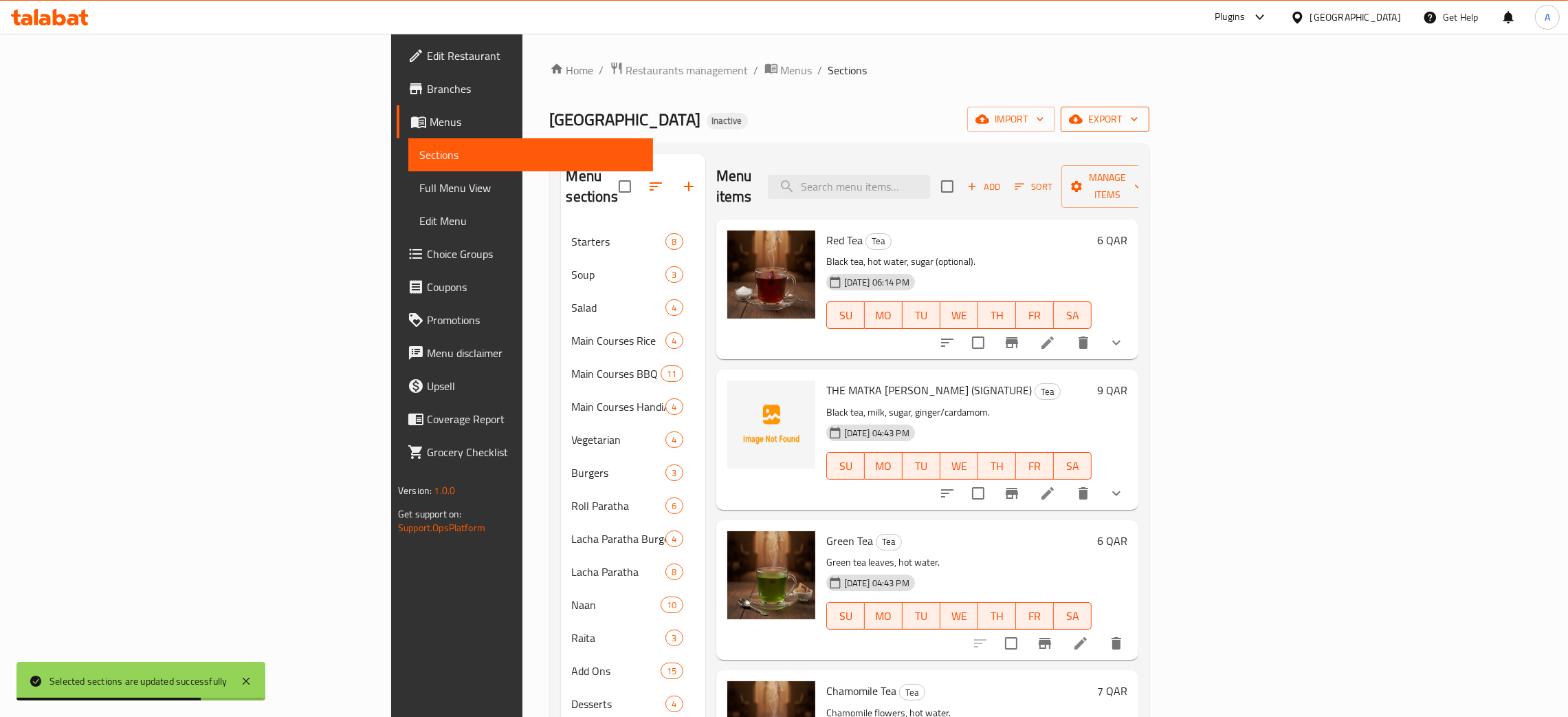
click at [1141, 118] on icon "button" at bounding box center [1134, 119] width 14 height 14
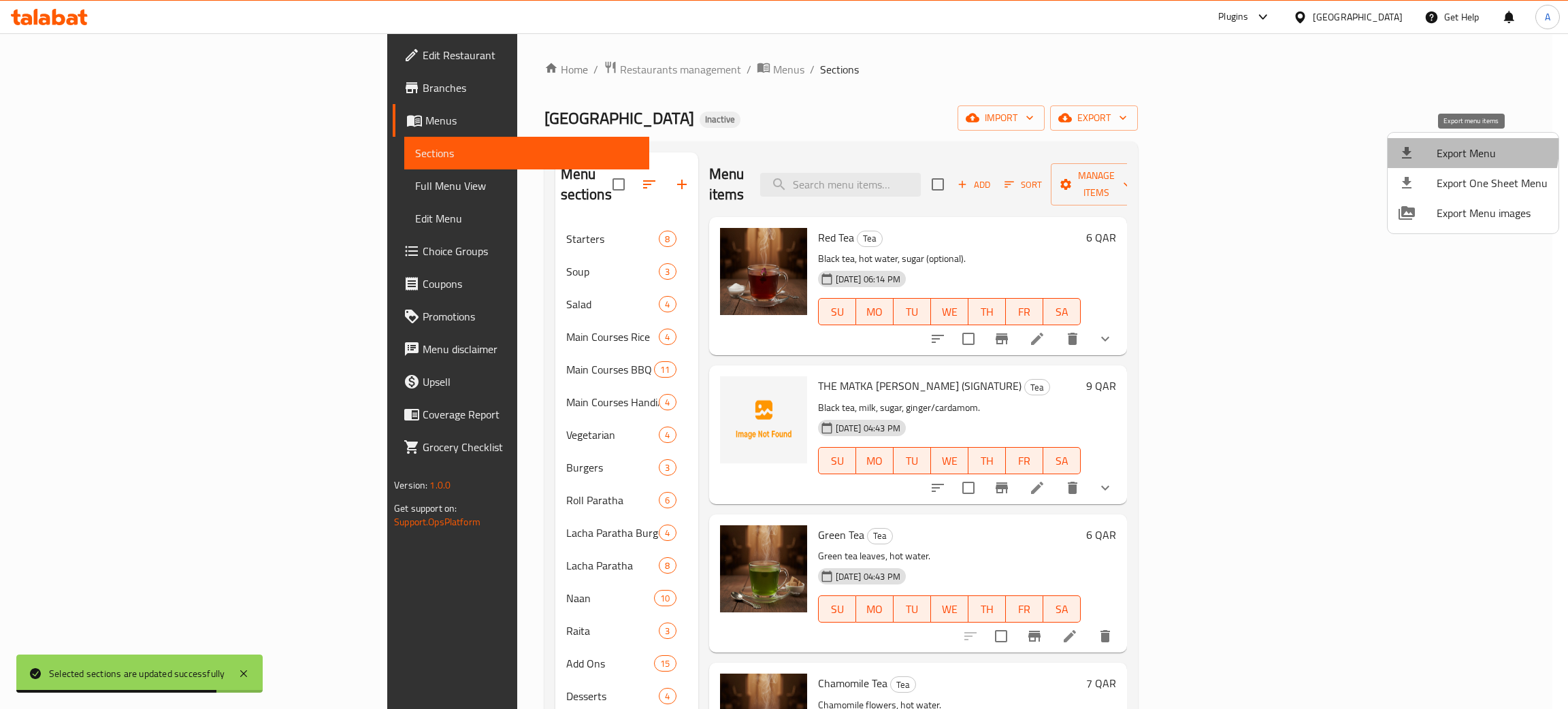
click at [1461, 147] on span "Export Menu" at bounding box center [1491, 153] width 111 height 16
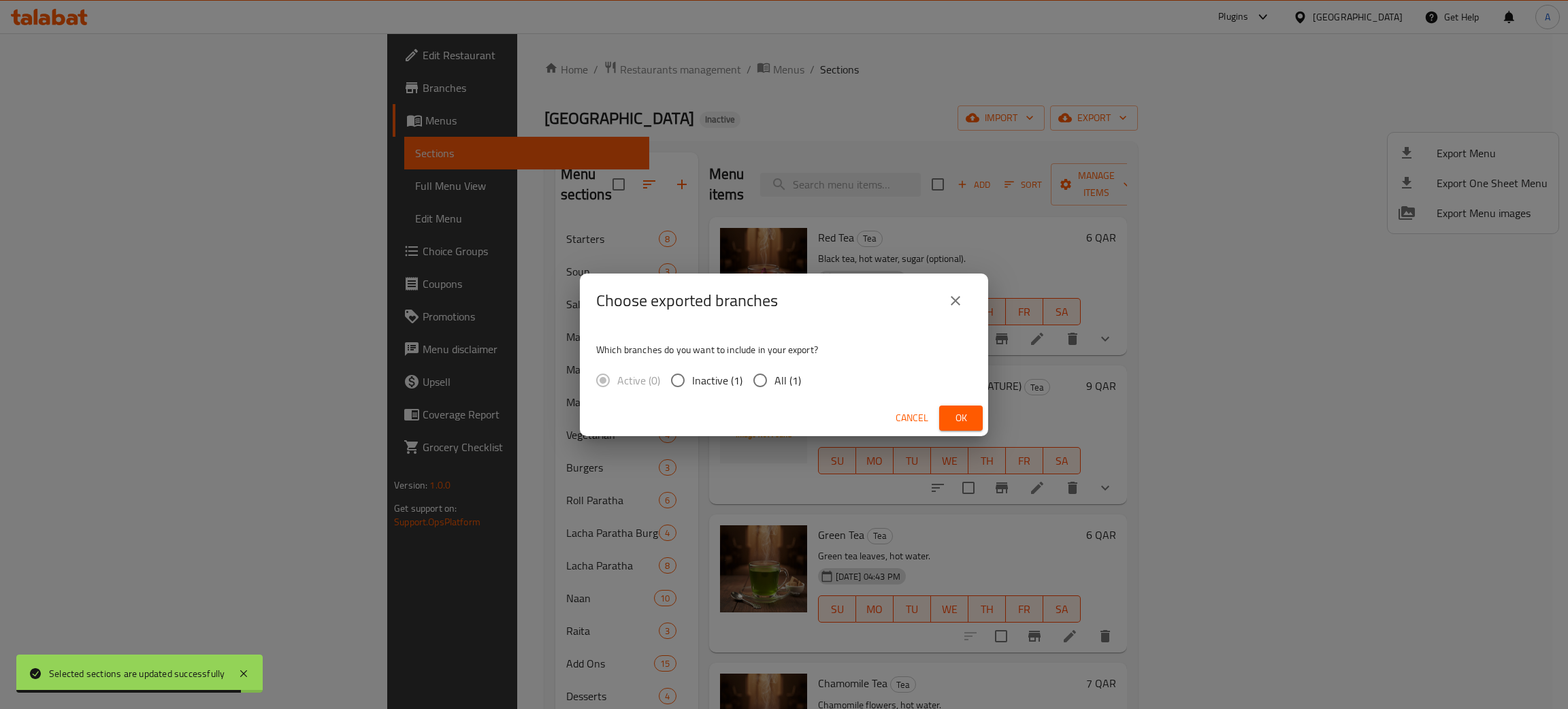
click at [963, 412] on span "Ok" at bounding box center [960, 418] width 22 height 17
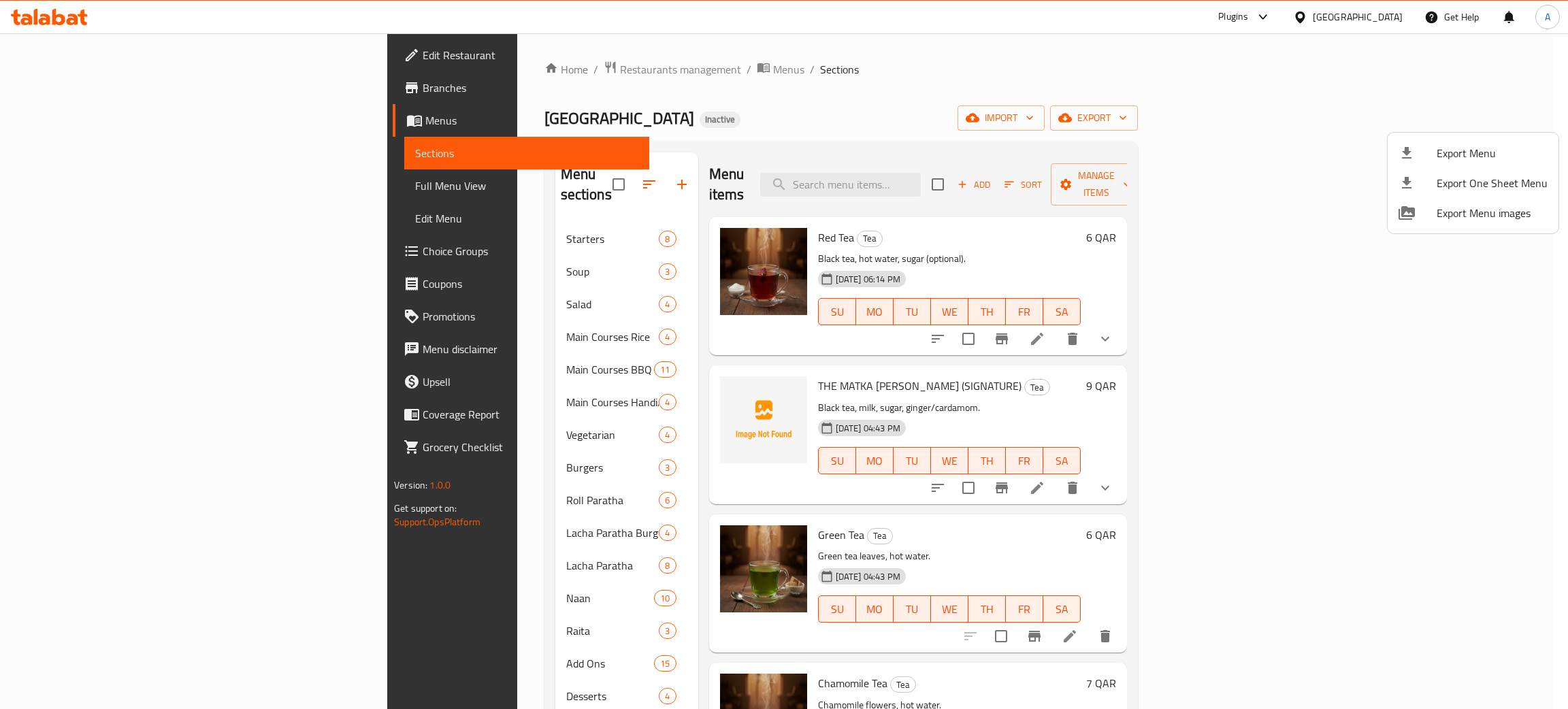
click at [68, 177] on div at bounding box center [784, 354] width 1568 height 709
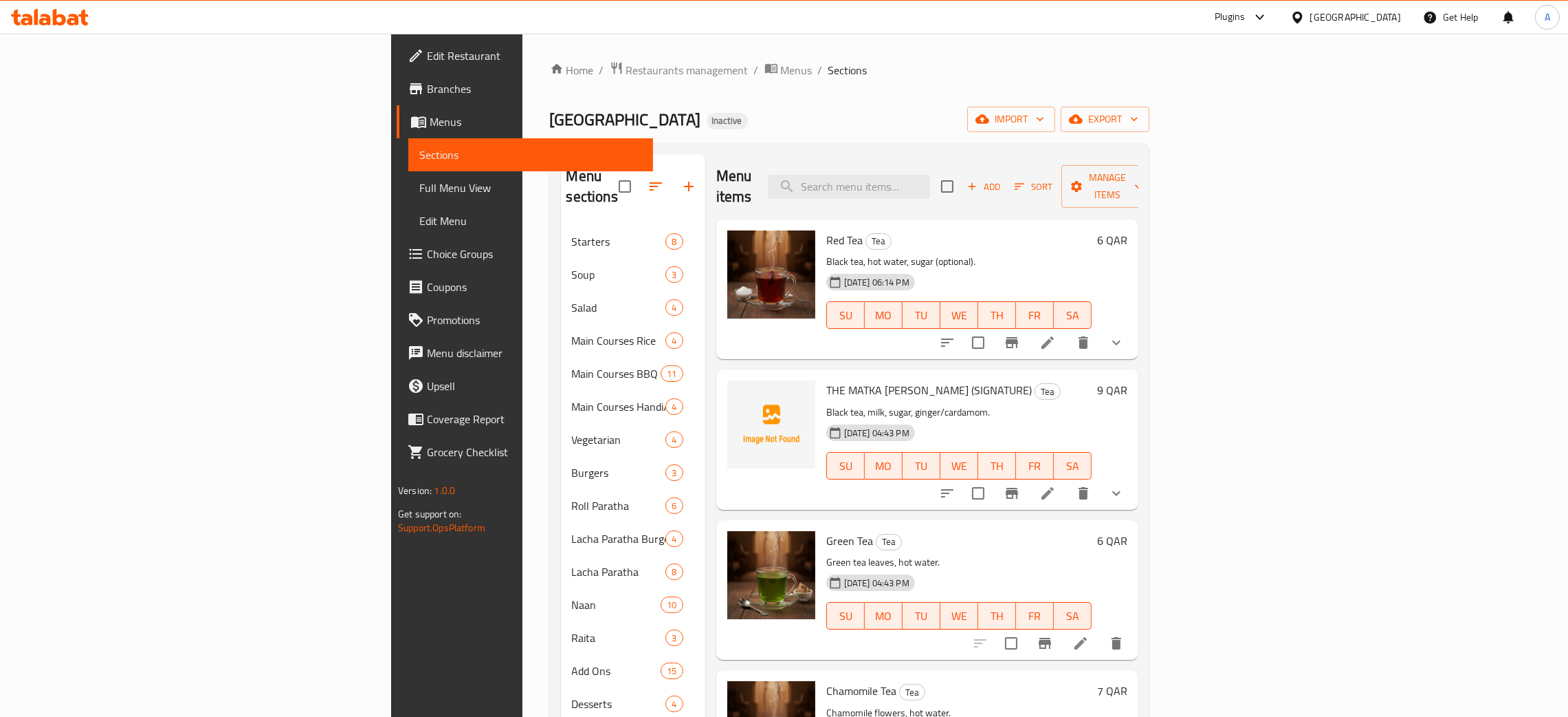
click at [419, 188] on span "Full Menu View" at bounding box center [530, 188] width 222 height 17
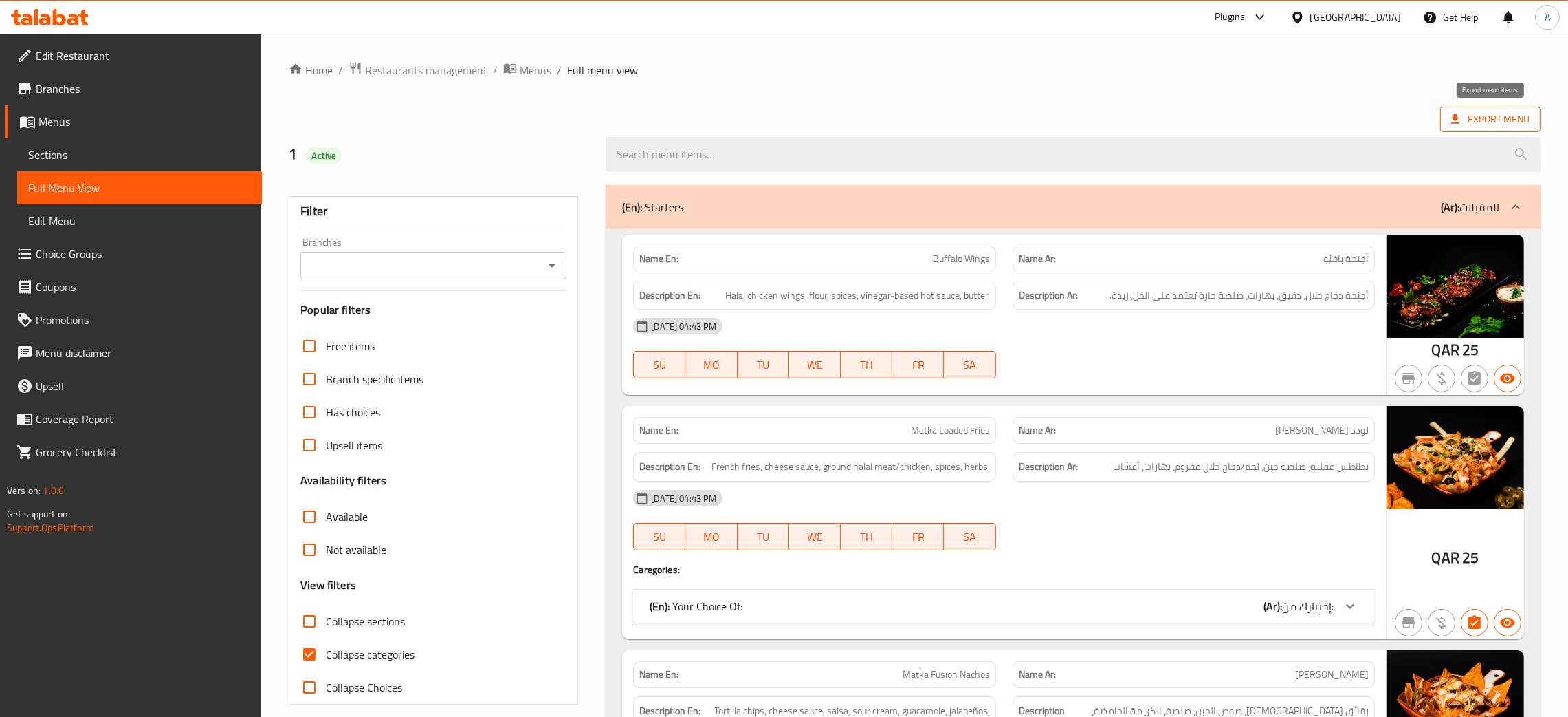
click at [1500, 119] on span "Export Menu" at bounding box center [1489, 120] width 79 height 17
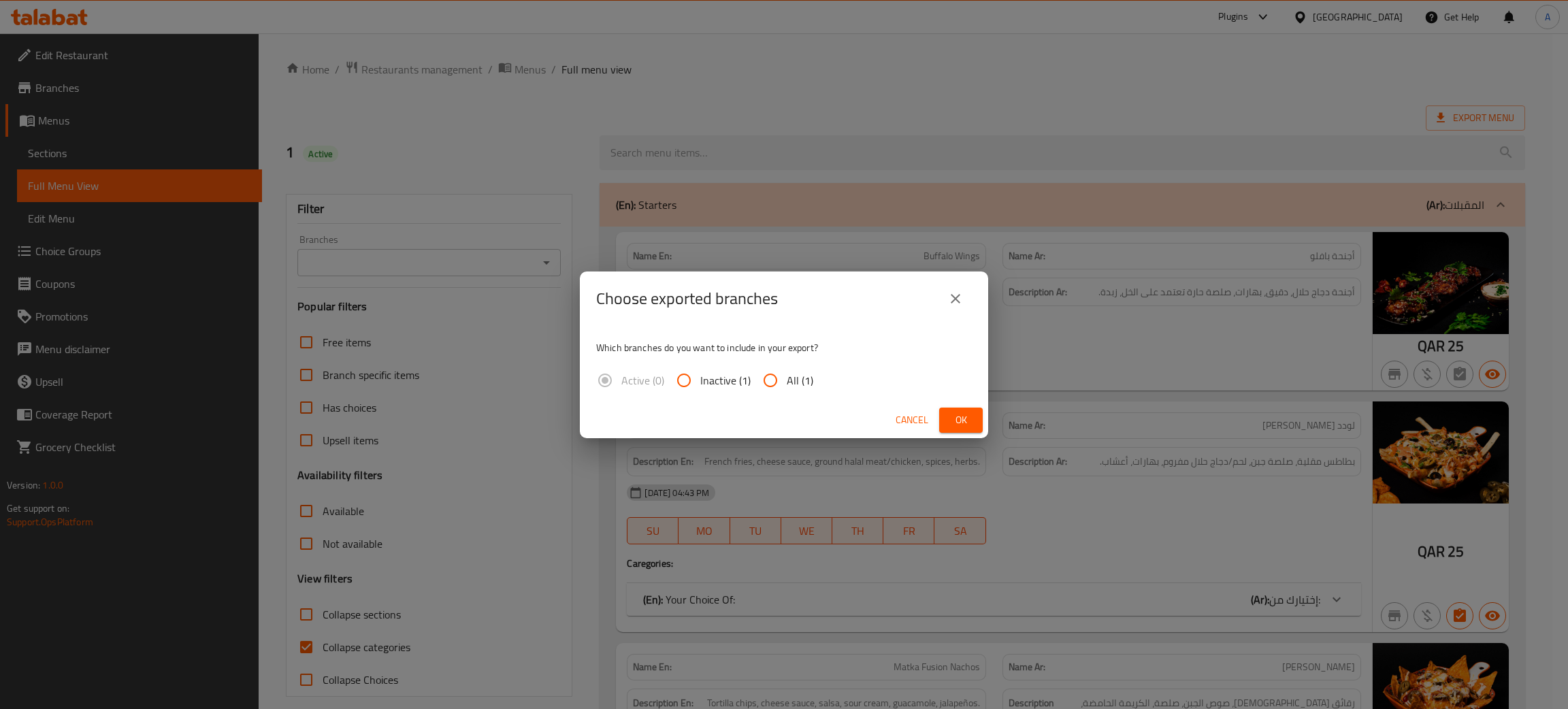
click at [769, 379] on input "All (1)" at bounding box center [770, 380] width 33 height 33
radio input "true"
click at [951, 415] on span "Ok" at bounding box center [960, 420] width 22 height 17
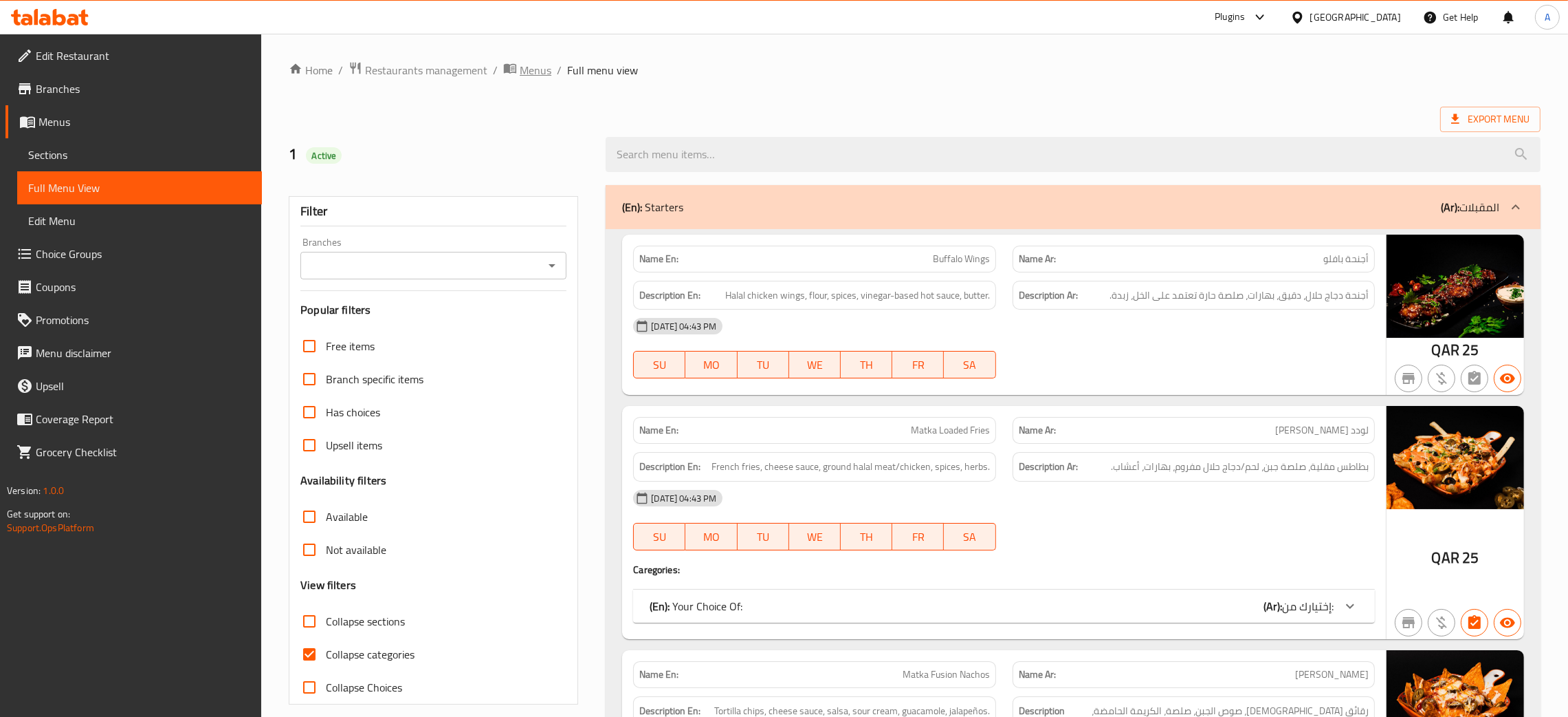
click at [531, 69] on span "Menus" at bounding box center [535, 70] width 32 height 17
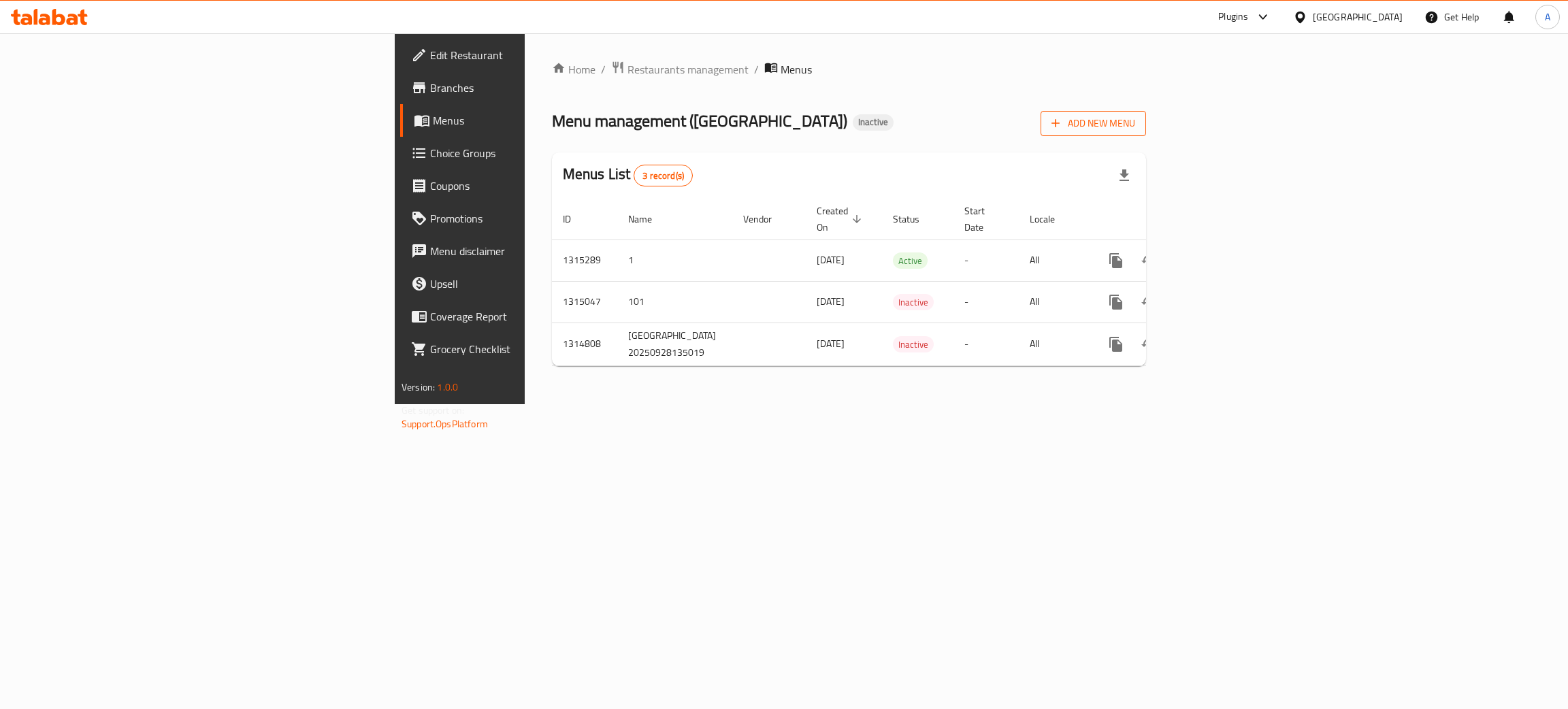
click at [1135, 124] on span "Add New Menu" at bounding box center [1093, 124] width 84 height 17
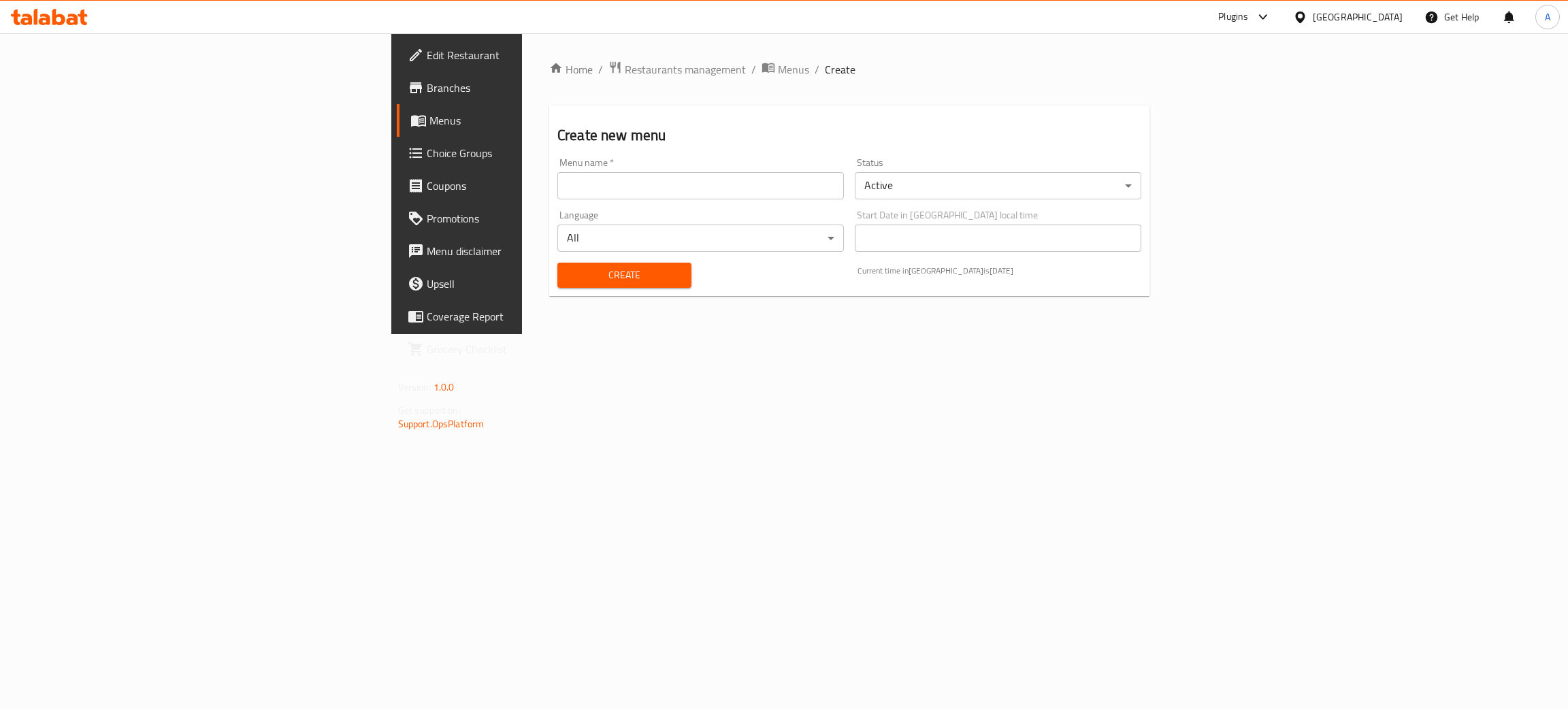
click at [558, 183] on input "text" at bounding box center [701, 185] width 286 height 27
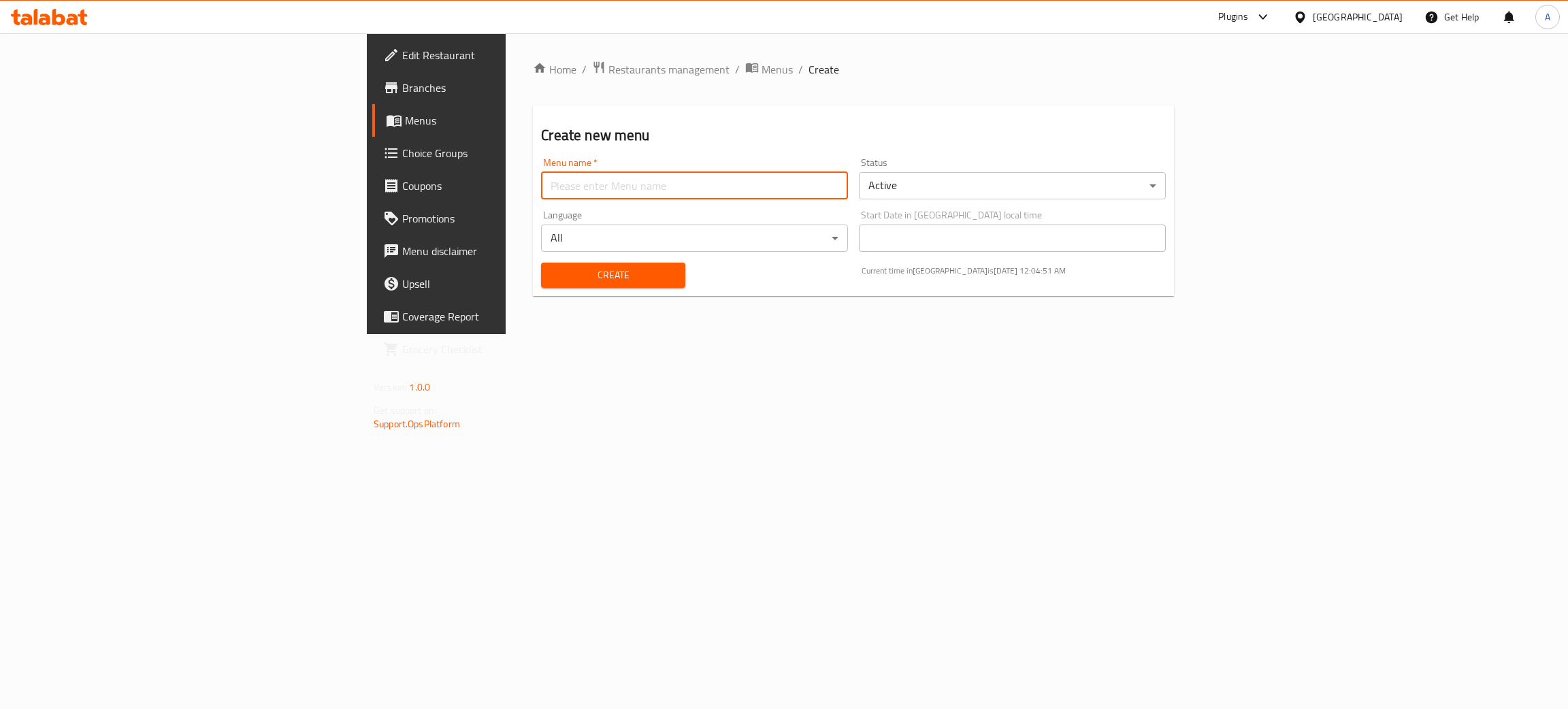
type input "test"
click at [552, 280] on span "Create" at bounding box center [612, 275] width 122 height 17
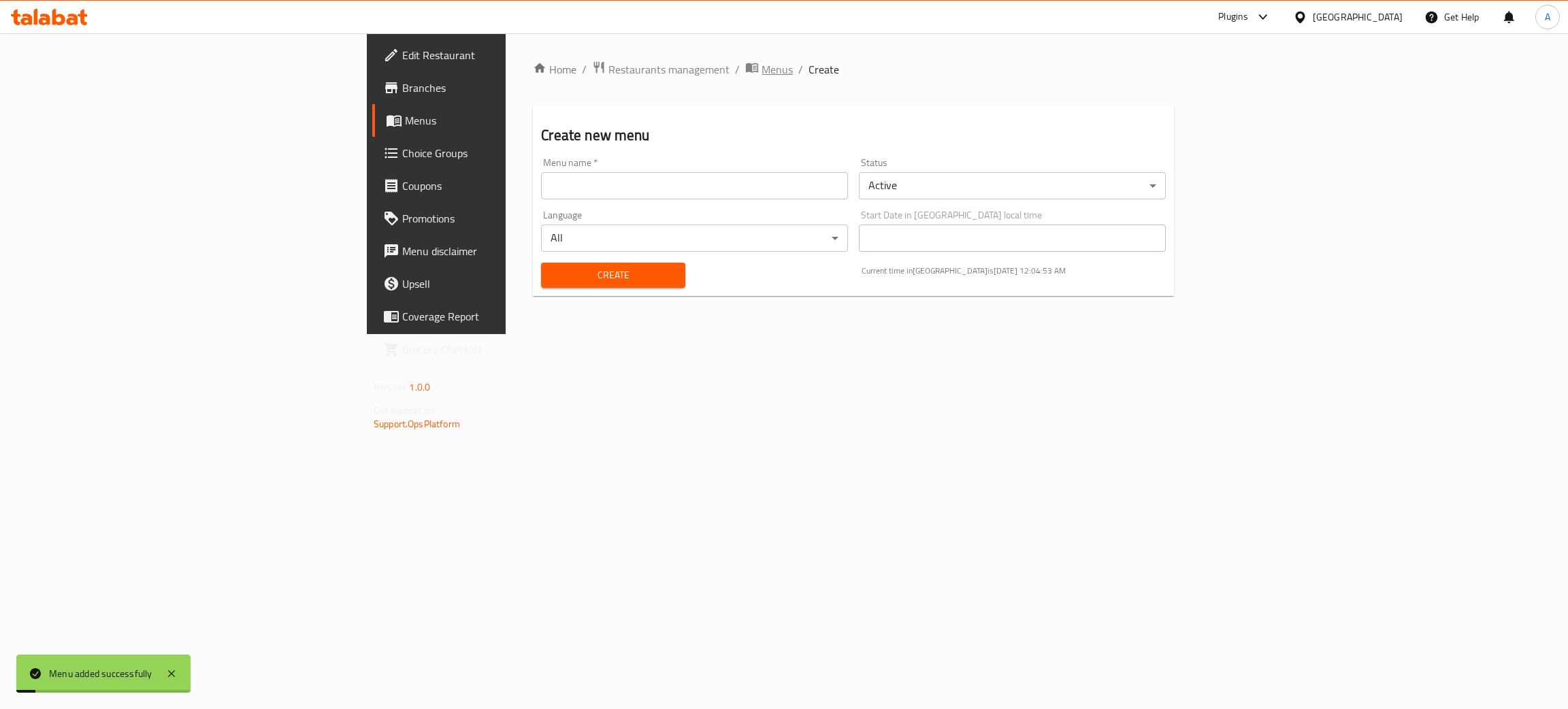
click at [761, 66] on span "Menus" at bounding box center [777, 69] width 32 height 16
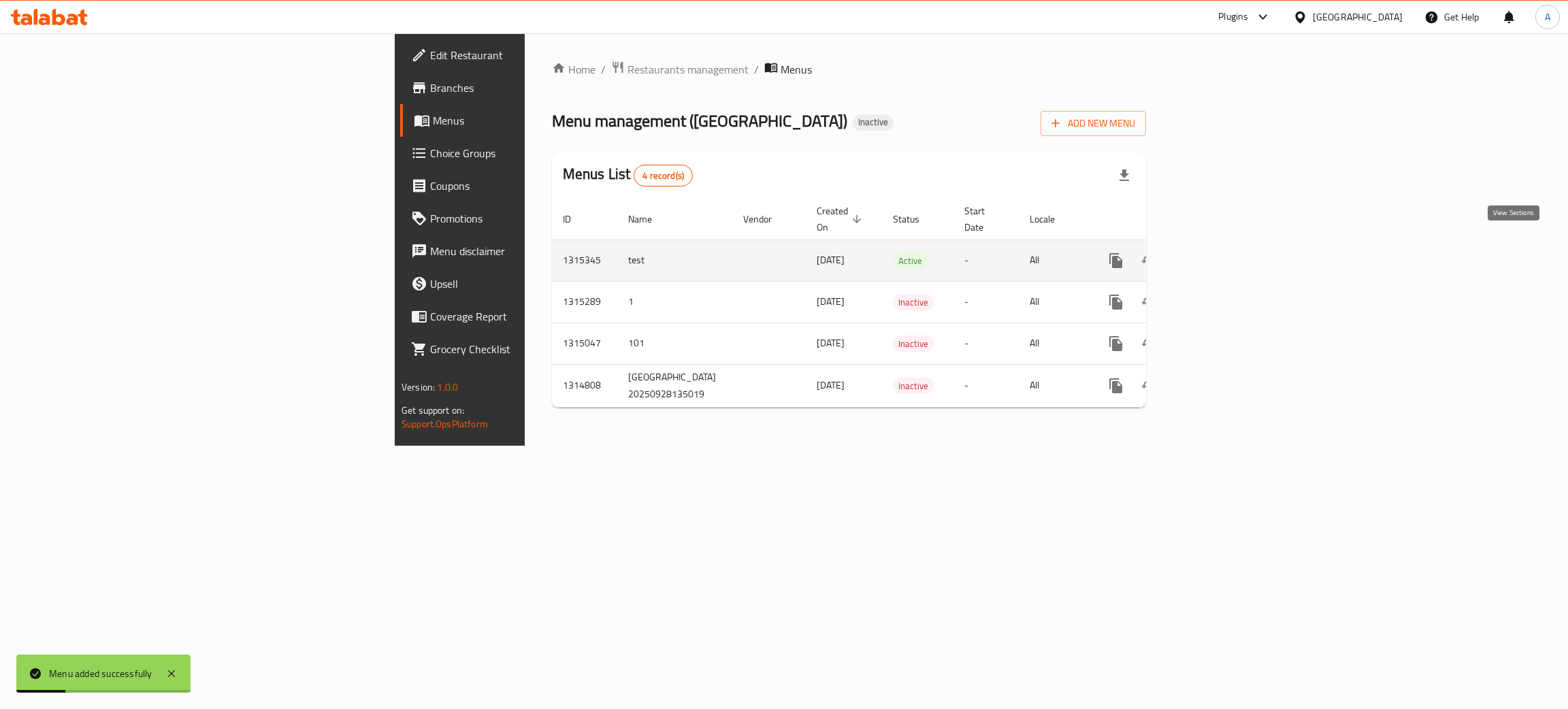
click at [1222, 253] on icon "enhanced table" at bounding box center [1213, 260] width 16 height 16
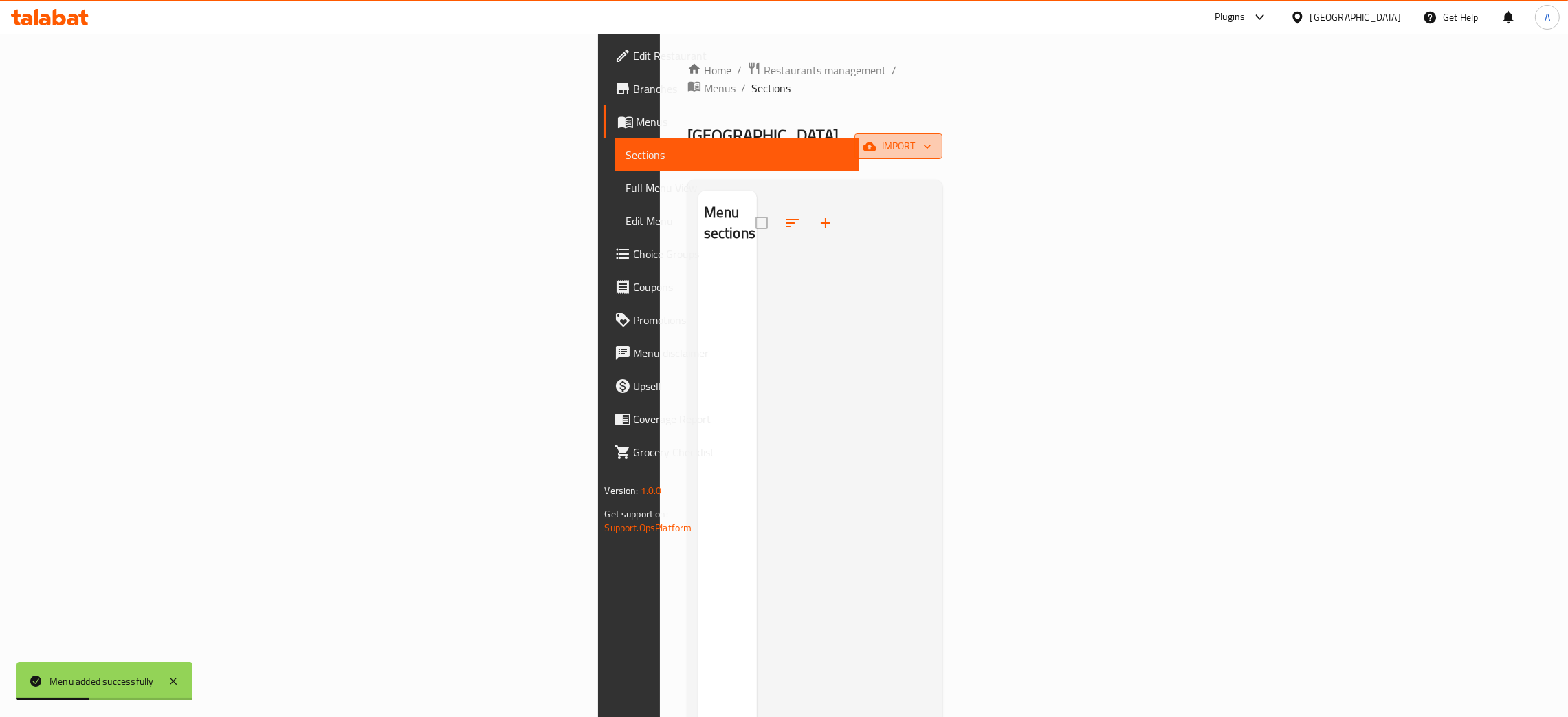
click at [934, 140] on icon "button" at bounding box center [927, 147] width 14 height 14
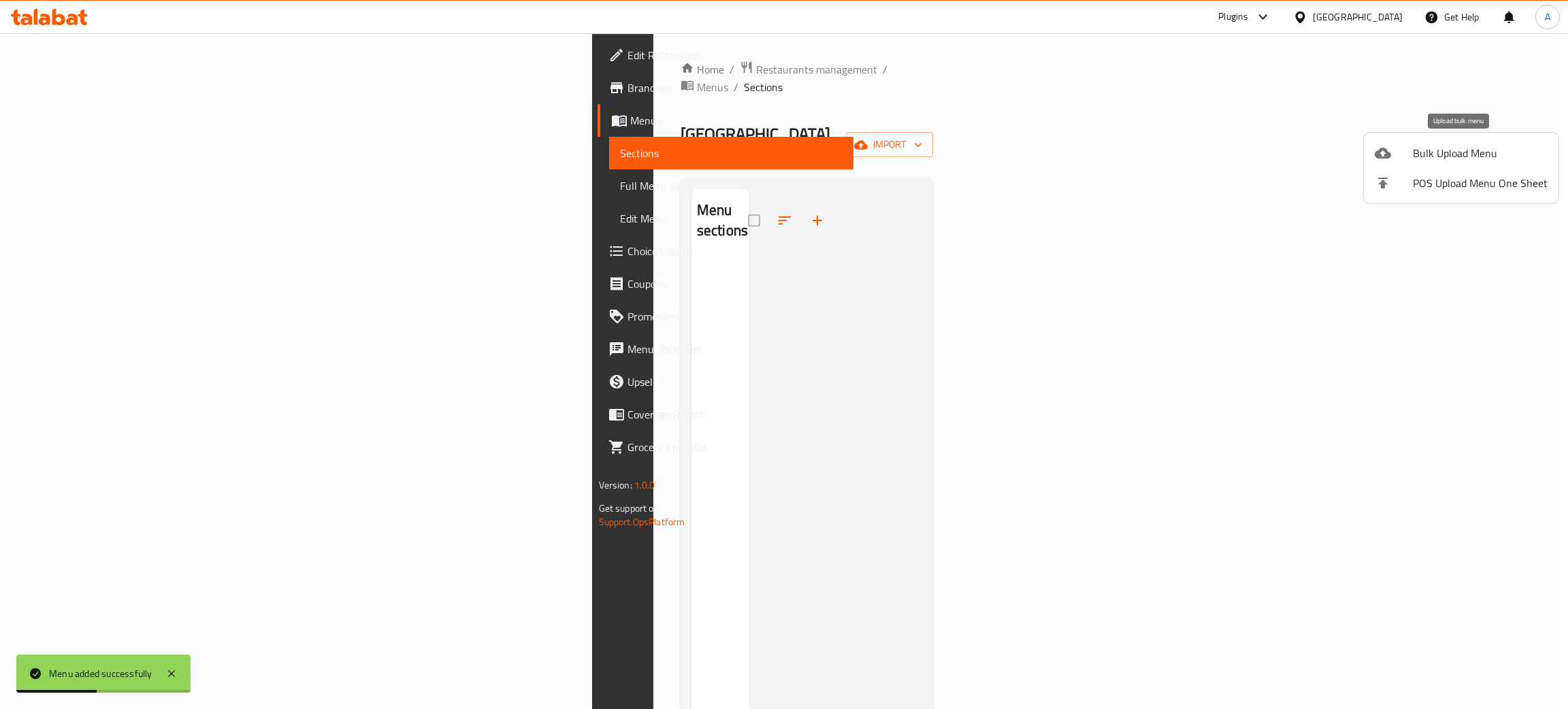
click at [1459, 149] on span "Bulk Upload Menu" at bounding box center [1480, 153] width 135 height 16
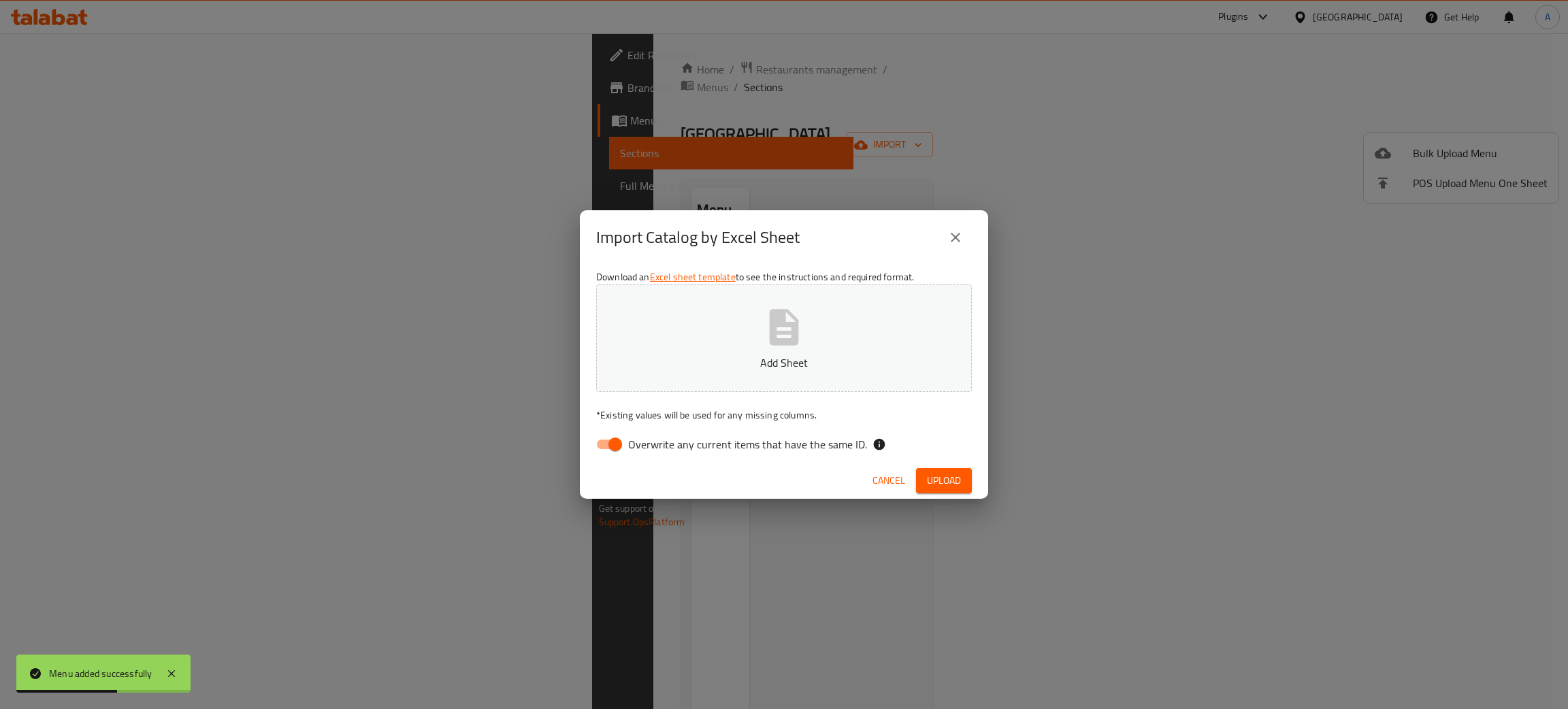
drag, startPoint x: 622, startPoint y: 436, endPoint x: 737, endPoint y: 370, distance: 132.6
click at [622, 435] on input "Overwrite any current items that have the same ID." at bounding box center [615, 444] width 78 height 26
checkbox input "false"
click at [793, 320] on icon "button" at bounding box center [784, 327] width 29 height 37
click at [942, 479] on span "Upload" at bounding box center [943, 480] width 34 height 17
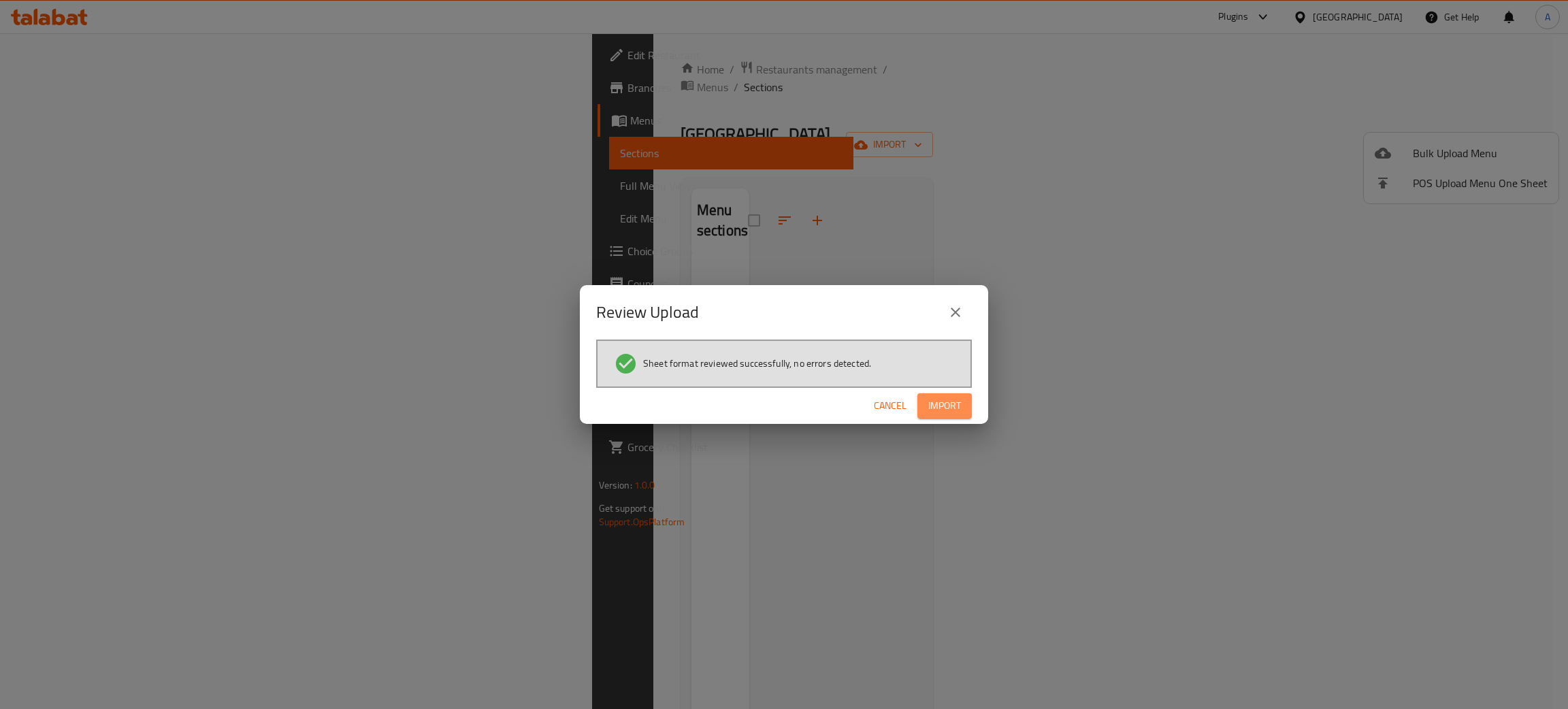
click at [948, 408] on span "Import" at bounding box center [945, 405] width 33 height 17
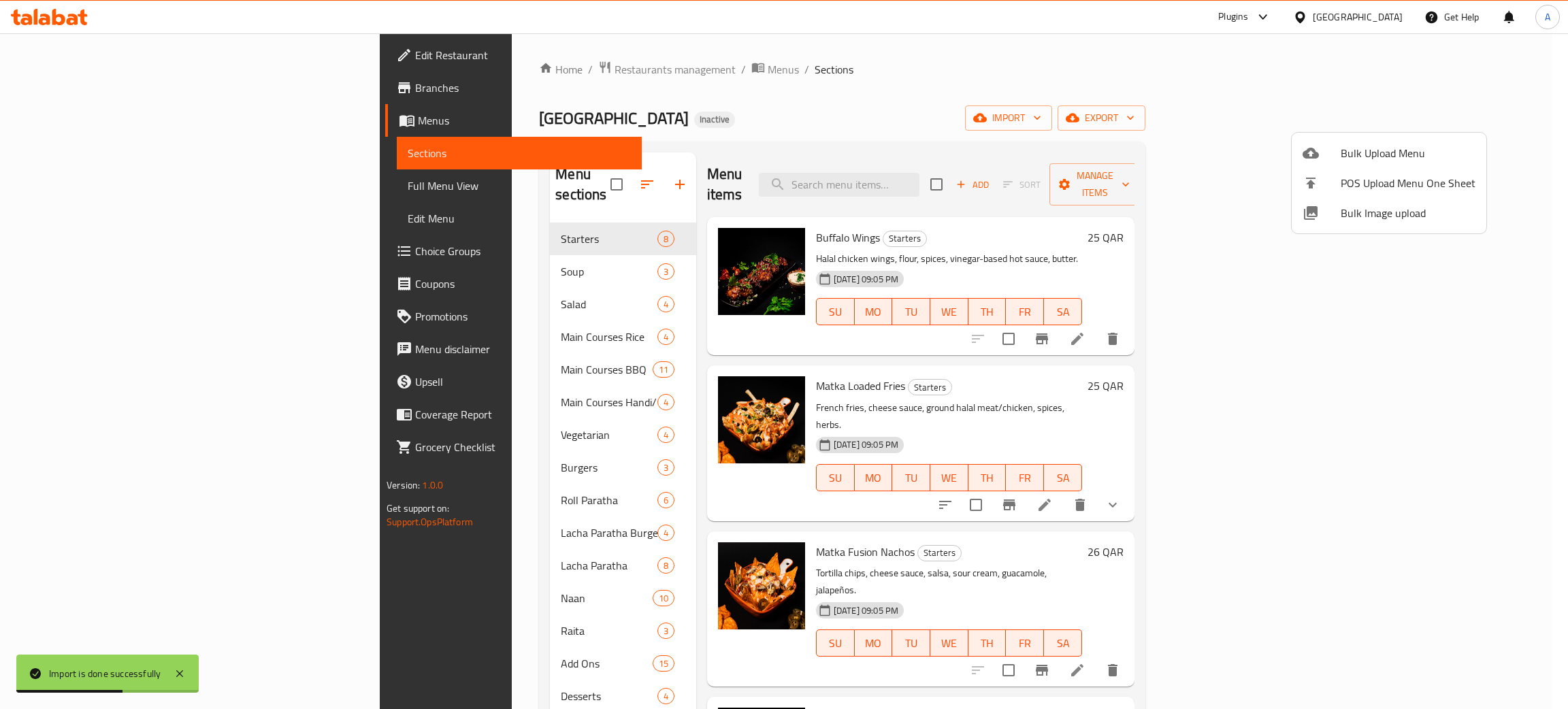
click at [60, 216] on div at bounding box center [784, 354] width 1568 height 709
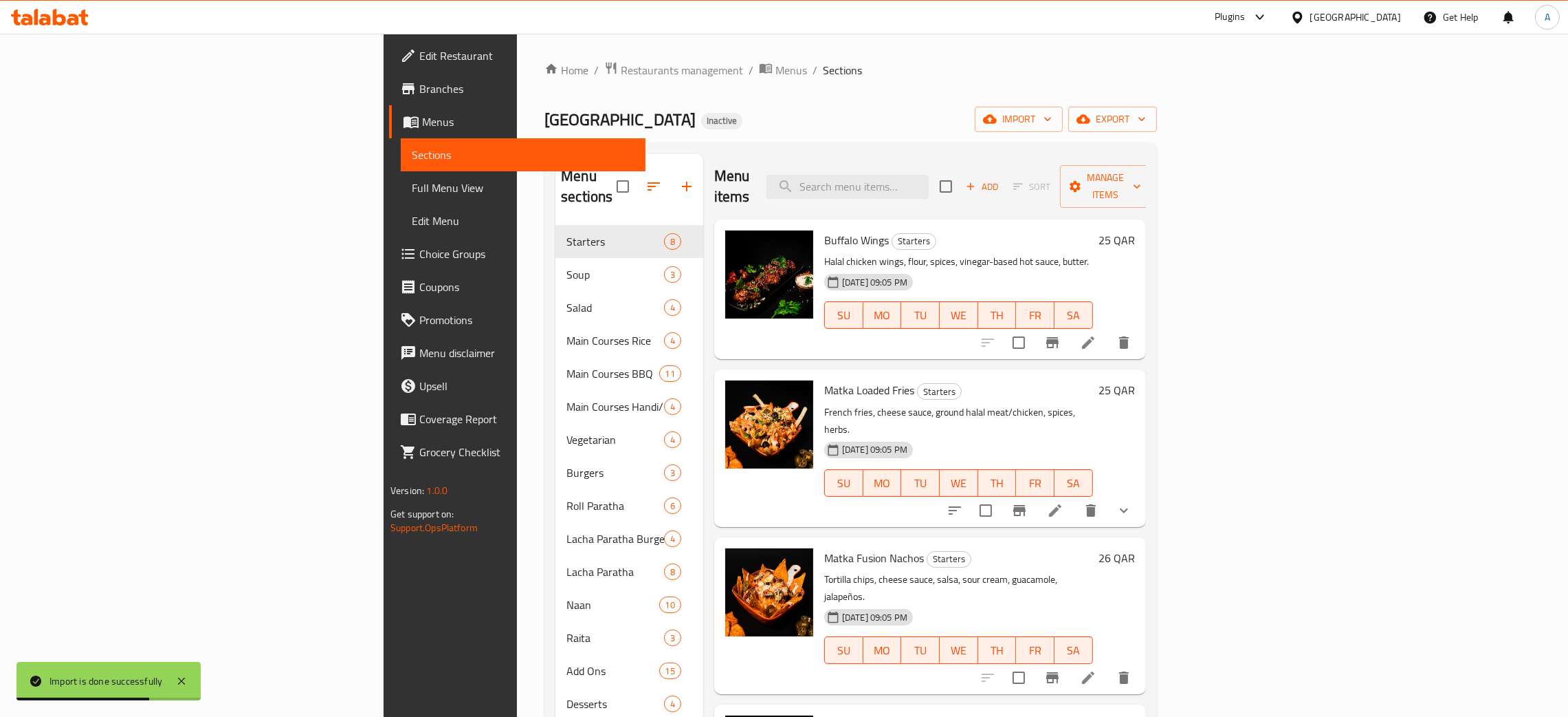
click at [412, 185] on span "Full Menu View" at bounding box center [522, 188] width 222 height 17
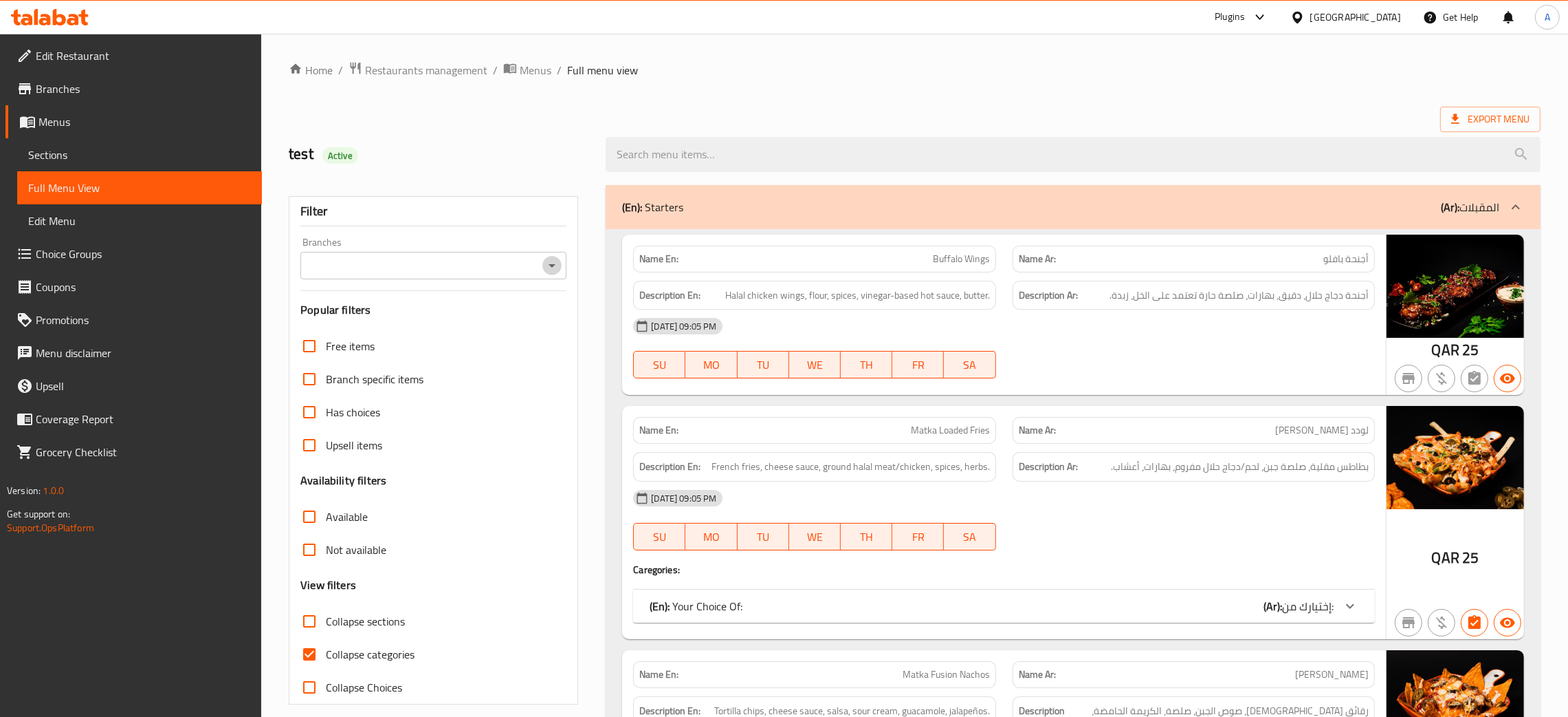
click at [547, 270] on icon "Open" at bounding box center [551, 265] width 17 height 17
click at [441, 329] on li "Matka Junction, Al Sadd" at bounding box center [433, 324] width 266 height 24
type input "Matka Junction, Al Sadd"
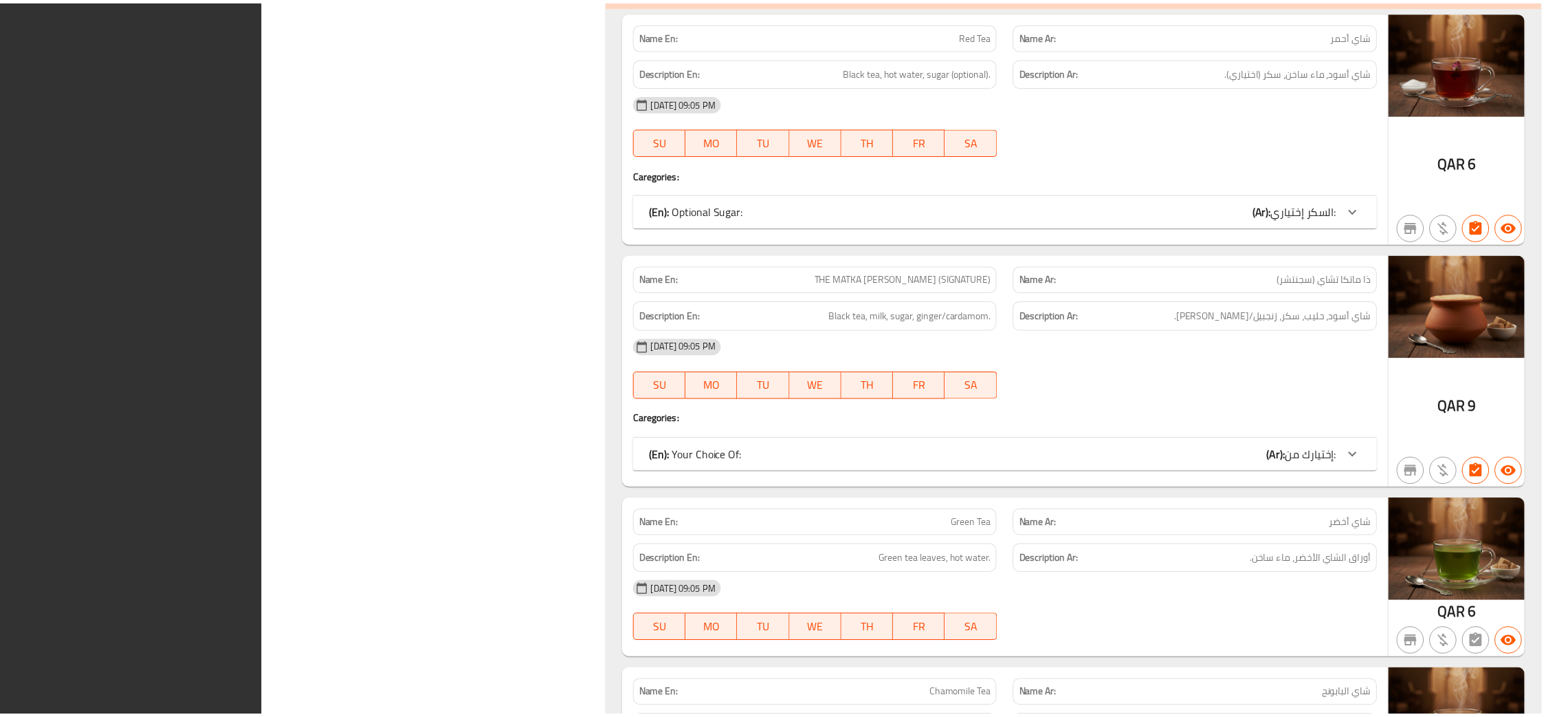
scroll to position [19548, 0]
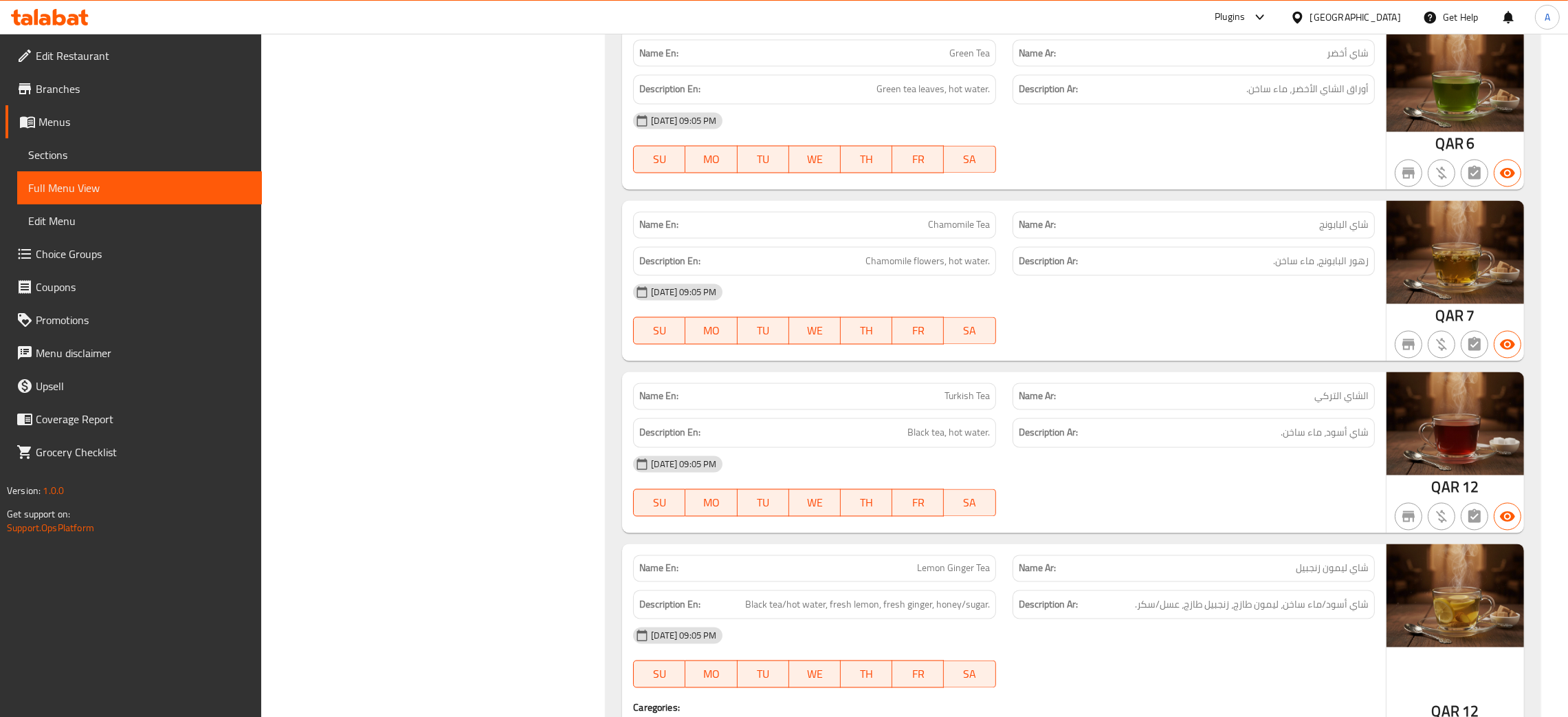
click at [1380, 14] on div "[GEOGRAPHIC_DATA]" at bounding box center [1354, 17] width 90 height 16
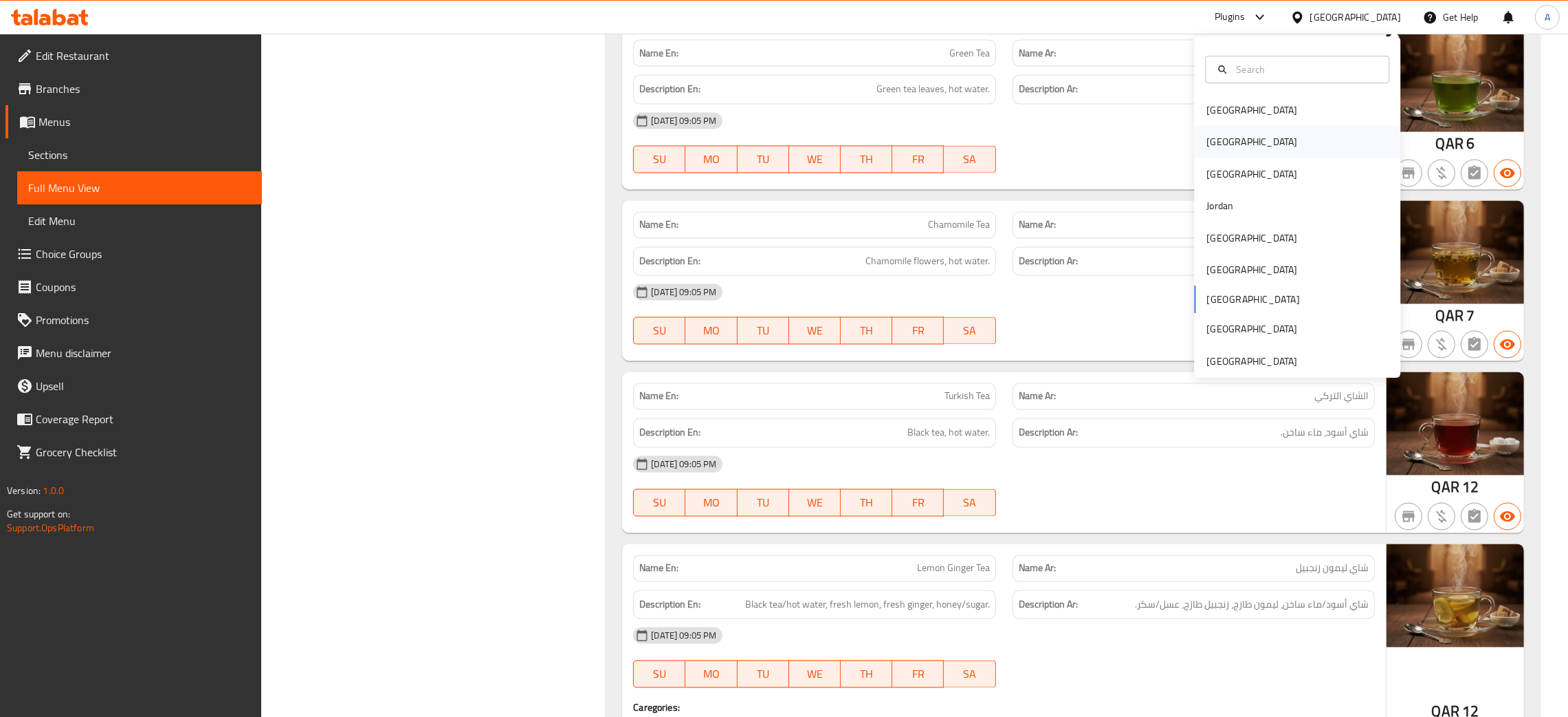
click at [1206, 142] on div "[GEOGRAPHIC_DATA]" at bounding box center [1251, 143] width 90 height 16
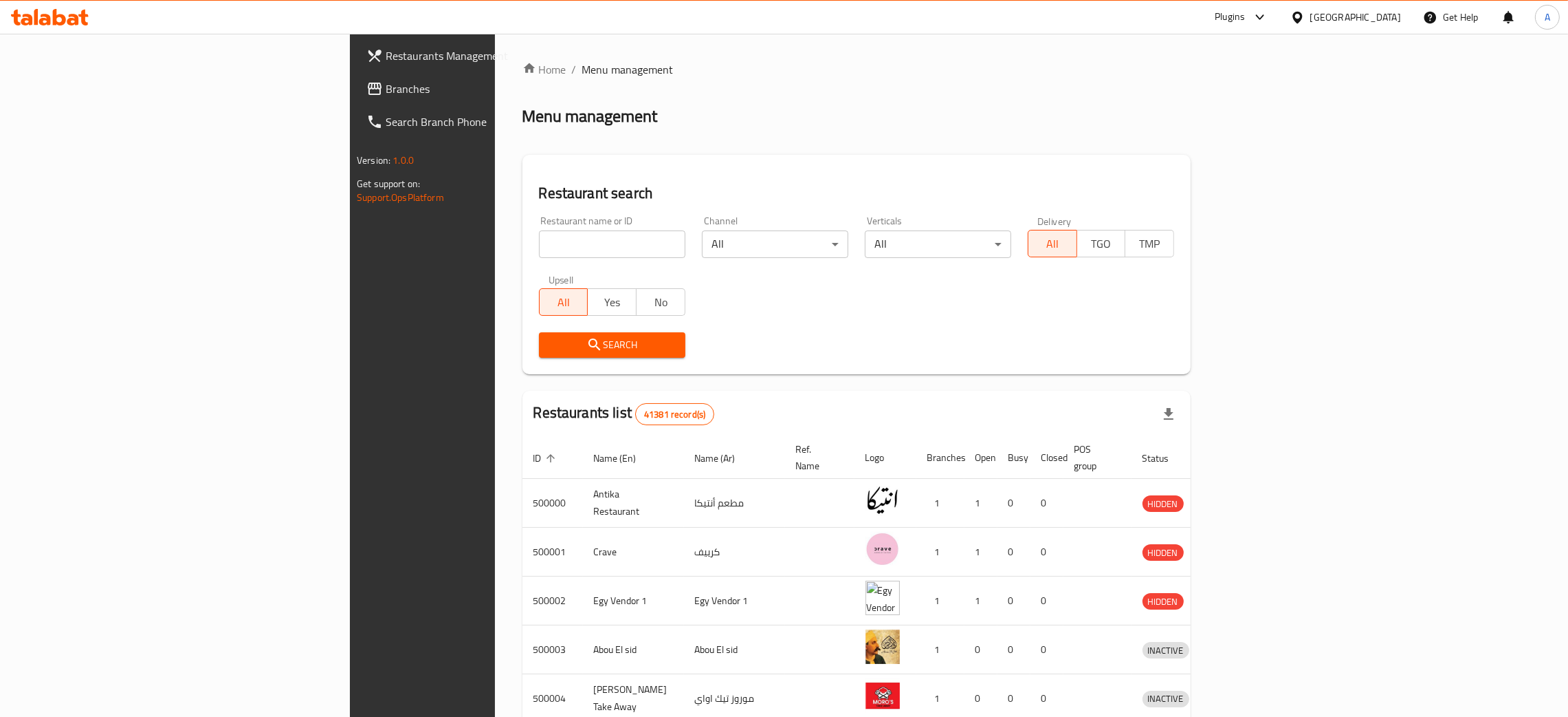
click at [539, 241] on input "search" at bounding box center [612, 244] width 147 height 27
paste input "مناب العمده"
type input "مناب العمده"
click button "Search" at bounding box center [612, 345] width 147 height 25
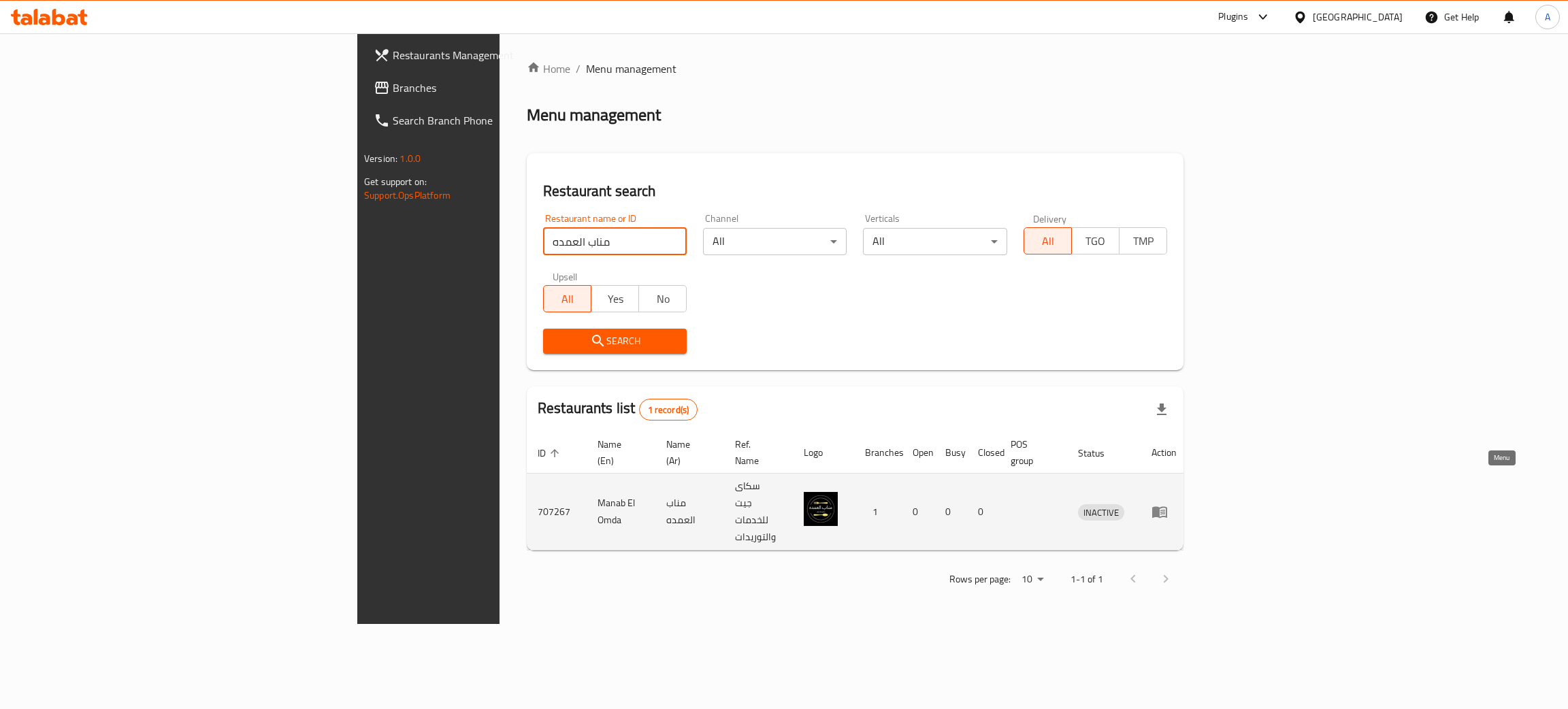
click at [1165, 509] on icon "enhanced table" at bounding box center [1162, 512] width 5 height 6
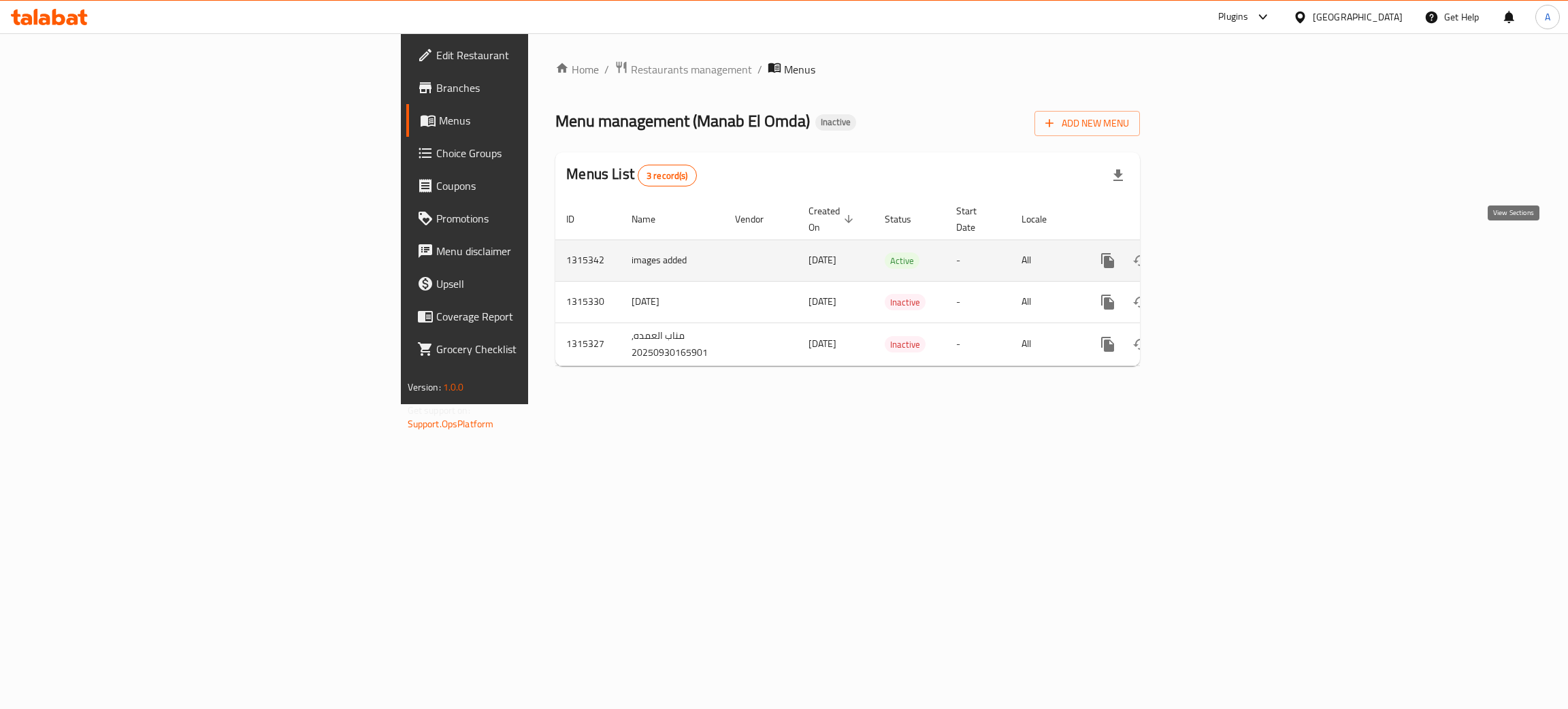
click at [1214, 253] on icon "enhanced table" at bounding box center [1206, 260] width 16 height 16
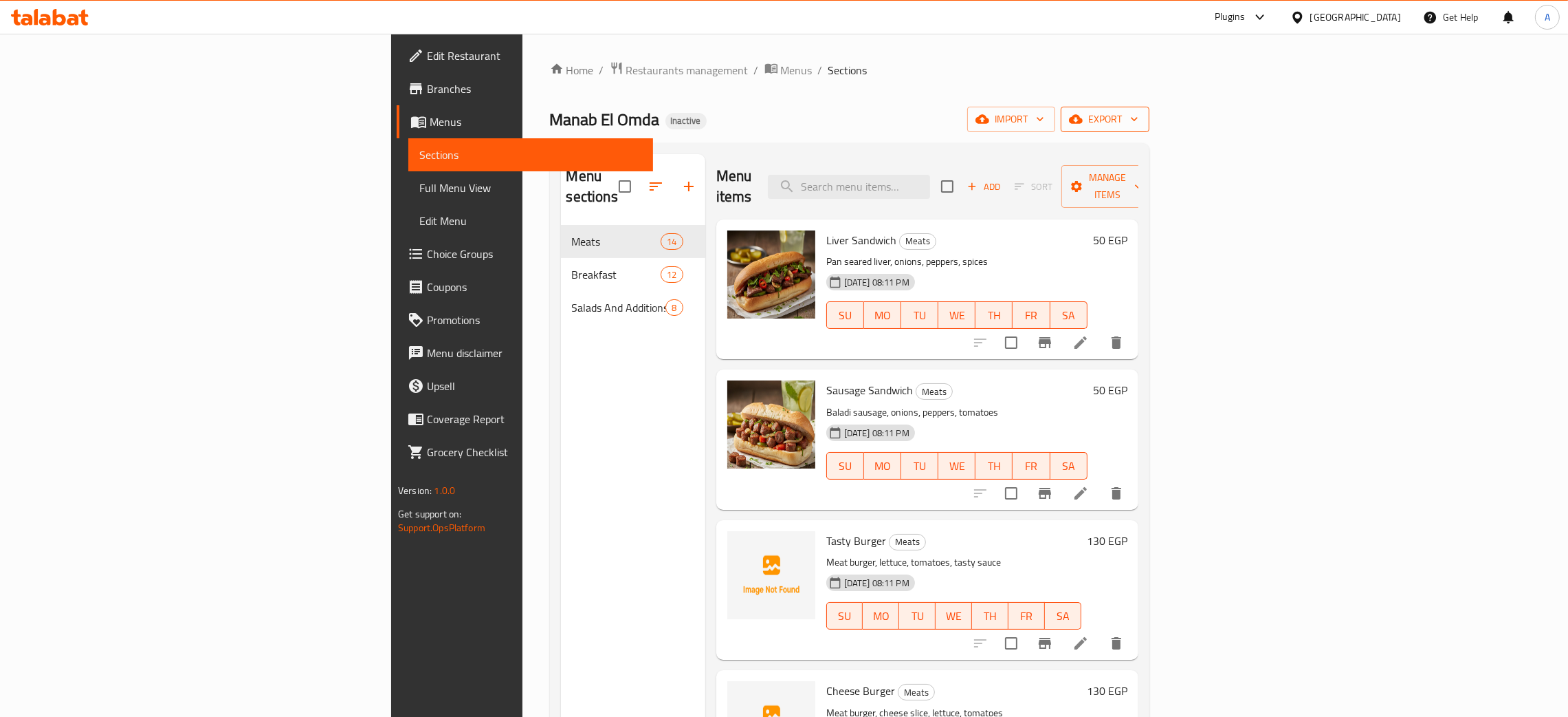
click at [1141, 119] on icon "button" at bounding box center [1134, 119] width 14 height 14
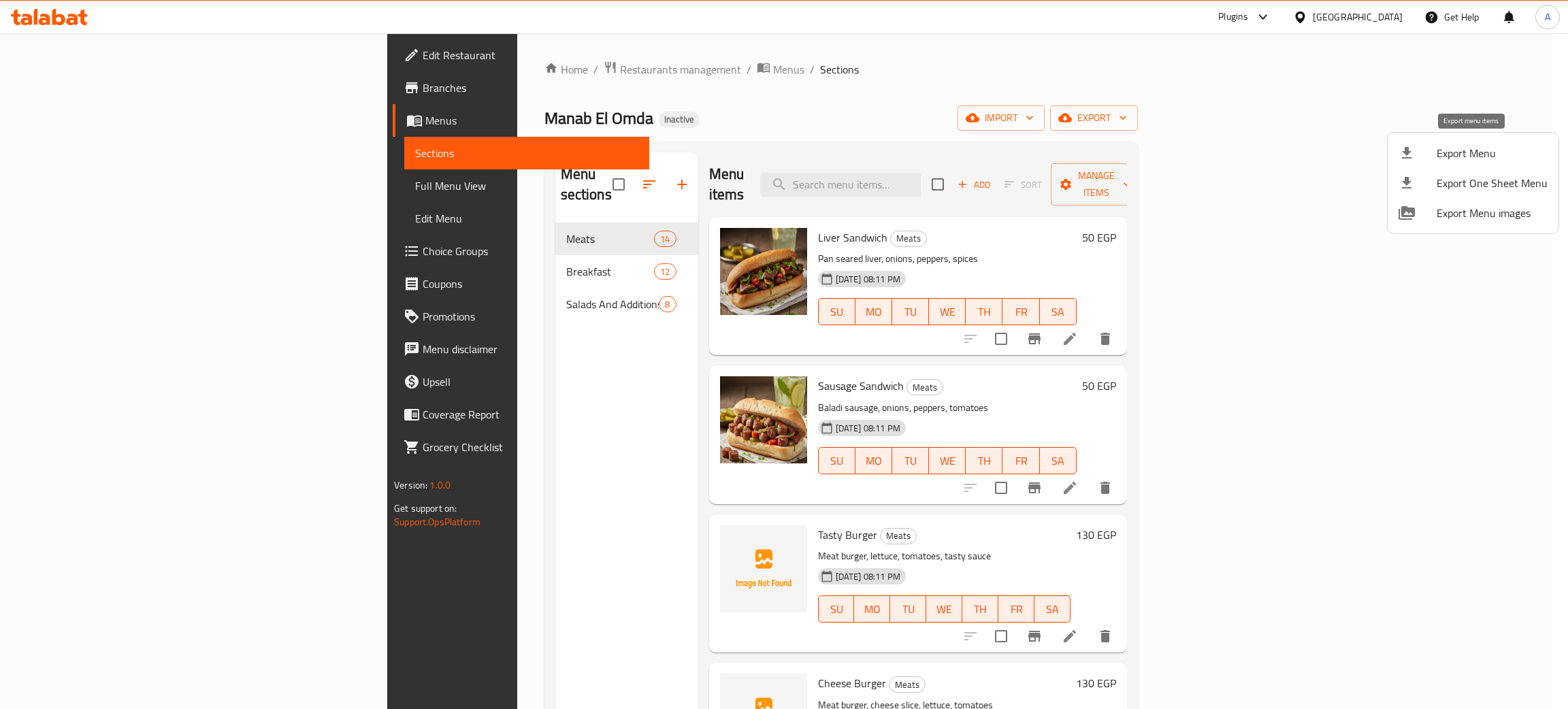
click at [1459, 151] on span "Export Menu" at bounding box center [1491, 153] width 111 height 16
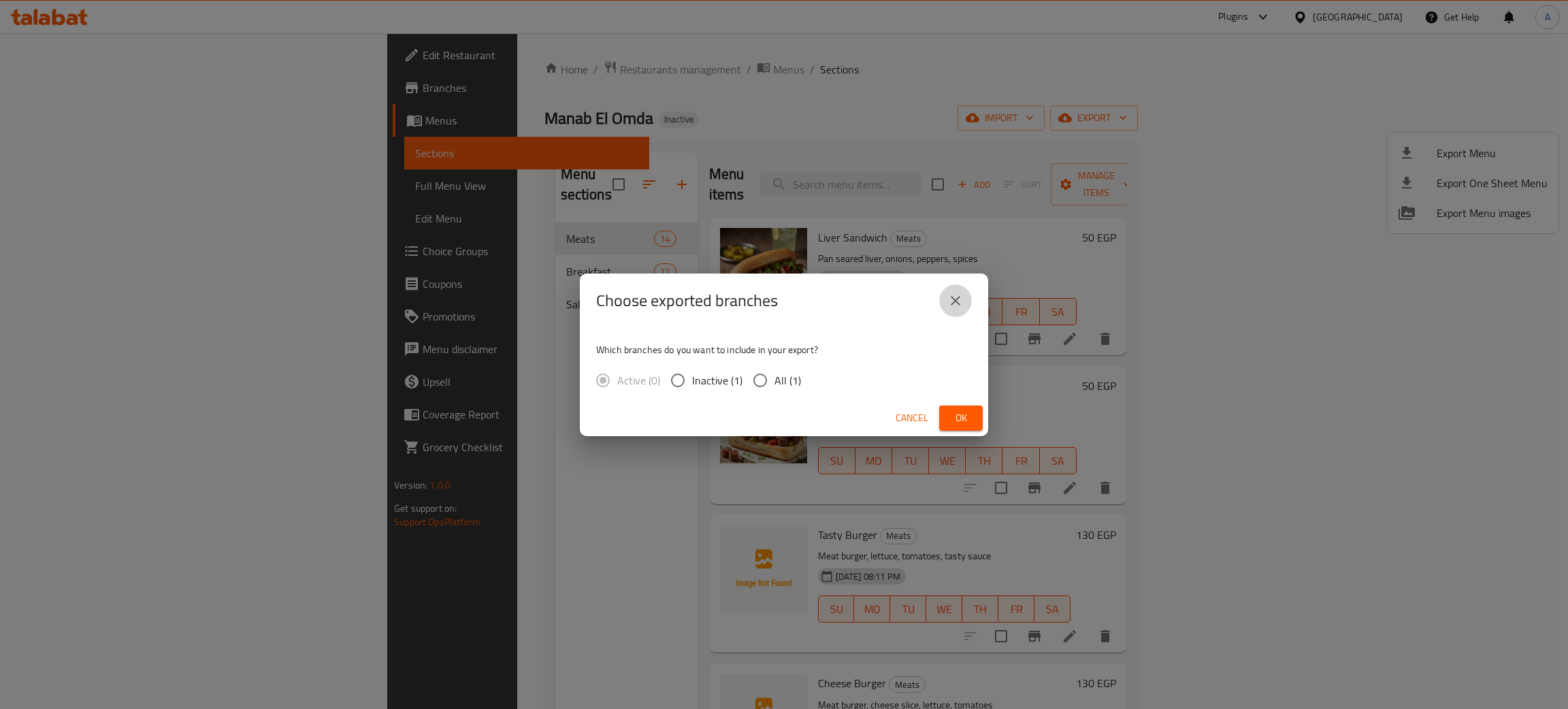
click at [944, 292] on button "close" at bounding box center [956, 301] width 33 height 33
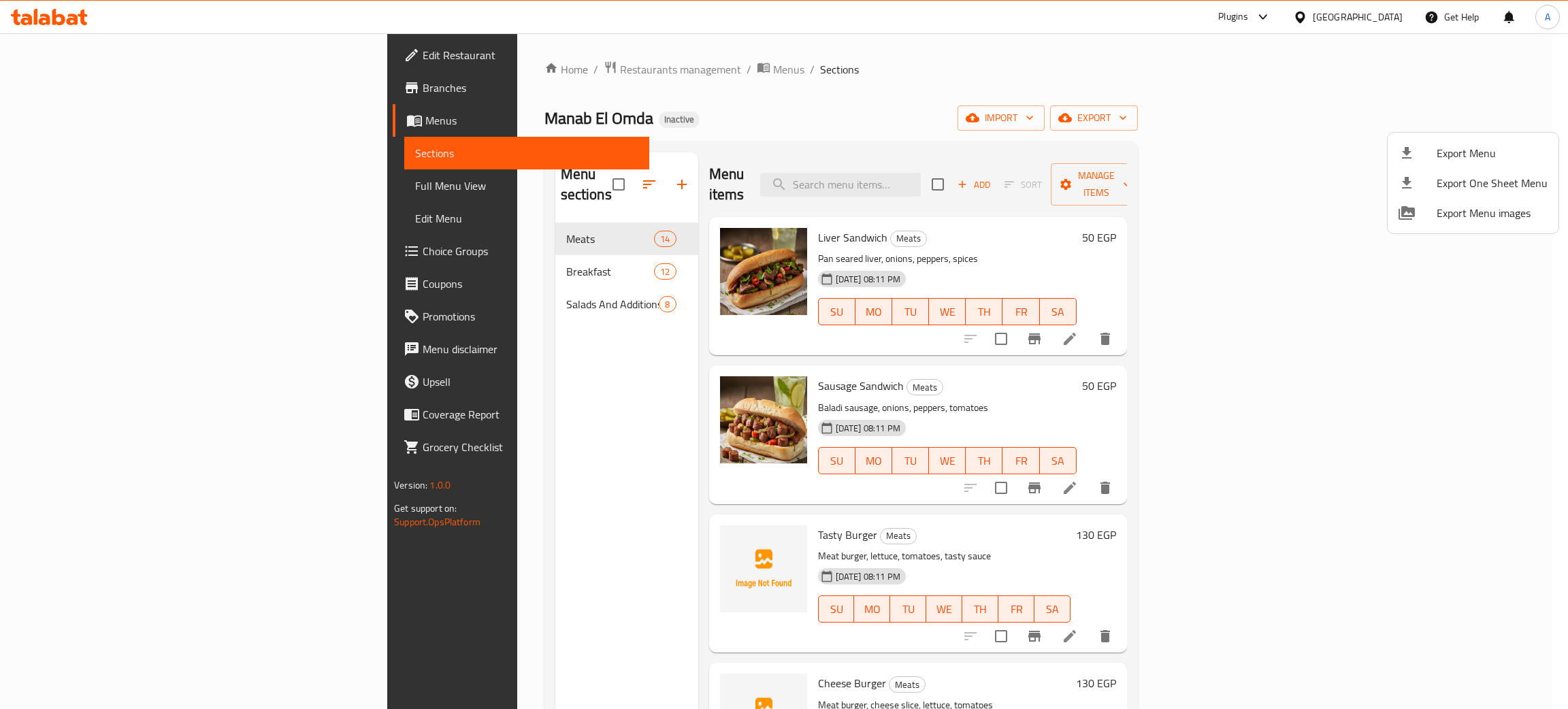
click at [387, 275] on div at bounding box center [784, 354] width 1568 height 709
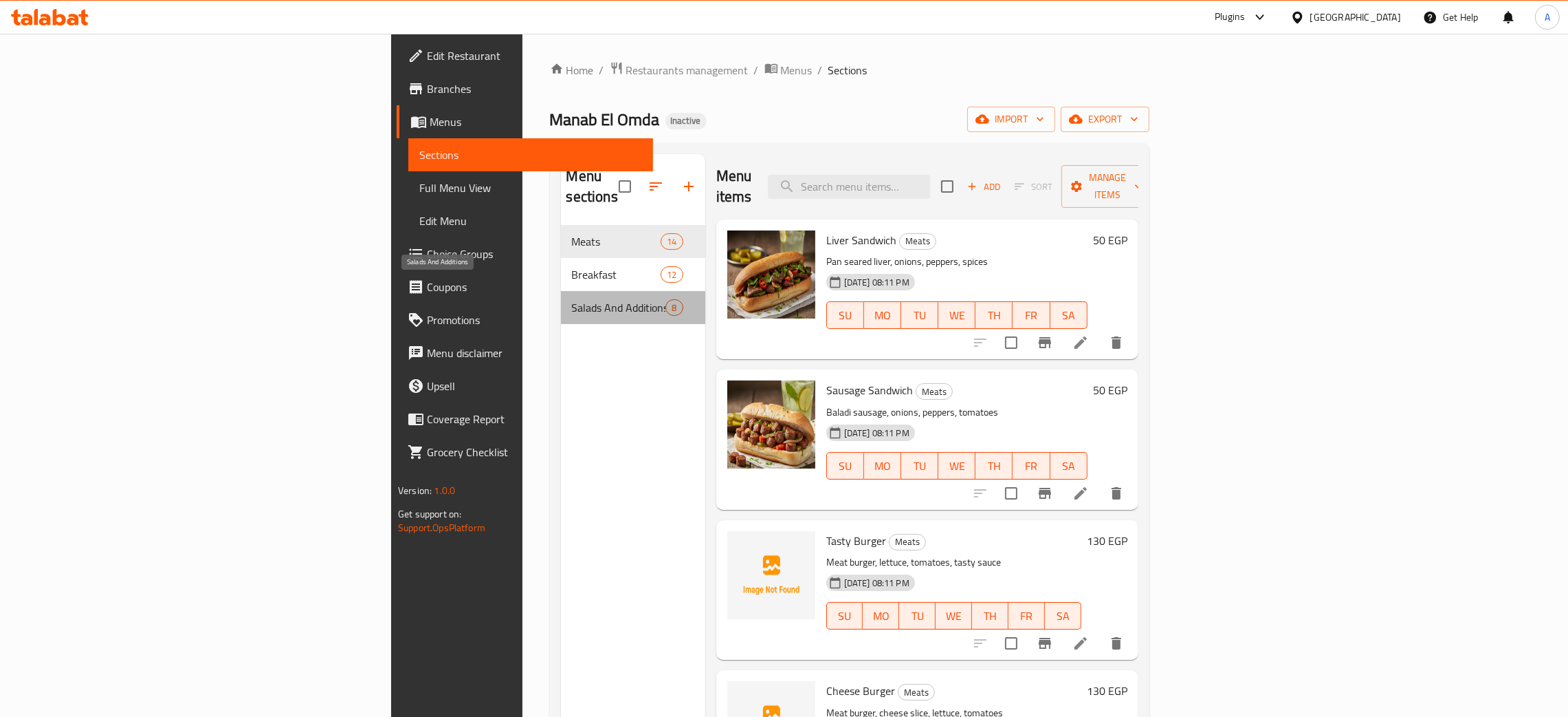
click at [572, 299] on span "Salads And Additions" at bounding box center [618, 307] width 94 height 17
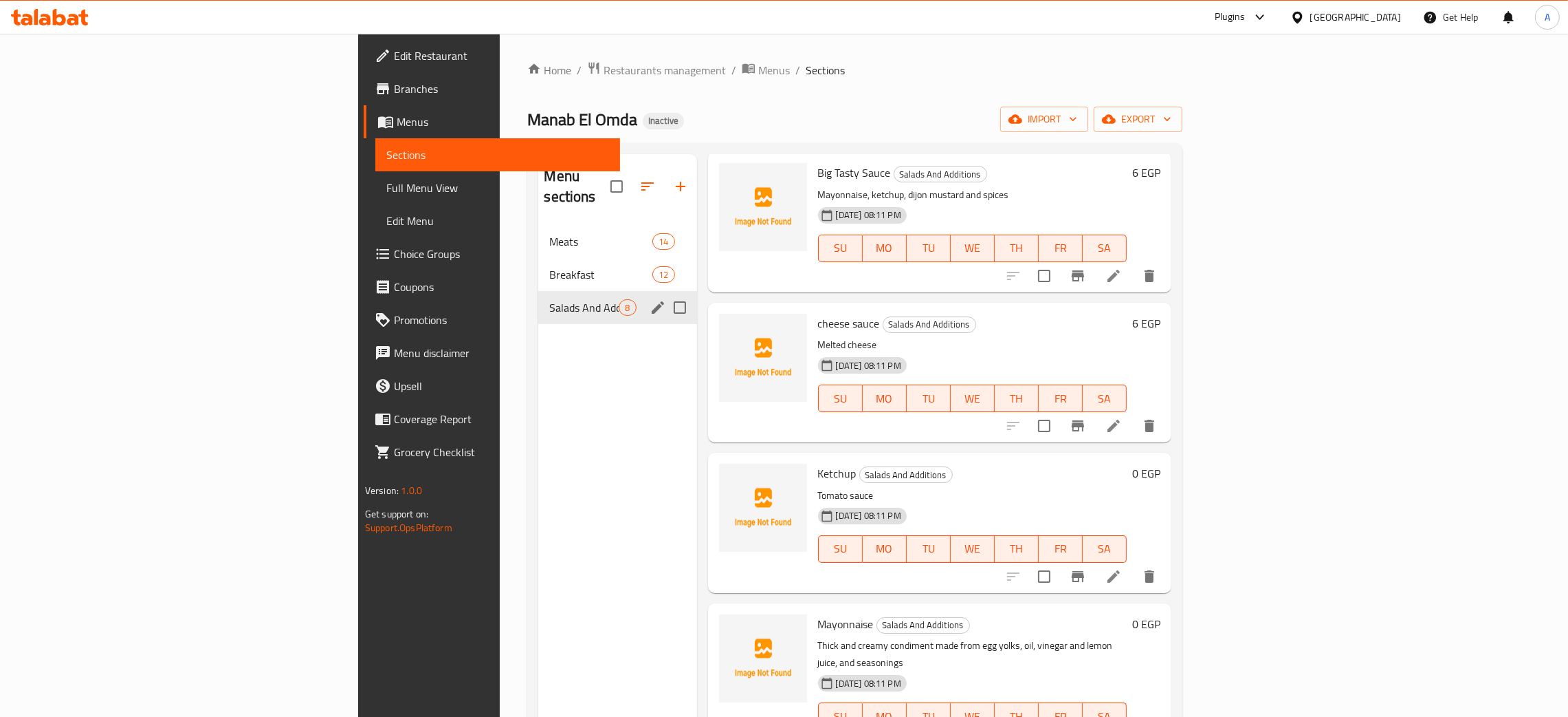
click at [665, 293] on input "Menu sections" at bounding box center [680, 308] width 29 height 29
checkbox input "true"
click at [624, 178] on icon "button" at bounding box center [632, 186] width 17 height 17
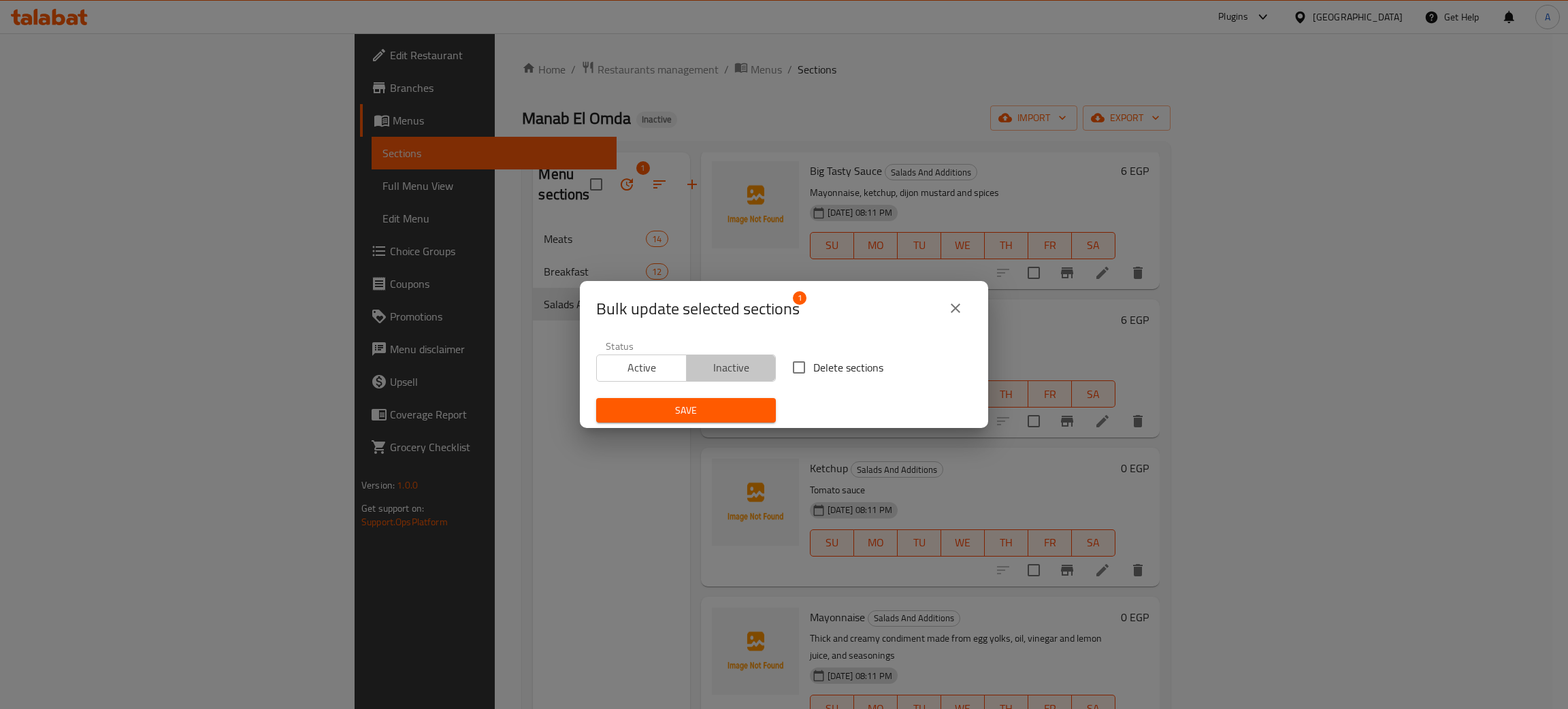
click at [741, 362] on span "Inactive" at bounding box center [732, 367] width 79 height 20
click at [701, 400] on button "Save" at bounding box center [685, 410] width 180 height 25
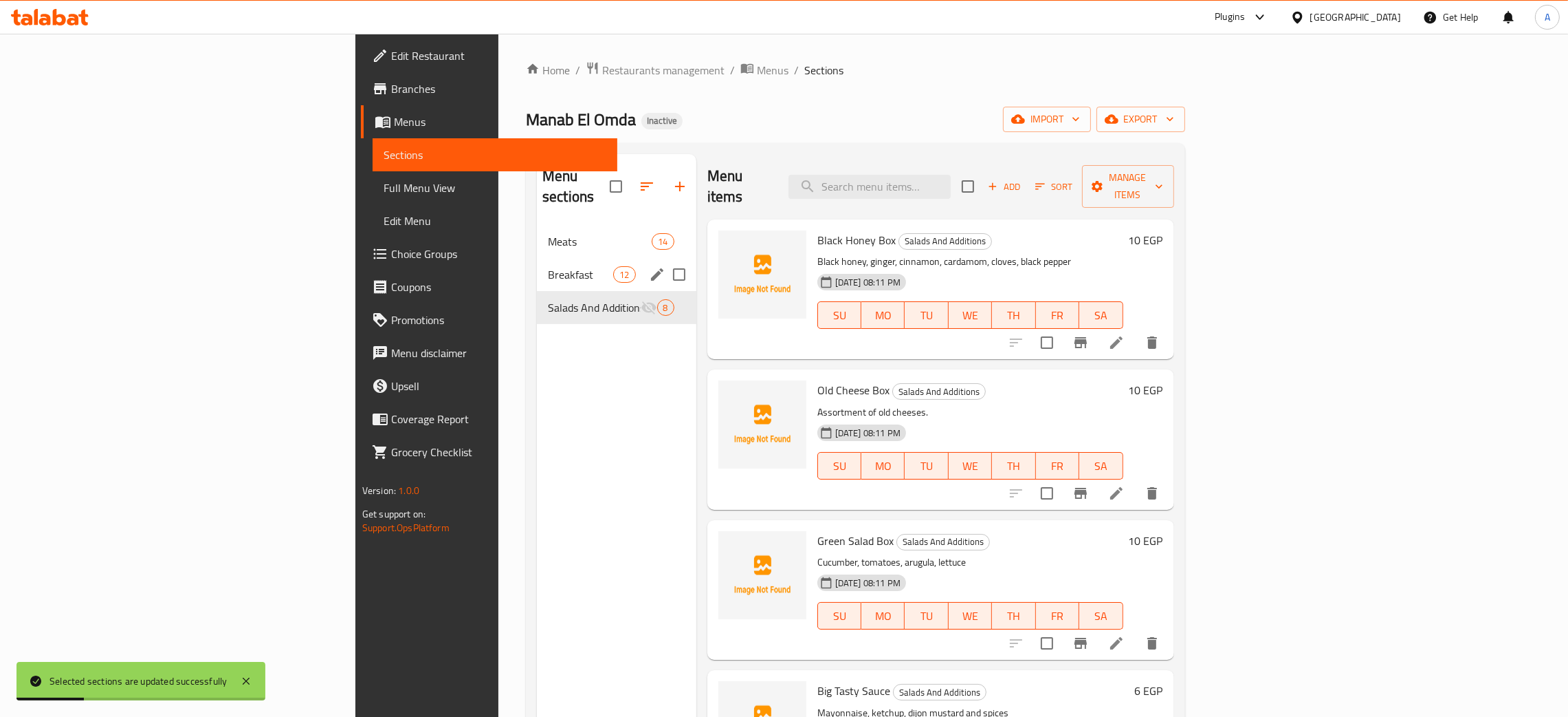
click at [548, 266] on span "Breakfast" at bounding box center [580, 274] width 65 height 17
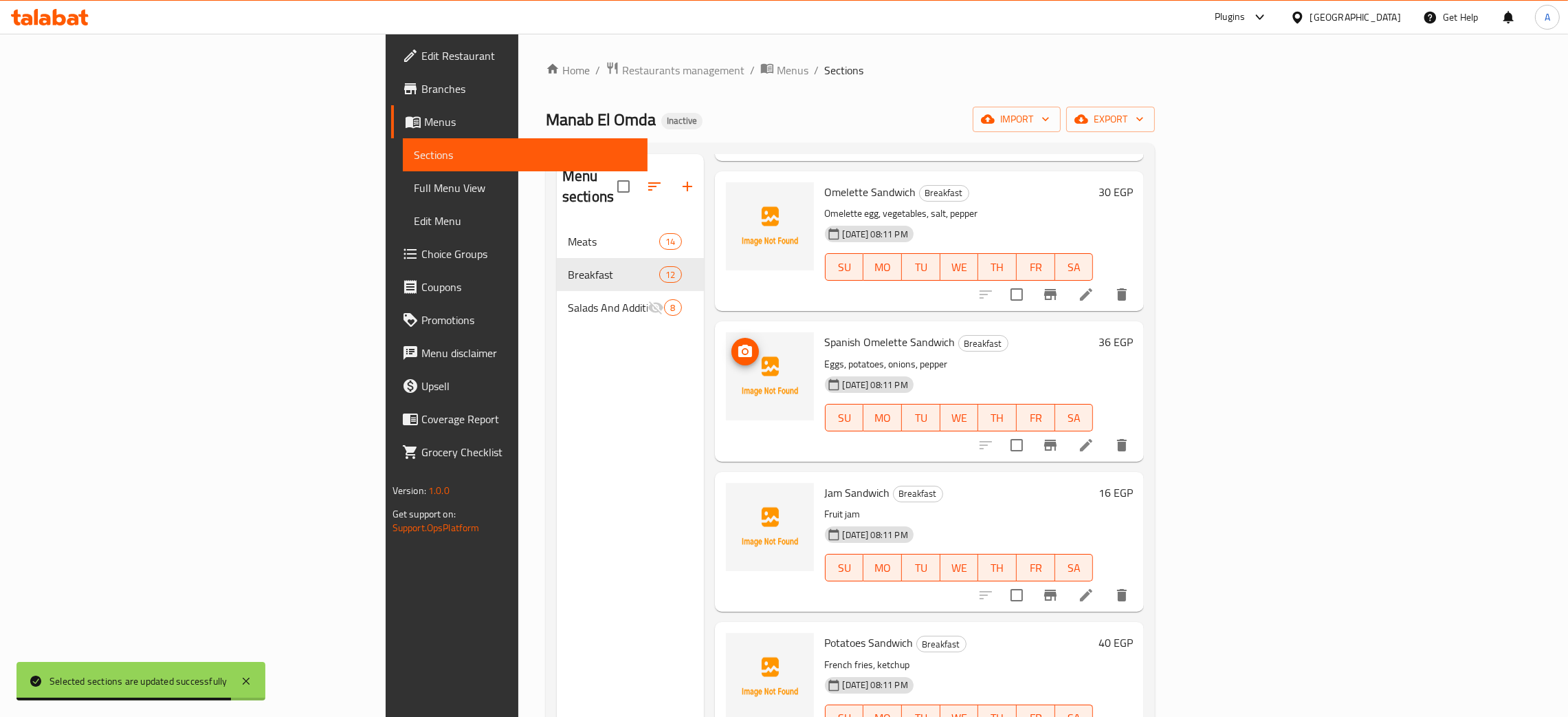
scroll to position [583, 0]
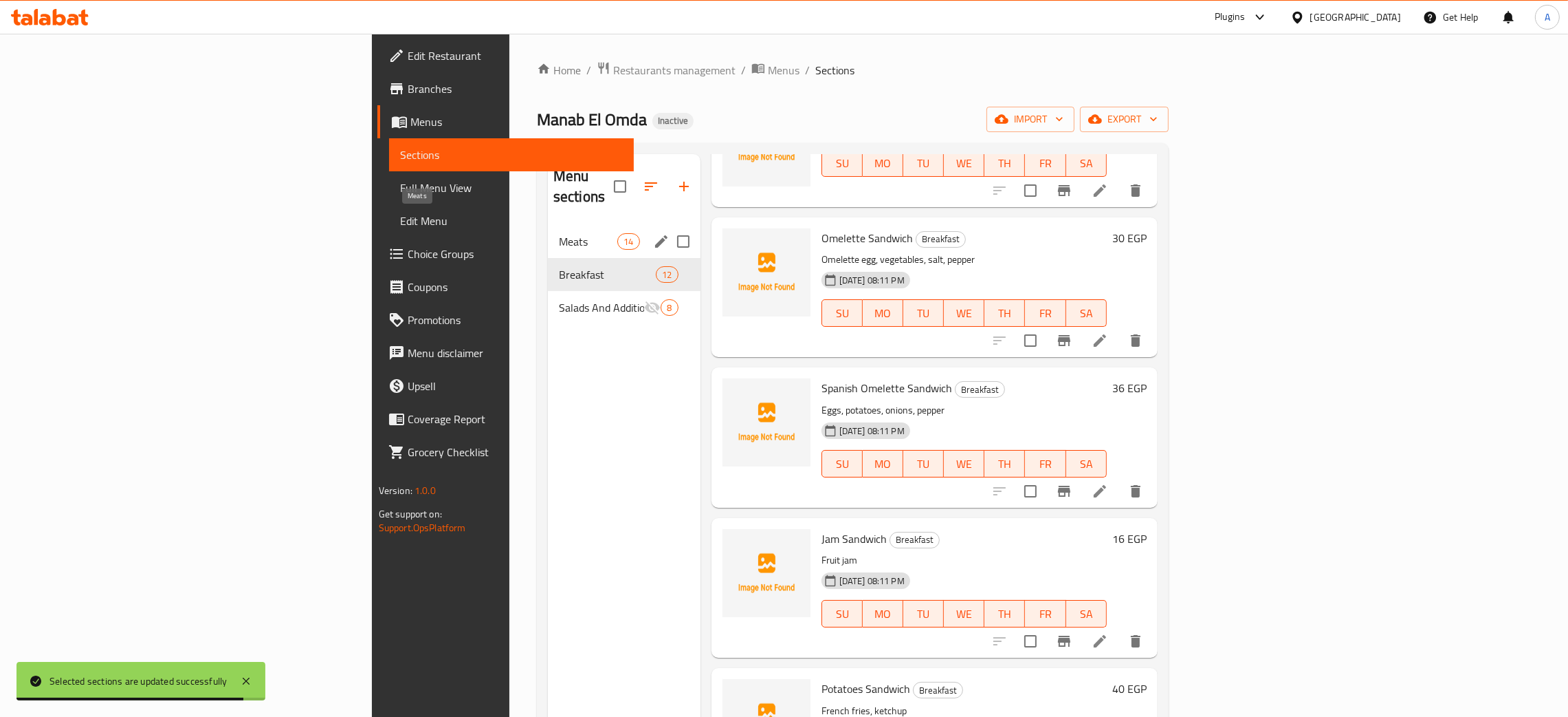
click at [558, 233] on span "Meats" at bounding box center [587, 241] width 58 height 17
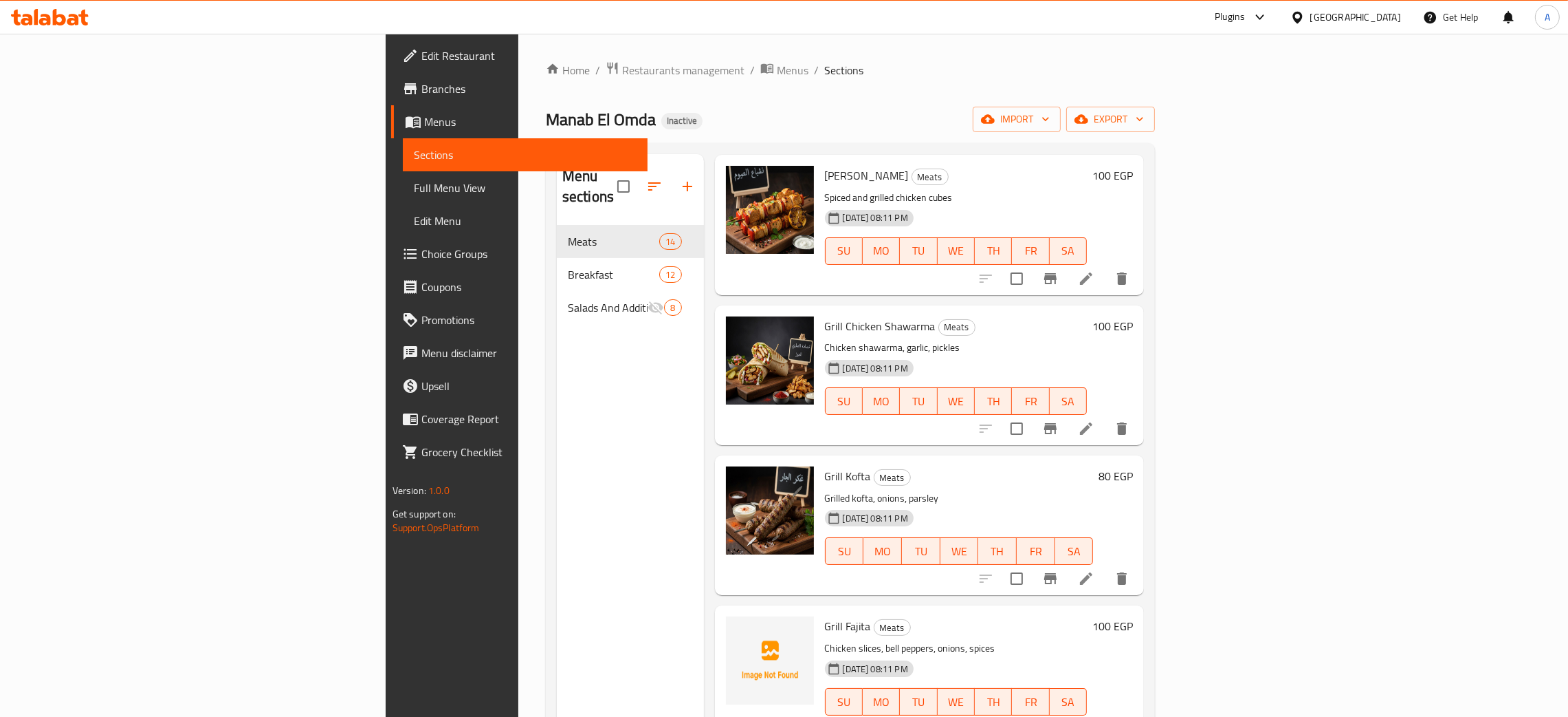
scroll to position [1419, 0]
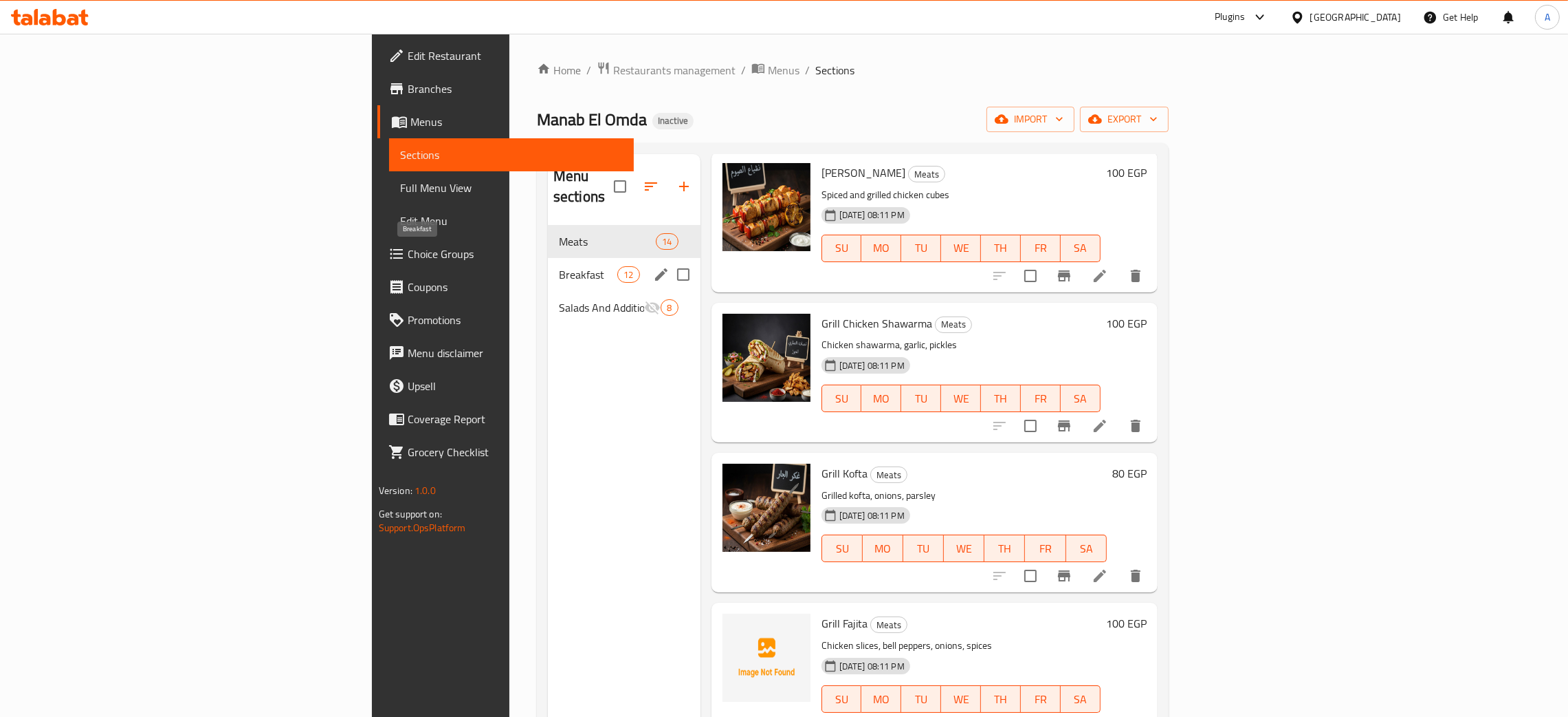
click at [558, 266] on span "Breakfast" at bounding box center [587, 274] width 58 height 17
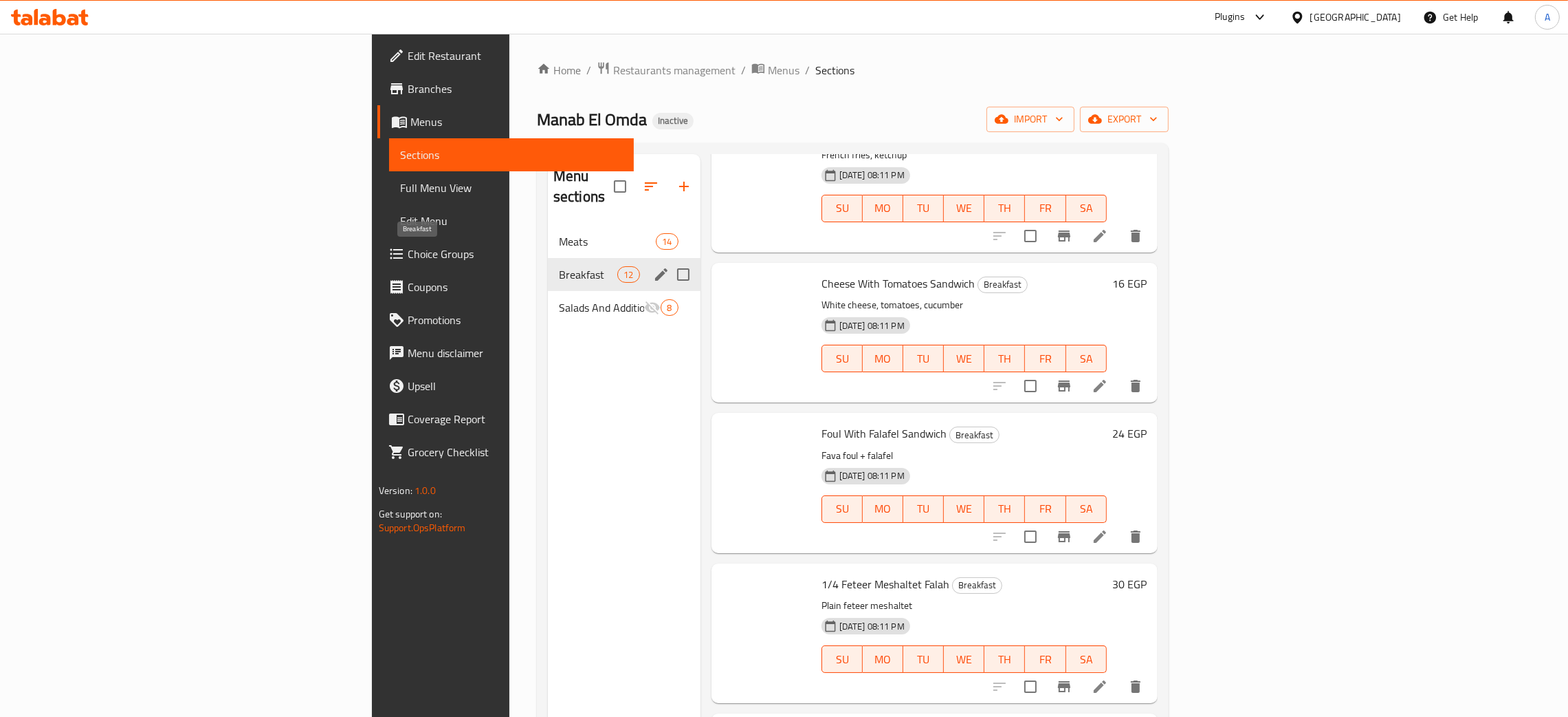
scroll to position [1098, 0]
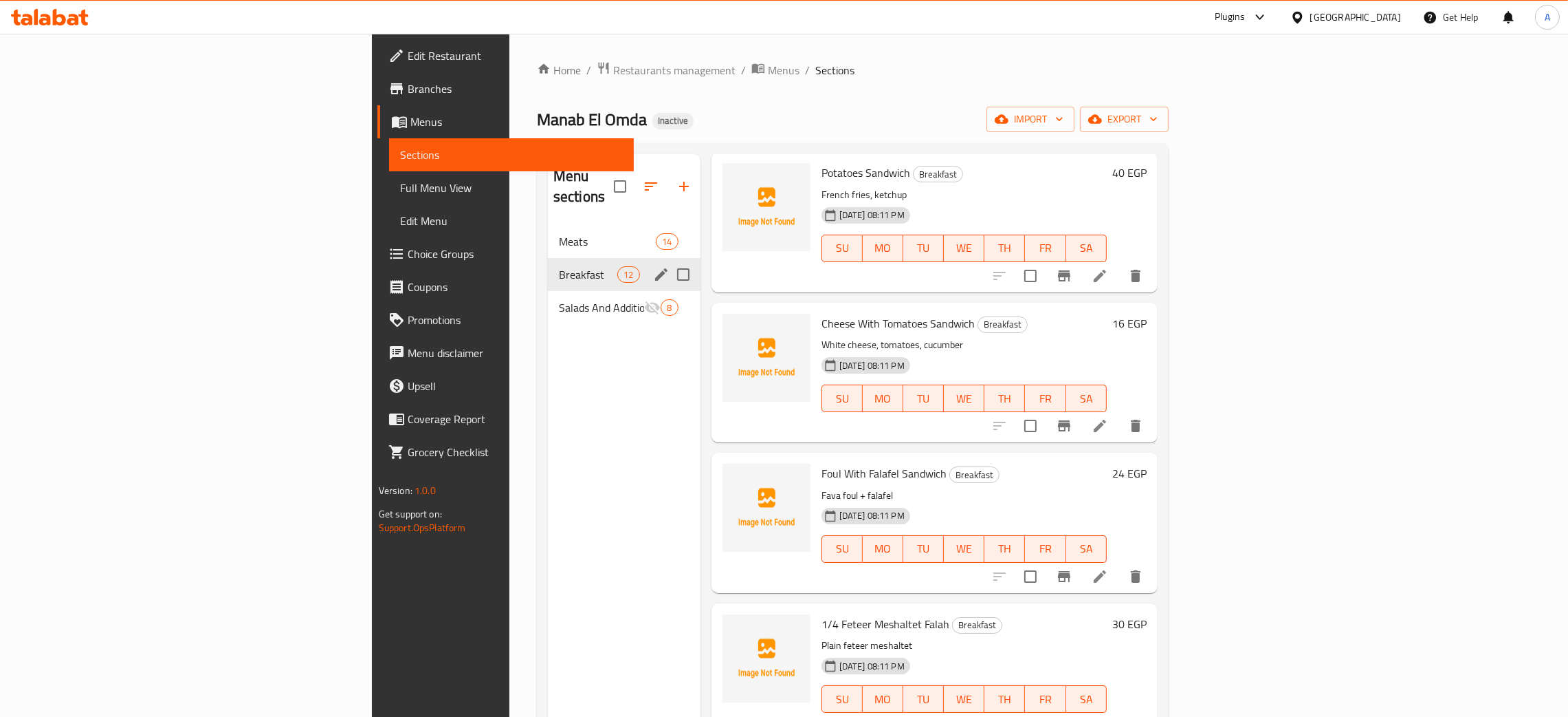
click at [669, 260] on input "Menu sections" at bounding box center [684, 275] width 29 height 29
checkbox input "true"
click at [634, 178] on icon "button" at bounding box center [642, 186] width 17 height 17
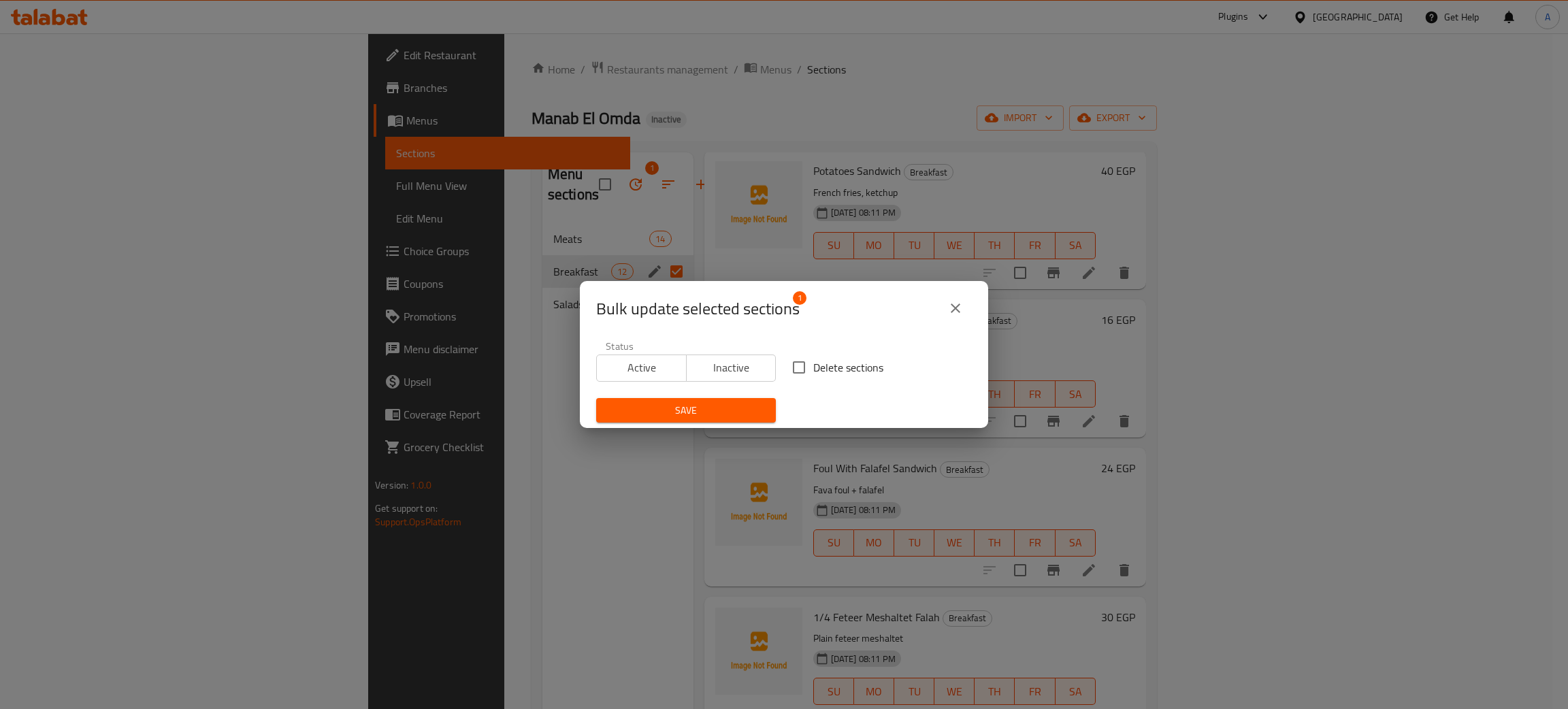
click at [726, 363] on span "Inactive" at bounding box center [732, 367] width 79 height 20
click at [702, 407] on span "Save" at bounding box center [685, 410] width 158 height 17
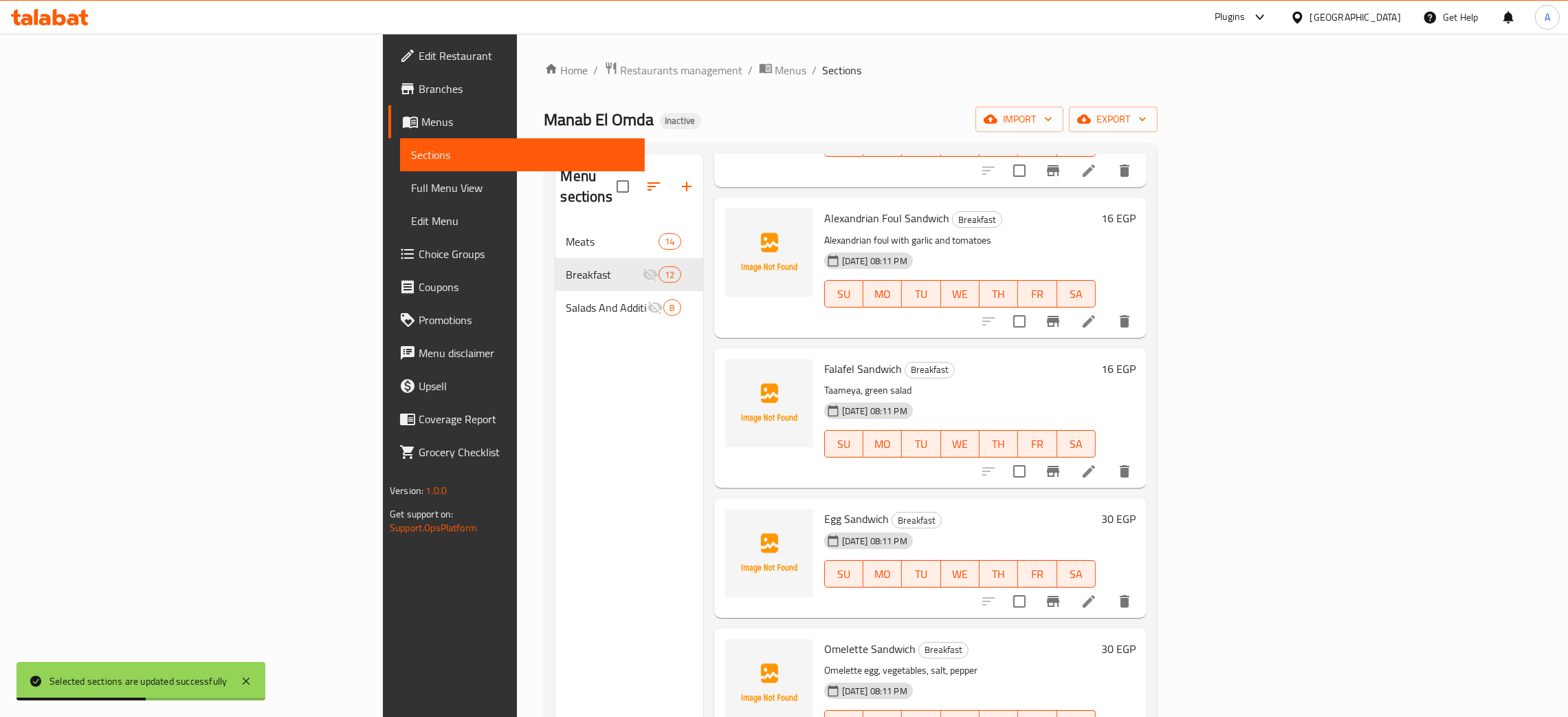
scroll to position [0, 0]
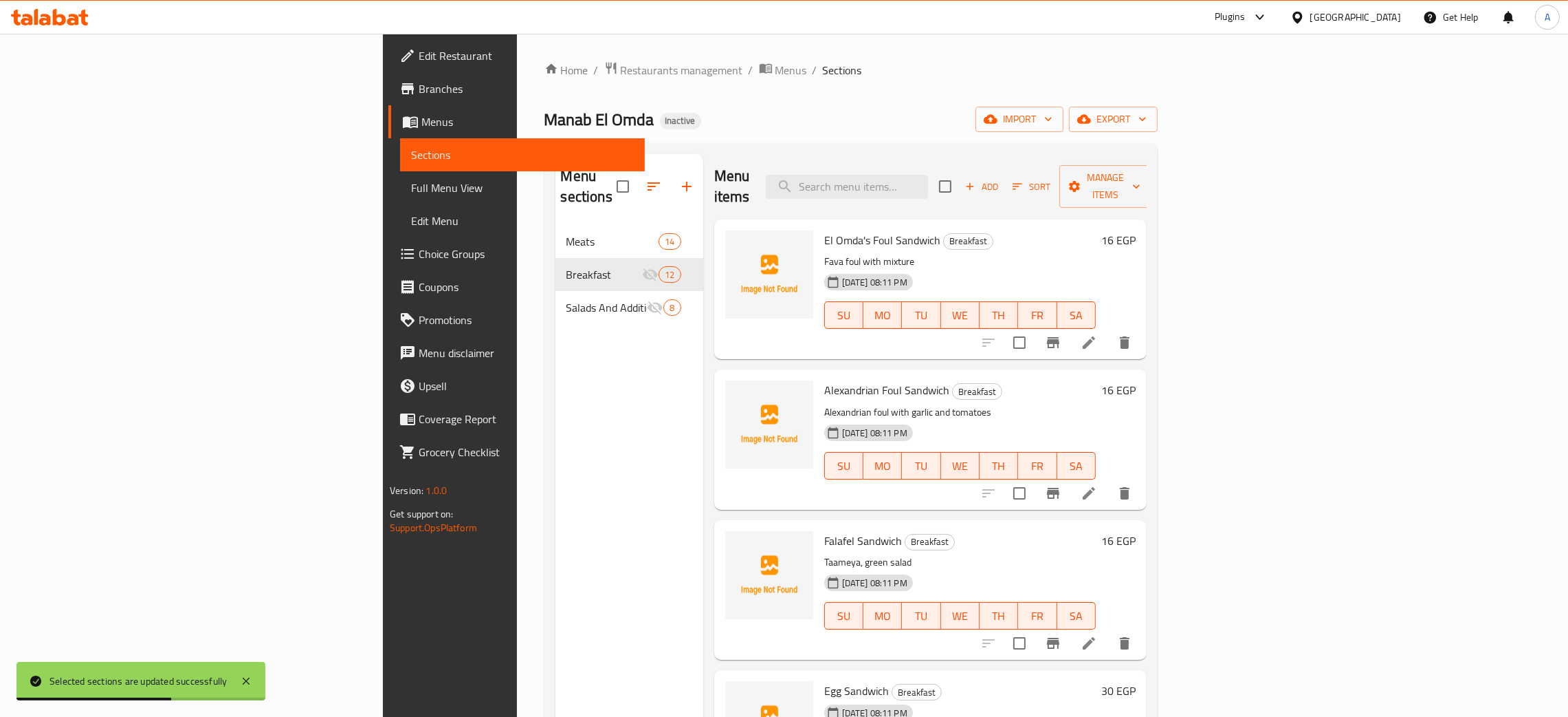
click at [555, 404] on div "Menu sections Meats 14 Breakfast 12 Salads And Additions 8" at bounding box center [629, 513] width 148 height 717
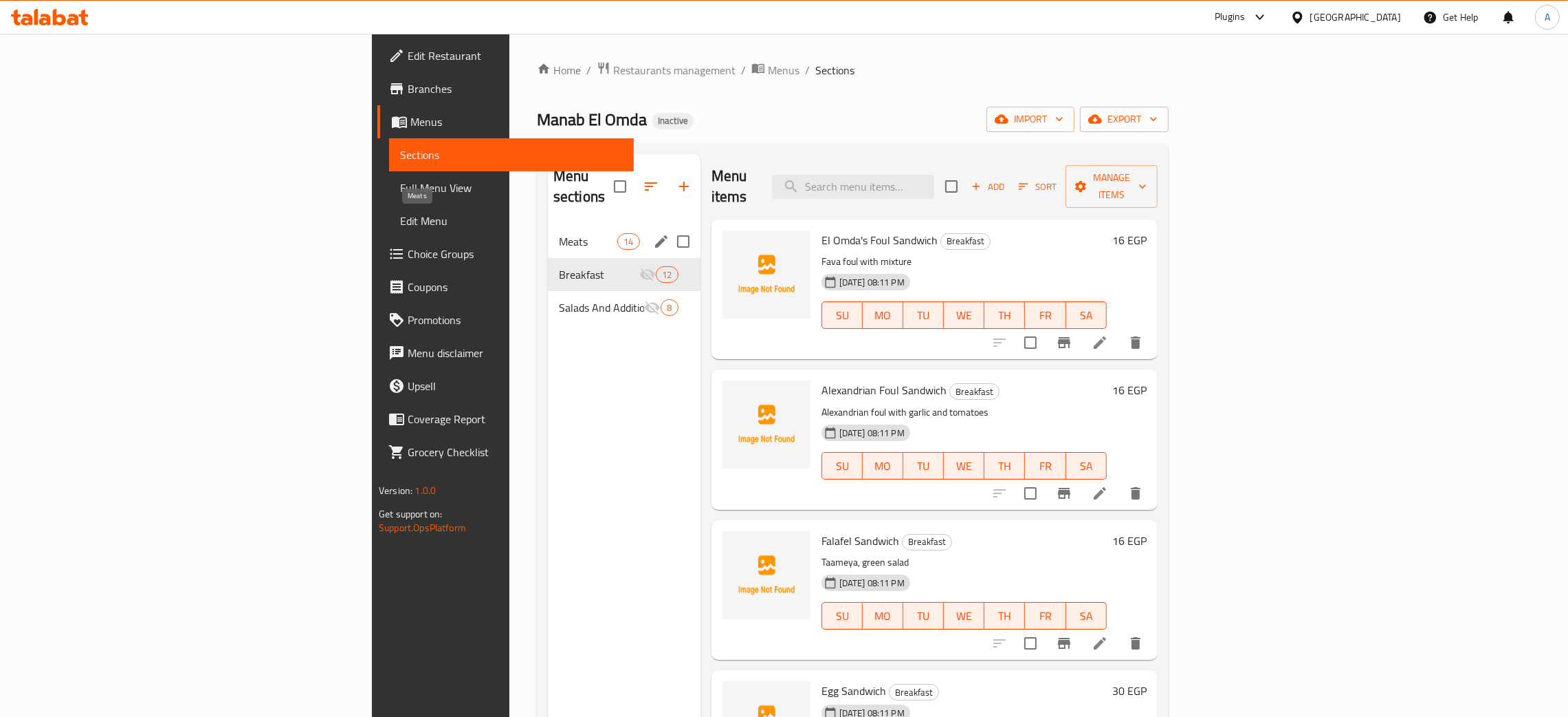
drag, startPoint x: 490, startPoint y: 218, endPoint x: 500, endPoint y: 227, distance: 13.5
click at [558, 233] on span "Meats" at bounding box center [587, 241] width 58 height 17
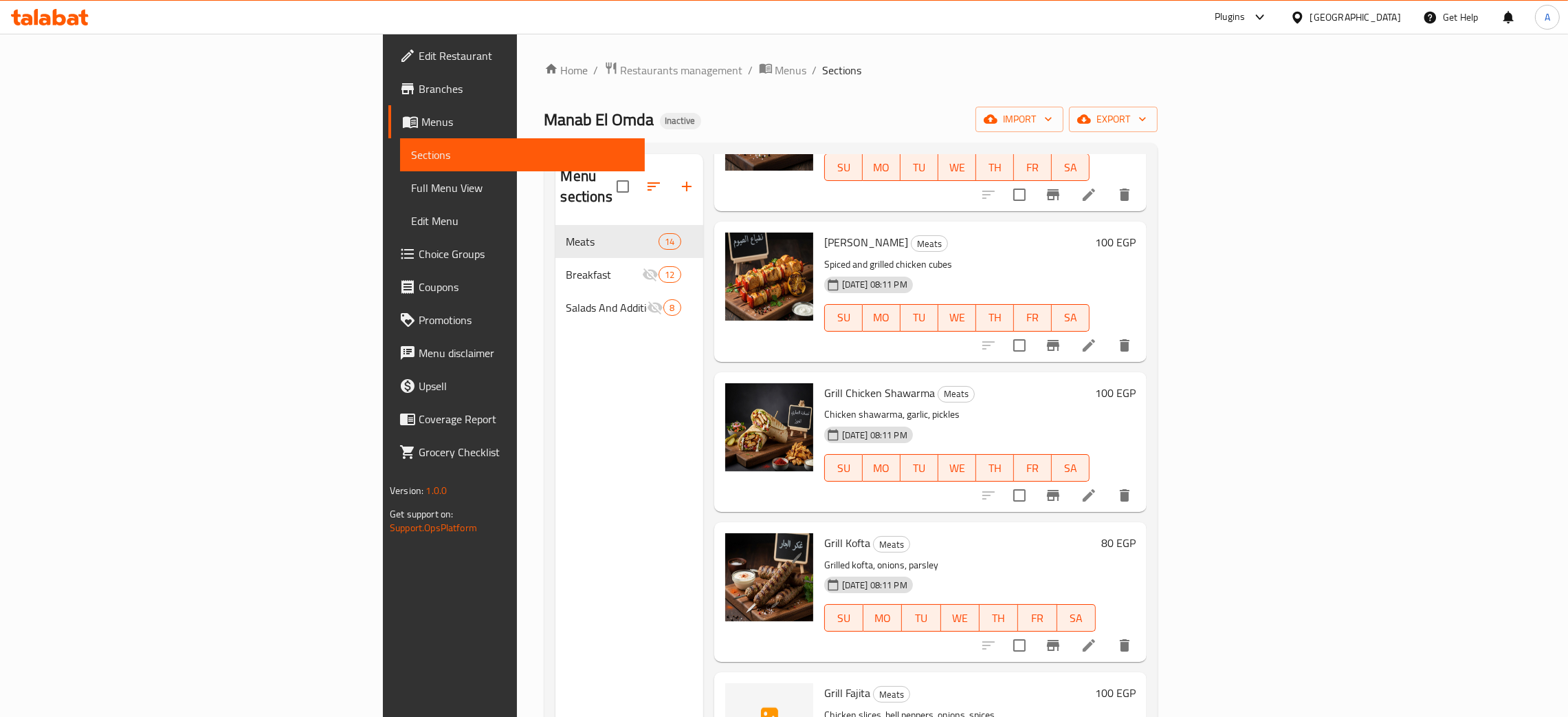
scroll to position [1419, 0]
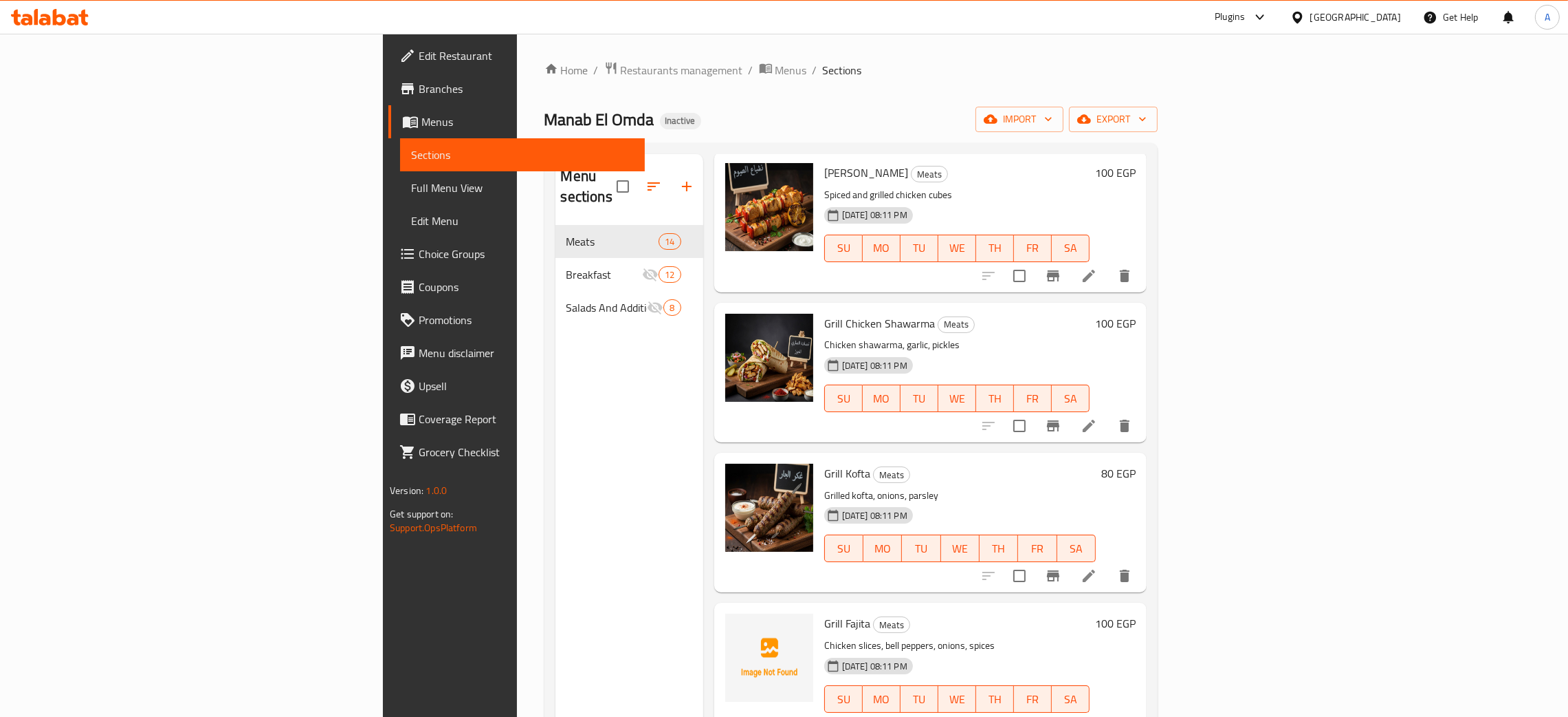
click at [555, 398] on div "Menu sections Meats 14 Breakfast 12 Salads And Additions 8" at bounding box center [629, 513] width 148 height 717
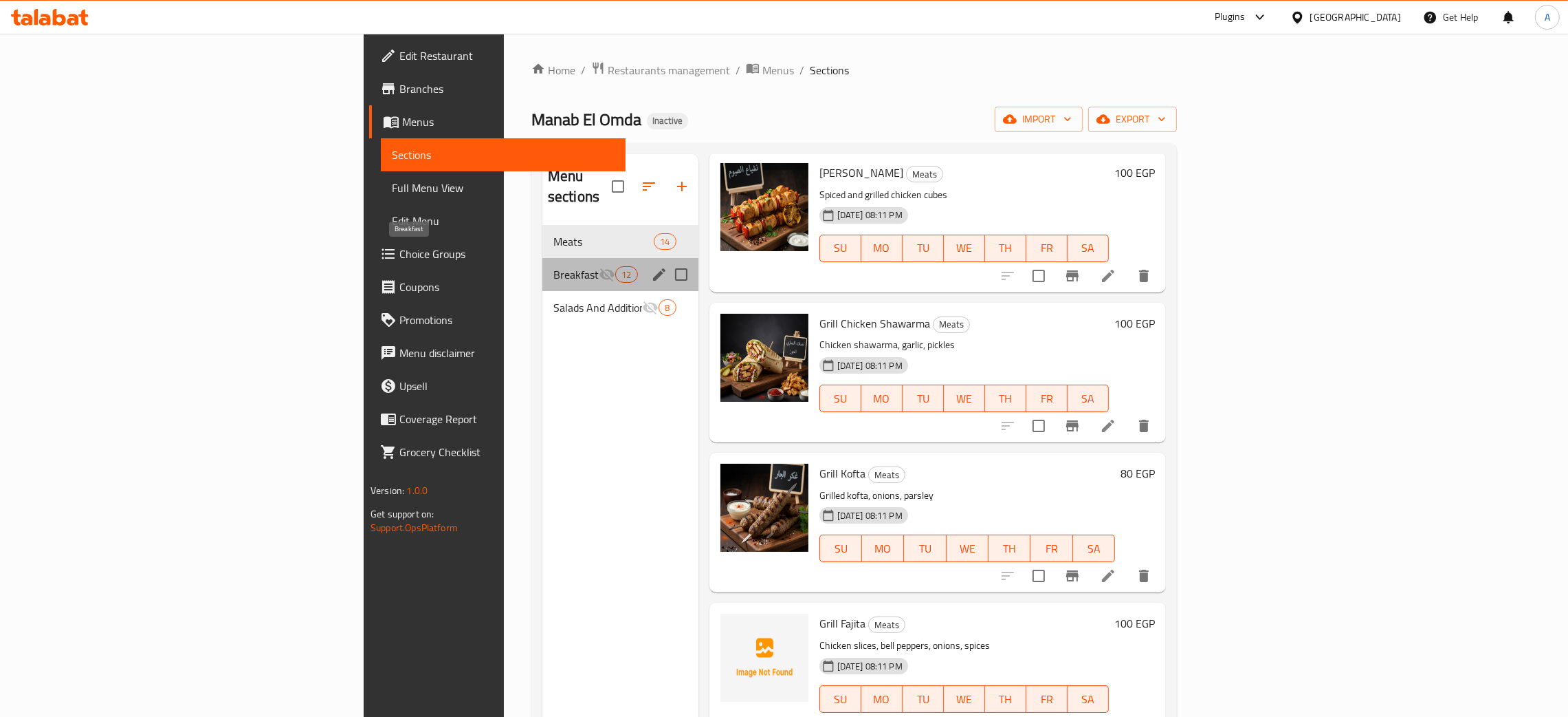
click at [553, 266] on span "Breakfast" at bounding box center [576, 274] width 46 height 17
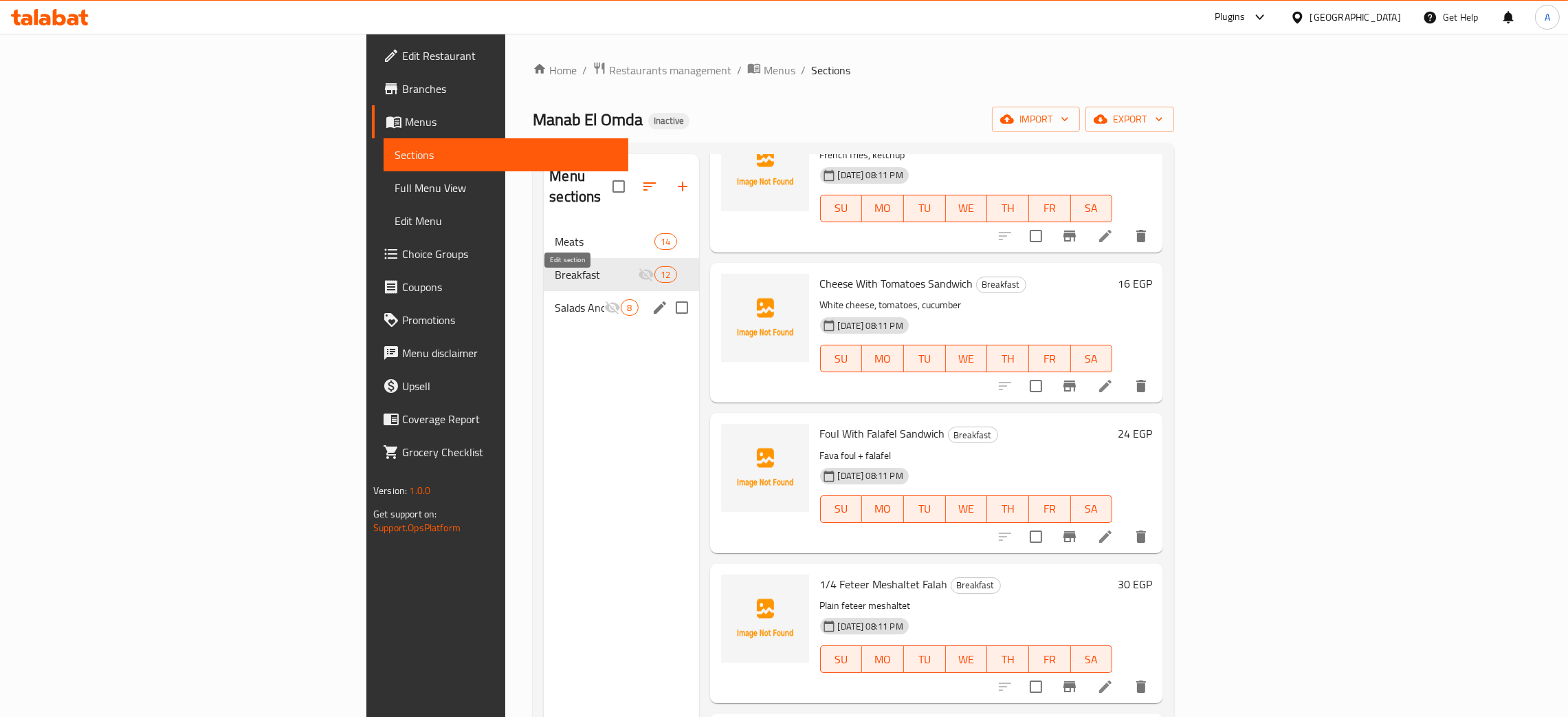
scroll to position [1098, 0]
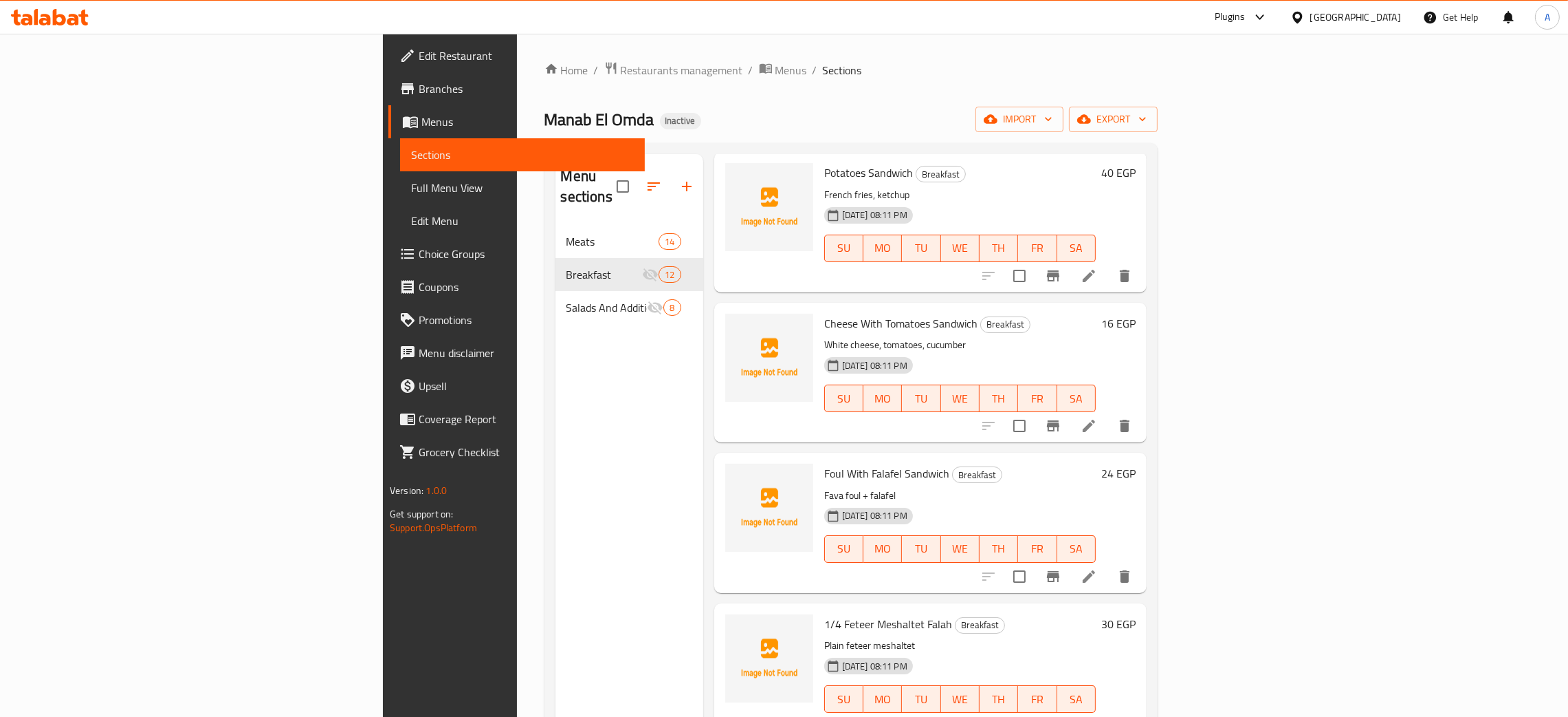
click at [1386, 19] on div "[GEOGRAPHIC_DATA]" at bounding box center [1354, 17] width 90 height 16
click at [1248, 357] on div "[GEOGRAPHIC_DATA]" at bounding box center [1251, 361] width 90 height 16
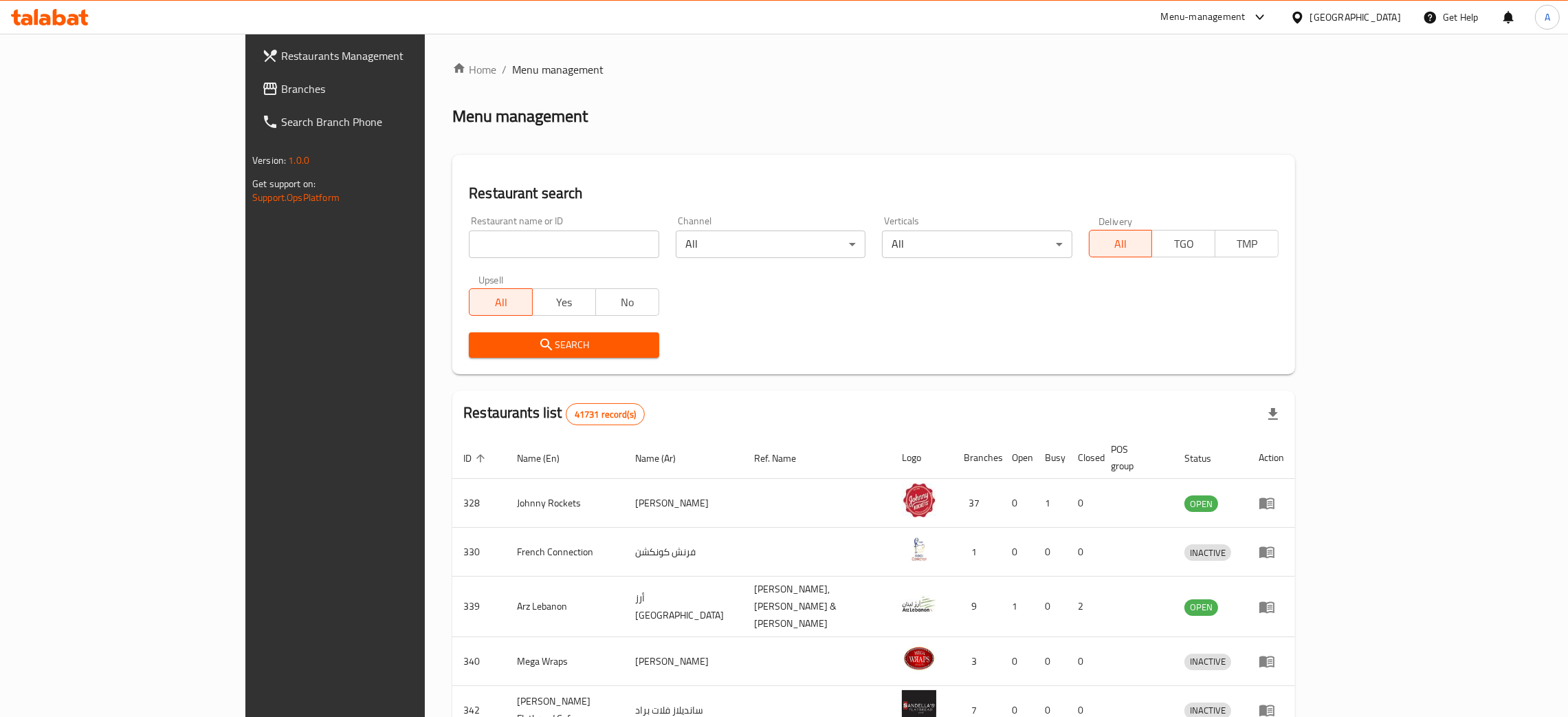
click at [484, 246] on input "search" at bounding box center [563, 244] width 189 height 27
paste input "PUFFED STEAK & MORE"
type input "PUFFED STEAK & MORE"
click button "Search" at bounding box center [563, 345] width 189 height 25
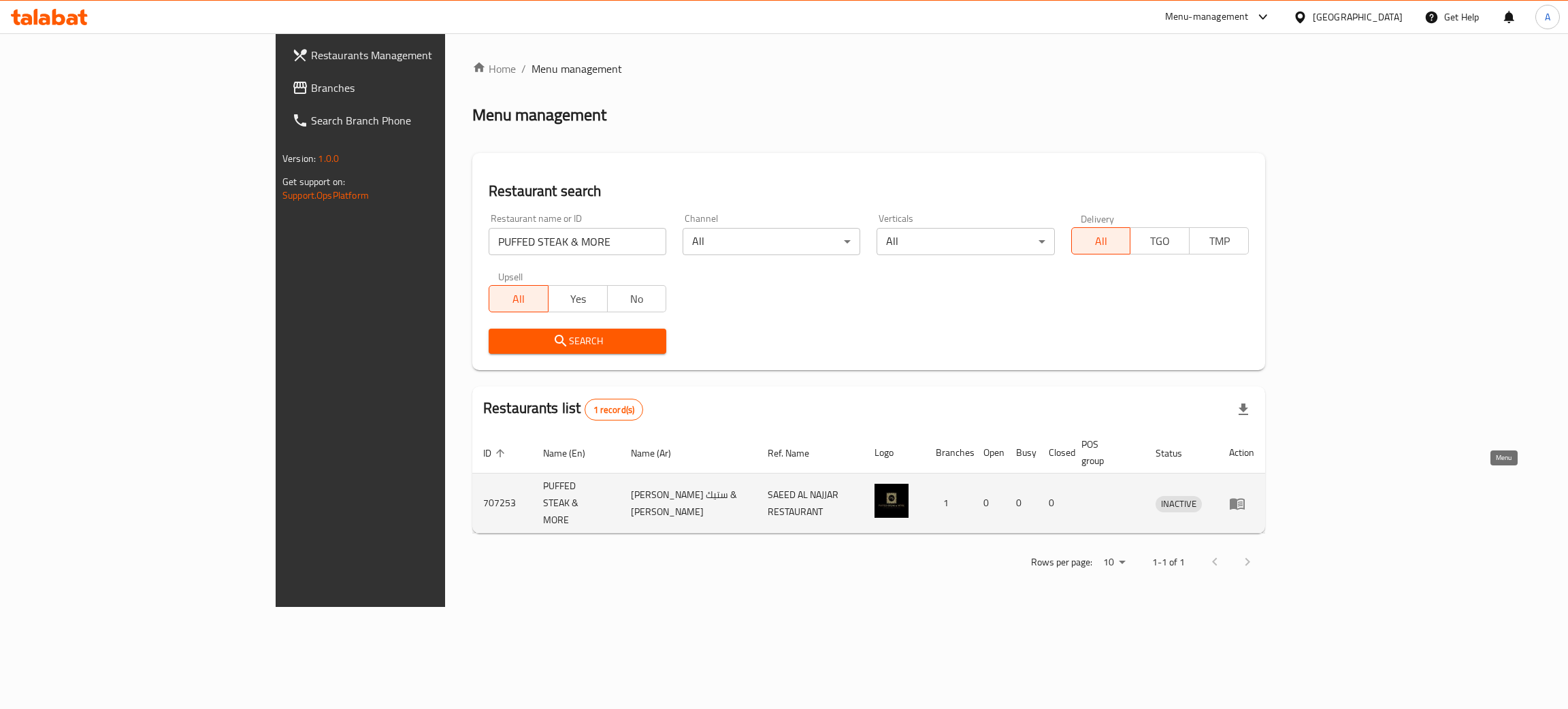
click at [1245, 498] on icon "enhanced table" at bounding box center [1237, 503] width 15 height 12
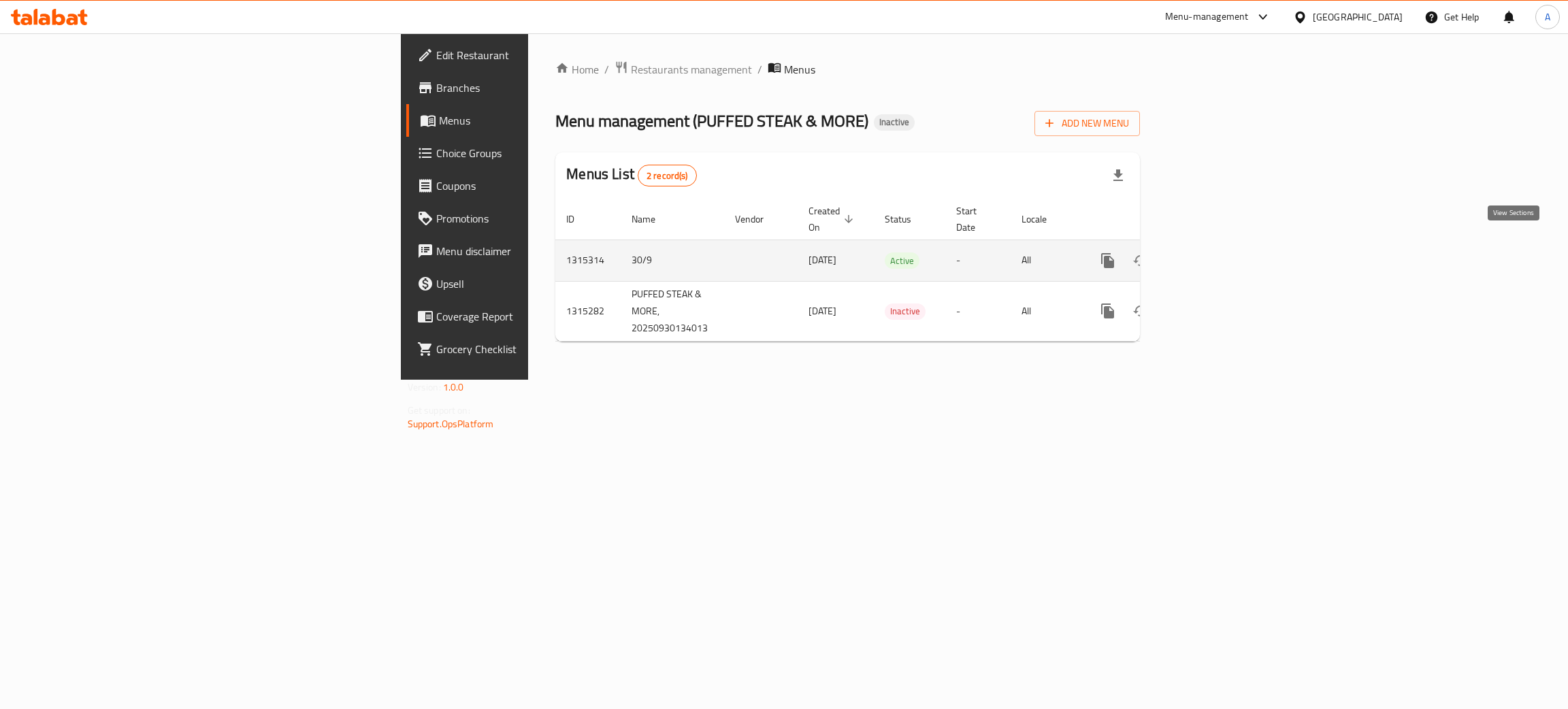
click at [1214, 253] on icon "enhanced table" at bounding box center [1206, 260] width 16 height 16
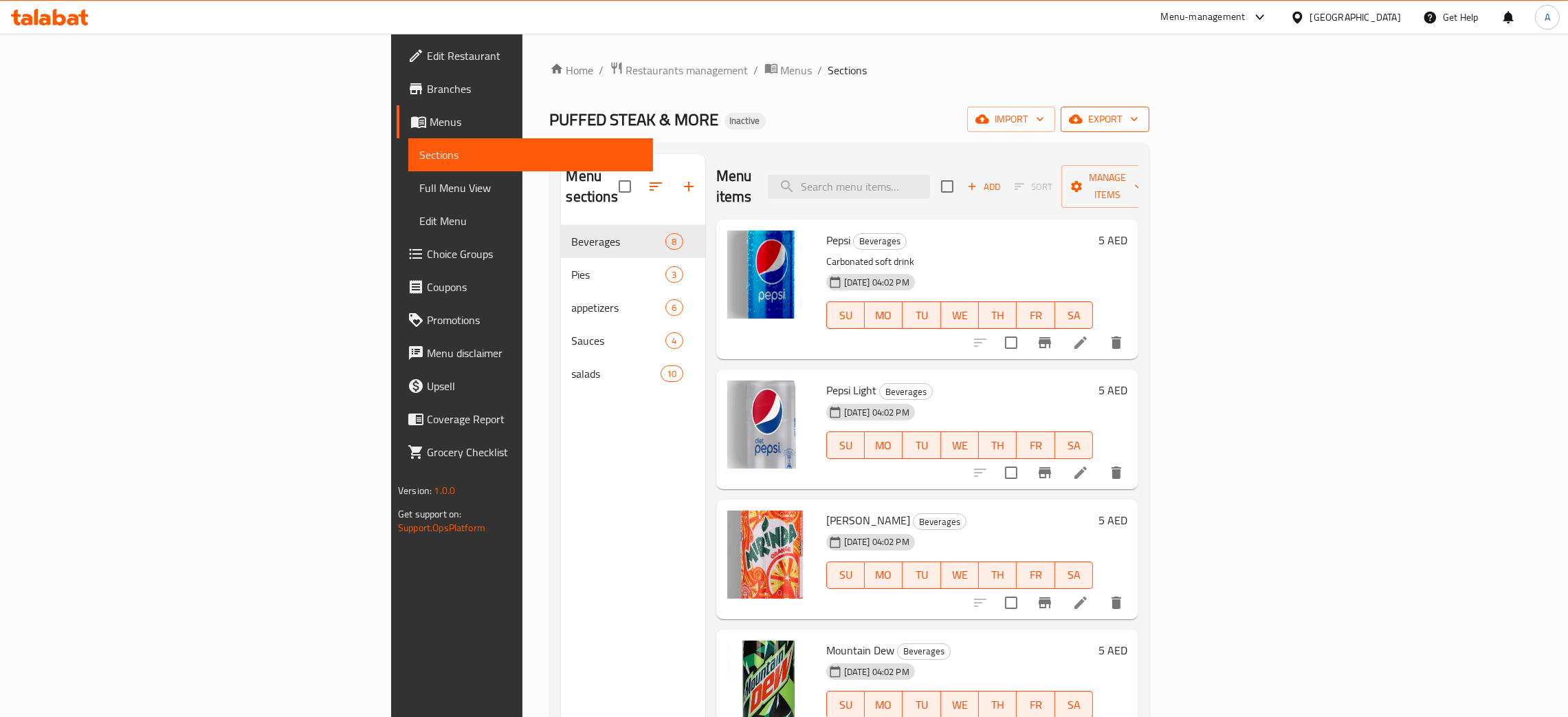
click at [1141, 114] on icon "button" at bounding box center [1134, 119] width 14 height 14
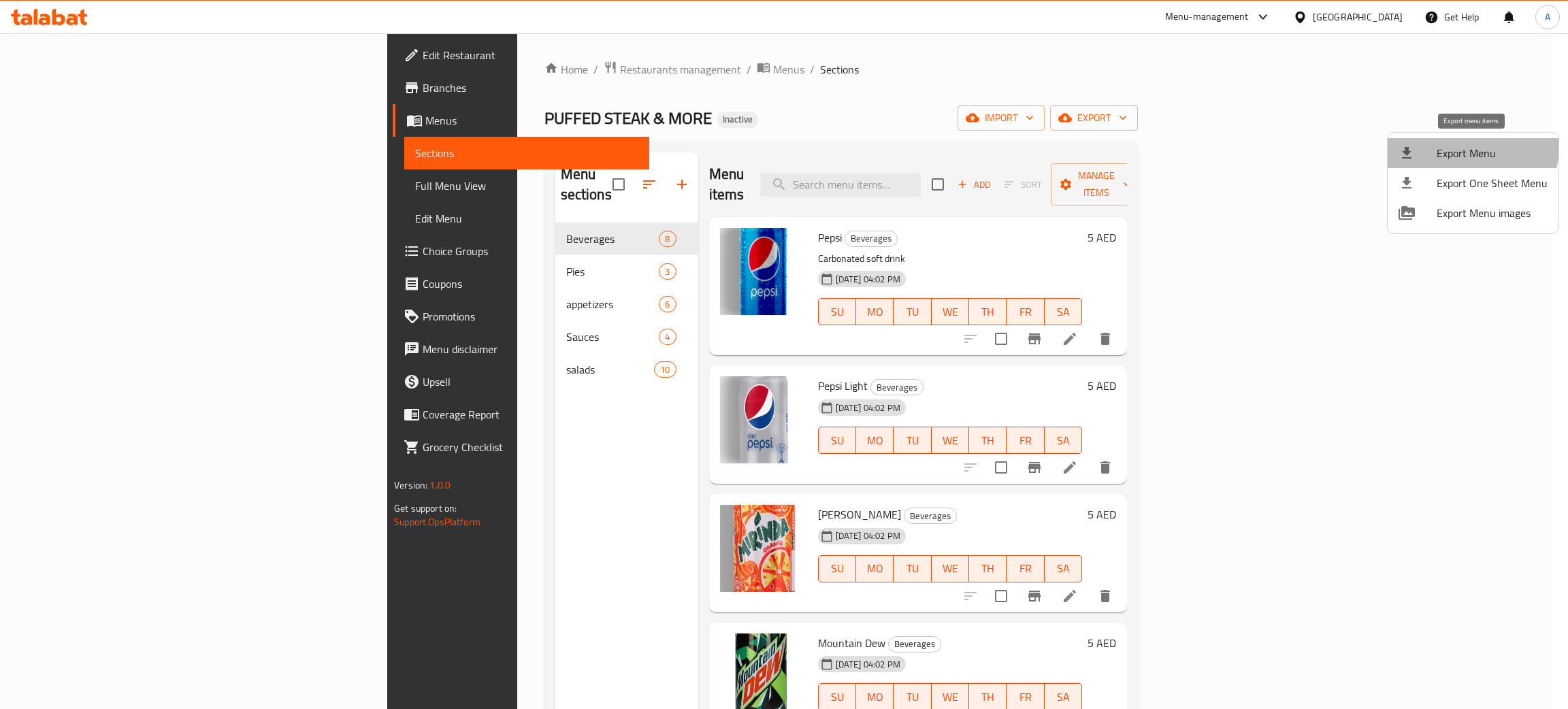
click at [1461, 145] on span "Export Menu" at bounding box center [1491, 153] width 111 height 16
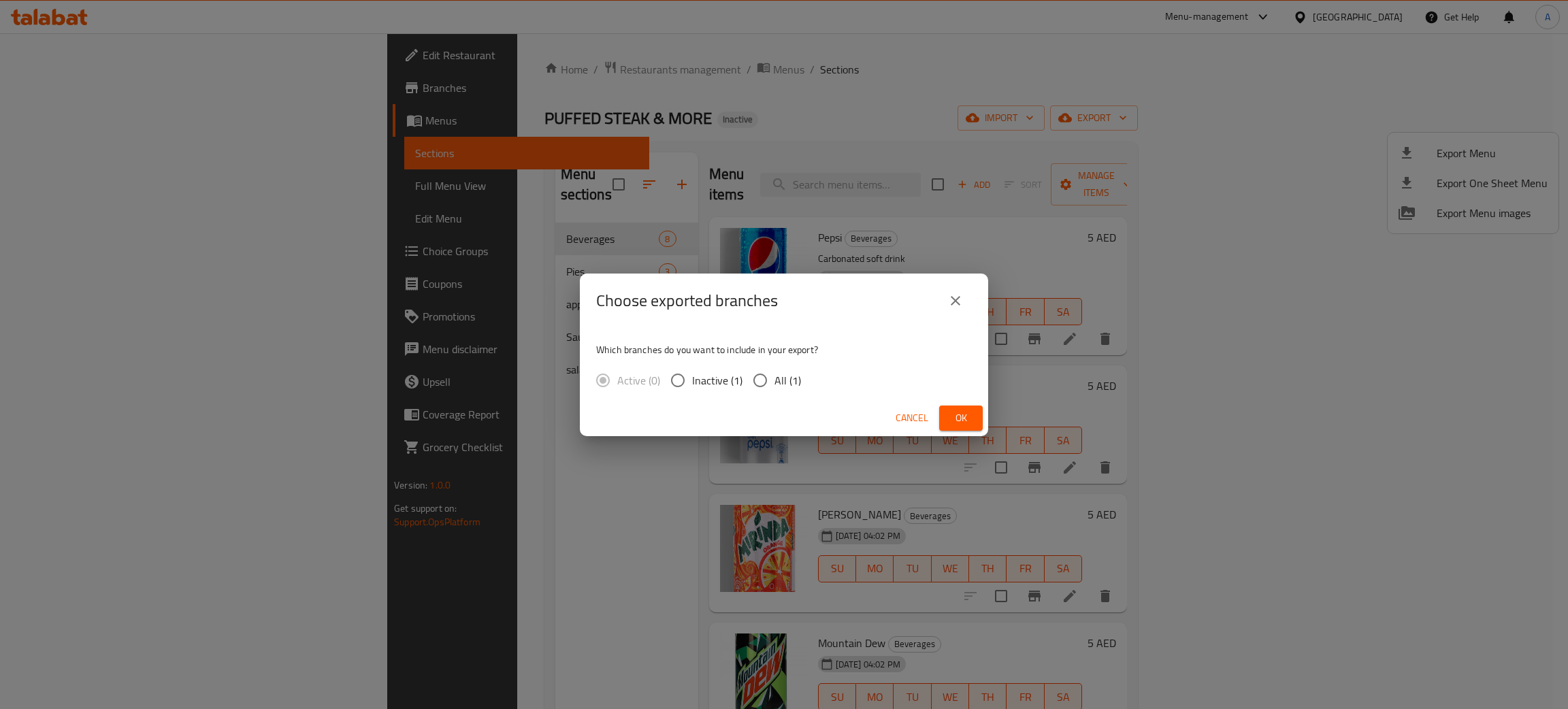
click at [967, 420] on span "Ok" at bounding box center [960, 418] width 22 height 17
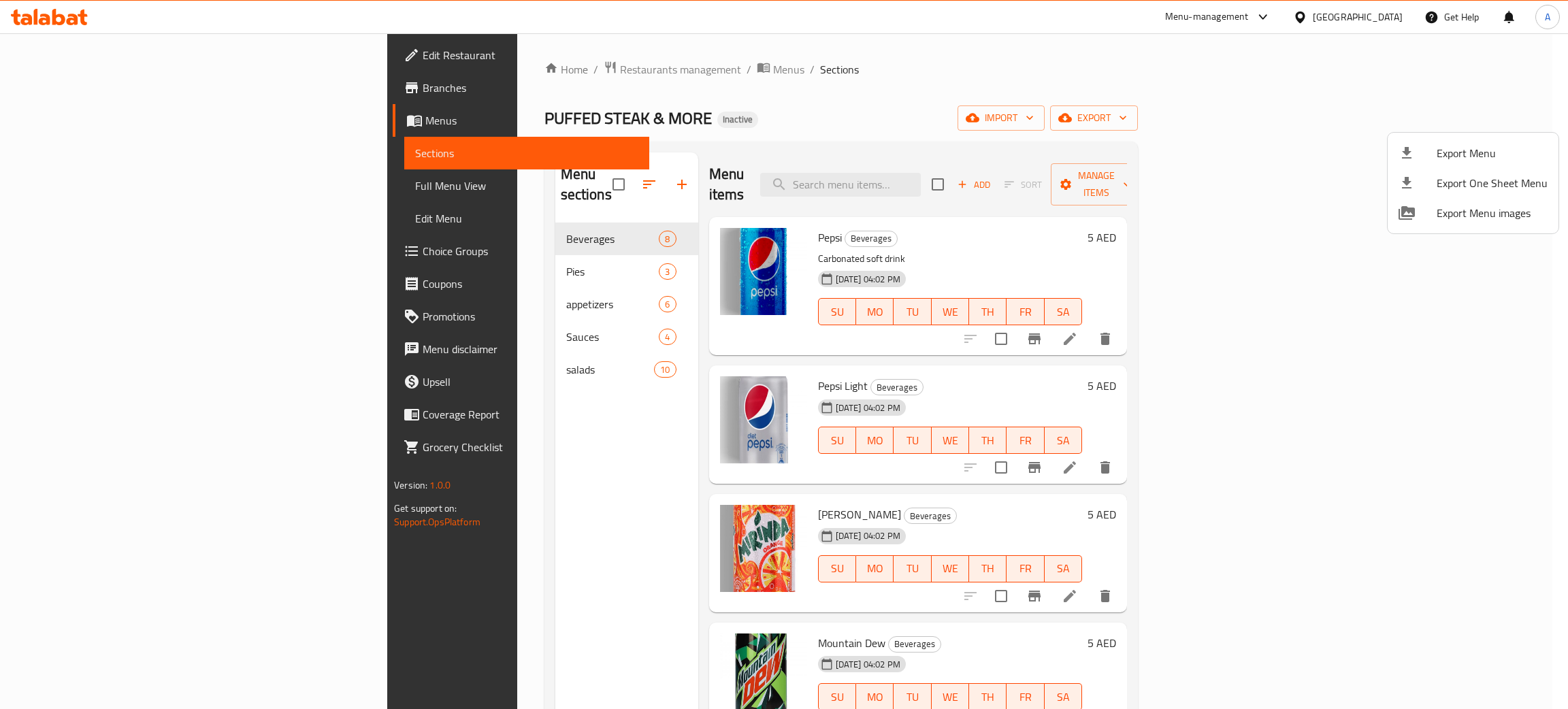
drag, startPoint x: 115, startPoint y: 60, endPoint x: 68, endPoint y: 53, distance: 47.5
click at [112, 57] on div at bounding box center [784, 354] width 1568 height 709
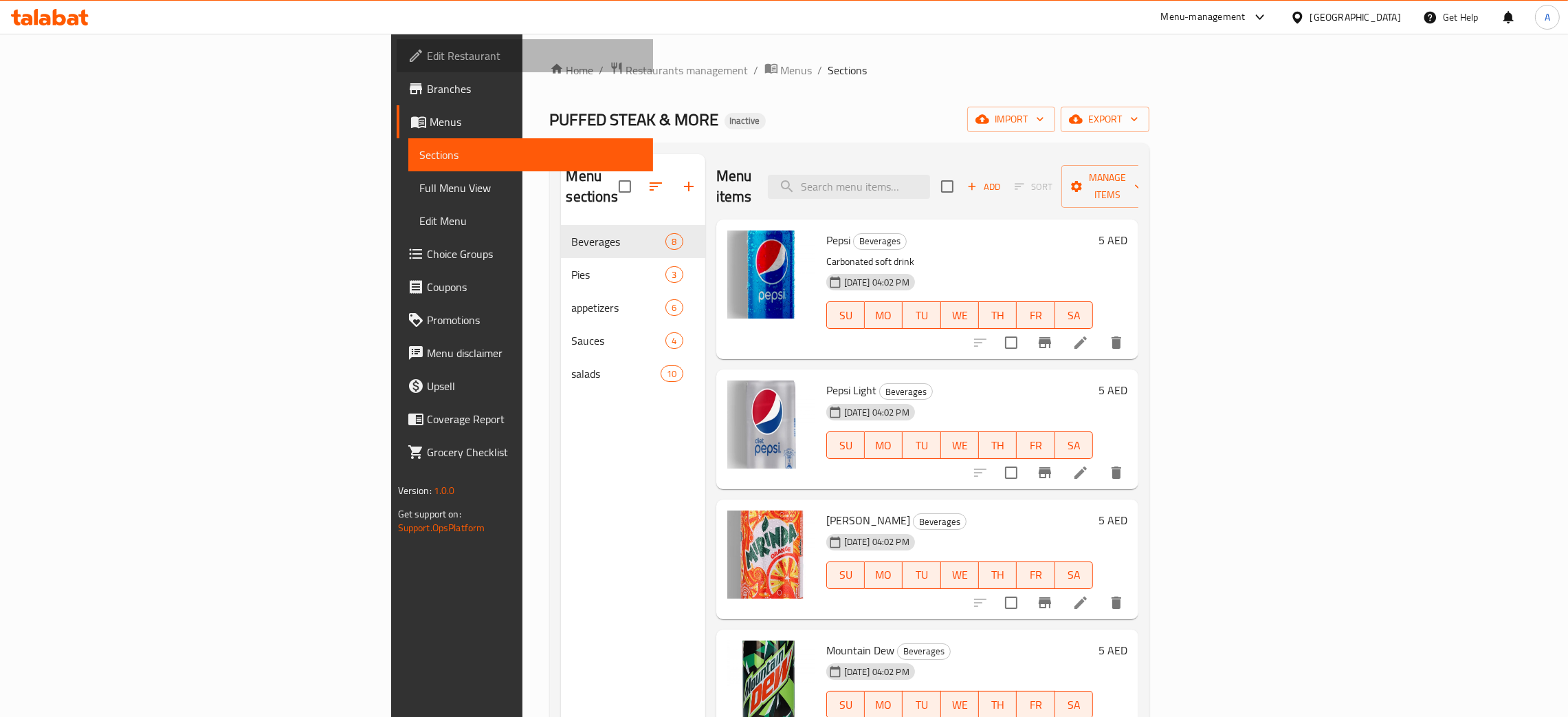
click at [427, 53] on span "Edit Restaurant" at bounding box center [535, 55] width 216 height 17
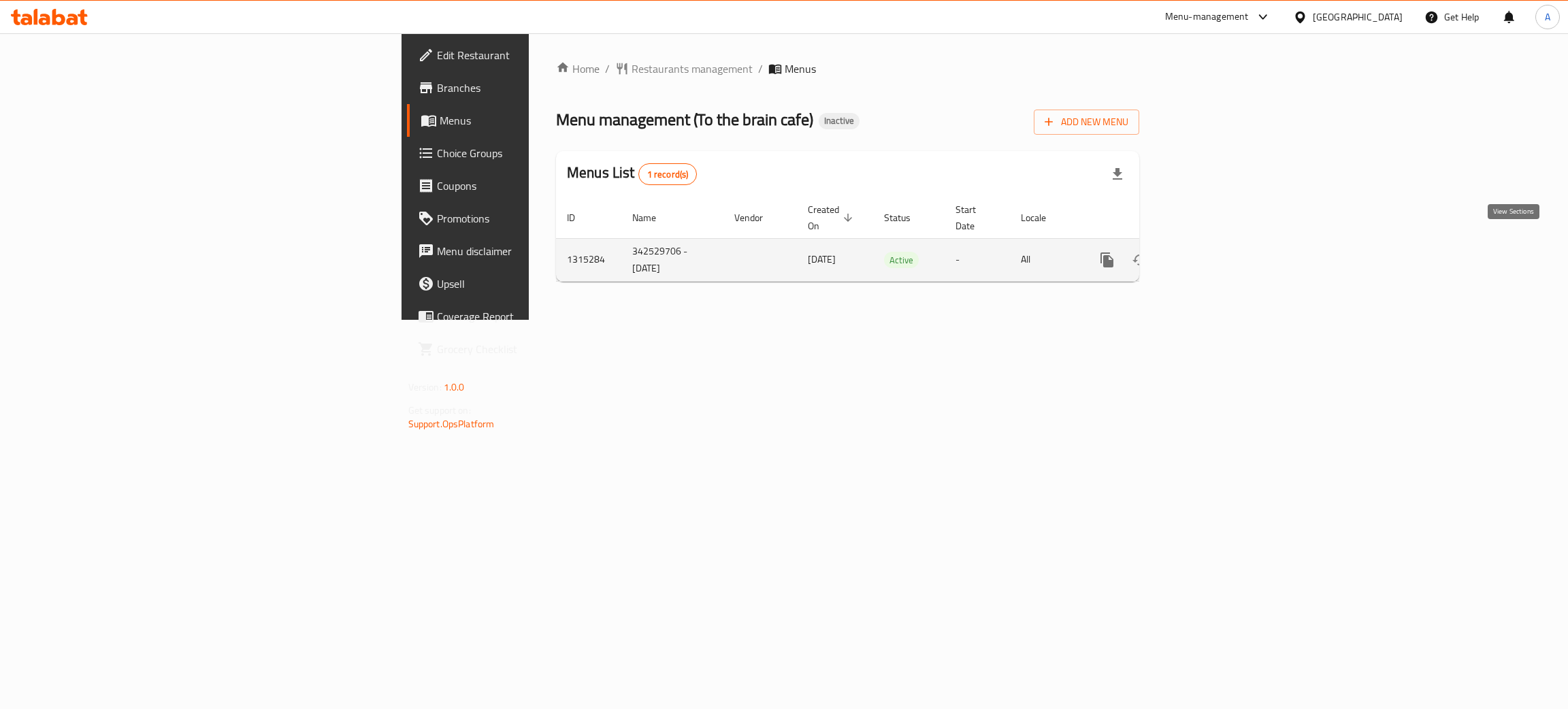
click at [1213, 252] on icon "enhanced table" at bounding box center [1205, 259] width 16 height 16
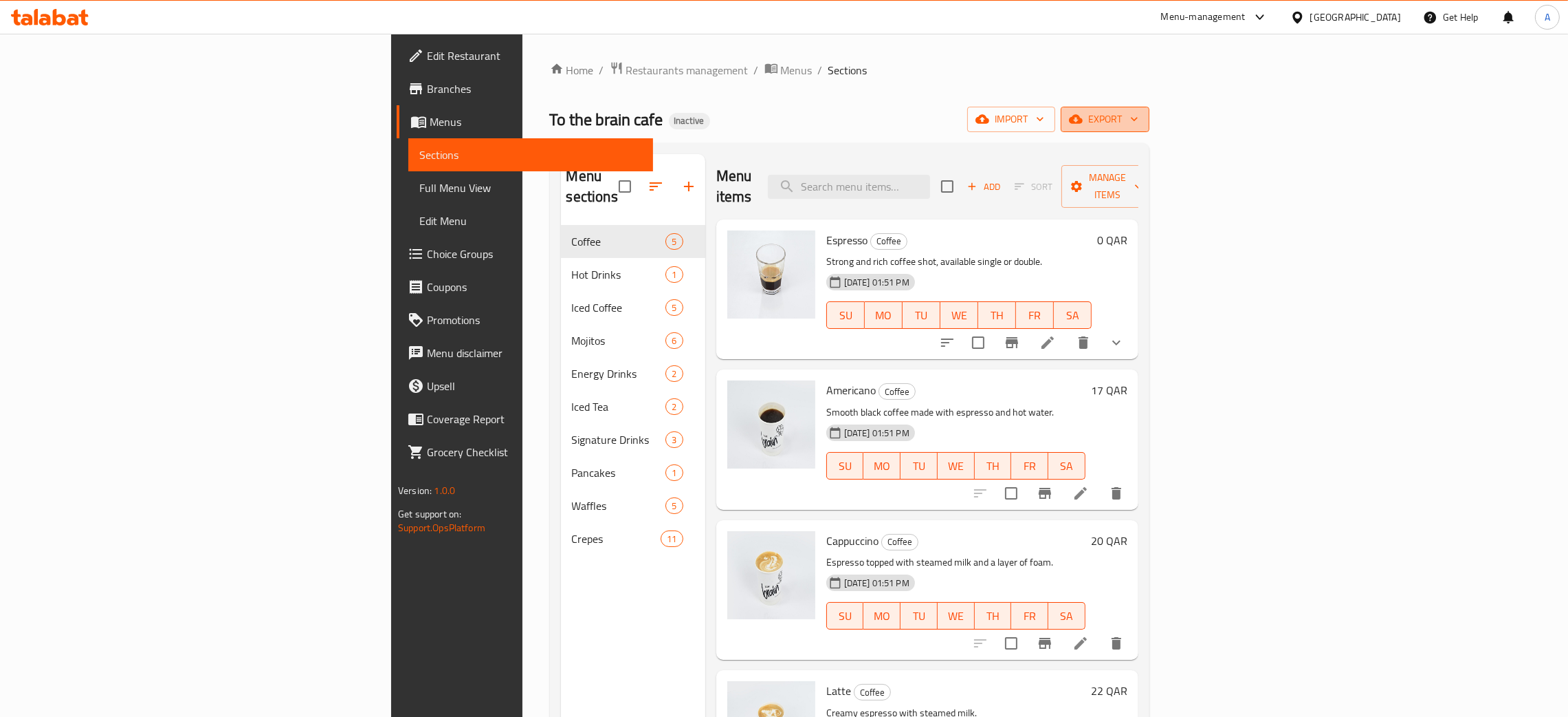
click at [1141, 118] on icon "button" at bounding box center [1134, 119] width 14 height 14
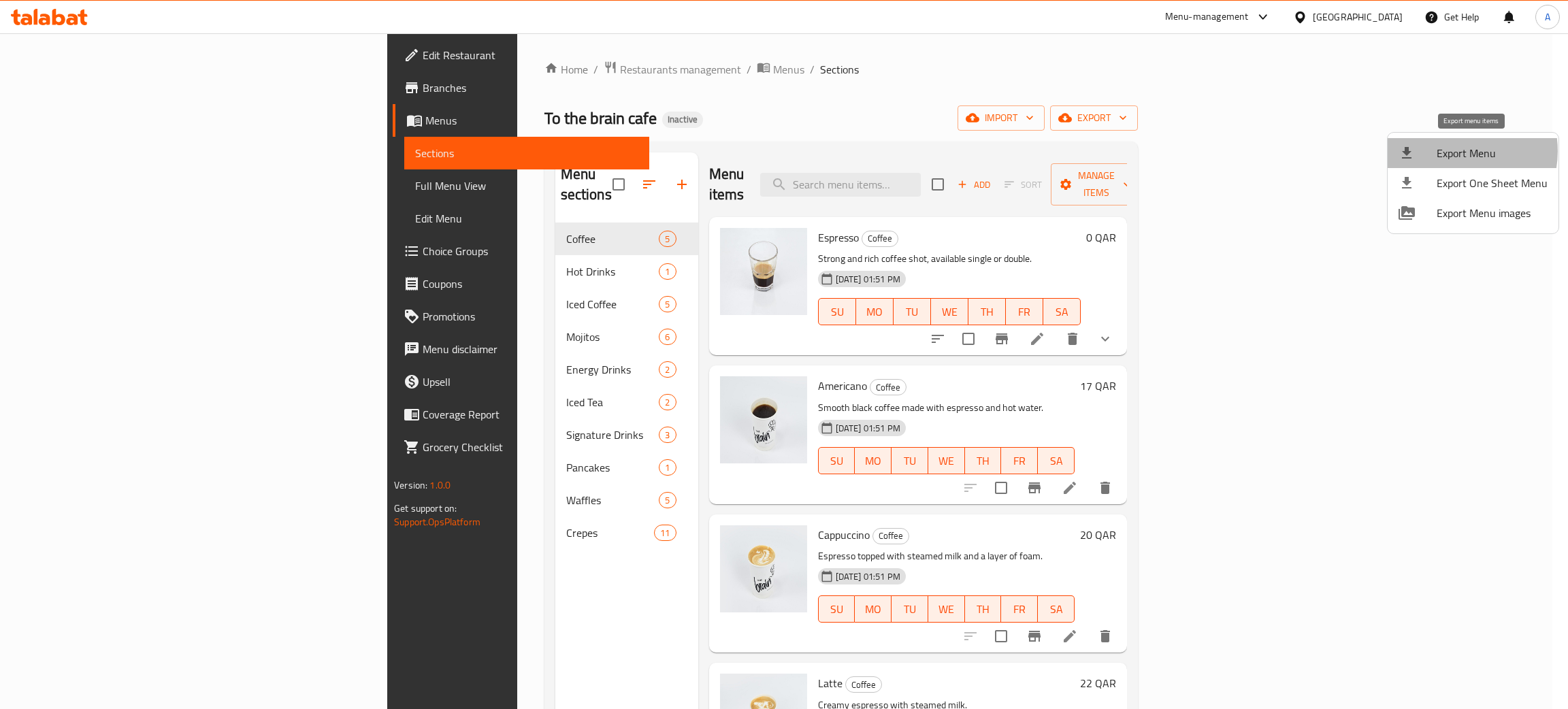
click at [1455, 151] on span "Export Menu" at bounding box center [1491, 153] width 111 height 16
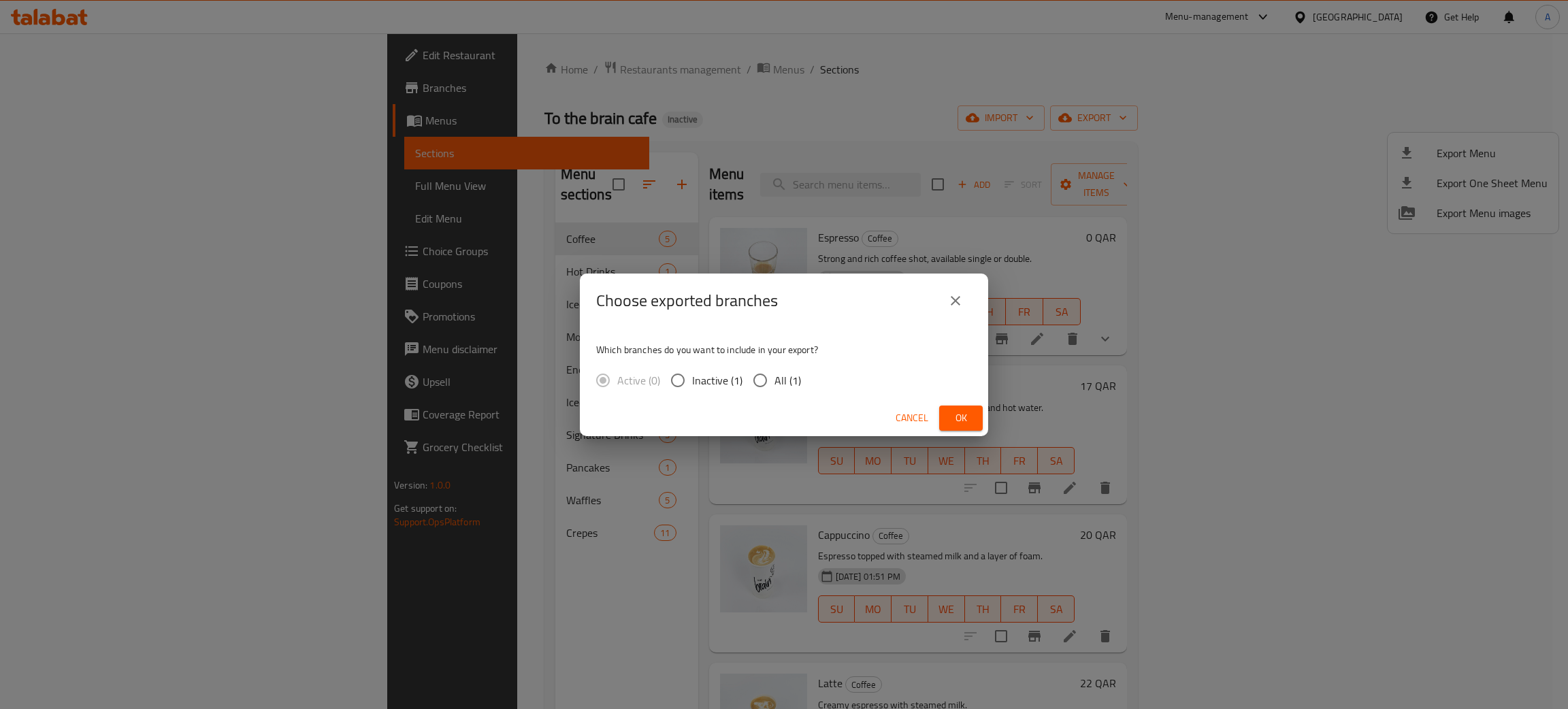
click at [979, 422] on button "Ok" at bounding box center [960, 418] width 43 height 25
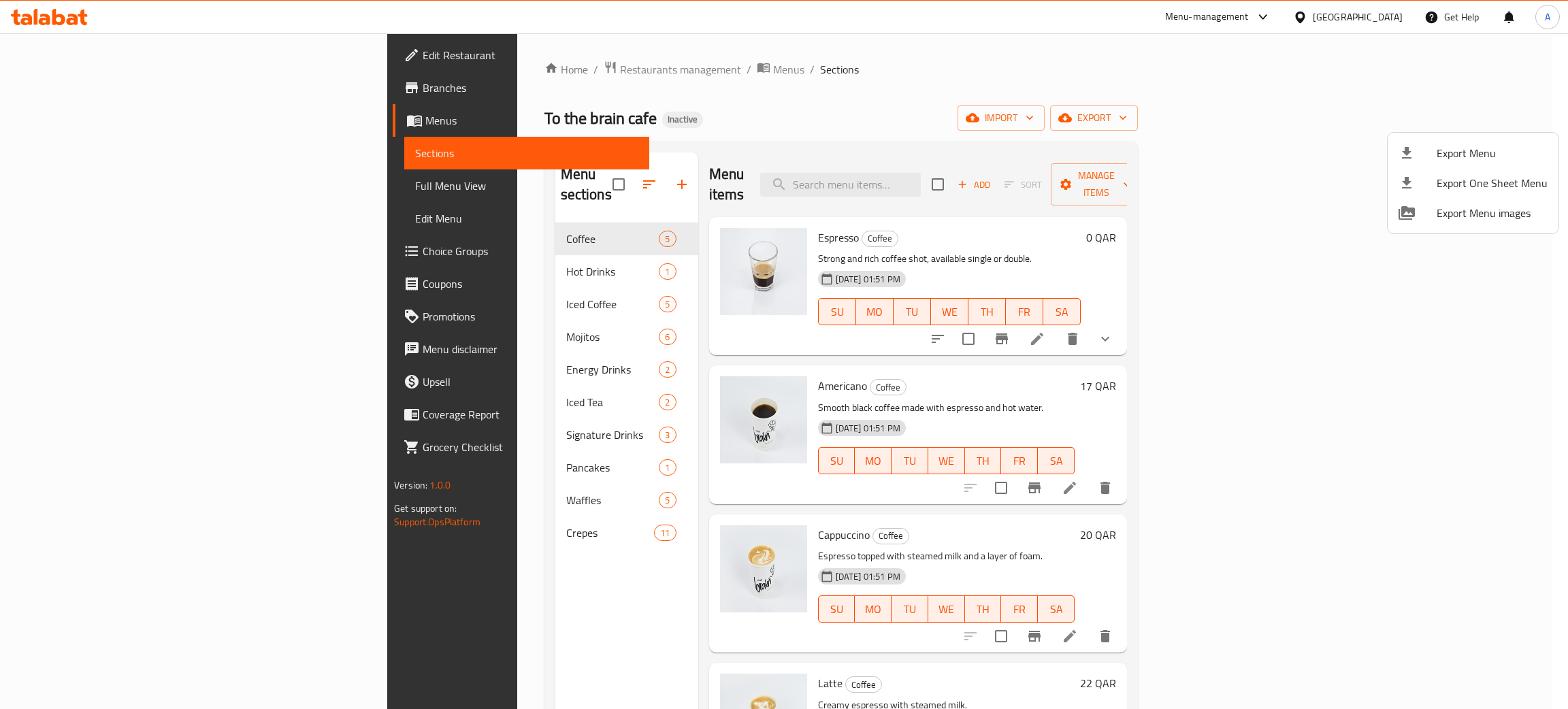
click at [1394, 17] on div at bounding box center [784, 354] width 1568 height 709
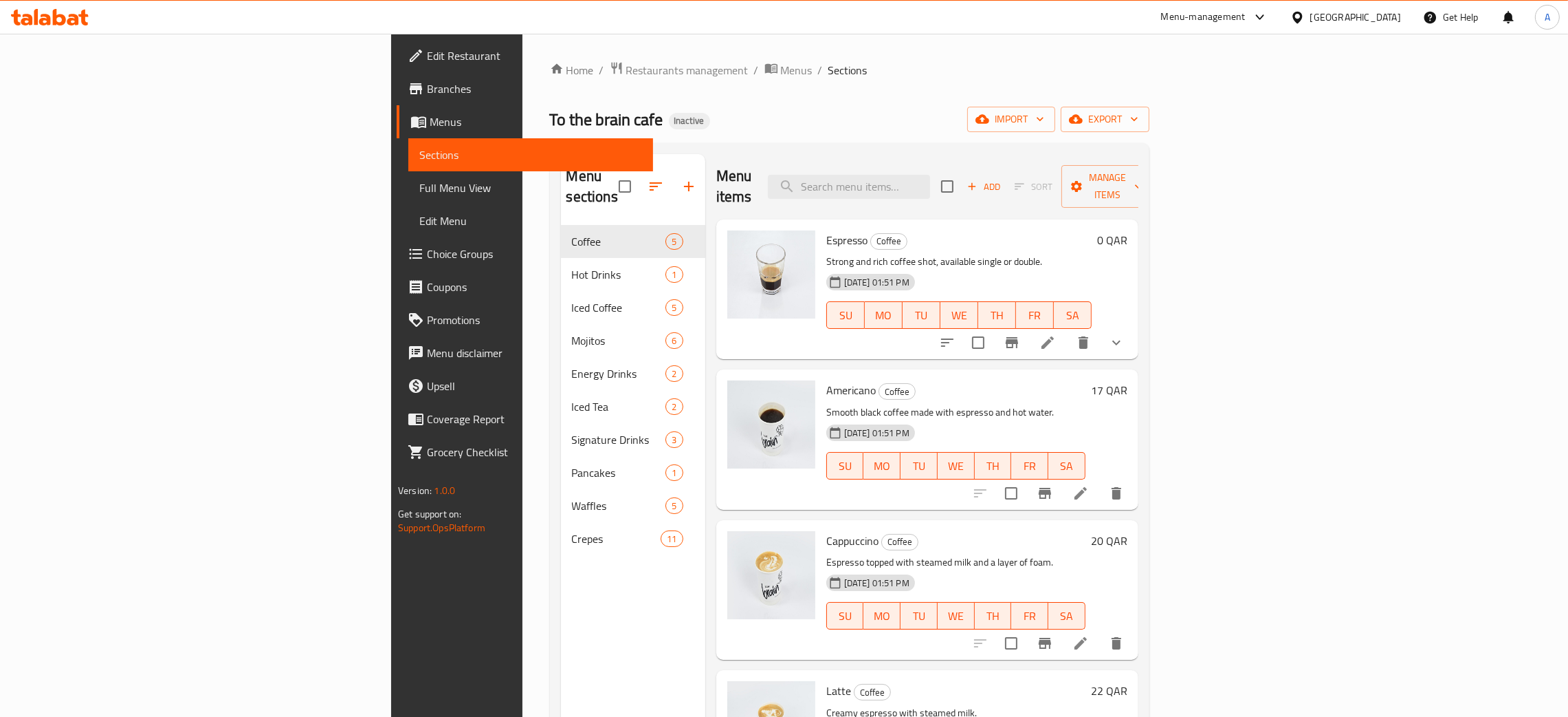
click at [1391, 17] on div "[GEOGRAPHIC_DATA]" at bounding box center [1354, 17] width 90 height 16
click at [1207, 269] on div "[GEOGRAPHIC_DATA]" at bounding box center [1251, 270] width 90 height 16
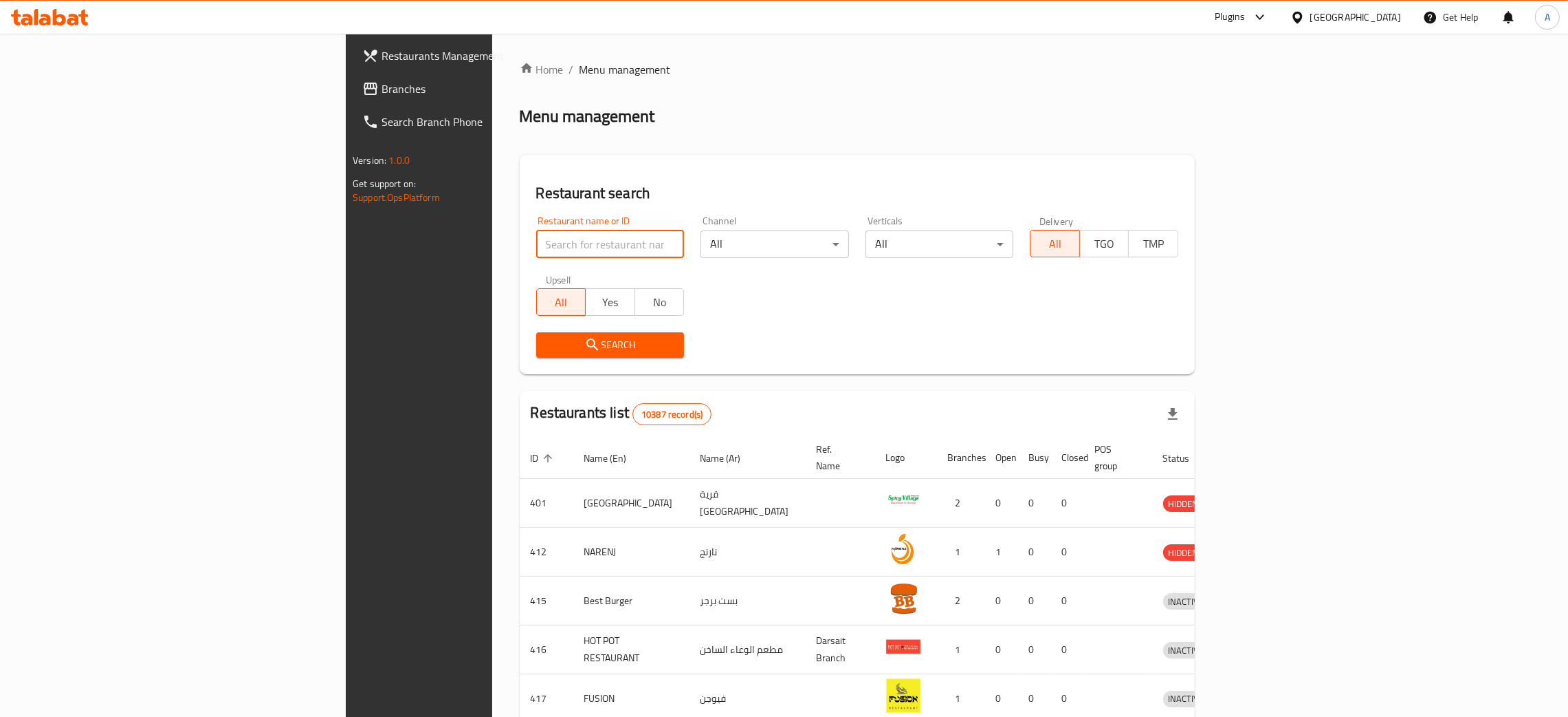
click at [536, 246] on input "search" at bounding box center [610, 244] width 149 height 27
paste input "jeem cafe"
type input "jeem cafe"
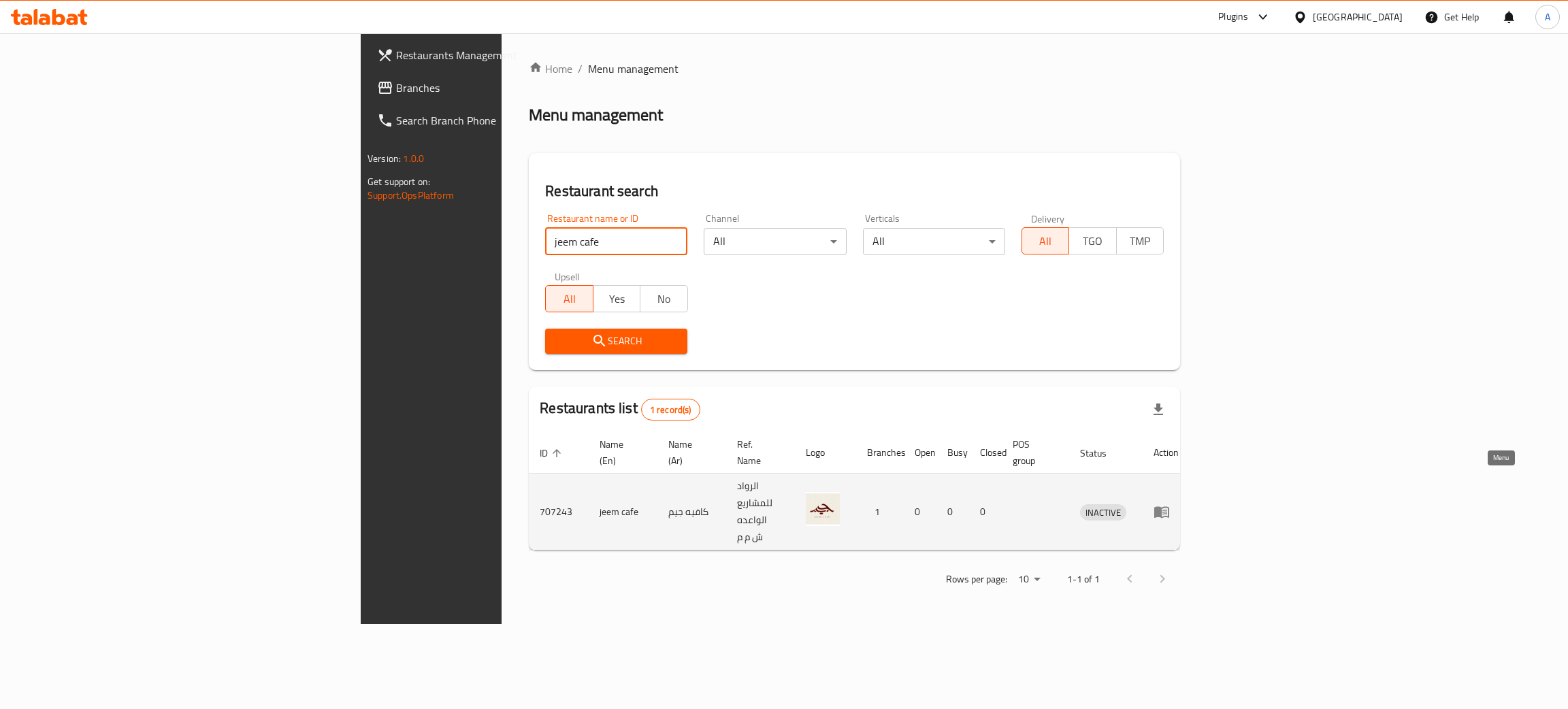
click at [1167, 509] on icon "enhanced table" at bounding box center [1164, 512] width 5 height 6
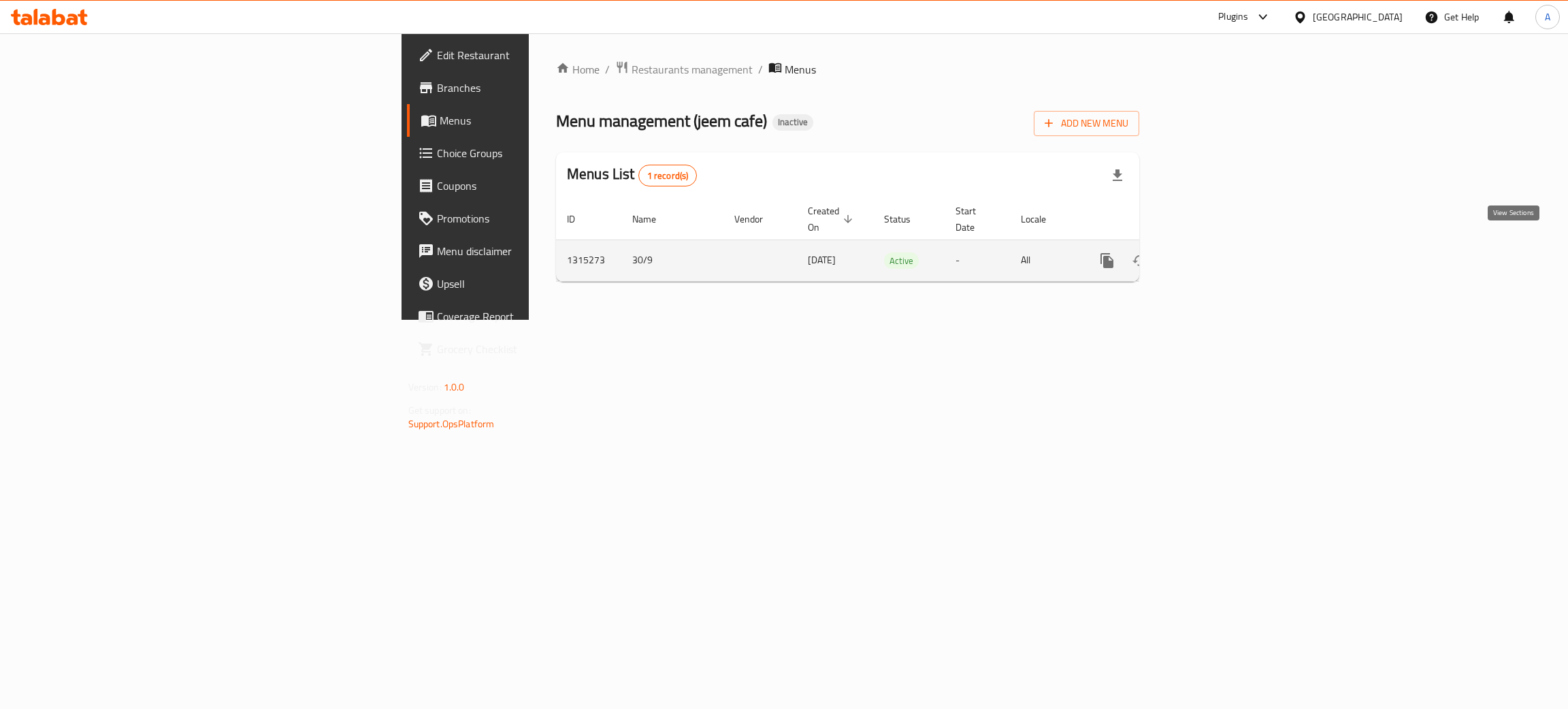
click at [1213, 253] on icon "enhanced table" at bounding box center [1205, 260] width 16 height 16
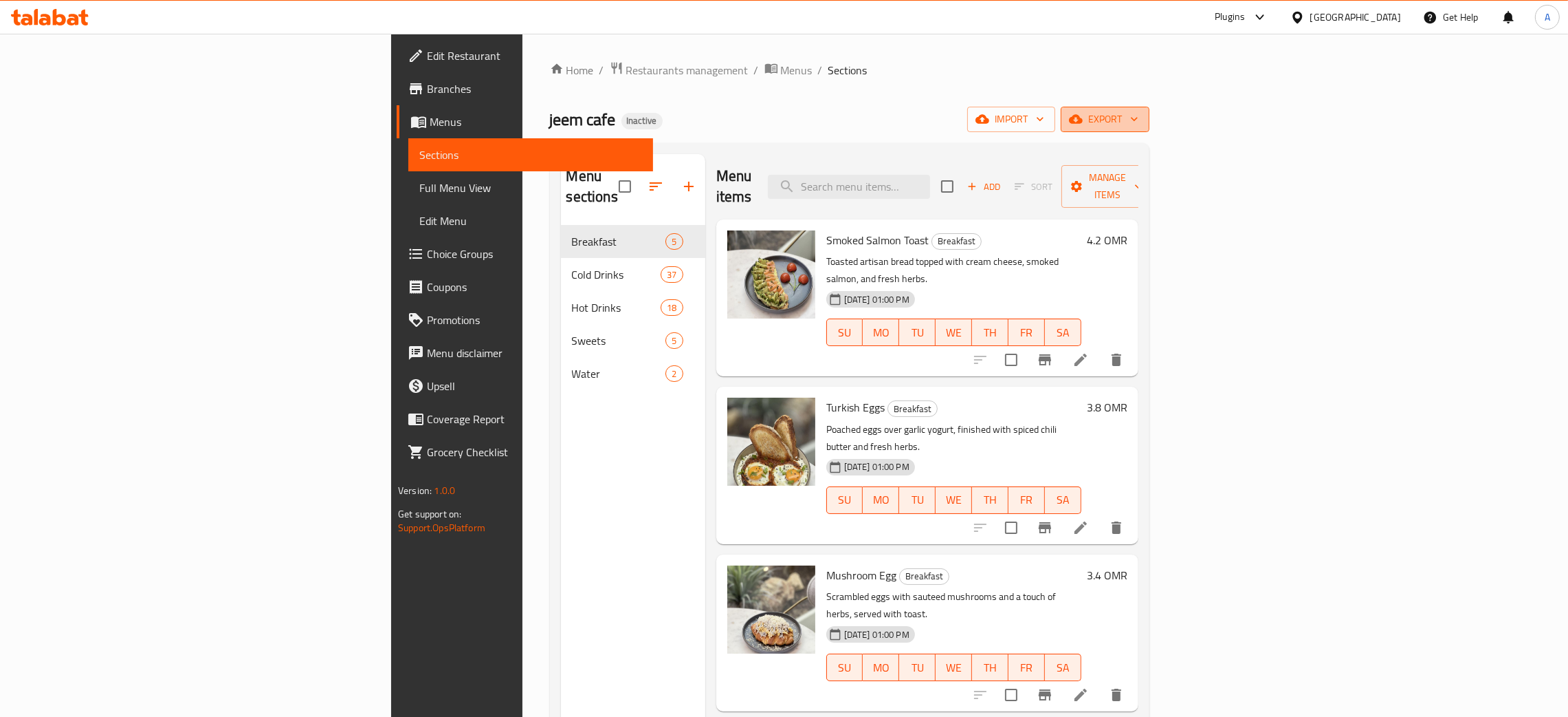
click at [1138, 118] on span "export" at bounding box center [1105, 120] width 67 height 17
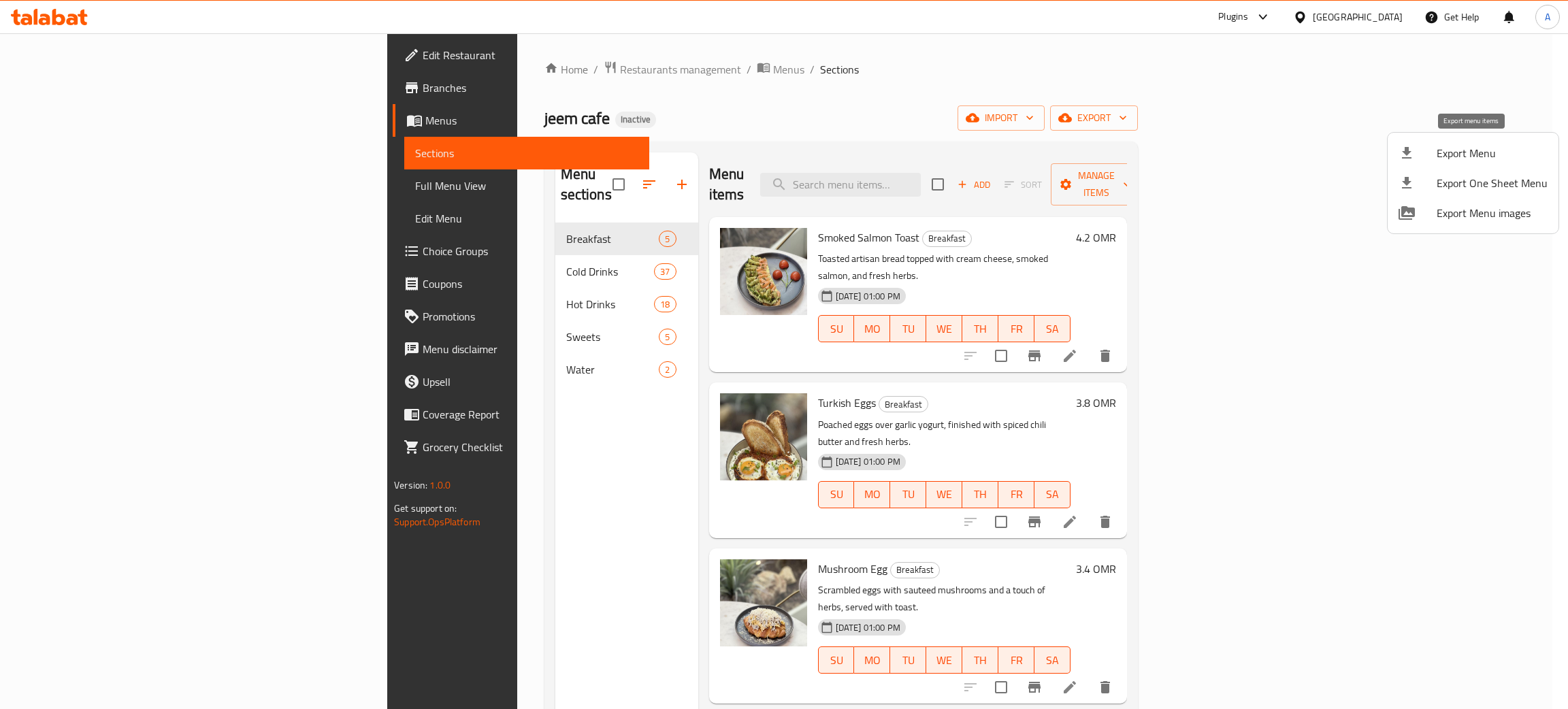
click at [1433, 157] on div at bounding box center [1418, 153] width 38 height 16
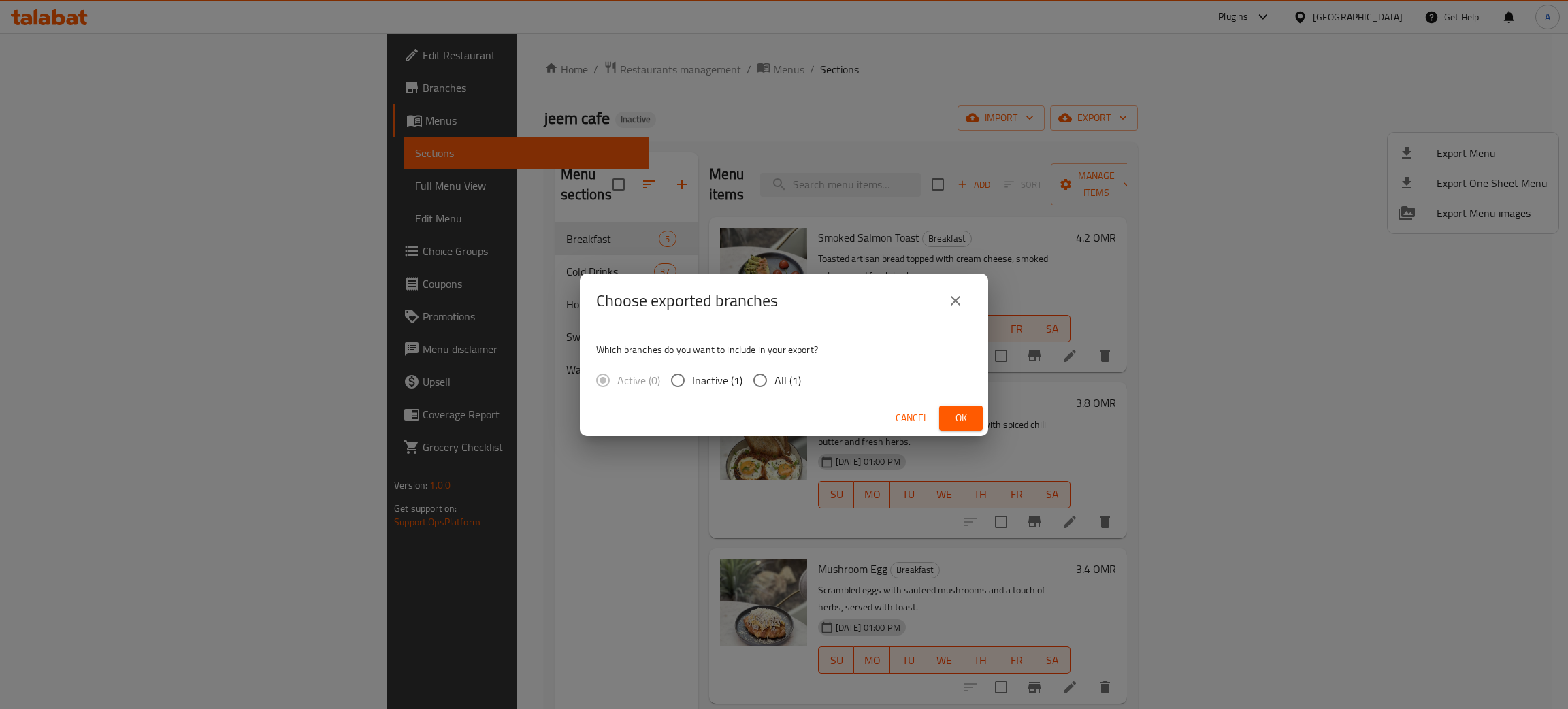
click at [965, 418] on span "Ok" at bounding box center [960, 418] width 22 height 17
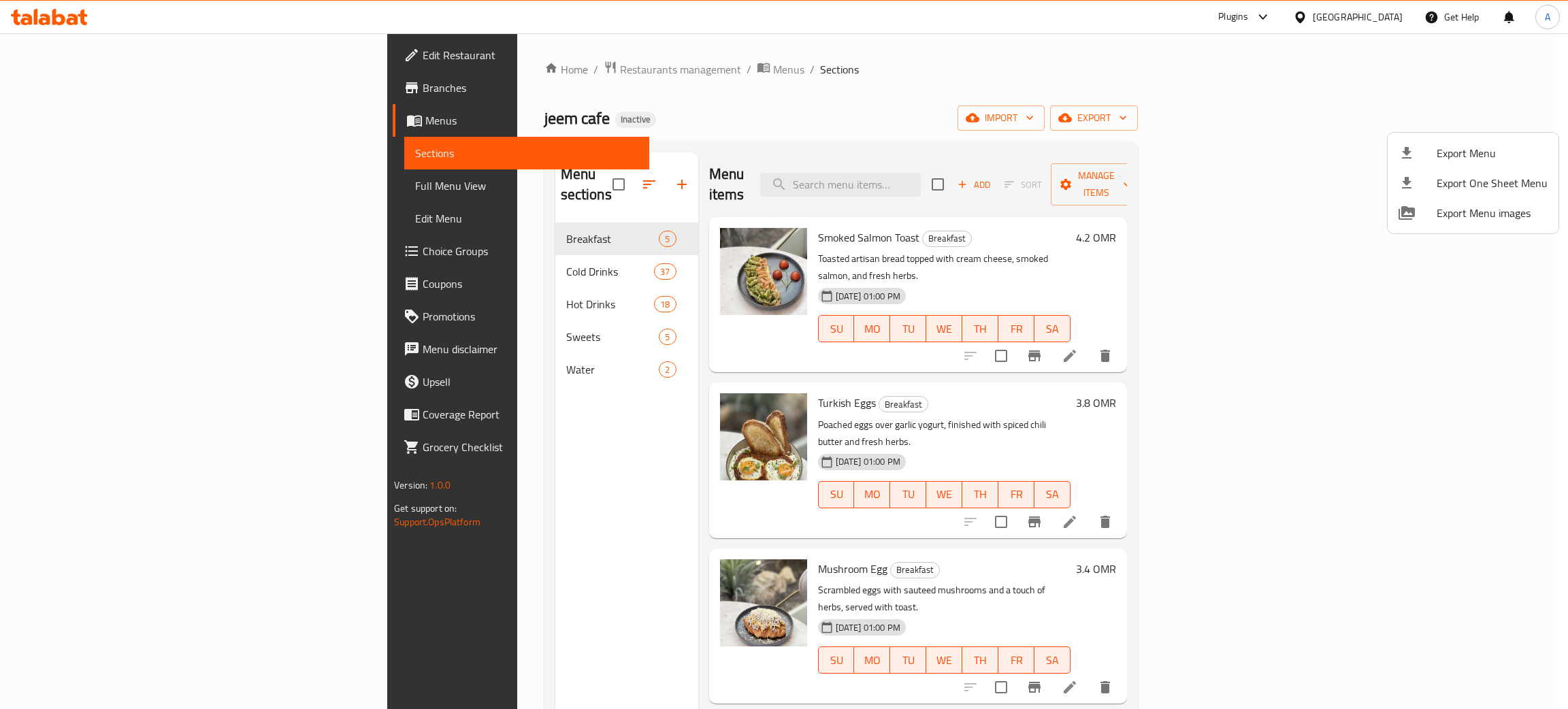
click at [59, 50] on div at bounding box center [784, 354] width 1568 height 709
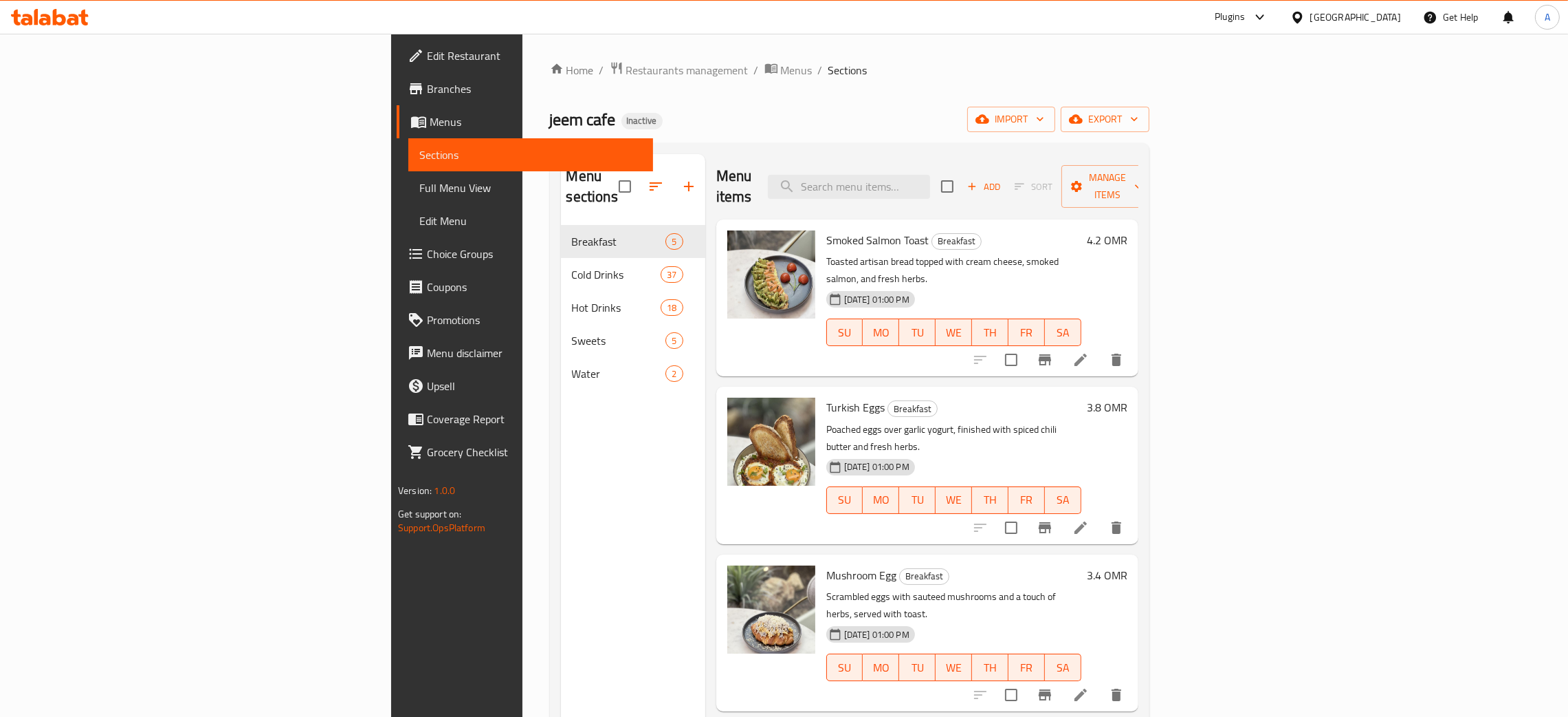
click at [427, 51] on span "Edit Restaurant" at bounding box center [535, 55] width 216 height 17
